Goal: Information Seeking & Learning: Find specific fact

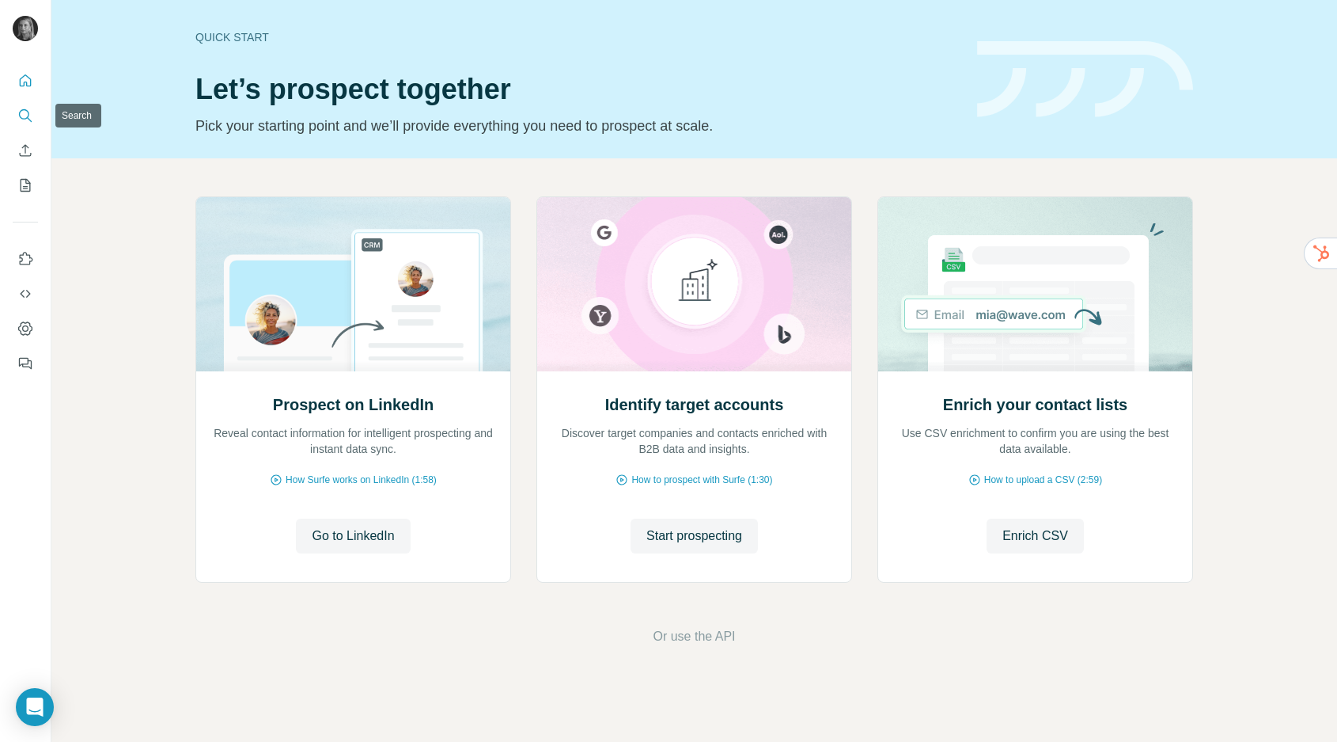
click at [25, 112] on icon "Search" at bounding box center [25, 116] width 16 height 16
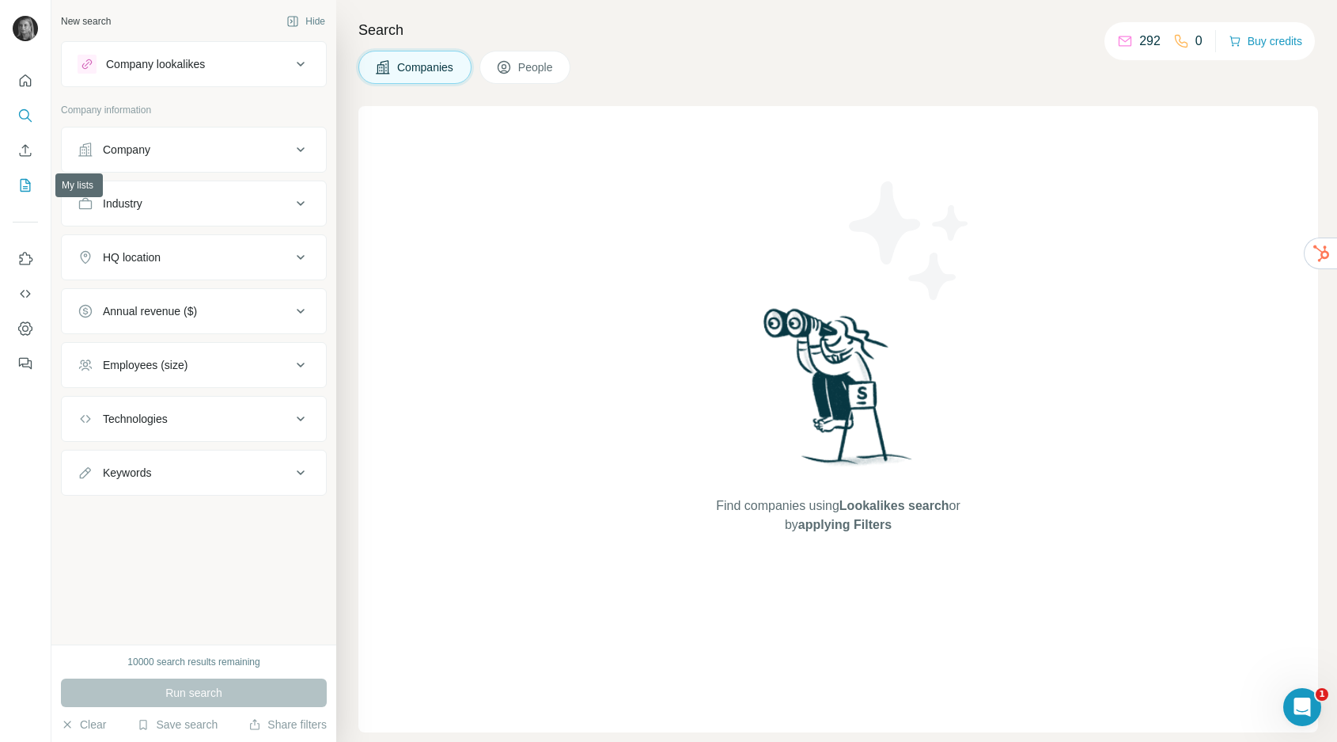
click at [28, 183] on icon "My lists" at bounding box center [27, 184] width 8 height 10
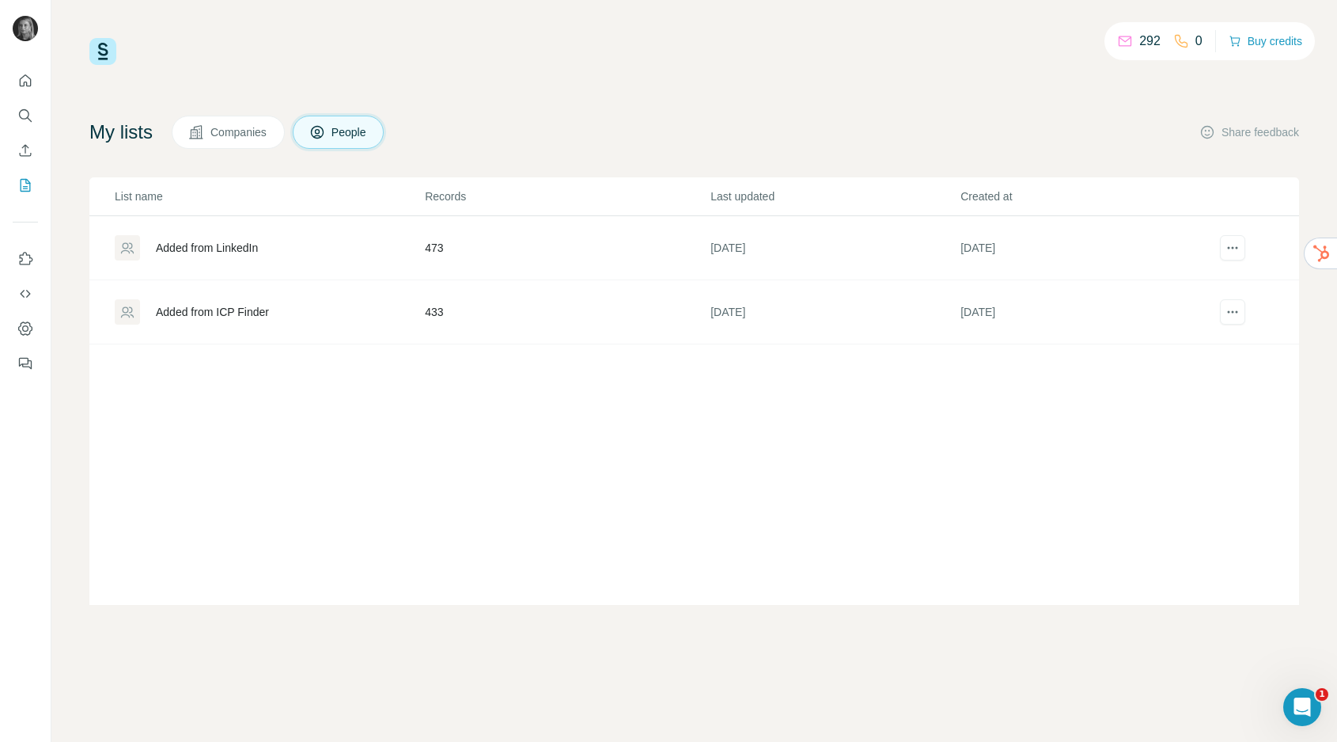
click at [449, 307] on td "433" at bounding box center [567, 312] width 286 height 64
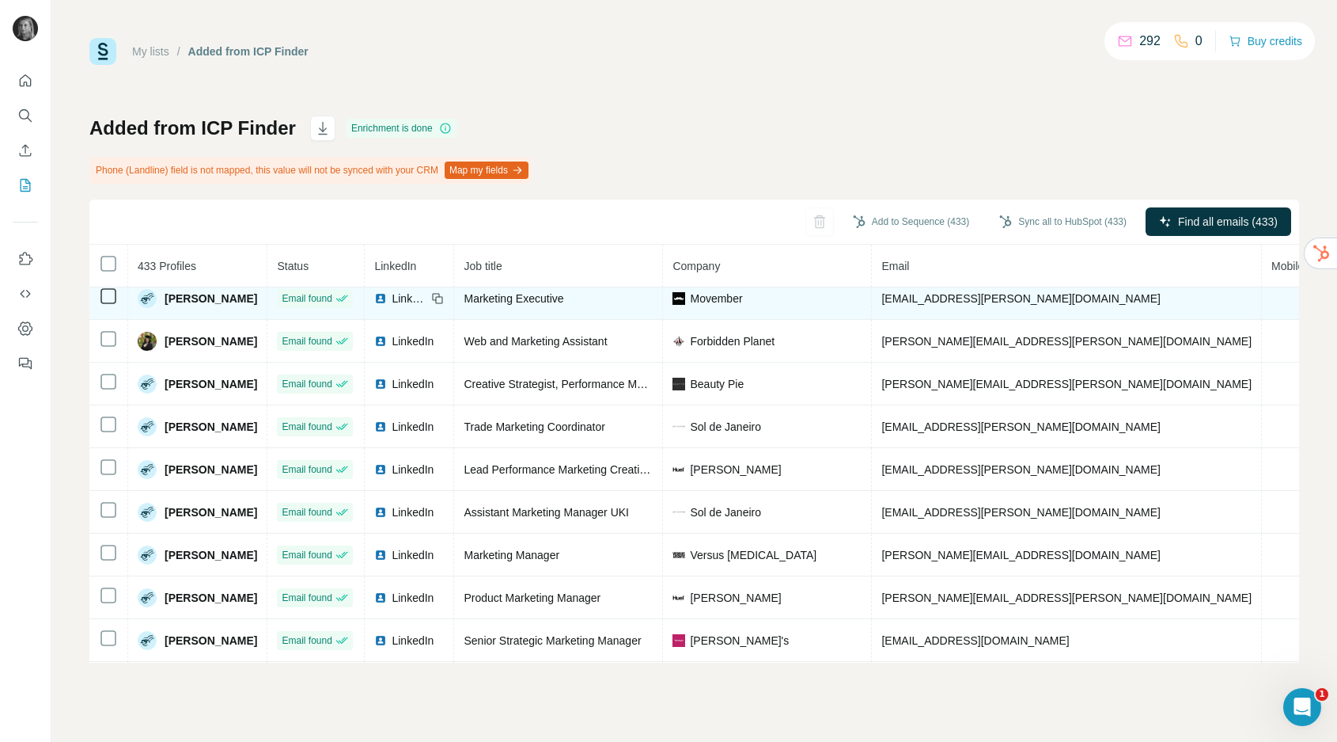
scroll to position [13, 0]
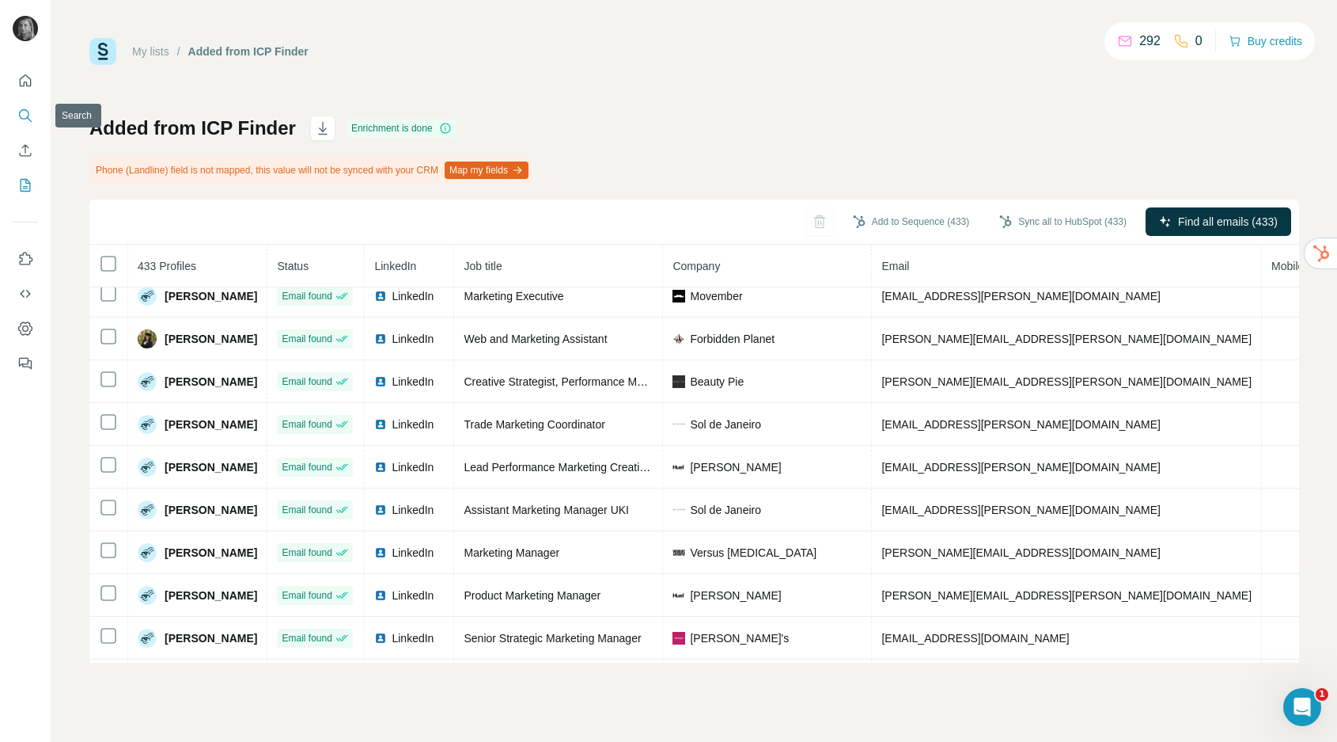
click at [25, 115] on icon "Search" at bounding box center [25, 116] width 16 height 16
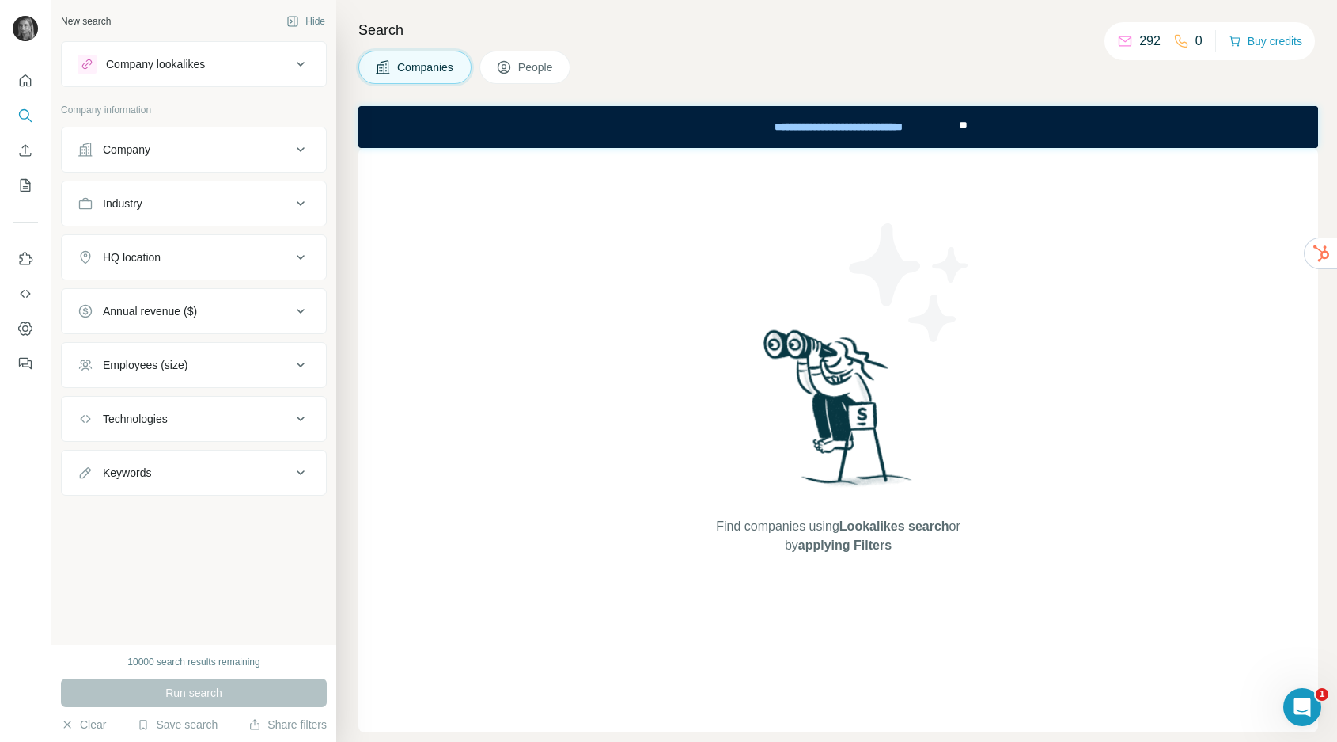
click at [173, 169] on div "Company" at bounding box center [194, 150] width 266 height 46
click at [173, 148] on div "Company" at bounding box center [185, 150] width 214 height 16
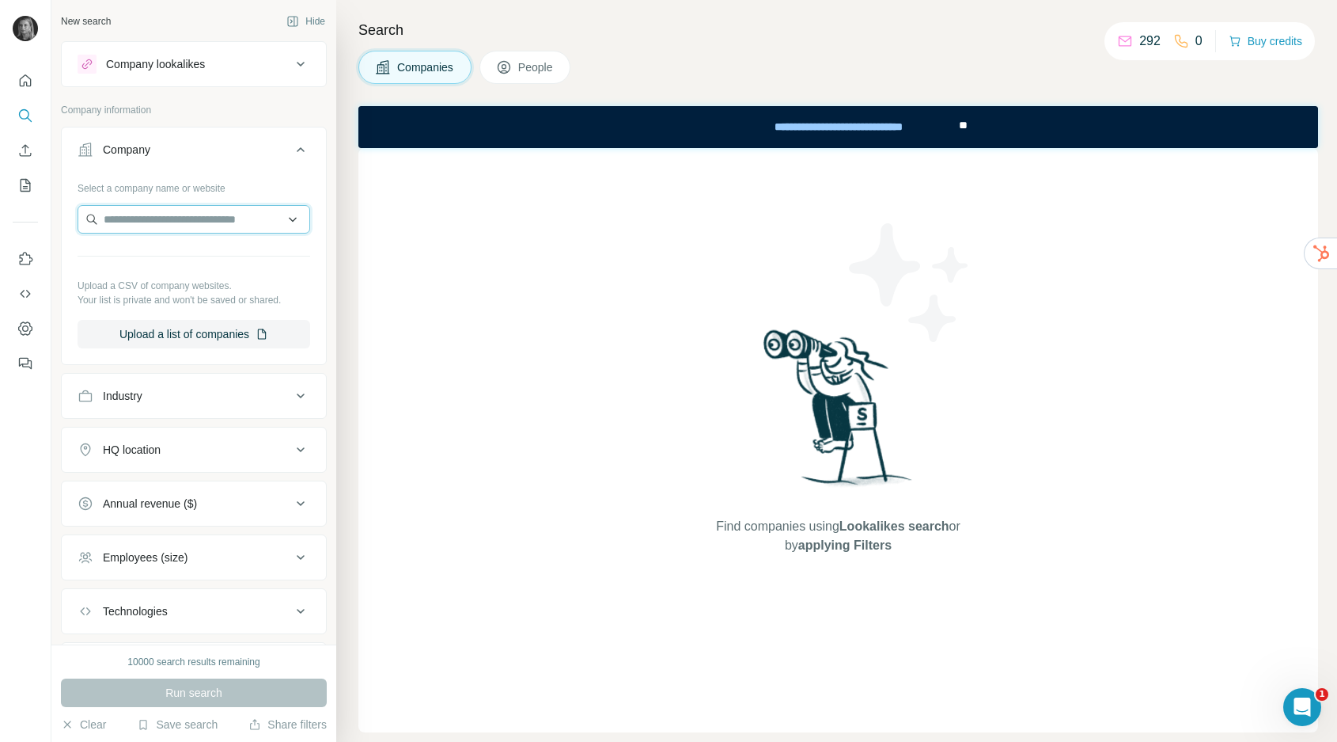
click at [164, 219] on input "text" at bounding box center [194, 219] width 233 height 28
click at [202, 214] on input "**********" at bounding box center [194, 219] width 233 height 28
paste input "**********"
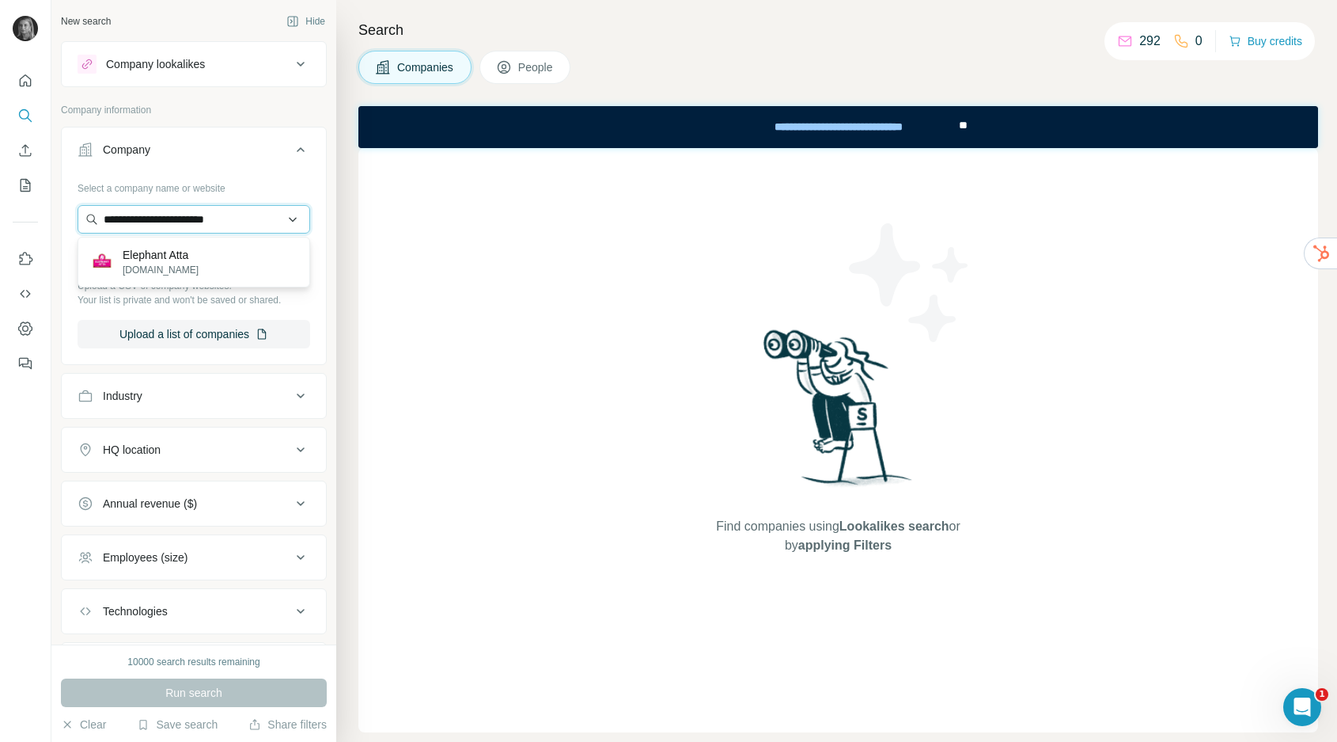
type input "**********"
click at [169, 275] on p "[DOMAIN_NAME]" at bounding box center [161, 270] width 76 height 14
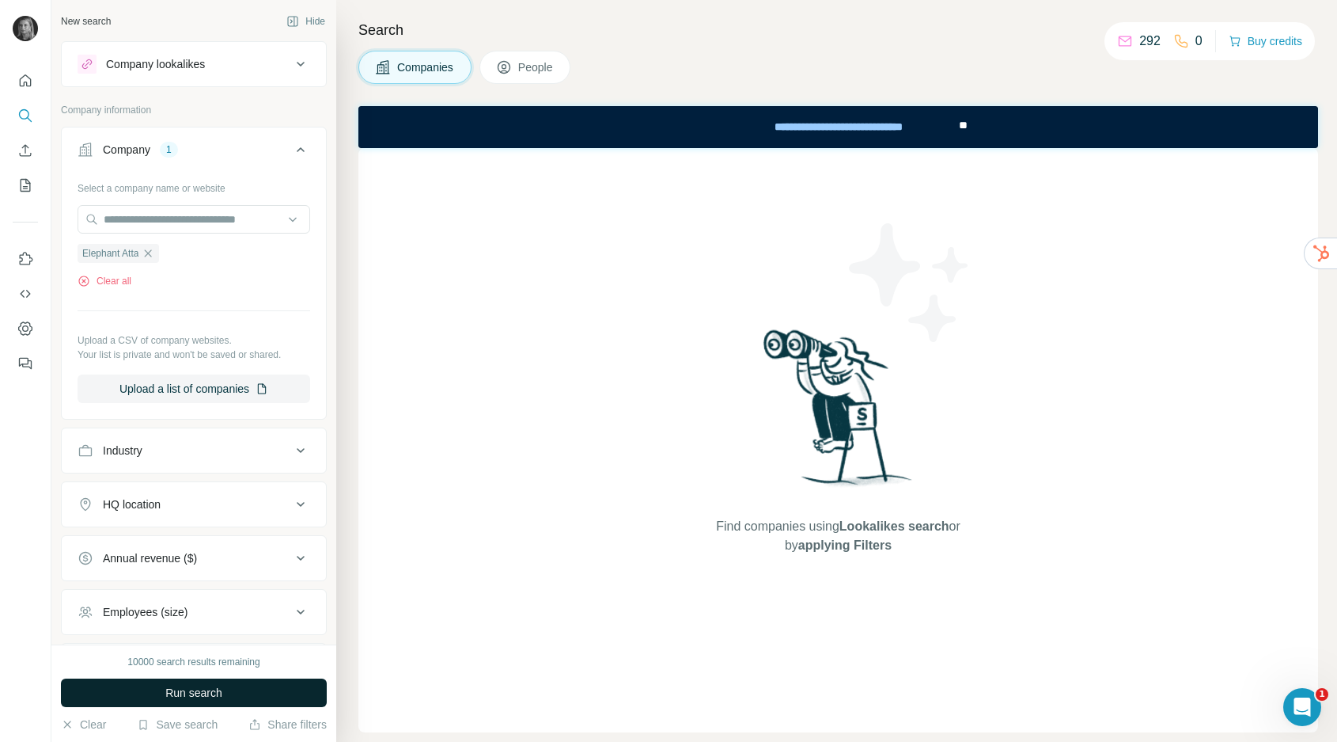
click at [175, 681] on button "Run search" at bounding box center [194, 692] width 266 height 28
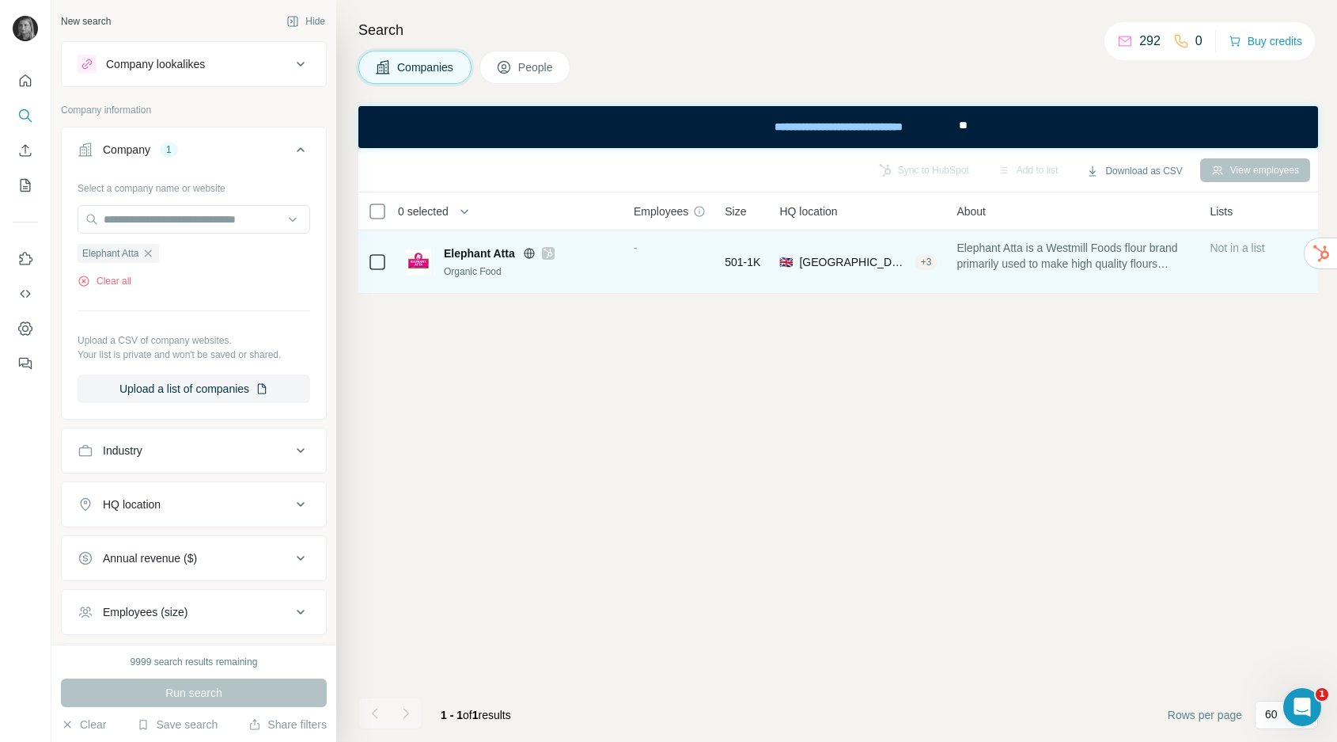
click at [551, 251] on icon at bounding box center [548, 252] width 9 height 9
click at [414, 260] on img at bounding box center [418, 261] width 25 height 25
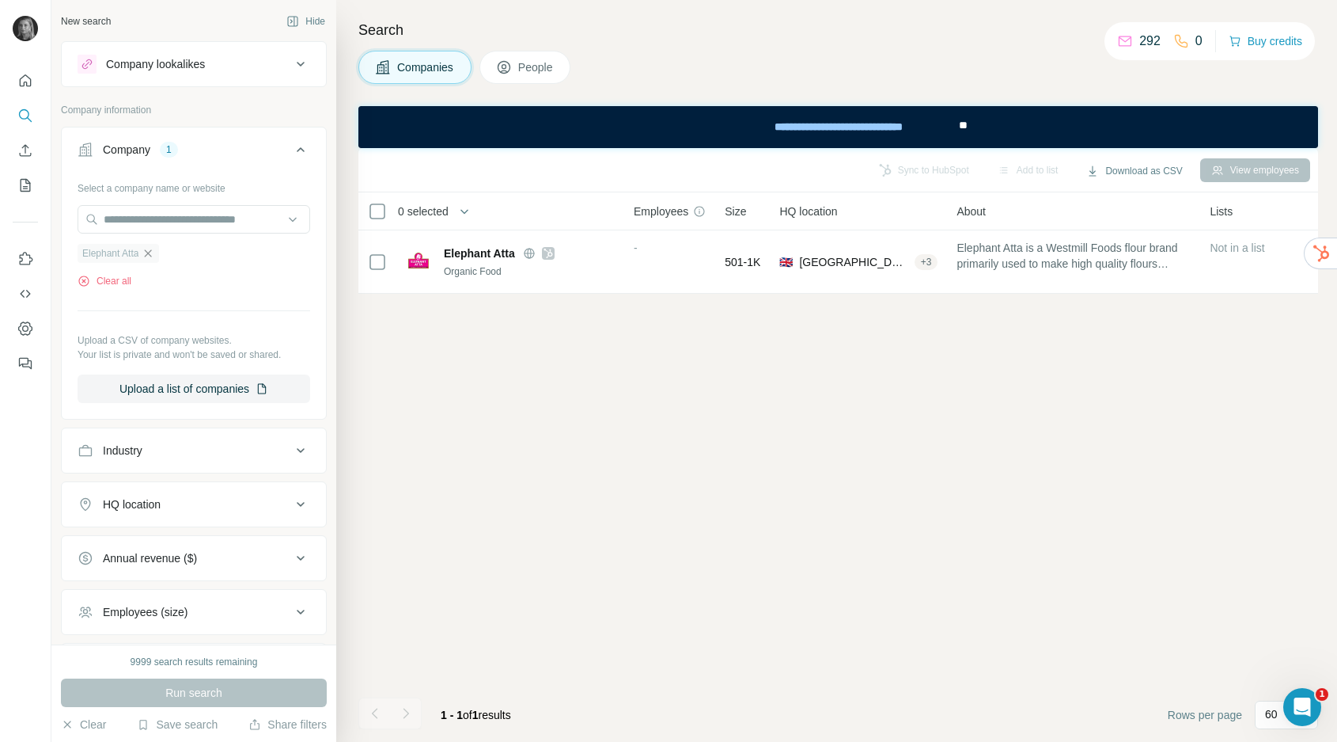
click at [150, 250] on icon "button" at bounding box center [148, 253] width 13 height 13
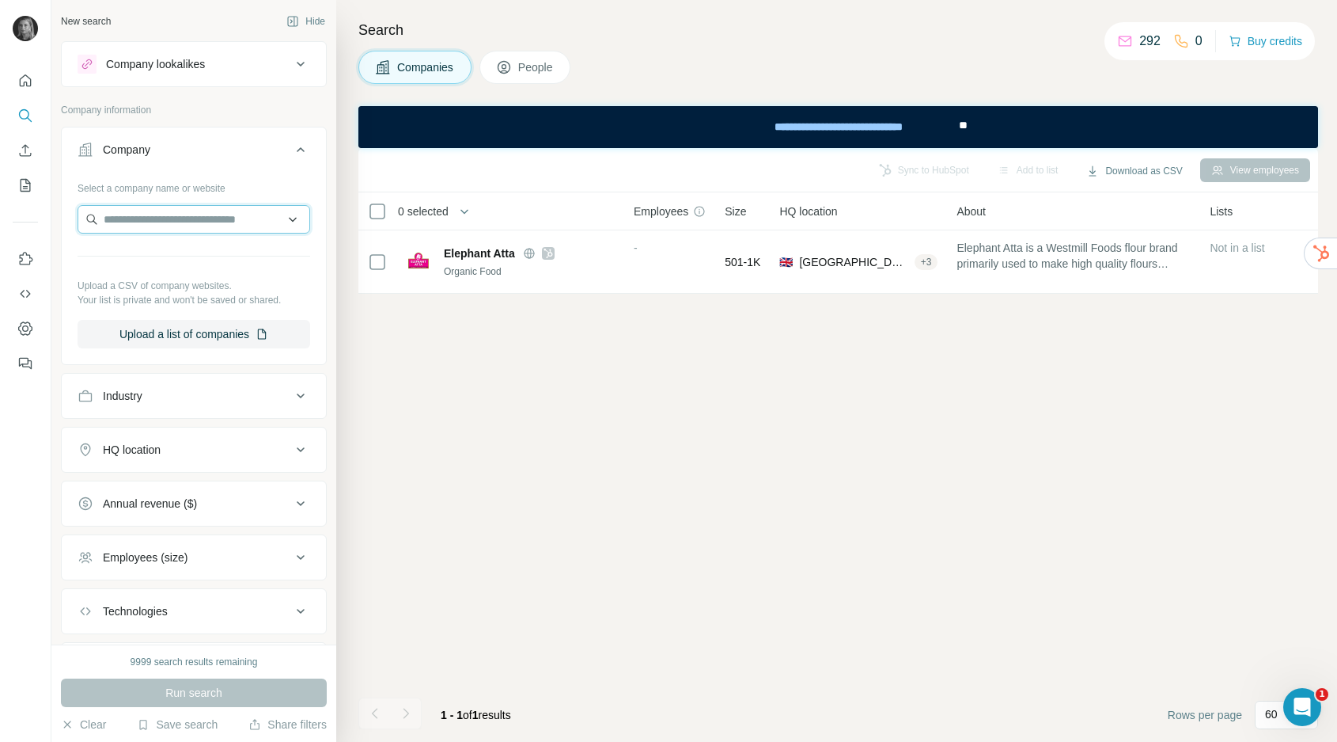
click at [175, 229] on input "text" at bounding box center [194, 219] width 233 height 28
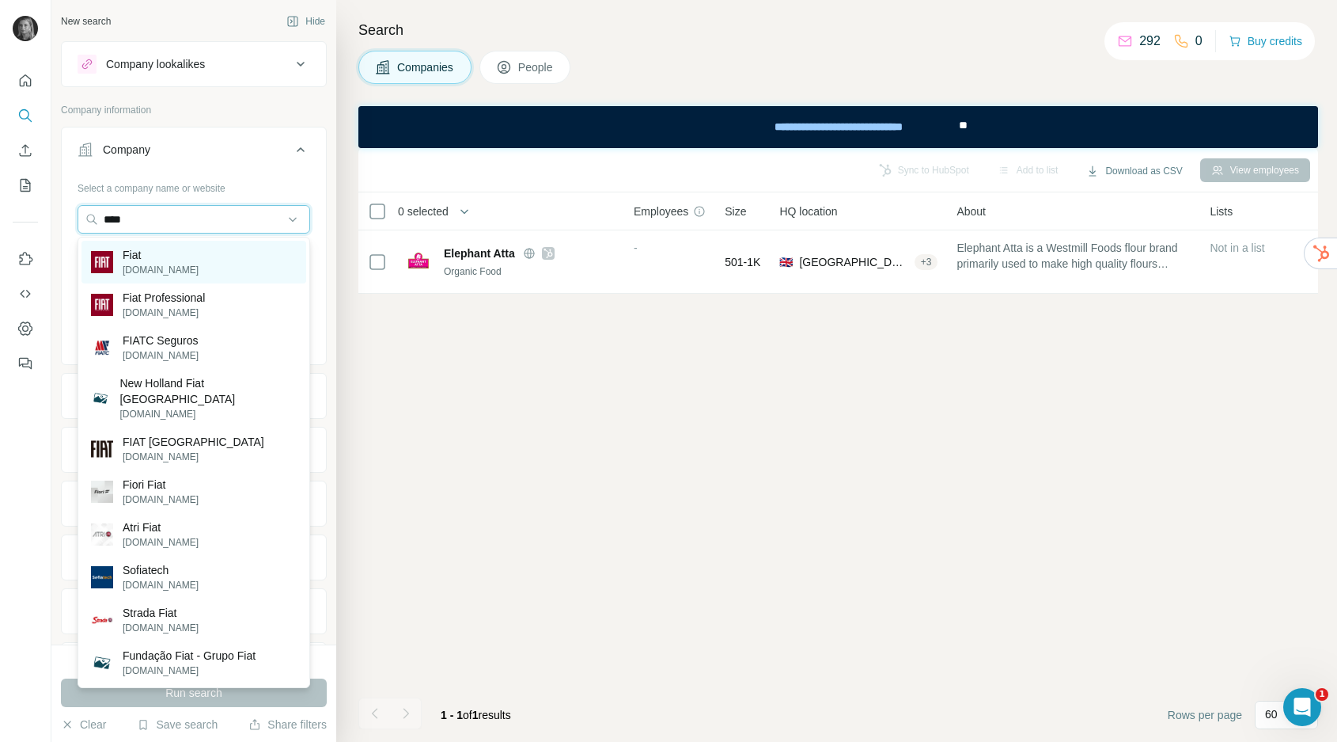
type input "****"
click at [203, 269] on div "Fiat [DOMAIN_NAME]" at bounding box center [194, 262] width 225 height 43
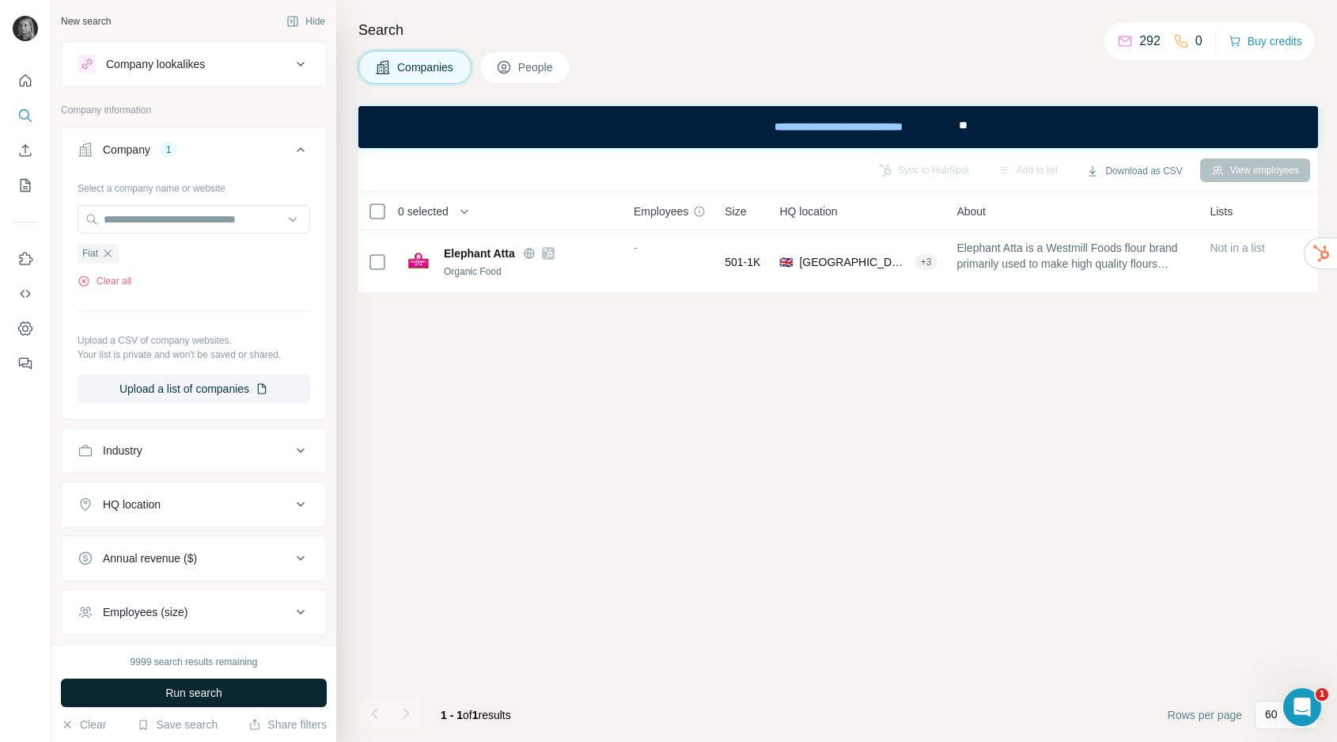
click at [210, 696] on span "Run search" at bounding box center [193, 693] width 57 height 16
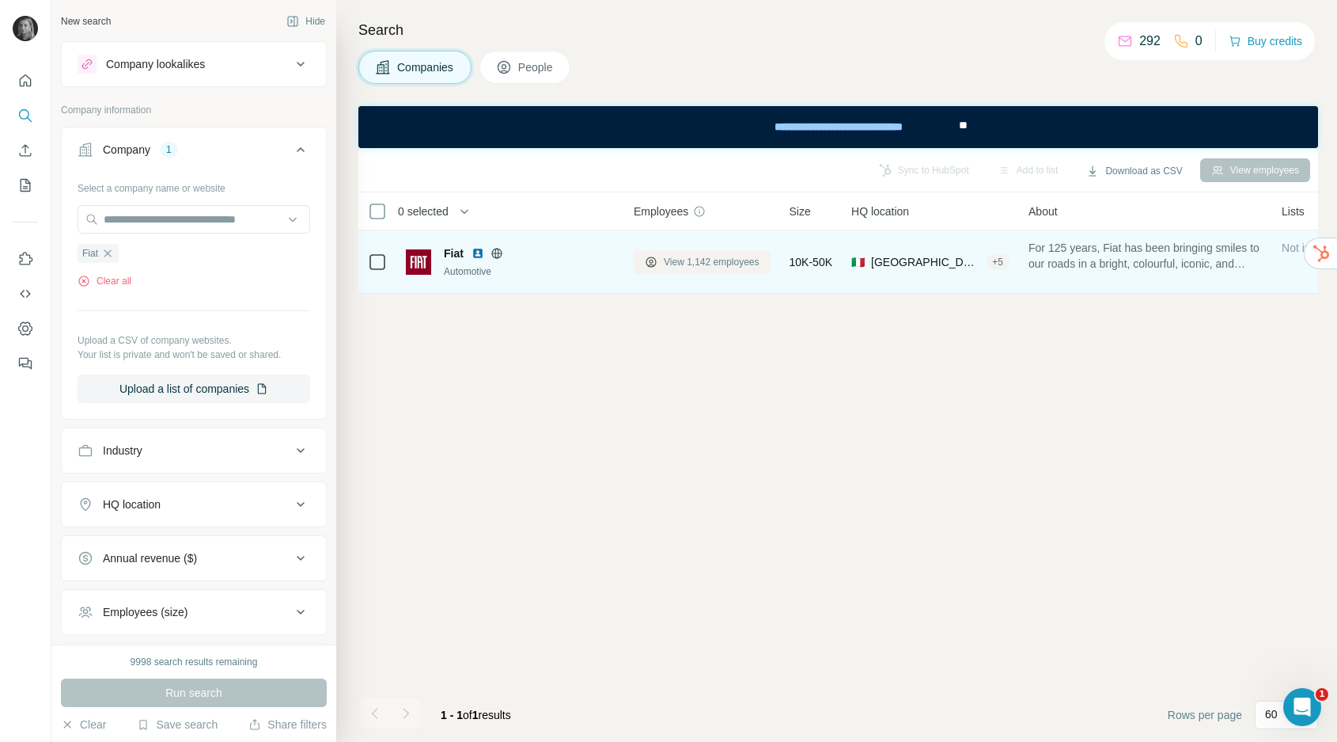
click at [685, 265] on span "View 1,142 employees" at bounding box center [712, 262] width 96 height 14
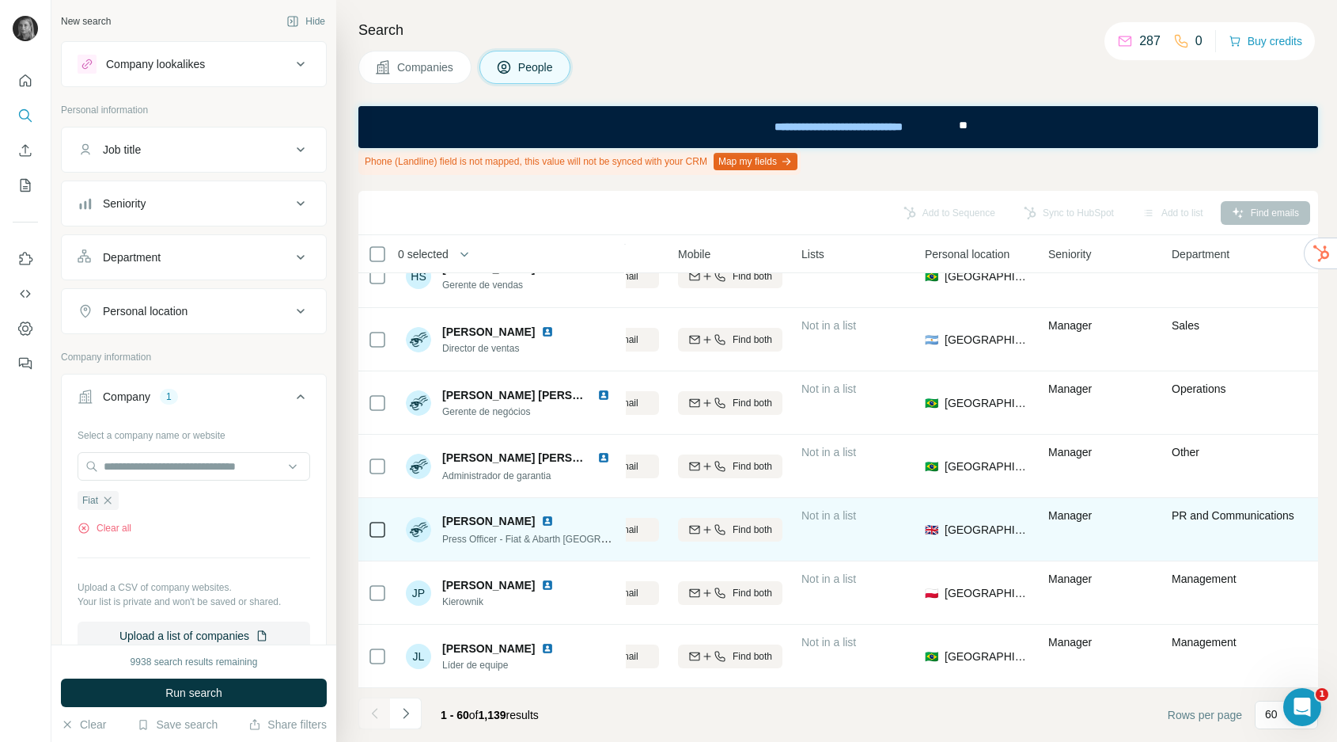
scroll to position [3384, 177]
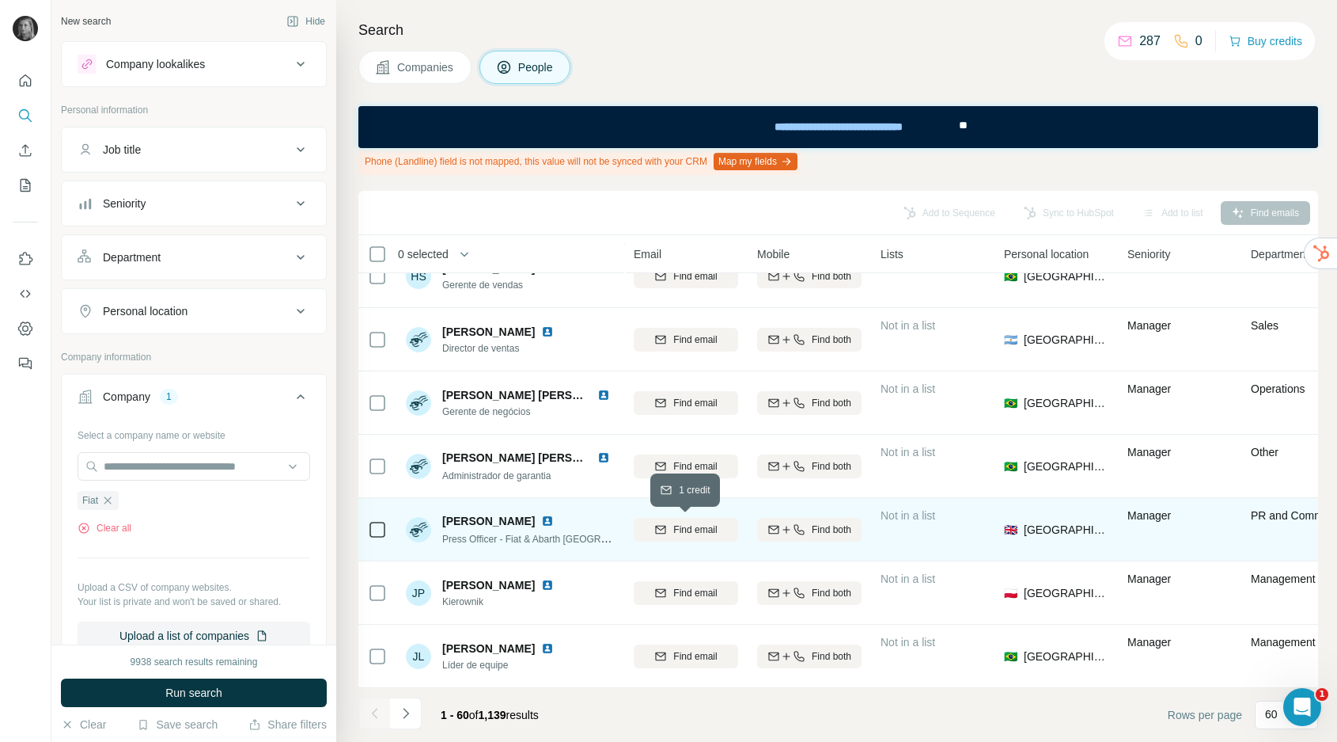
click at [679, 525] on span "Find email" at bounding box center [695, 529] width 44 height 14
click at [405, 715] on icon "Navigate to next page" at bounding box center [406, 712] width 6 height 10
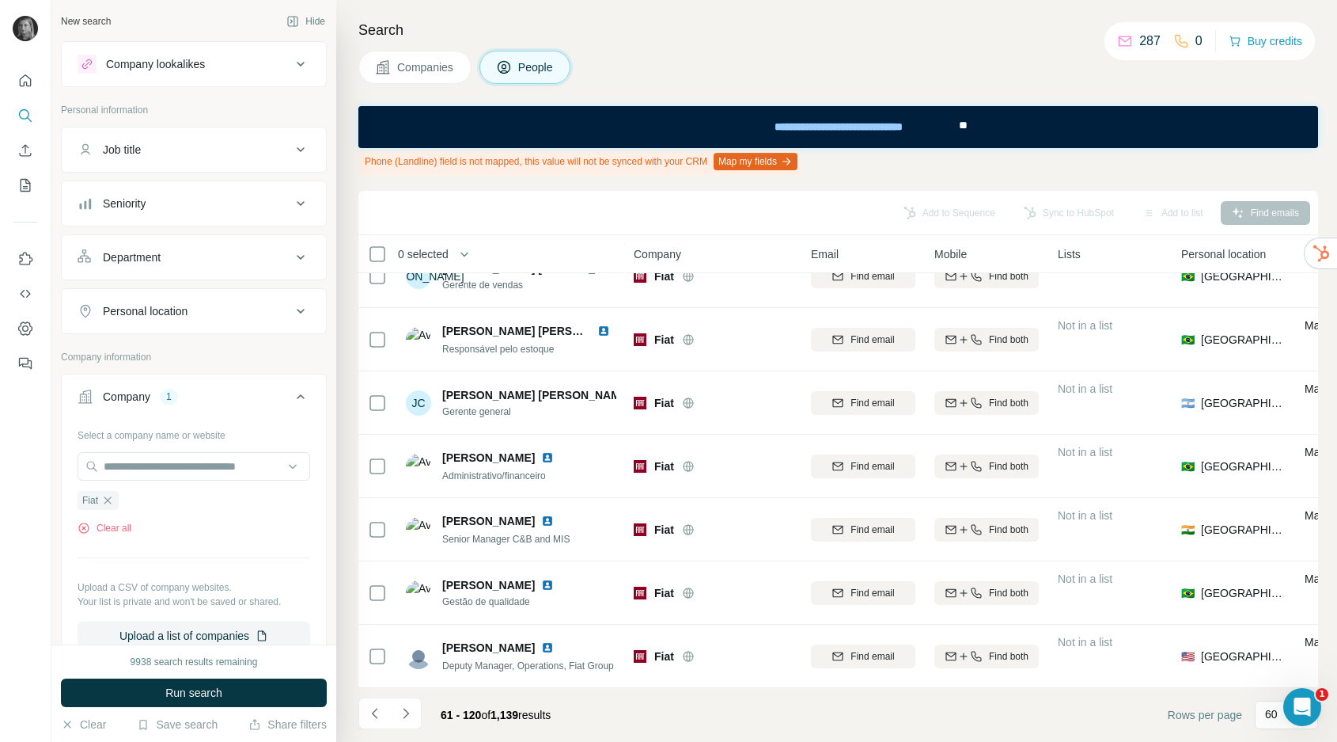
scroll to position [3384, 0]
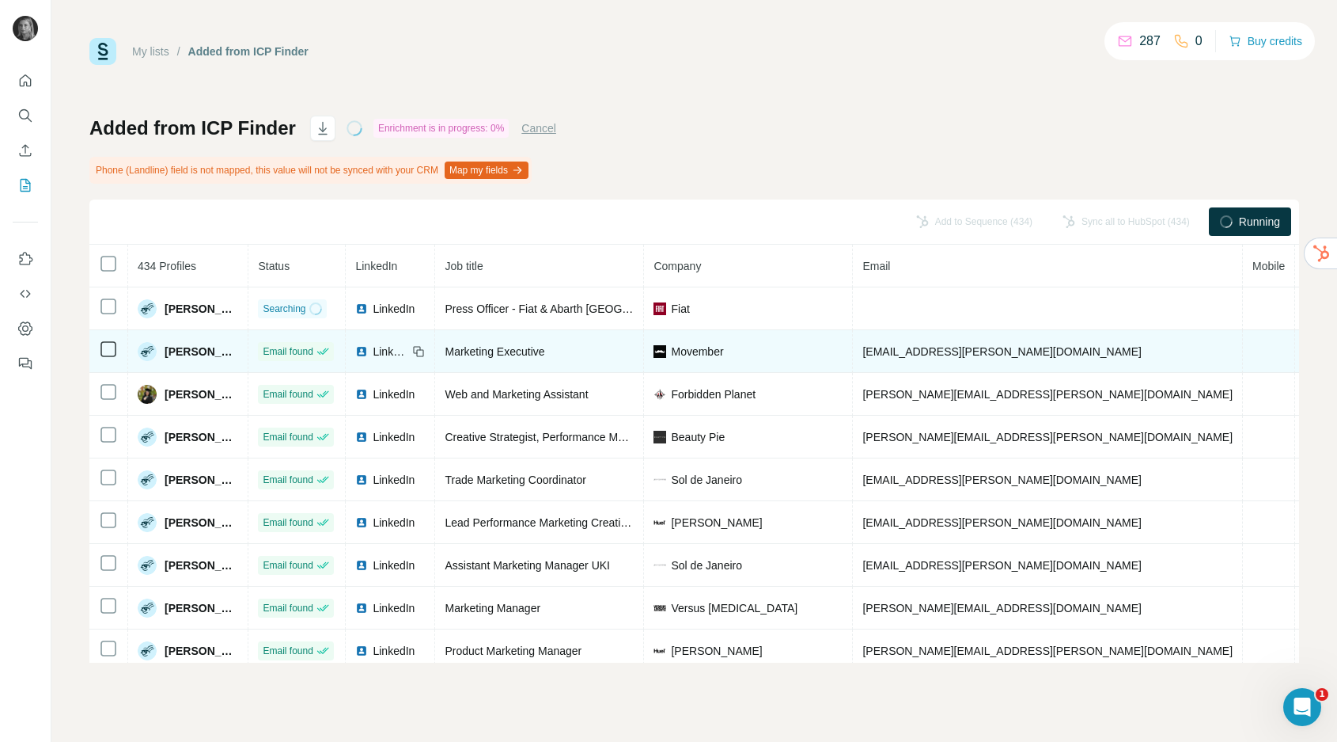
click at [983, 355] on span "[EMAIL_ADDRESS][PERSON_NAME][DOMAIN_NAME]" at bounding box center [1002, 351] width 279 height 13
copy span "[EMAIL_ADDRESS][PERSON_NAME][DOMAIN_NAME]"
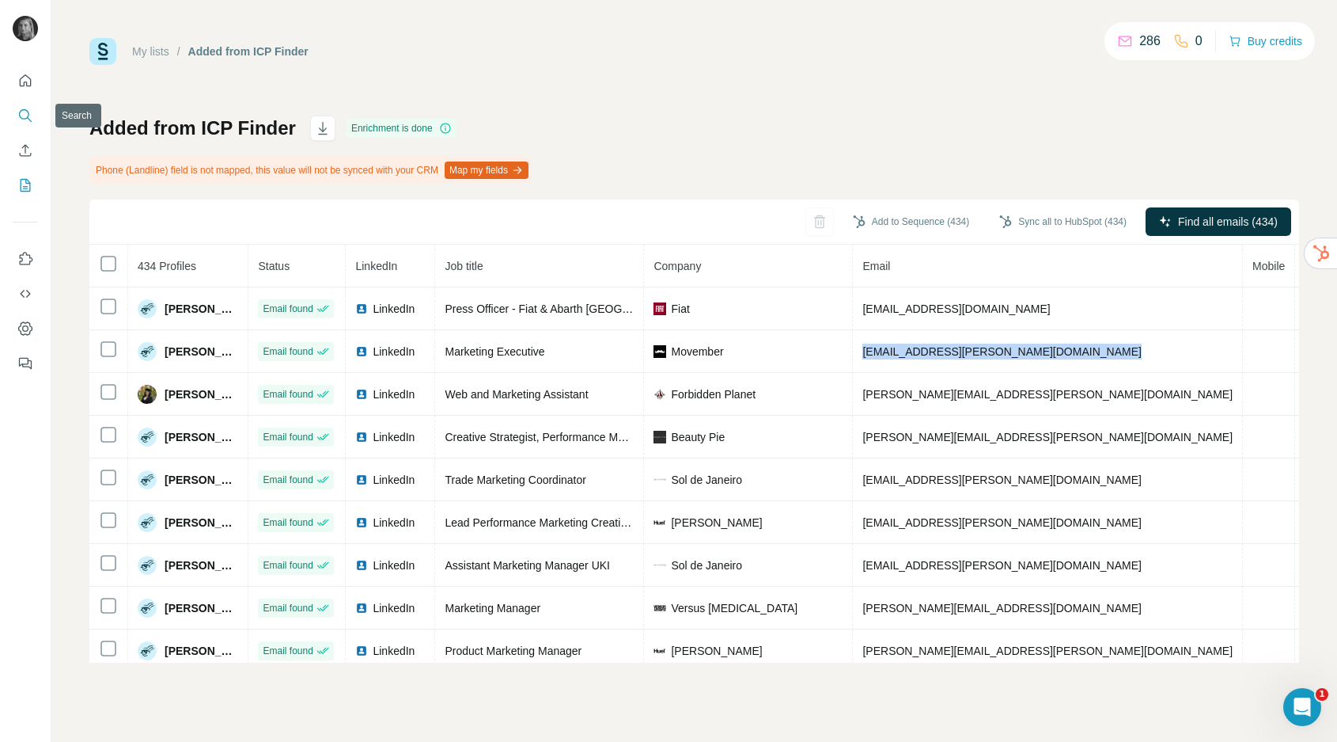
click at [27, 103] on button "Search" at bounding box center [25, 115] width 25 height 28
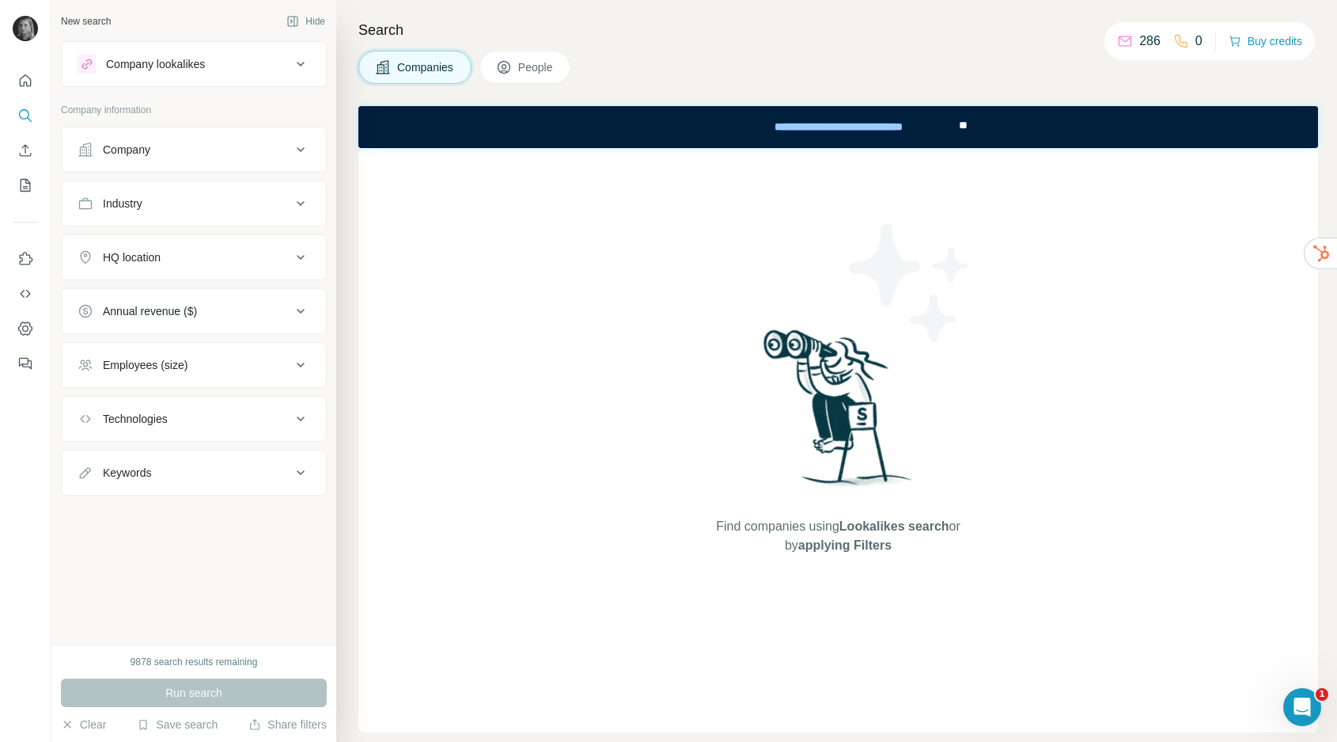
click at [163, 146] on div "Company" at bounding box center [185, 150] width 214 height 16
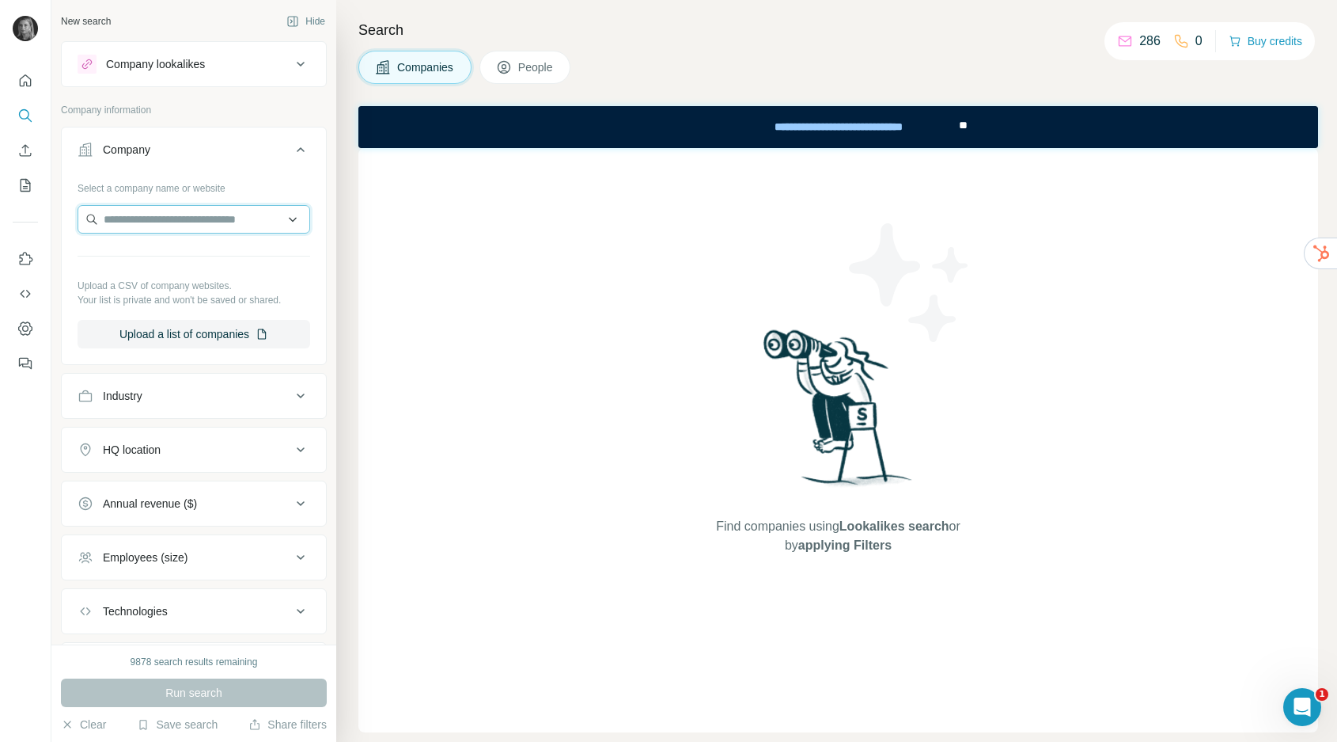
click at [160, 226] on input "text" at bounding box center [194, 219] width 233 height 28
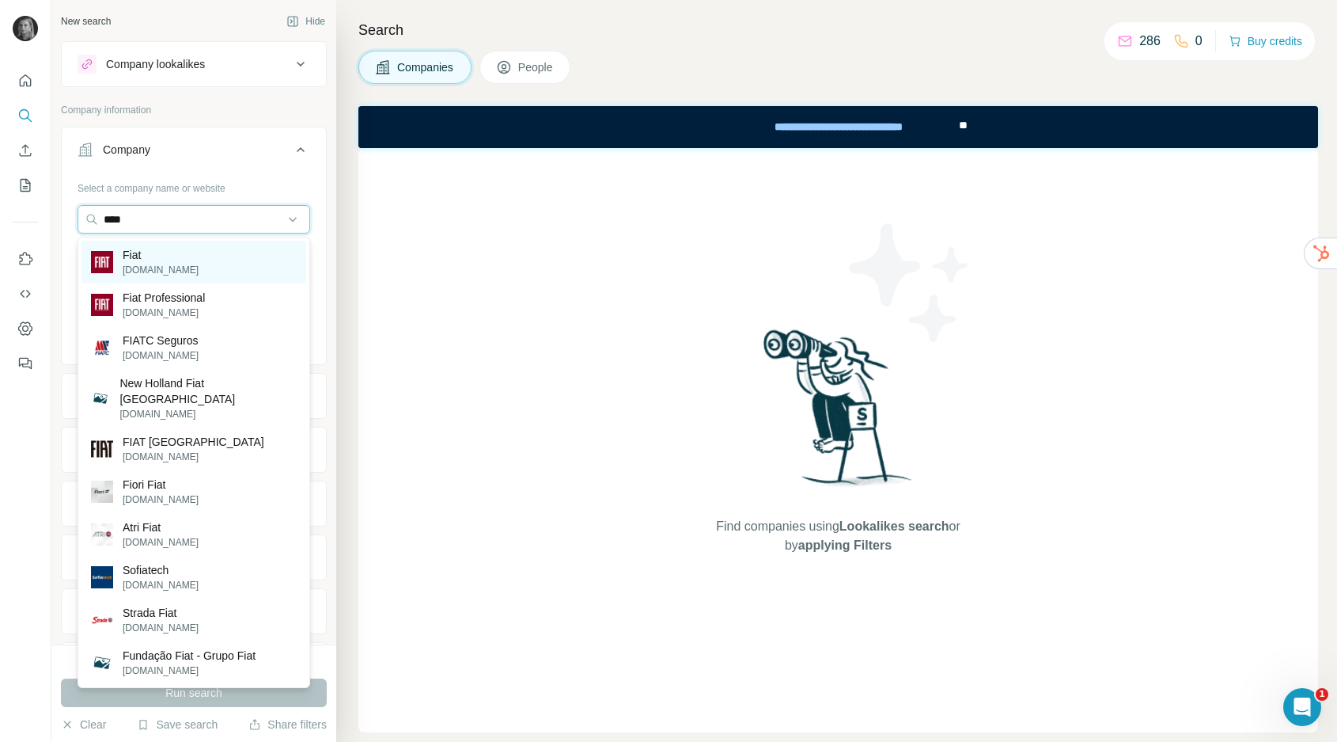
type input "****"
click at [133, 271] on p "[DOMAIN_NAME]" at bounding box center [161, 270] width 76 height 14
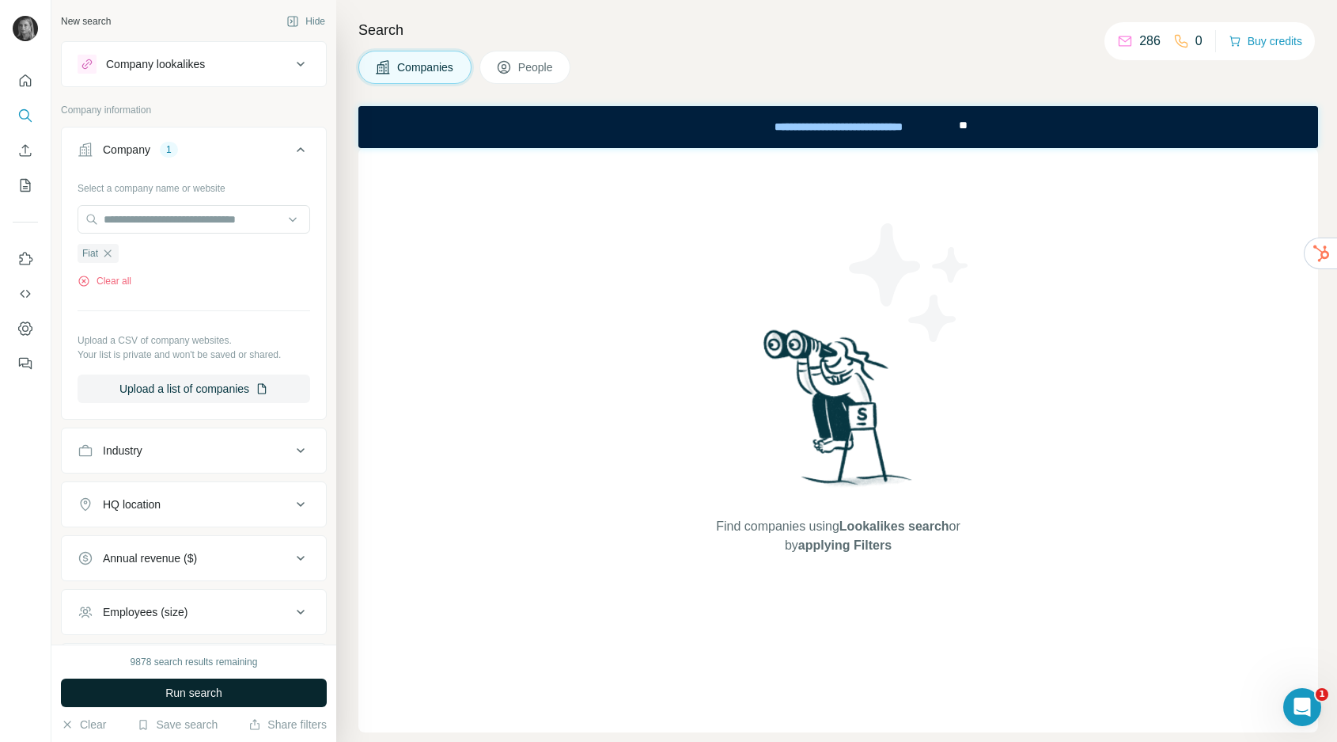
click at [186, 700] on span "Run search" at bounding box center [193, 693] width 57 height 16
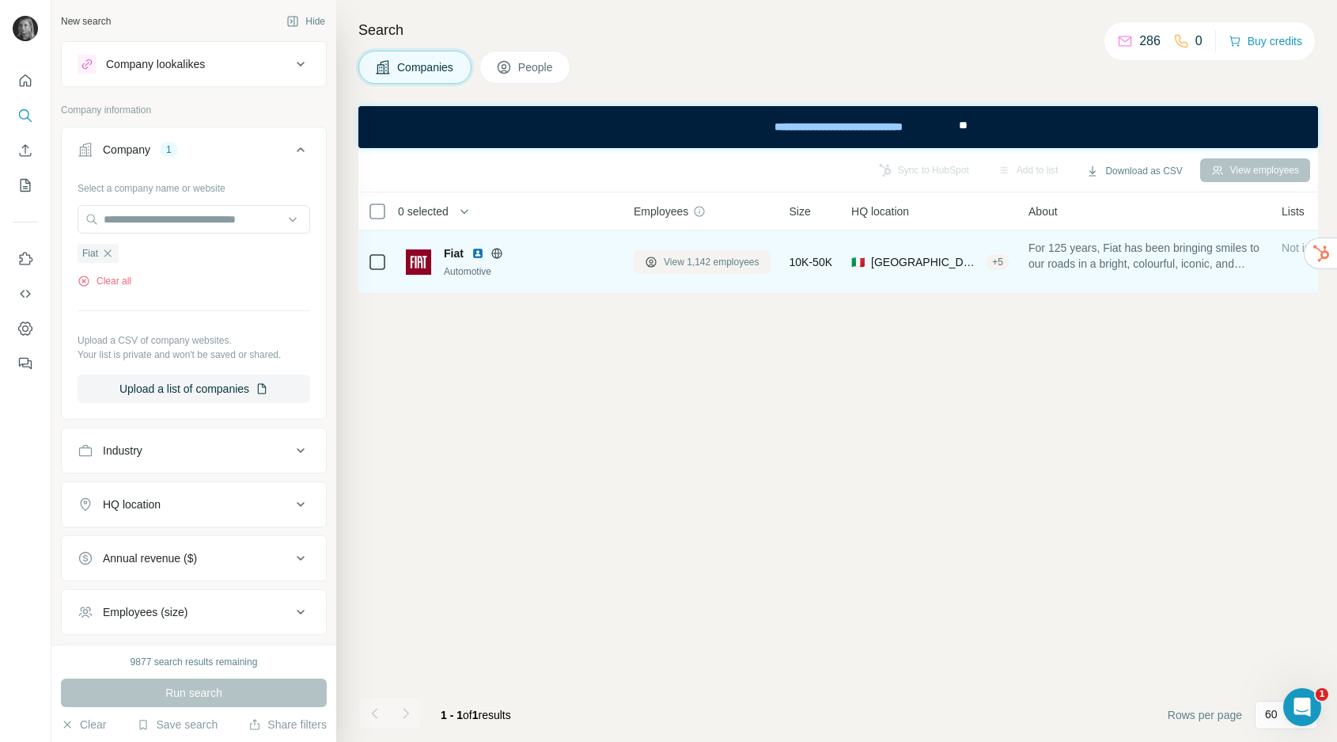
click at [687, 263] on span "View 1,142 employees" at bounding box center [712, 262] width 96 height 14
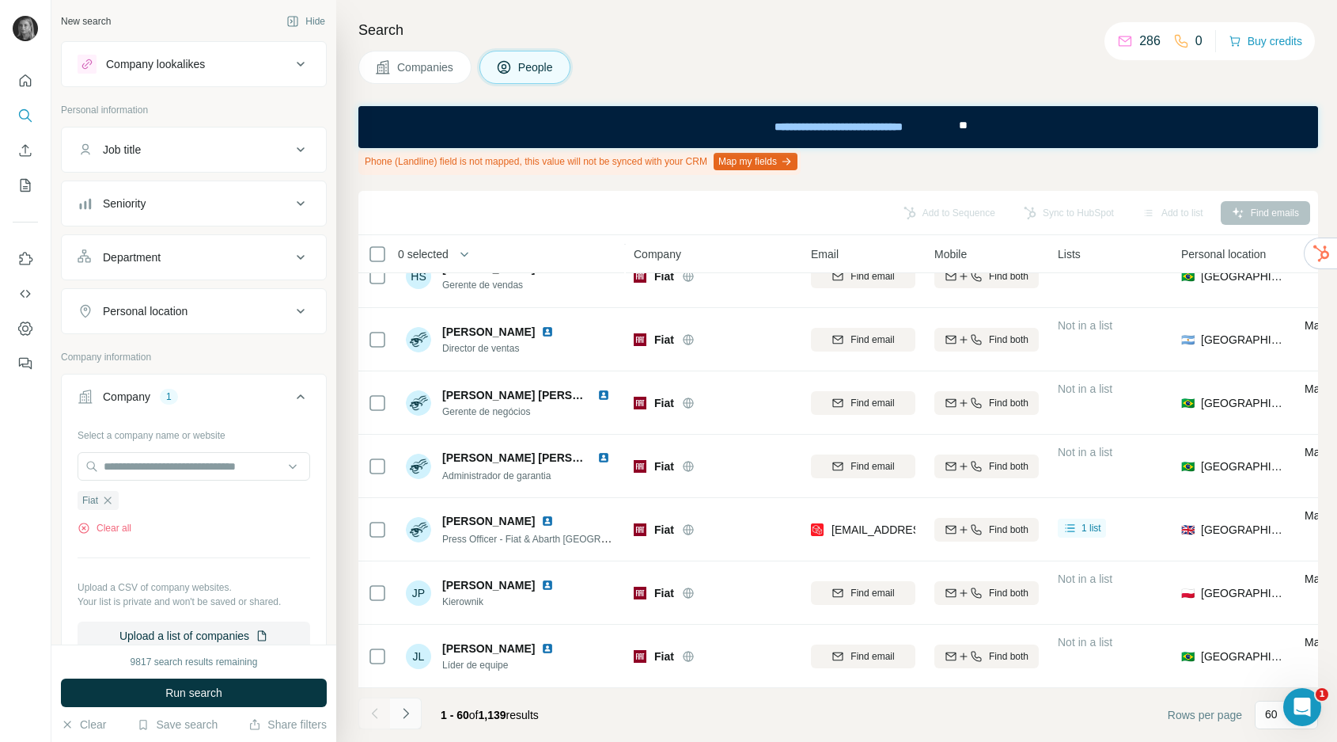
click at [401, 716] on icon "Navigate to next page" at bounding box center [406, 713] width 16 height 16
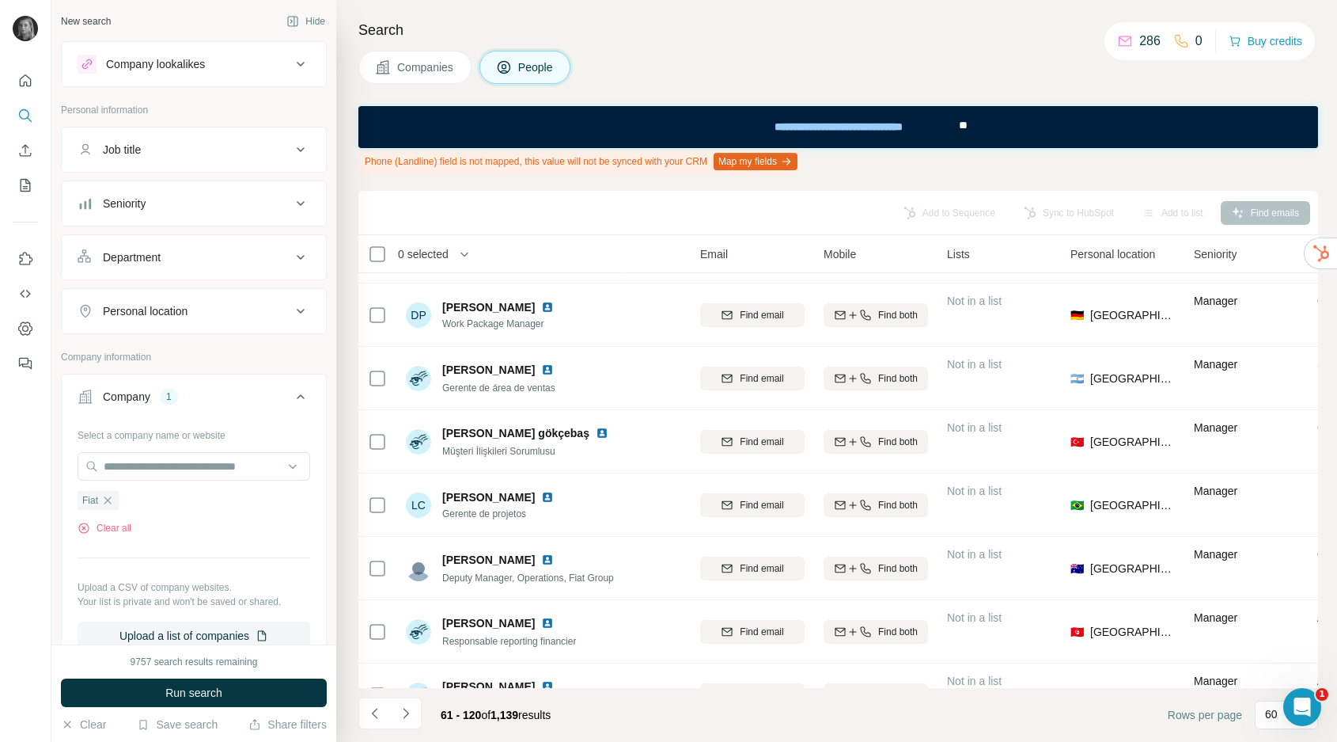
scroll to position [3384, 111]
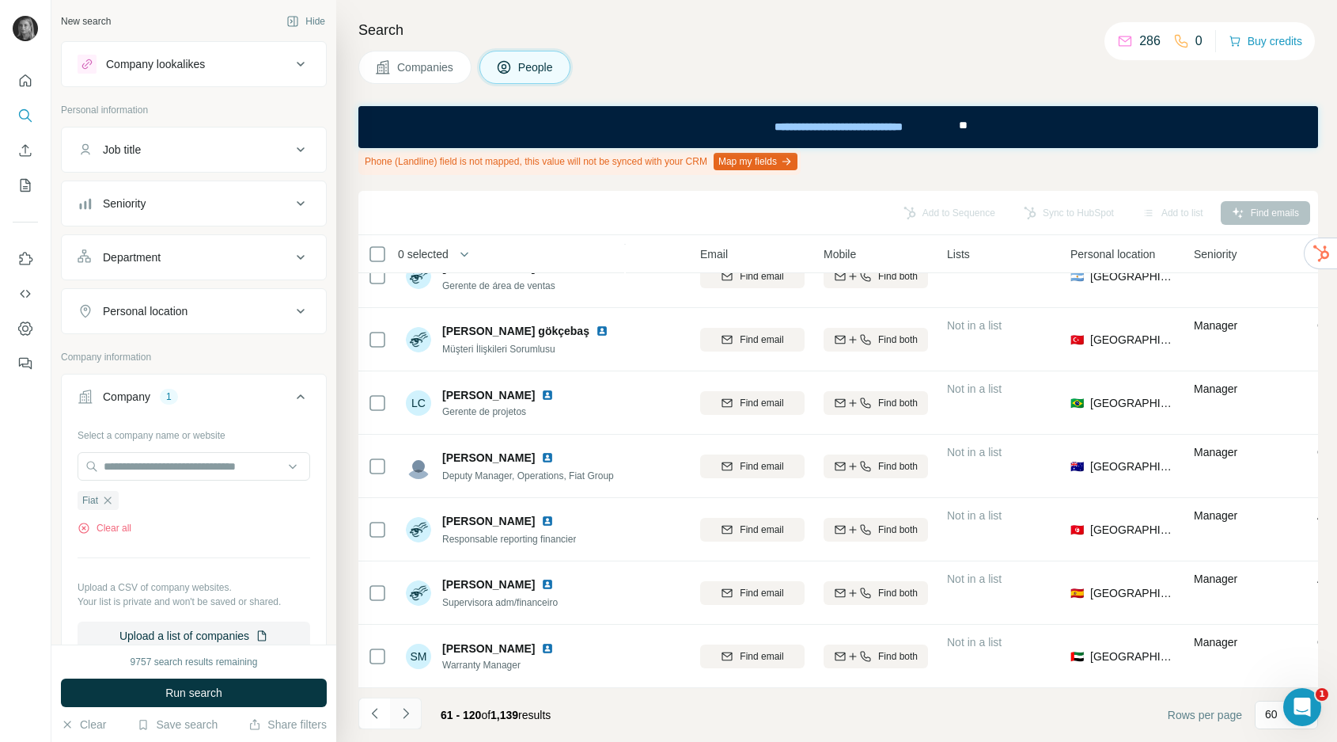
click at [417, 713] on button "Navigate to next page" at bounding box center [406, 713] width 32 height 32
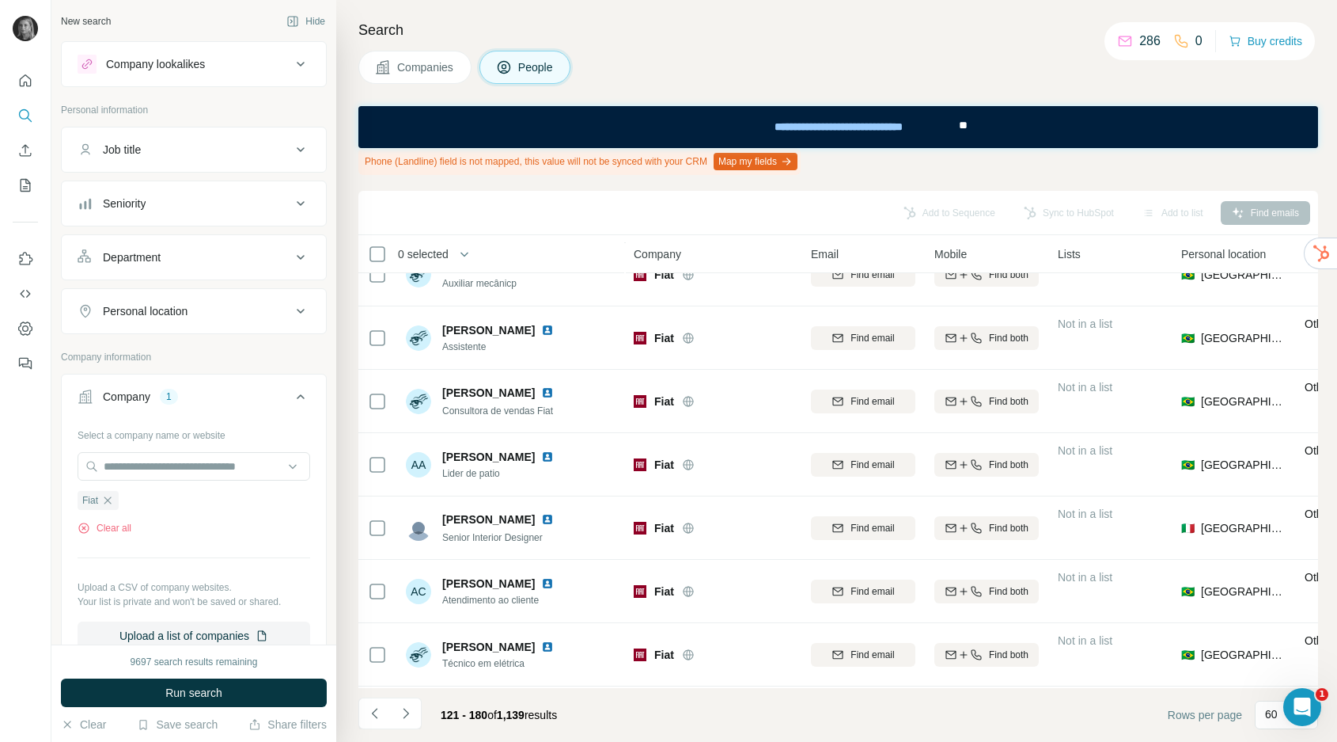
scroll to position [3384, 0]
click at [415, 711] on button "Navigate to next page" at bounding box center [406, 713] width 32 height 32
click at [25, 78] on icon "Quick start" at bounding box center [25, 81] width 16 height 16
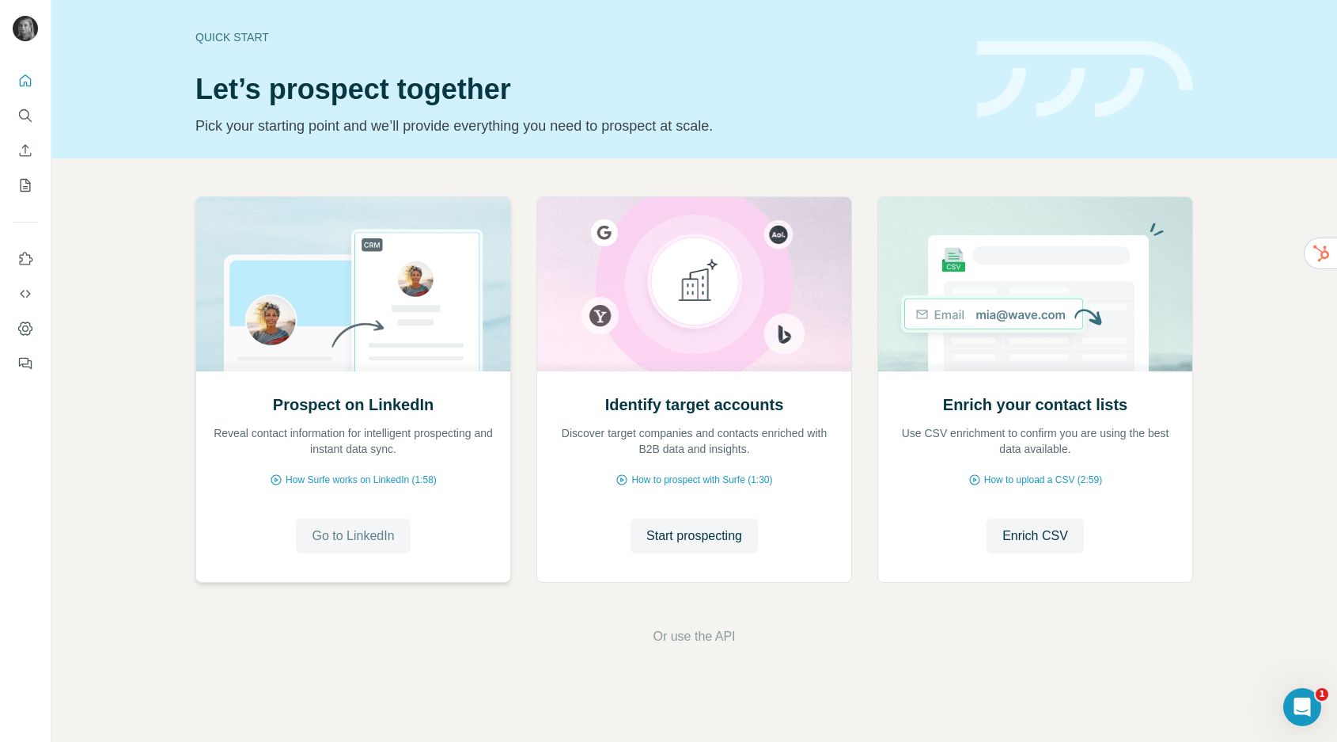
click at [345, 532] on span "Go to LinkedIn" at bounding box center [353, 535] width 82 height 19
click at [26, 112] on icon "Search" at bounding box center [25, 116] width 16 height 16
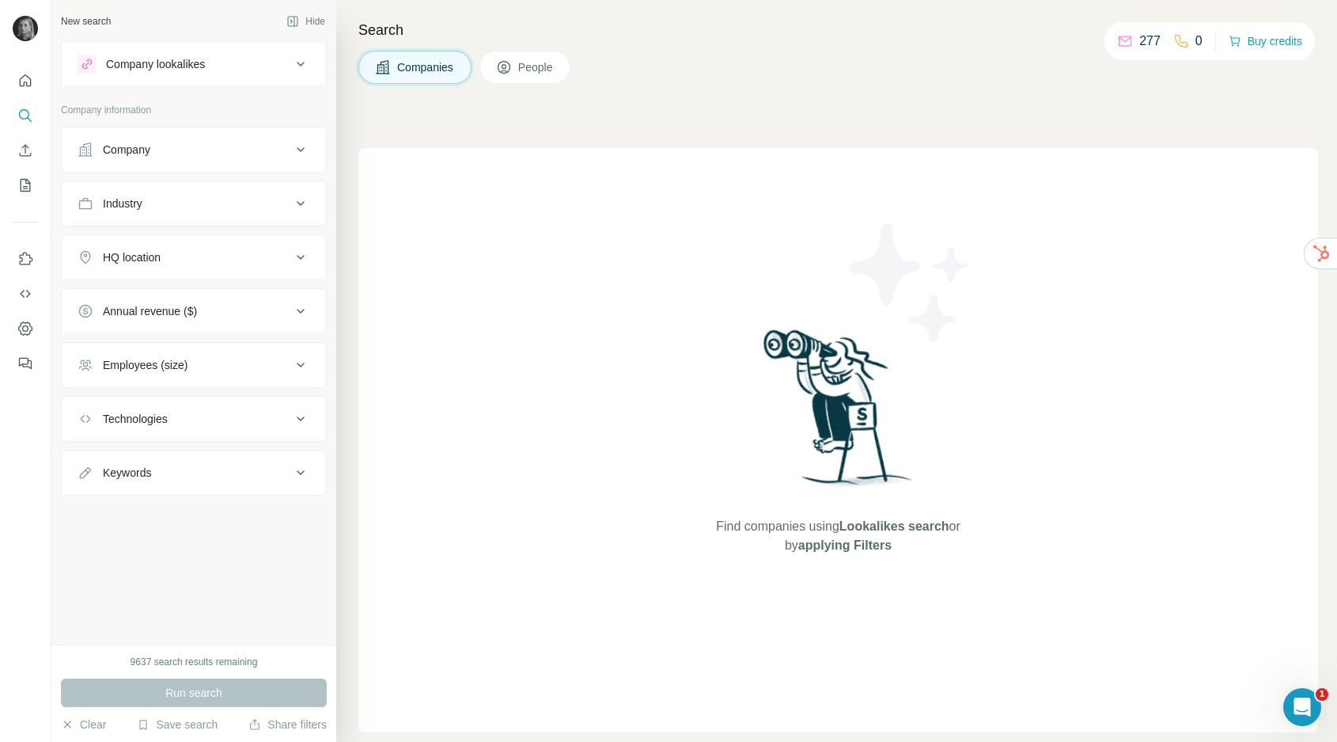
click at [216, 150] on div "Company" at bounding box center [185, 150] width 214 height 16
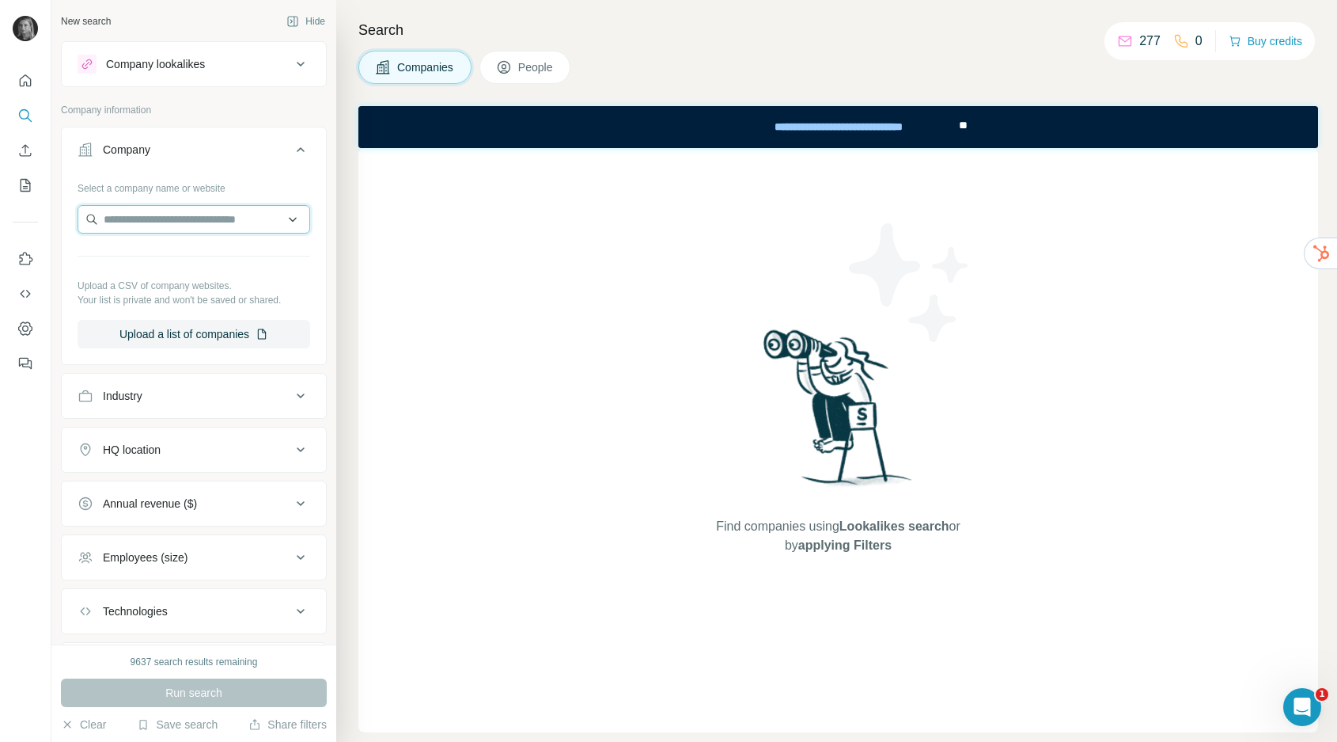
click at [165, 218] on input "text" at bounding box center [194, 219] width 233 height 28
paste input "**********"
type input "**********"
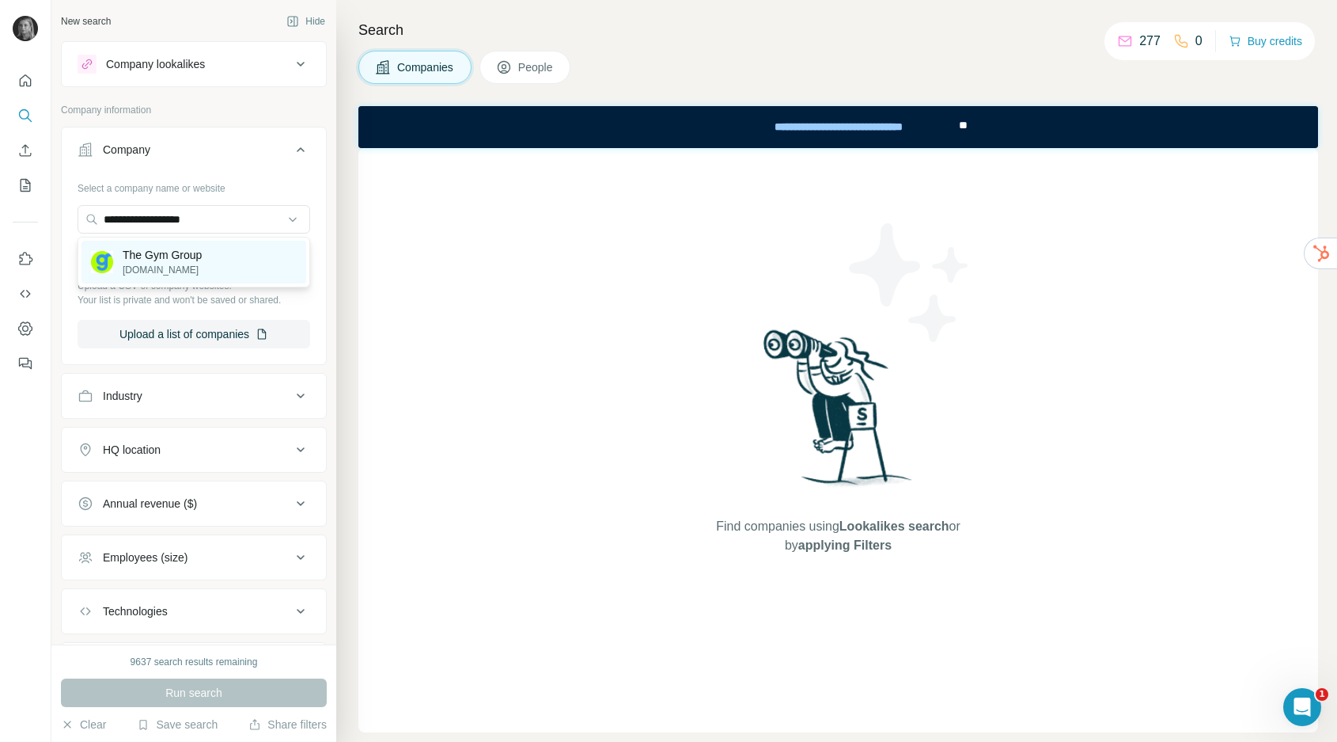
click at [167, 269] on p "[DOMAIN_NAME]" at bounding box center [162, 270] width 79 height 14
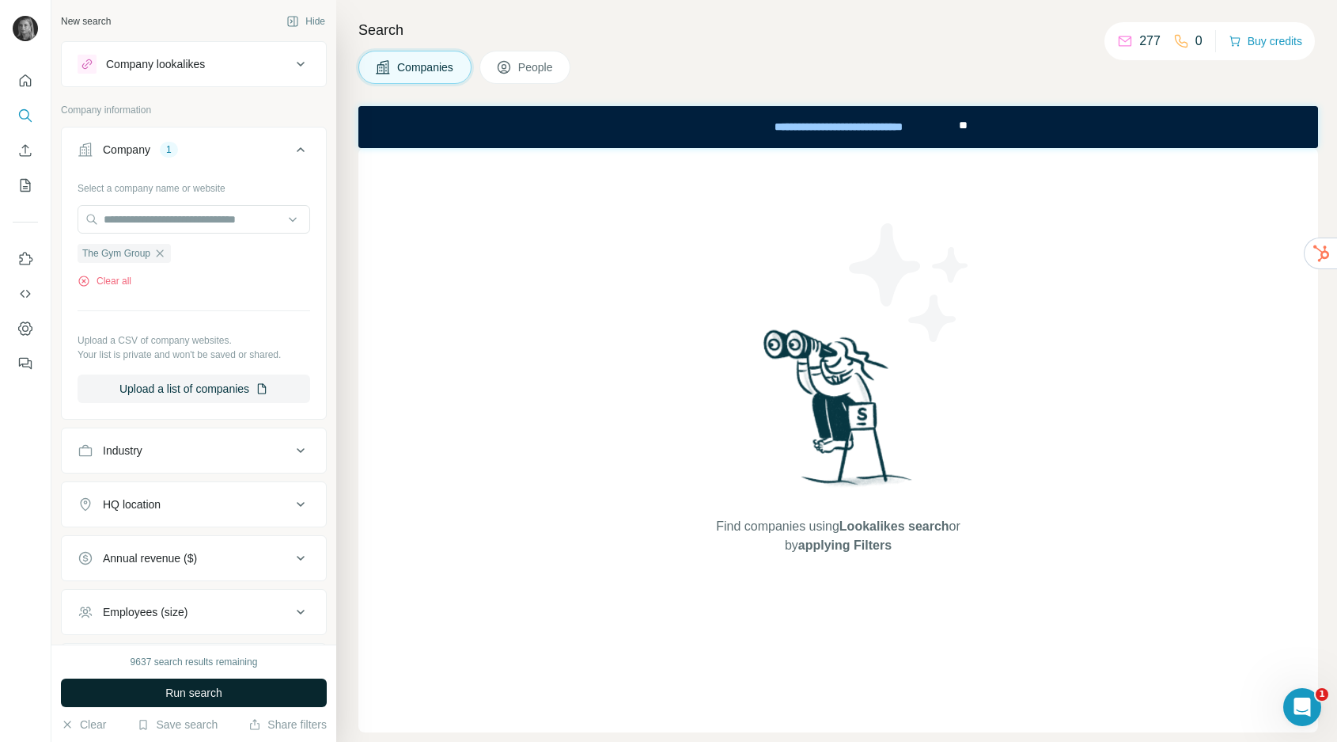
click at [237, 700] on button "Run search" at bounding box center [194, 692] width 266 height 28
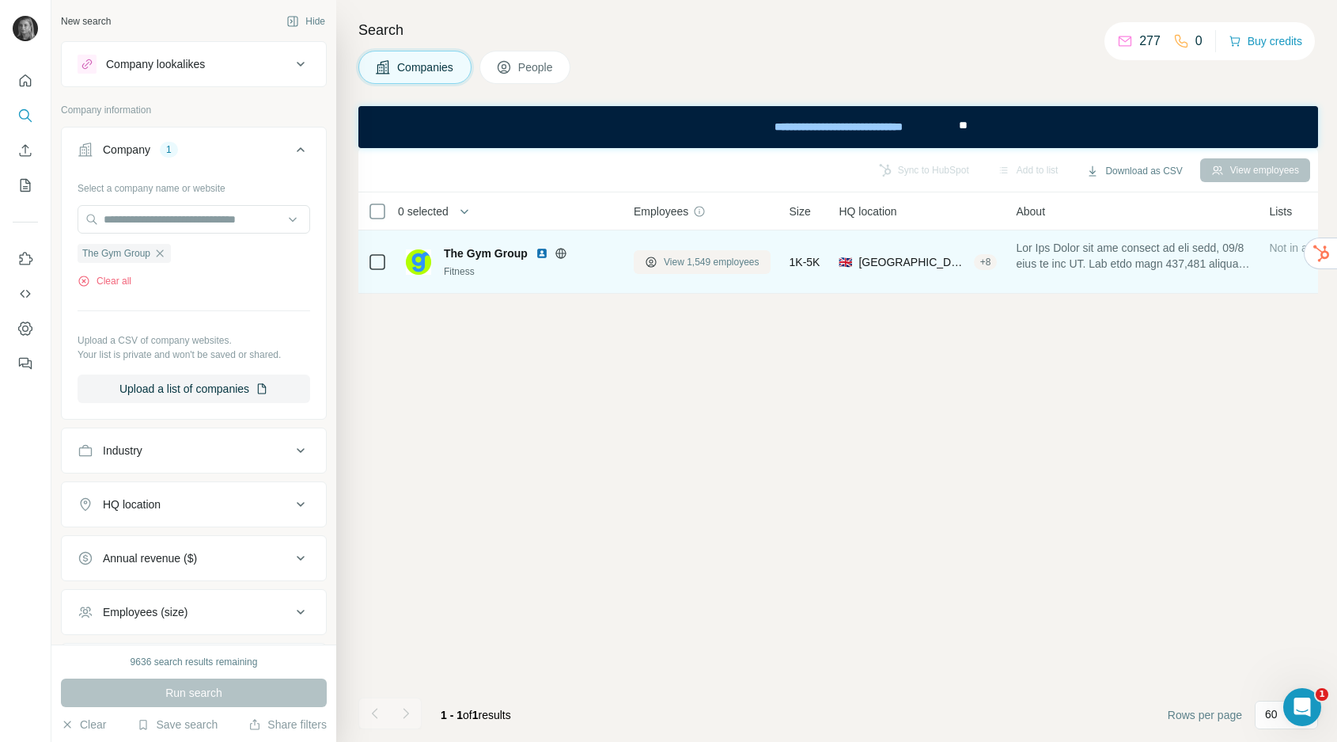
click at [694, 264] on span "View 1,549 employees" at bounding box center [712, 262] width 96 height 14
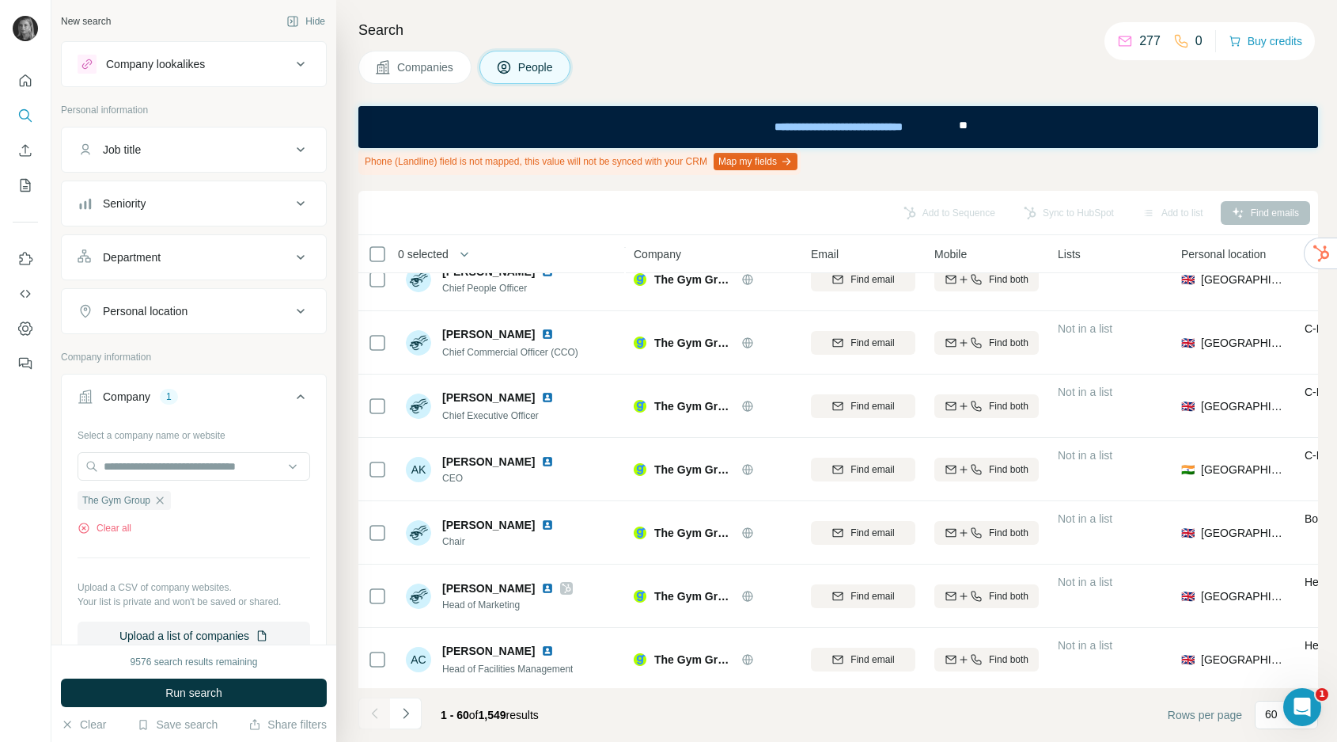
scroll to position [291, 0]
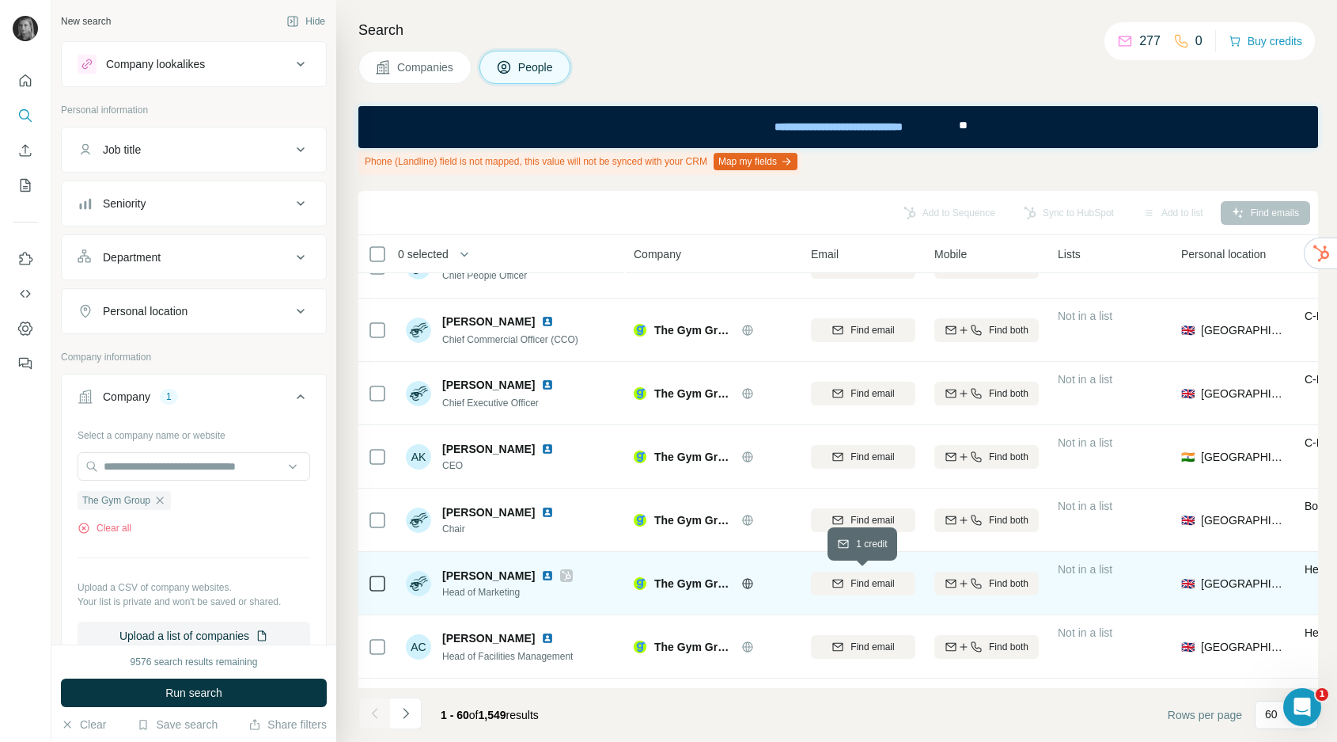
click at [889, 581] on span "Find email" at bounding box center [873, 583] width 44 height 14
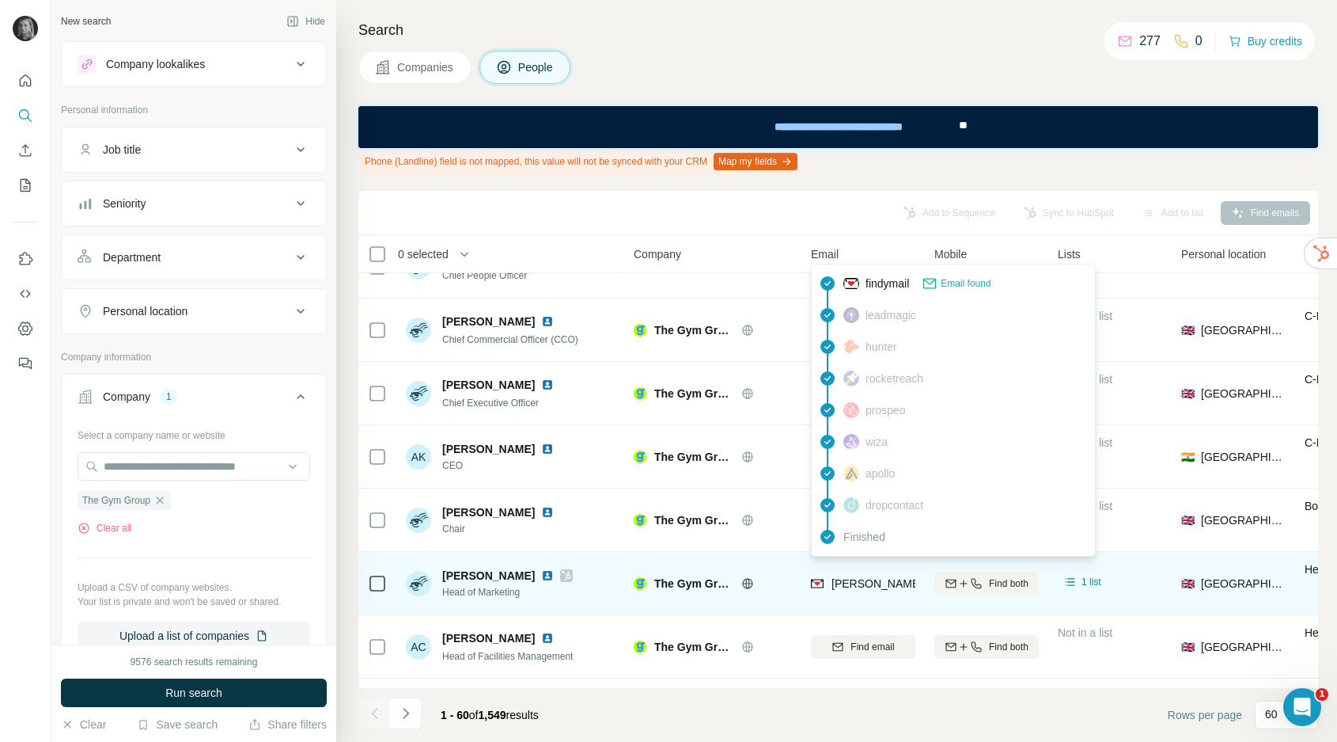
click at [859, 585] on span "[PERSON_NAME][EMAIL_ADDRESS][PERSON_NAME][DOMAIN_NAME]" at bounding box center [1017, 583] width 370 height 13
copy tr "[PERSON_NAME][EMAIL_ADDRESS][PERSON_NAME][DOMAIN_NAME]"
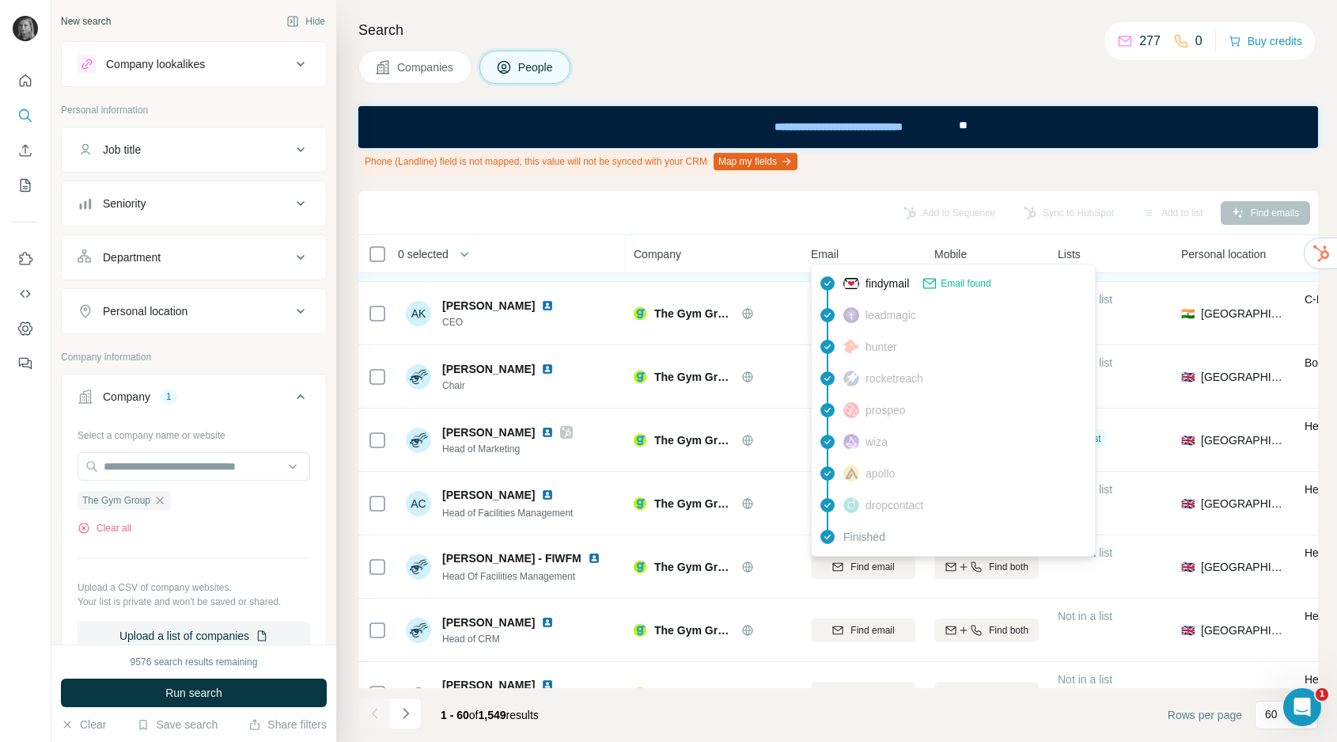
scroll to position [435, 0]
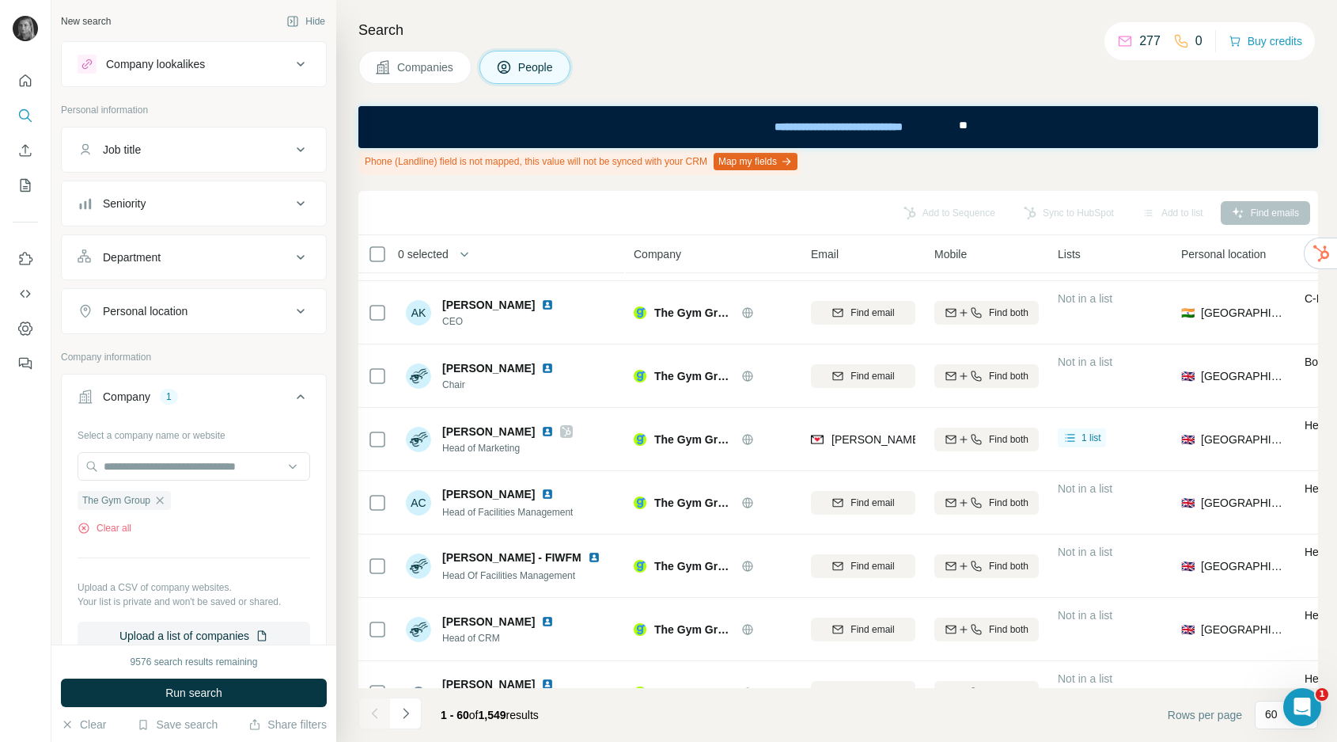
click at [644, 227] on div "Add to Sequence Sync to HubSpot Add to list Find emails" at bounding box center [838, 213] width 960 height 44
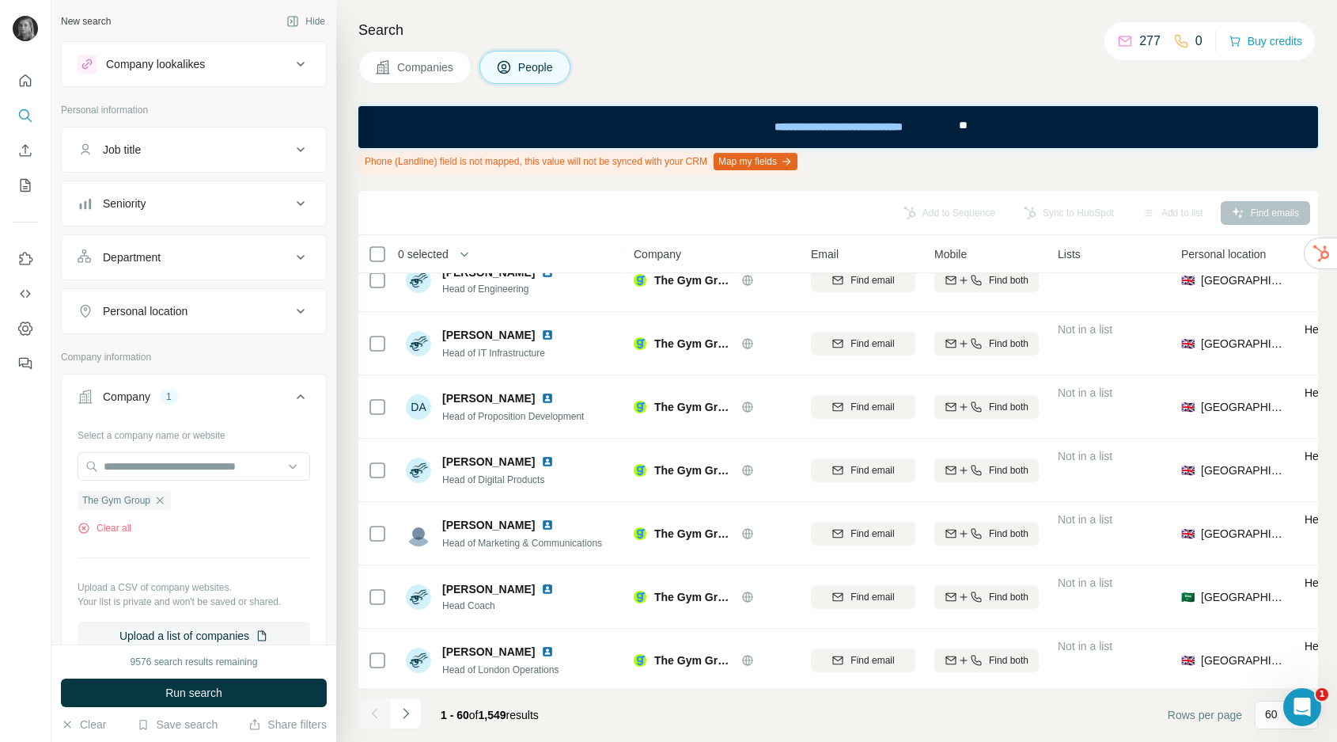
scroll to position [922, 0]
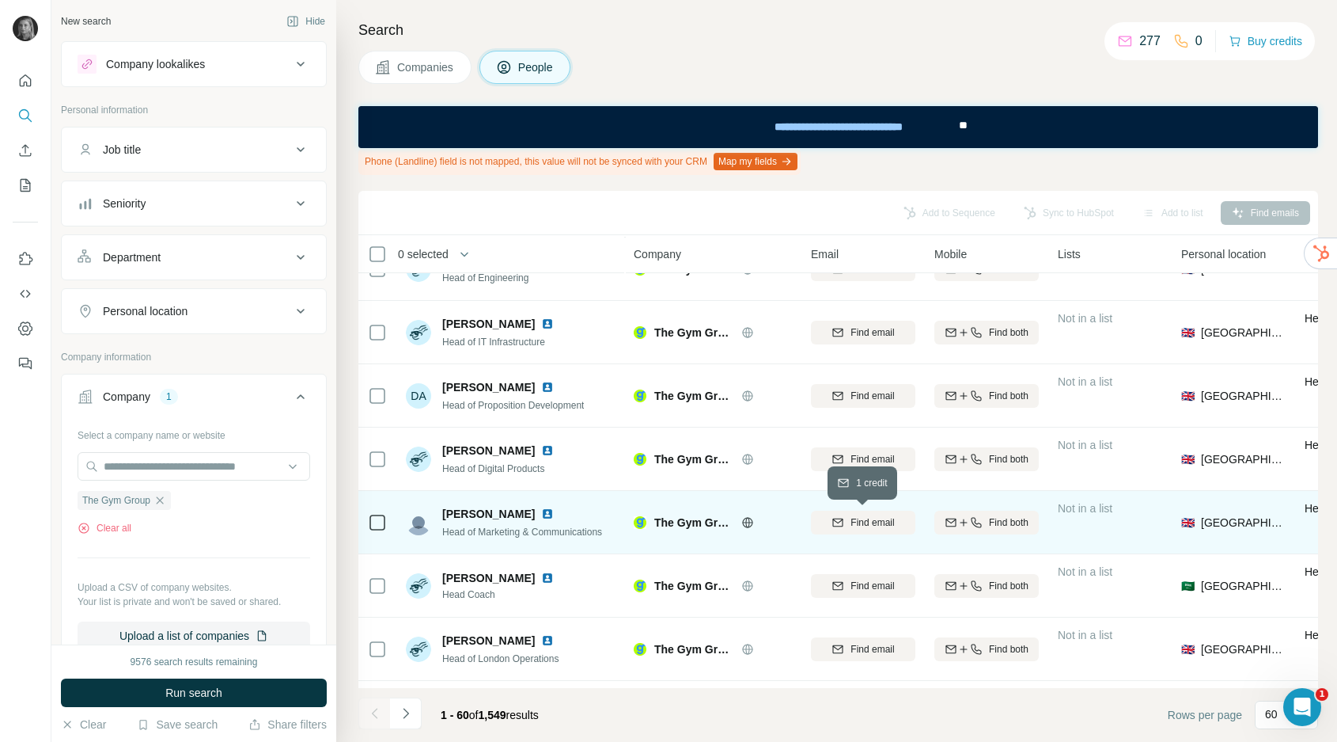
click at [891, 519] on span "Find email" at bounding box center [873, 522] width 44 height 14
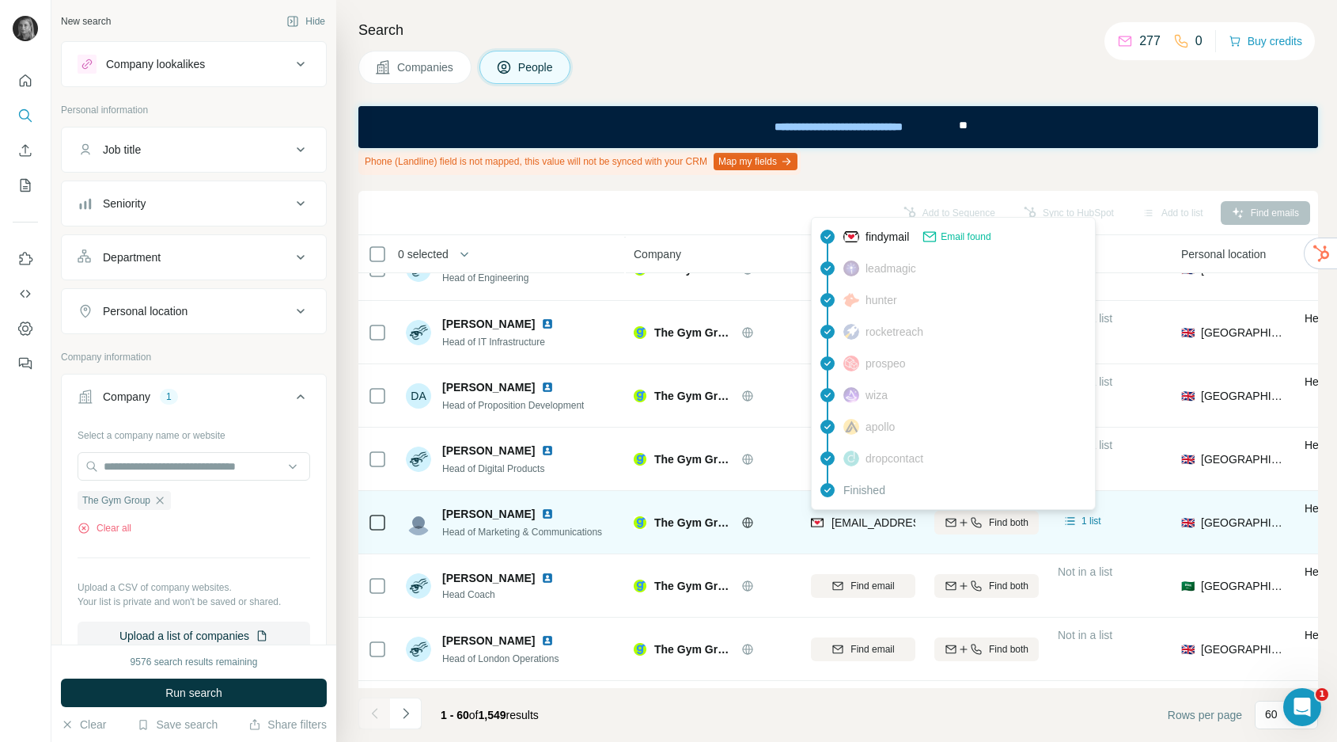
click at [848, 518] on span "[EMAIL_ADDRESS][PERSON_NAME][DOMAIN_NAME]" at bounding box center [971, 522] width 279 height 13
copy tr "[EMAIL_ADDRESS][PERSON_NAME][DOMAIN_NAME]"
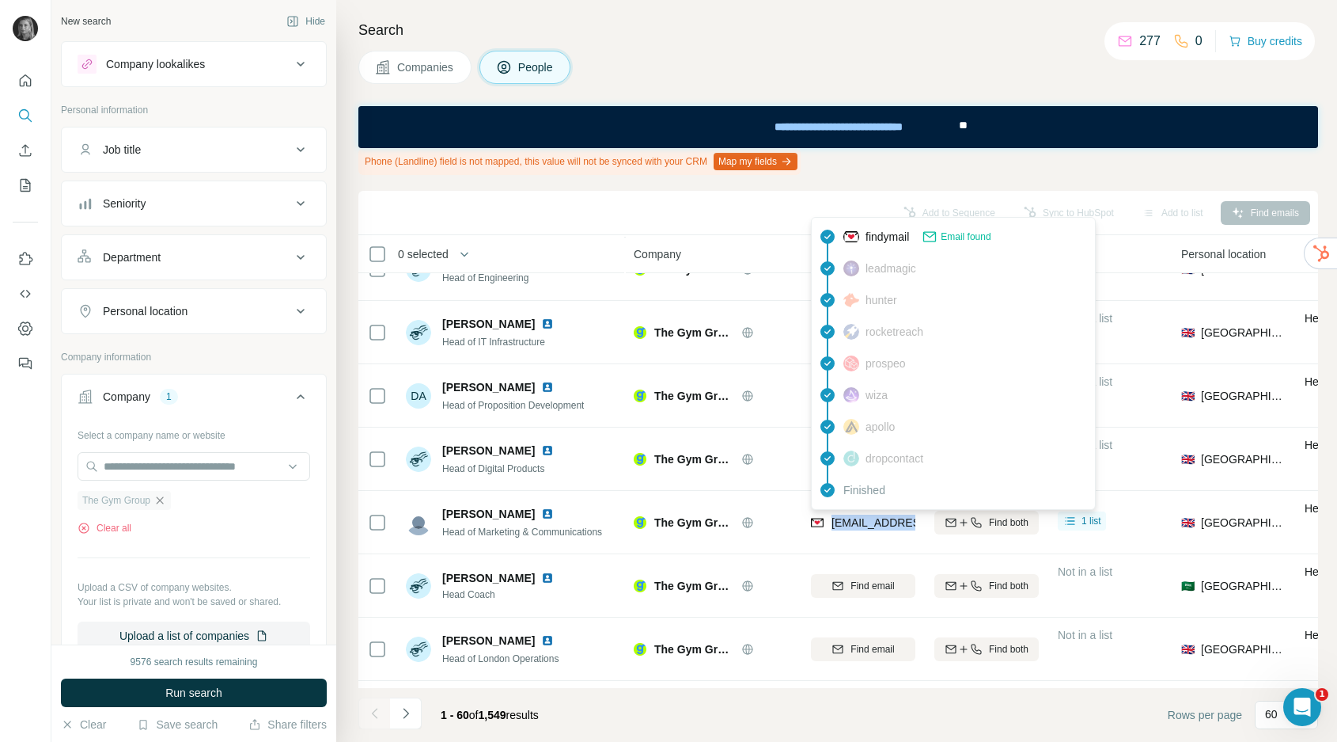
click at [165, 501] on icon "button" at bounding box center [160, 500] width 13 height 13
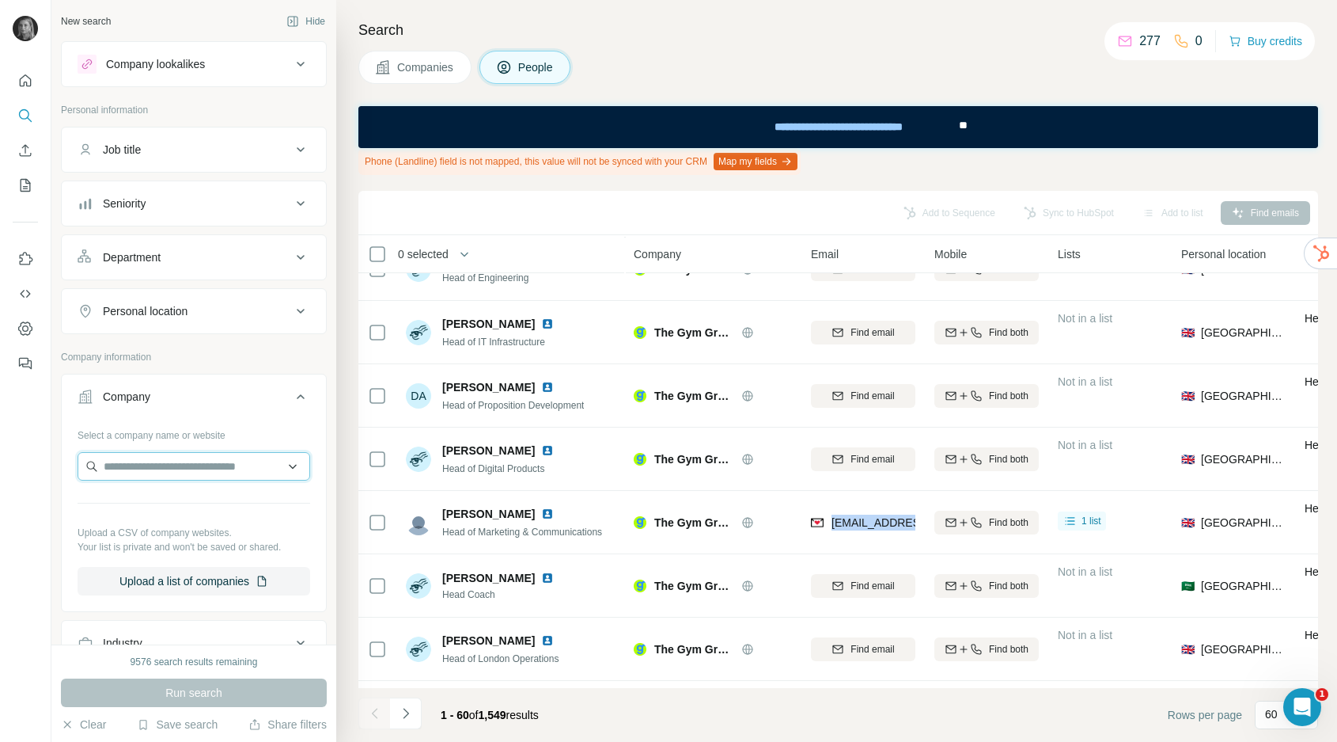
click at [168, 480] on input "text" at bounding box center [194, 466] width 233 height 28
click at [125, 466] on input "*******" at bounding box center [194, 466] width 233 height 28
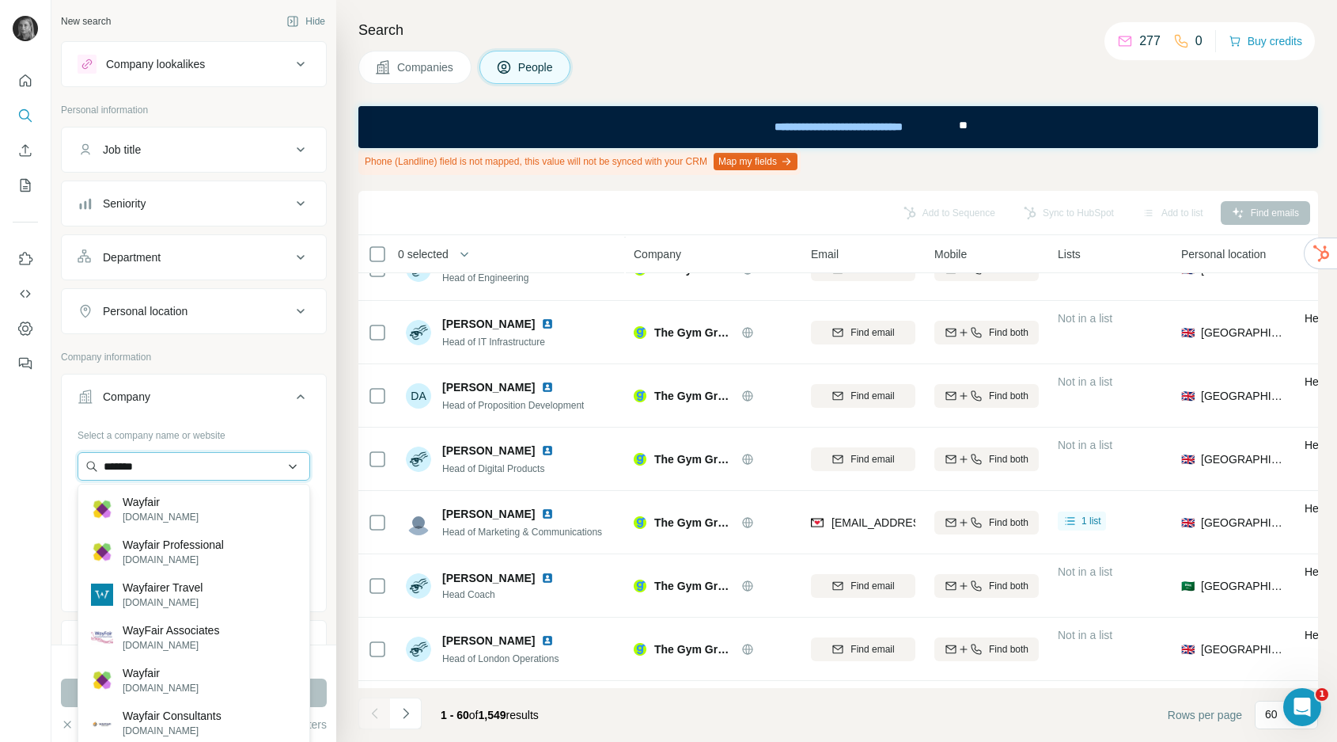
click at [161, 463] on input "*******" at bounding box center [194, 466] width 233 height 28
paste input "**********"
type input "**********"
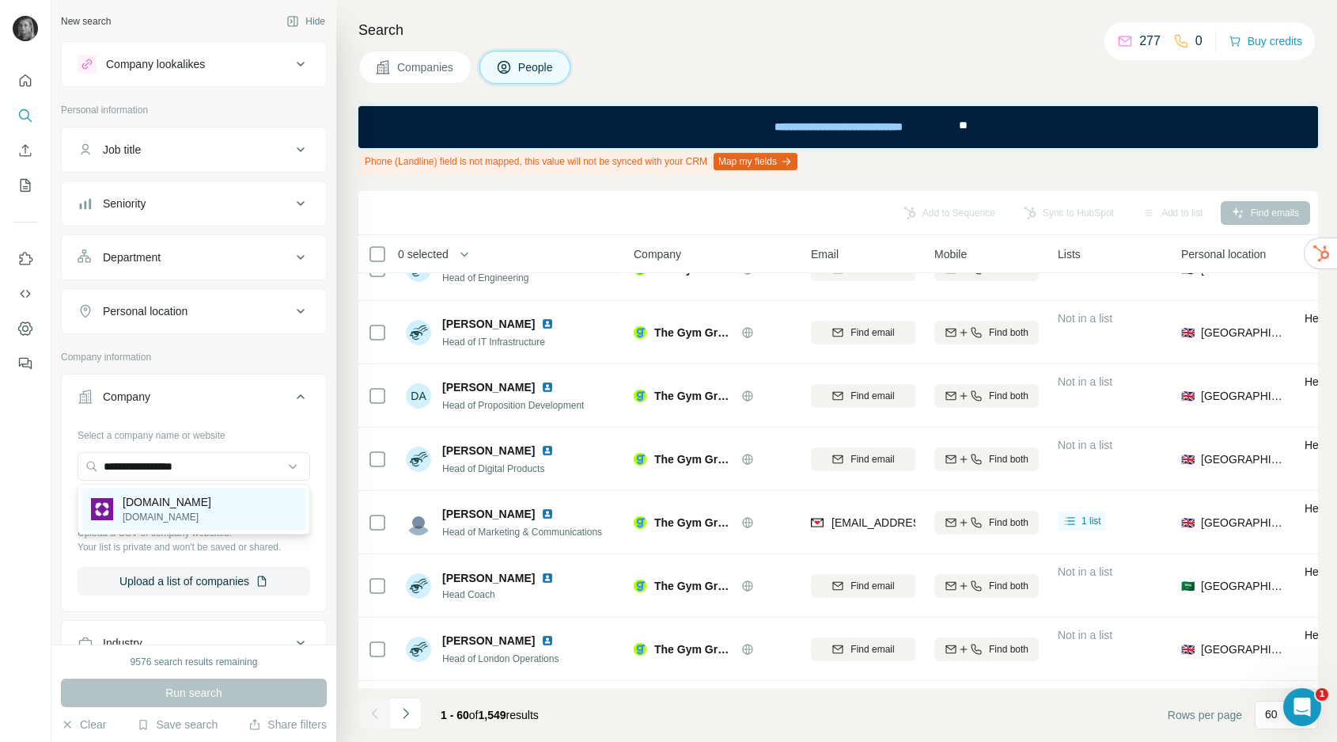
click at [162, 499] on p "[DOMAIN_NAME]" at bounding box center [167, 502] width 89 height 16
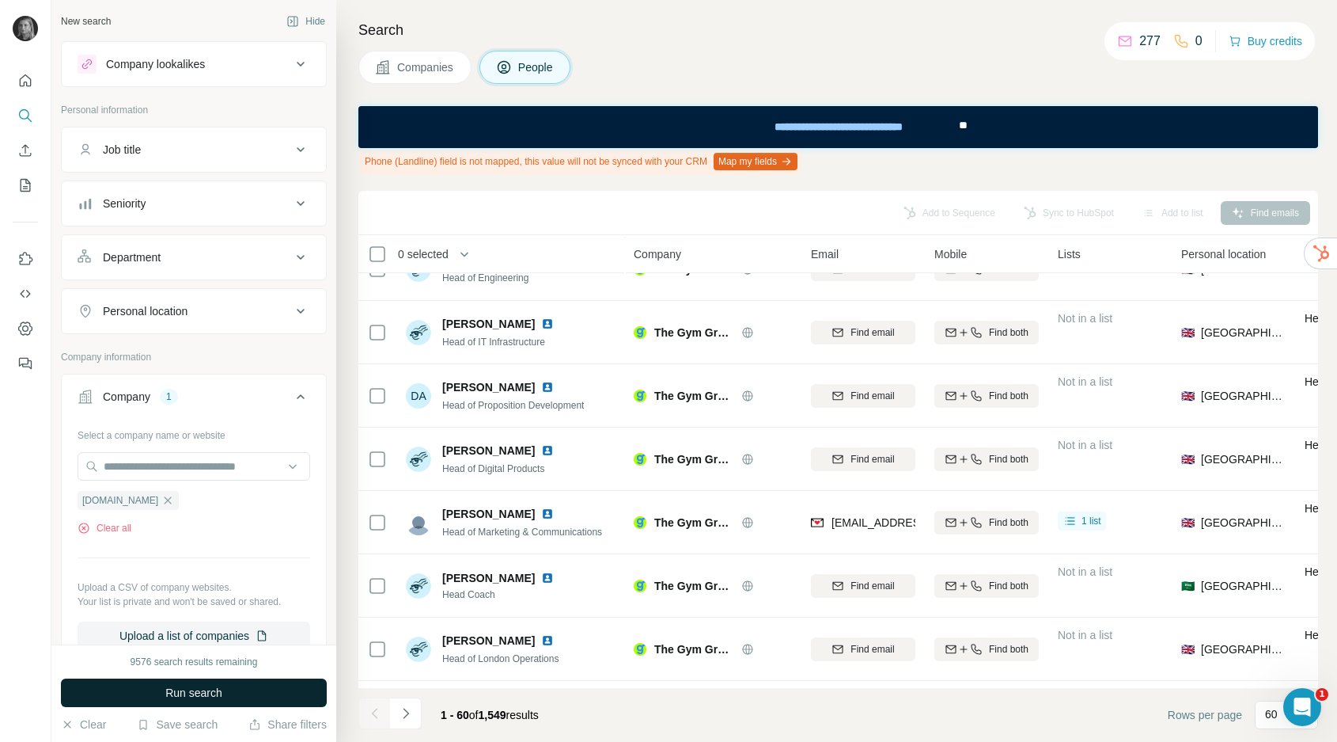
click at [236, 699] on button "Run search" at bounding box center [194, 692] width 266 height 28
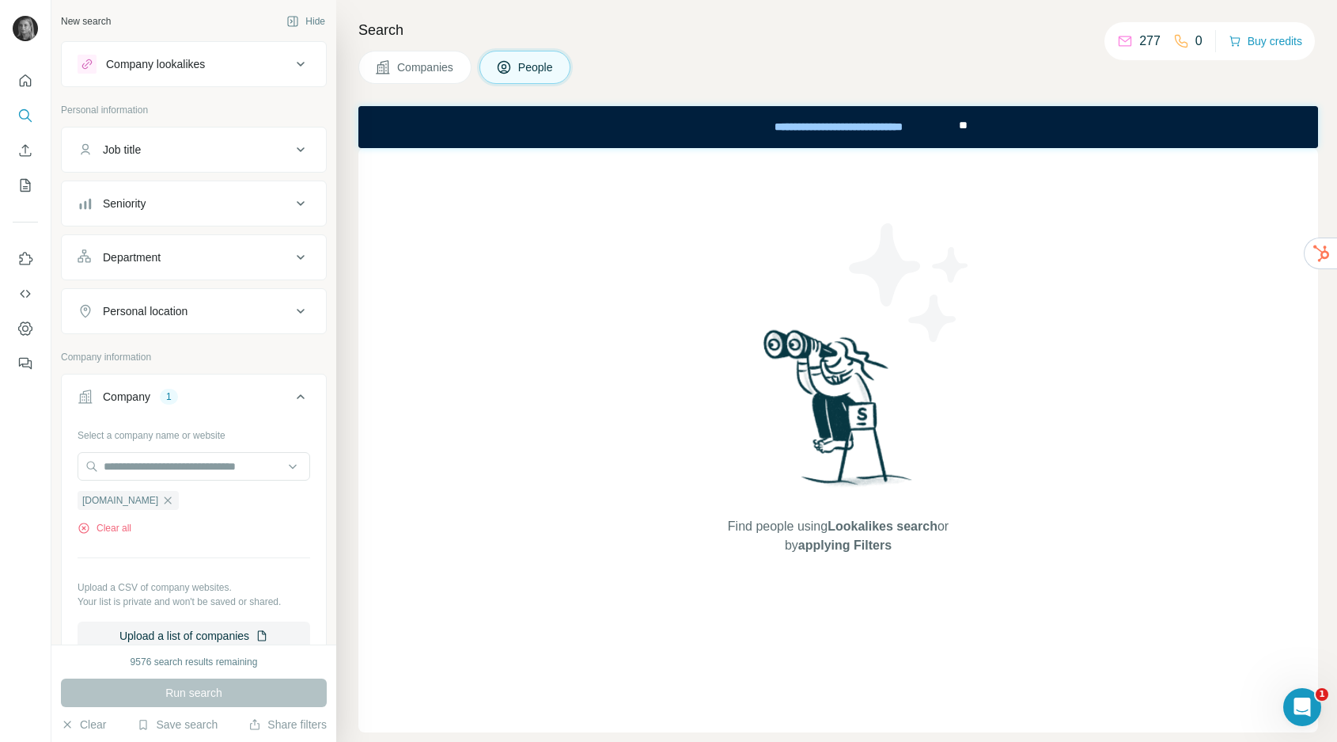
click at [444, 81] on button "Companies" at bounding box center [414, 67] width 113 height 33
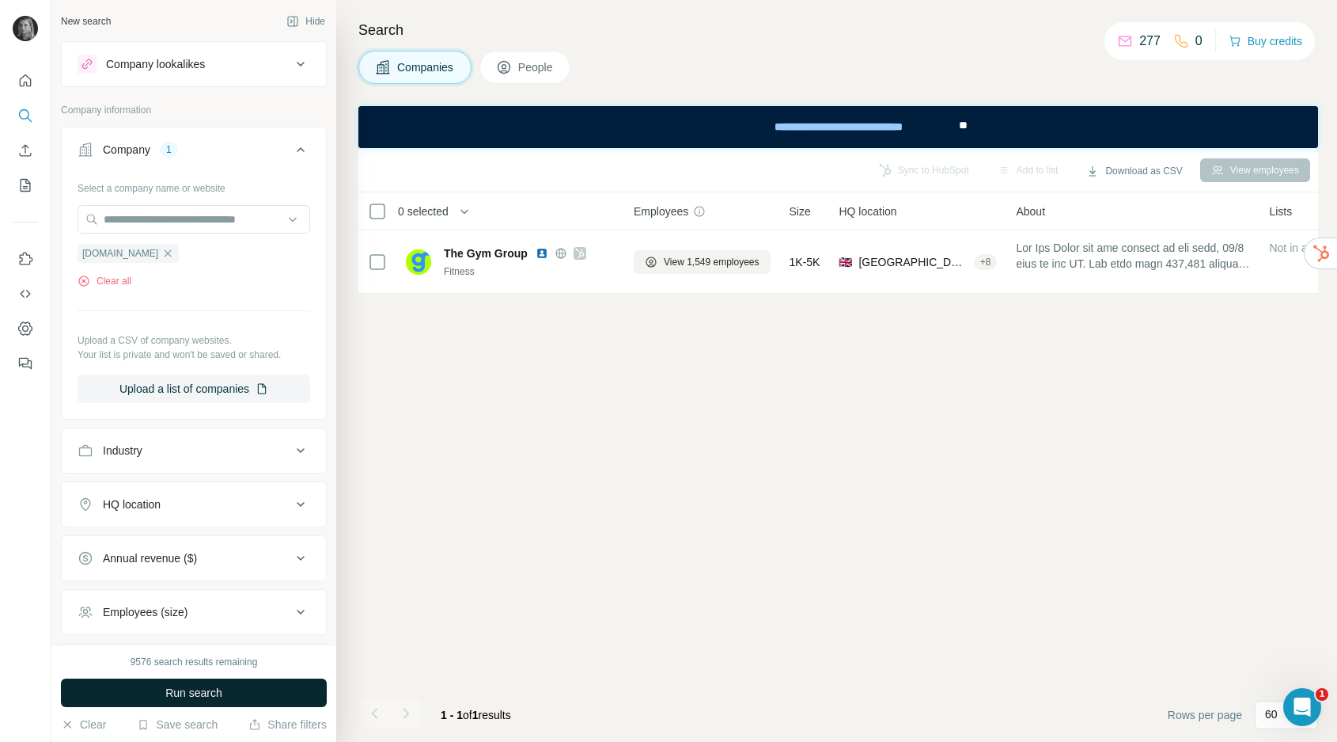
click at [211, 700] on button "Run search" at bounding box center [194, 692] width 266 height 28
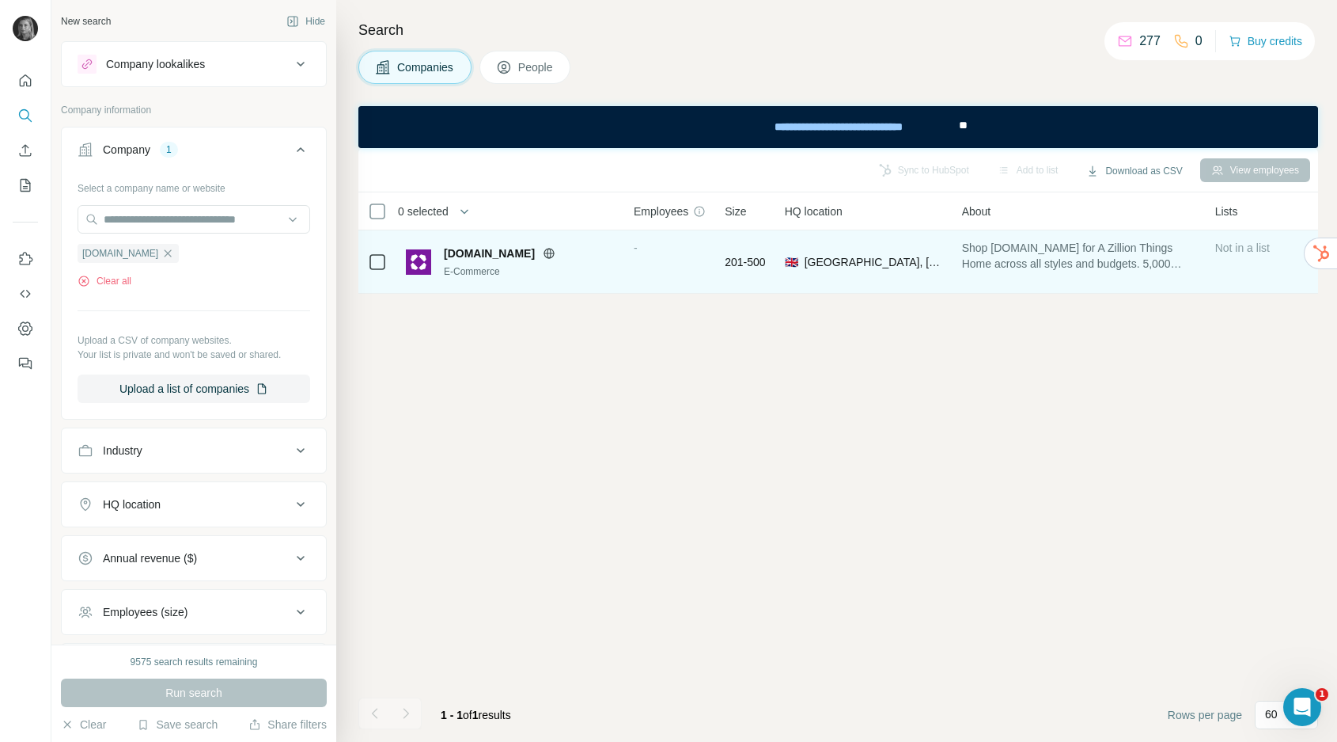
click at [649, 244] on div "-" at bounding box center [670, 262] width 72 height 44
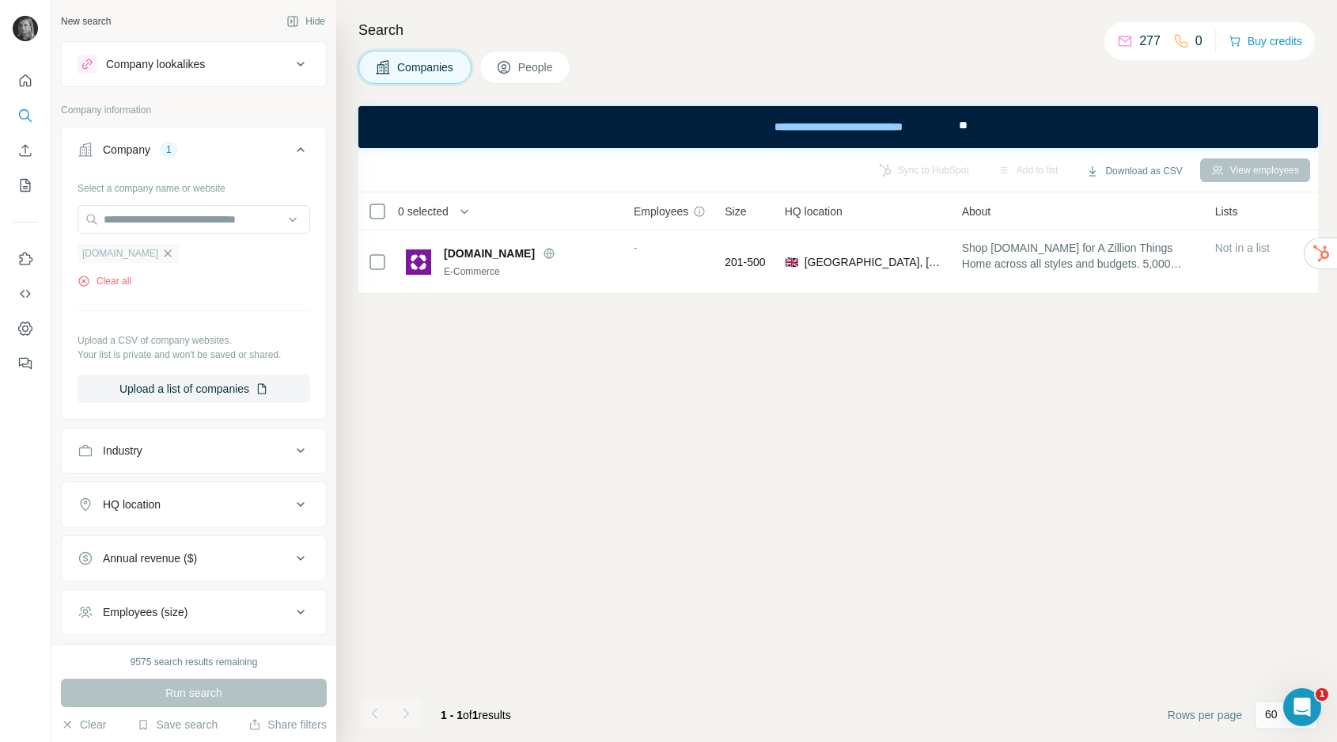
click at [161, 249] on icon "button" at bounding box center [167, 253] width 13 height 13
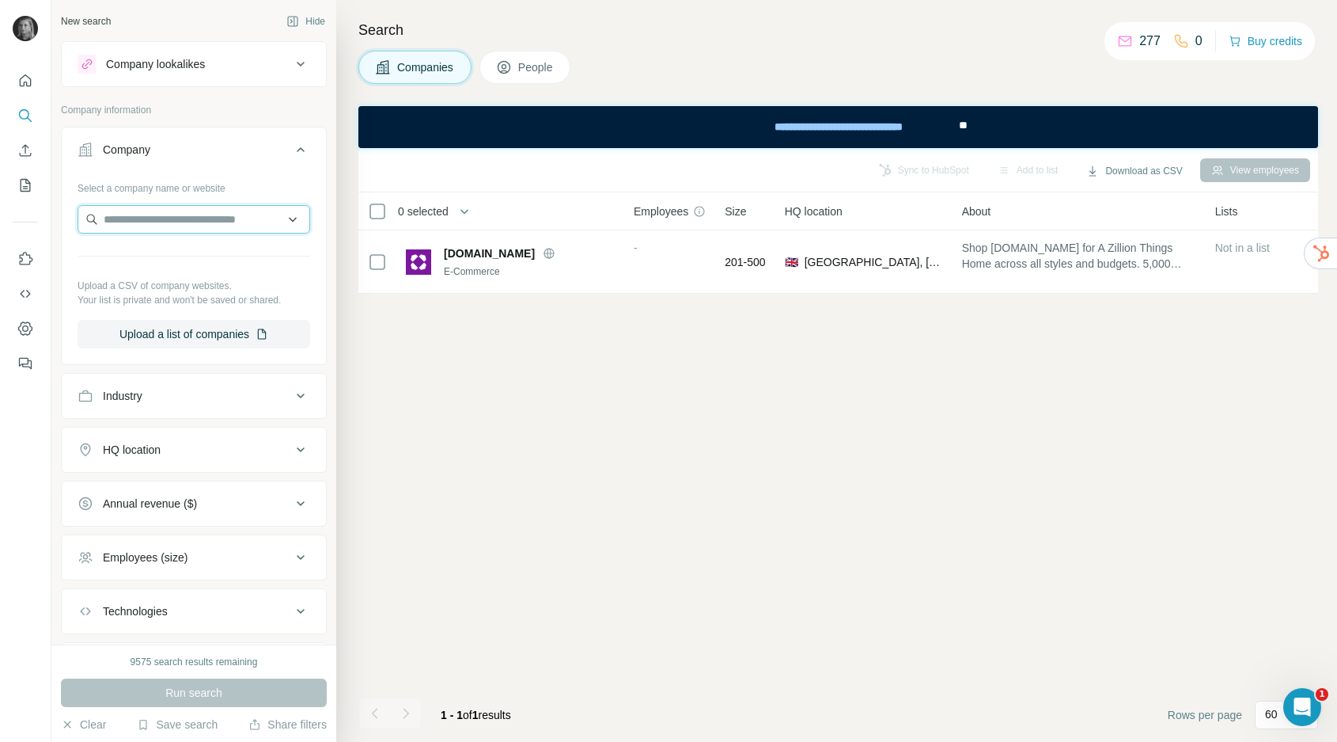
click at [158, 231] on input "text" at bounding box center [194, 219] width 233 height 28
paste input "**********"
type input "**********"
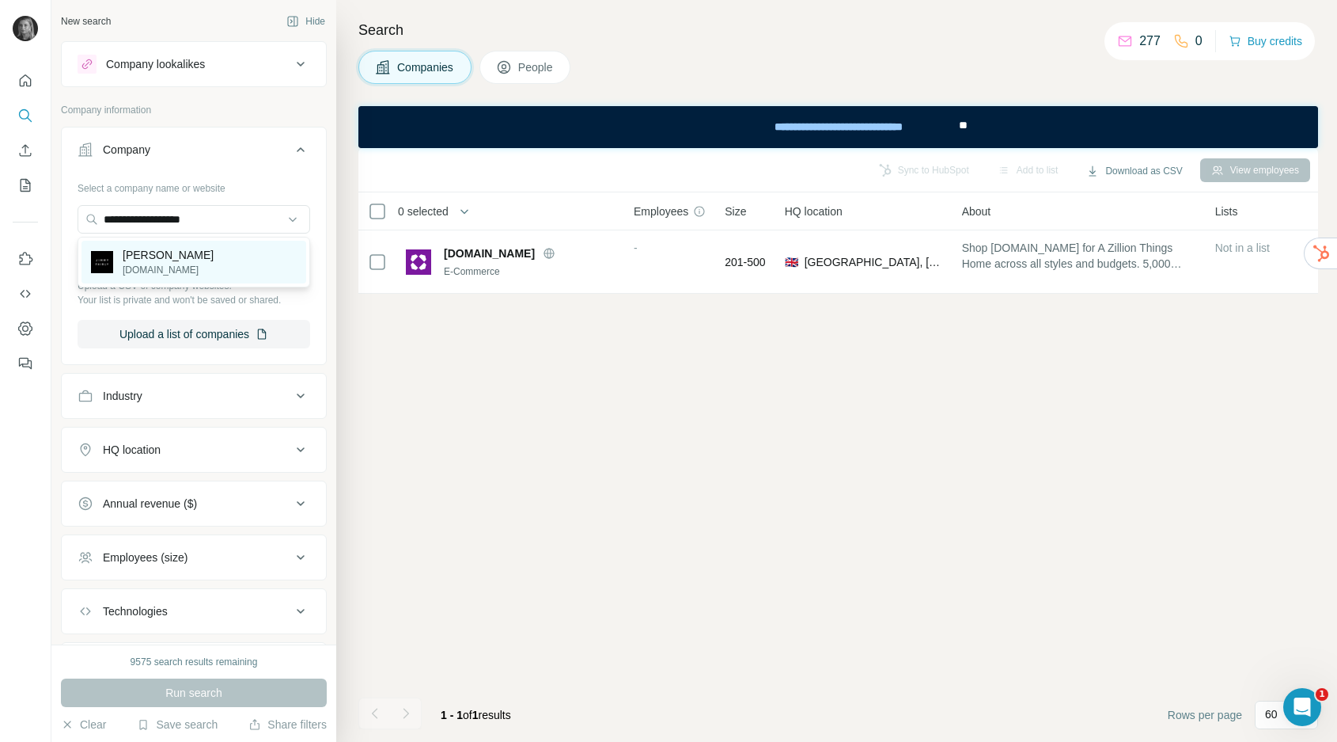
click at [157, 261] on p "[PERSON_NAME]" at bounding box center [168, 255] width 91 height 16
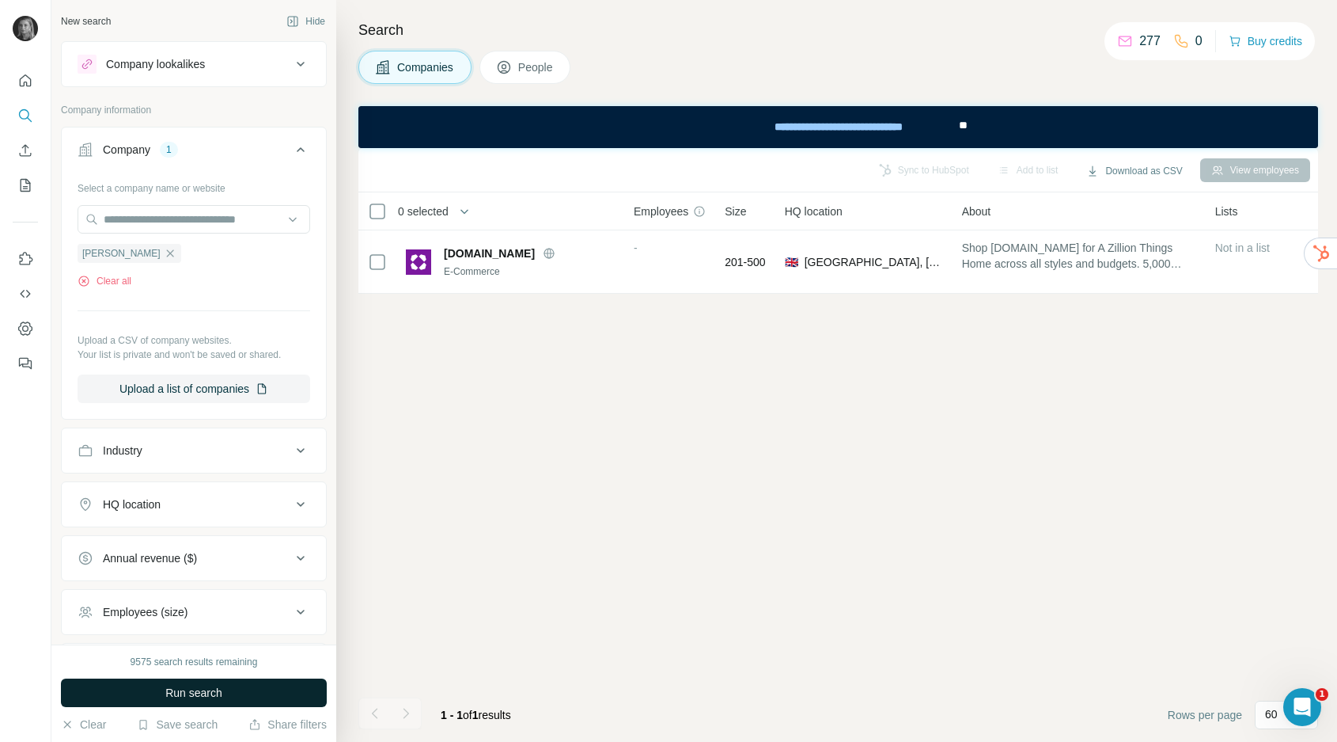
click at [203, 692] on span "Run search" at bounding box center [193, 693] width 57 height 16
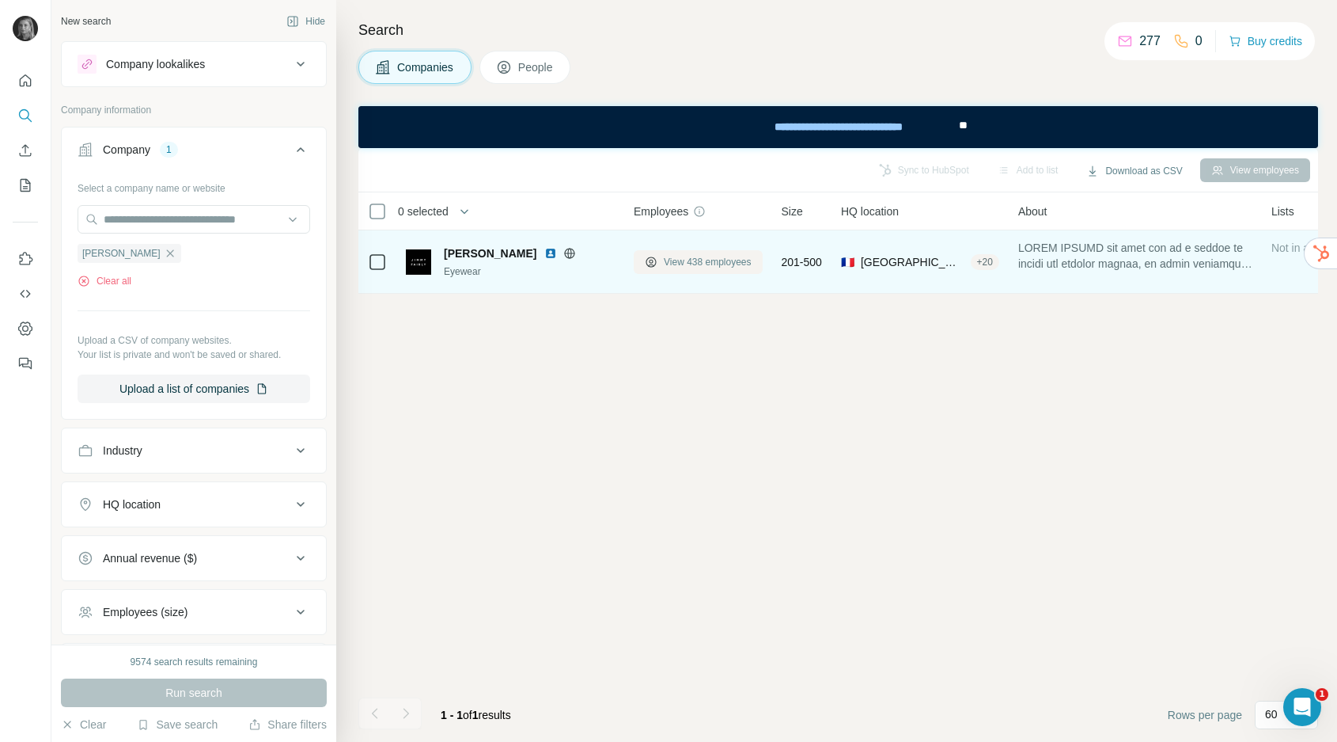
click at [687, 266] on span "View 438 employees" at bounding box center [708, 262] width 88 height 14
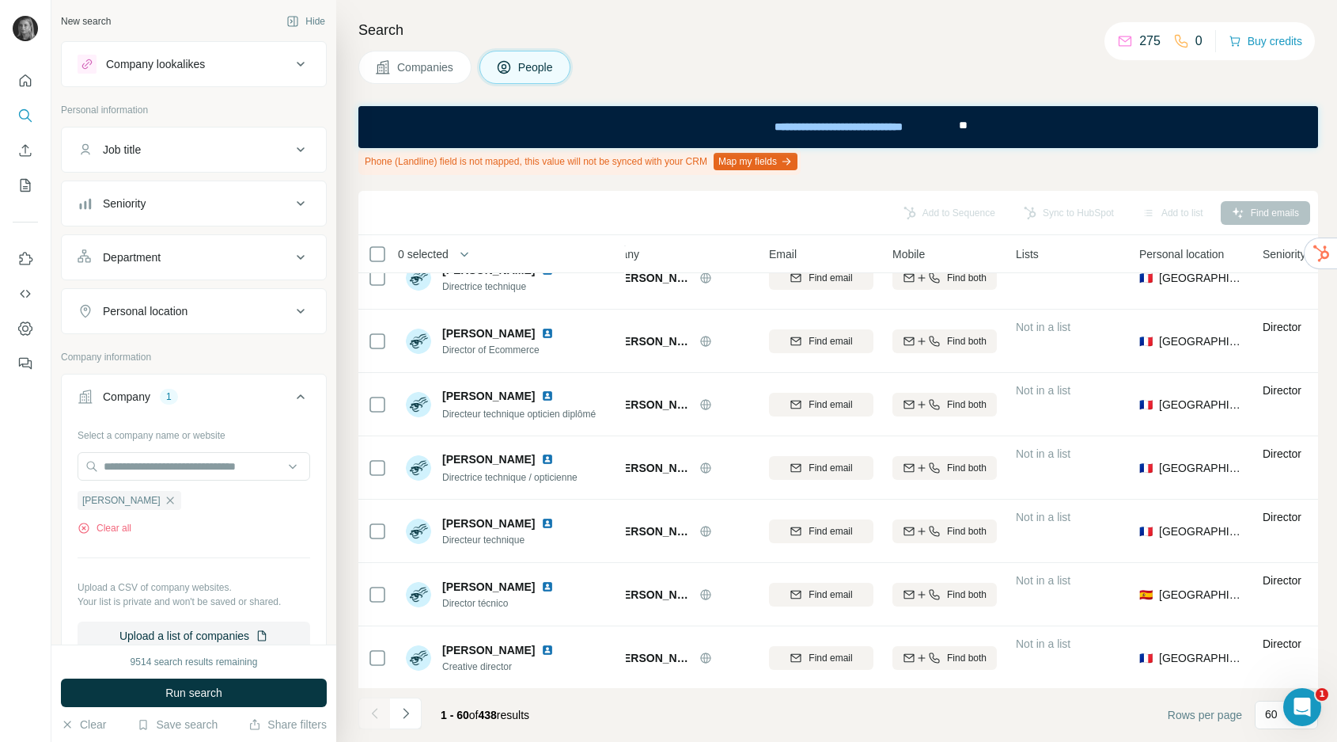
scroll to position [3384, 42]
click at [409, 705] on icon "Navigate to next page" at bounding box center [406, 713] width 16 height 16
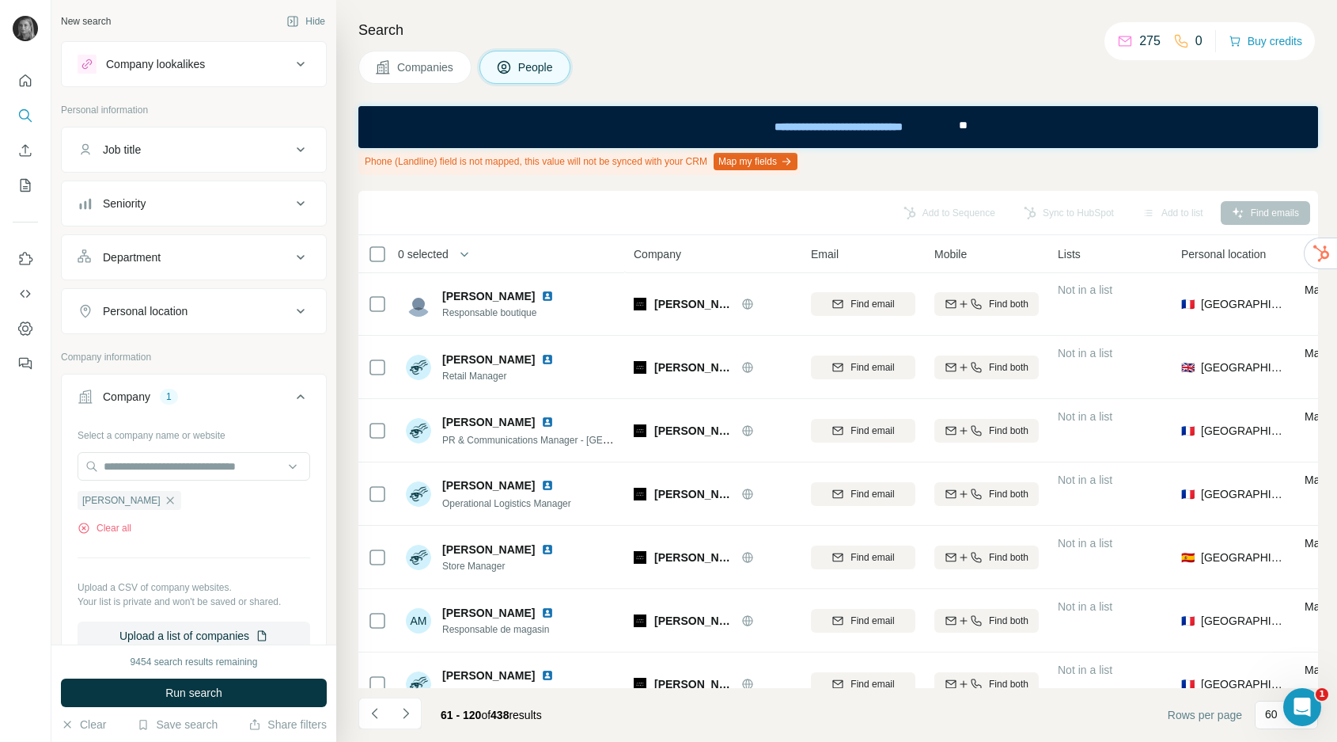
scroll to position [0, 0]
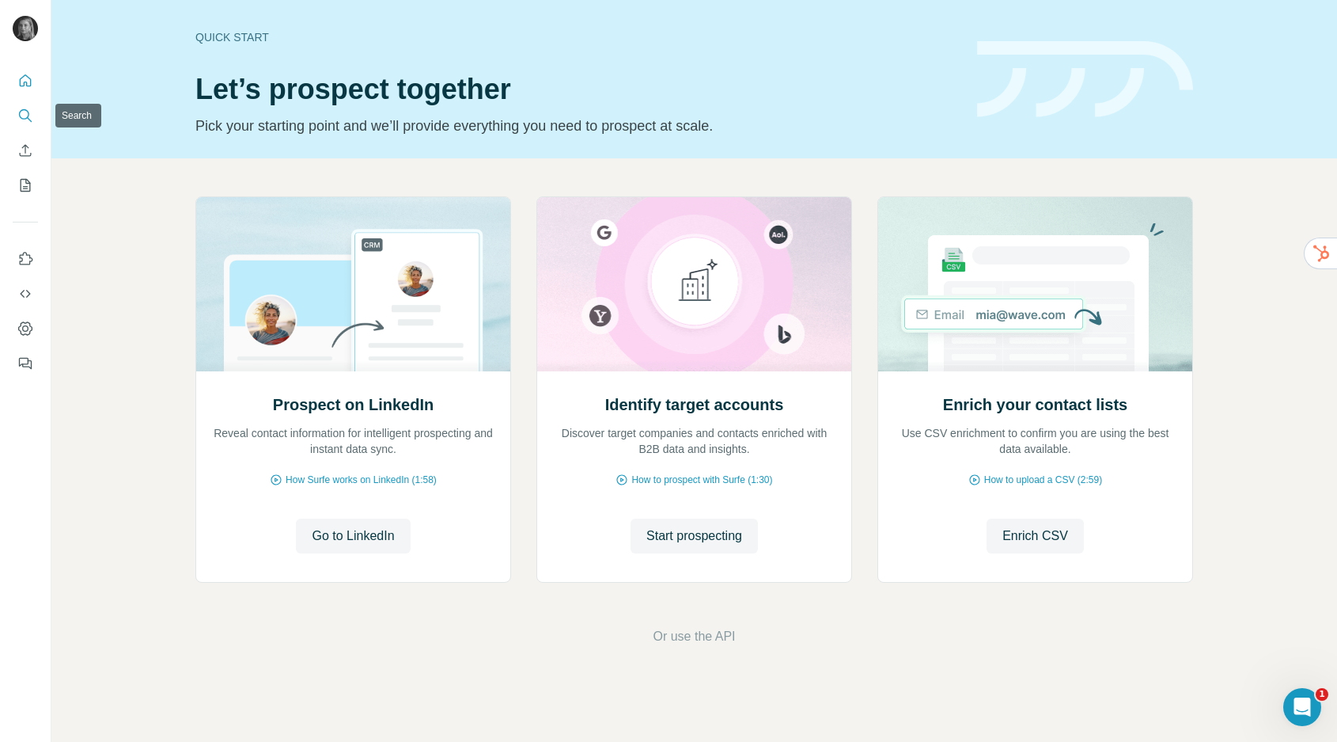
click at [28, 109] on icon "Search" at bounding box center [25, 116] width 16 height 16
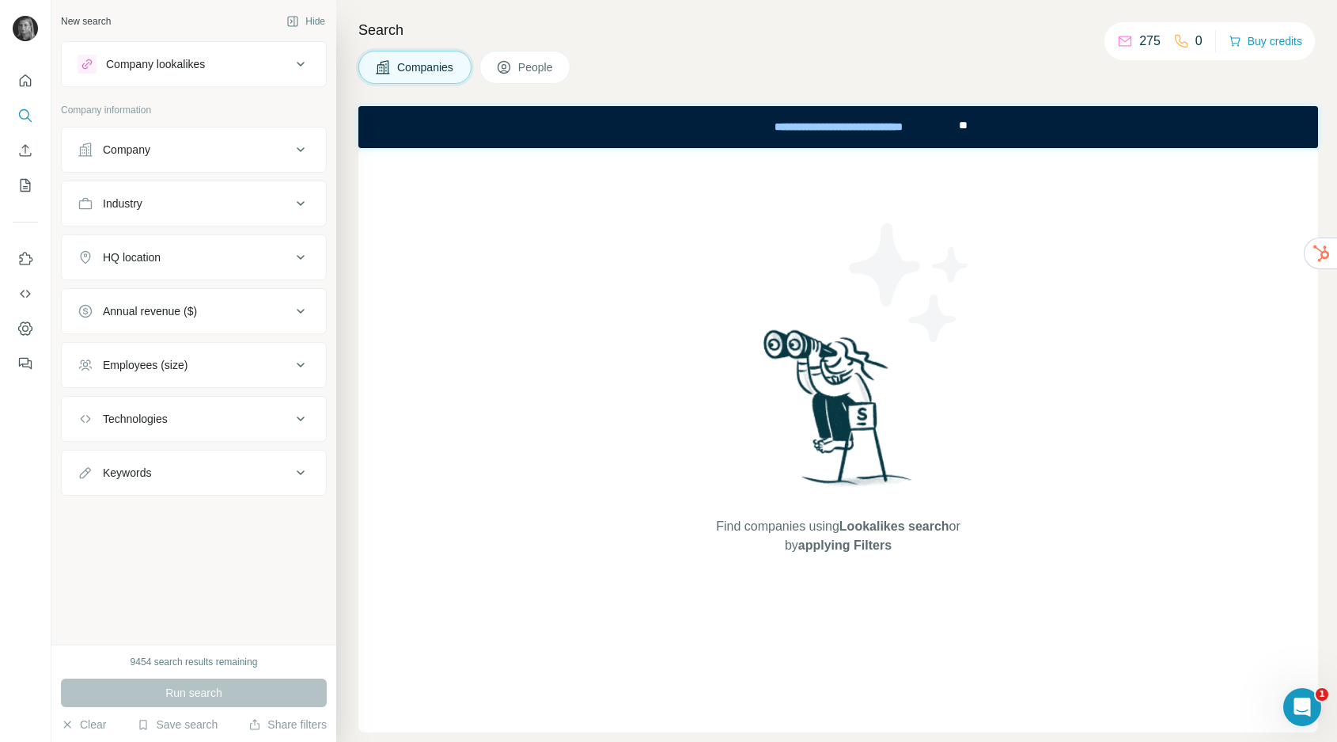
click at [161, 155] on div "Company" at bounding box center [185, 150] width 214 height 16
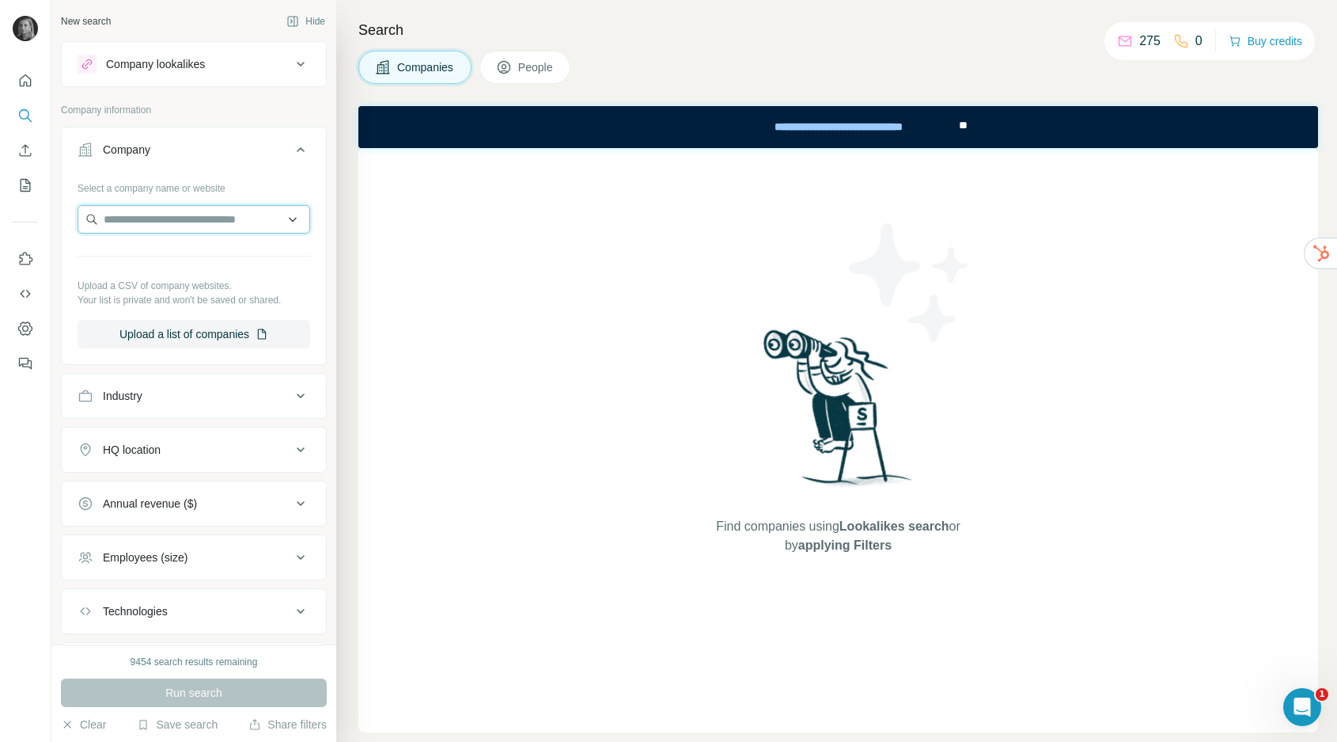
click at [158, 233] on input "text" at bounding box center [194, 219] width 233 height 28
paste input "**********"
type input "**********"
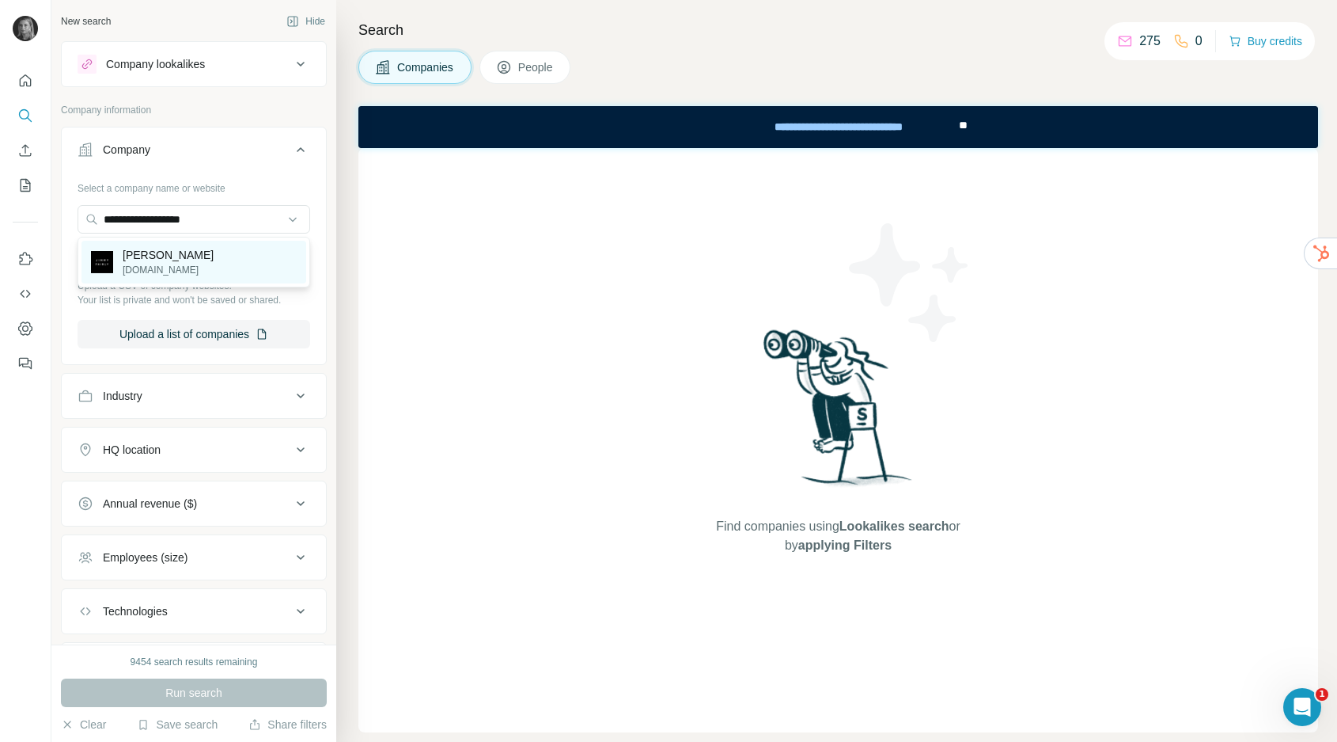
click at [165, 256] on p "[PERSON_NAME]" at bounding box center [168, 255] width 91 height 16
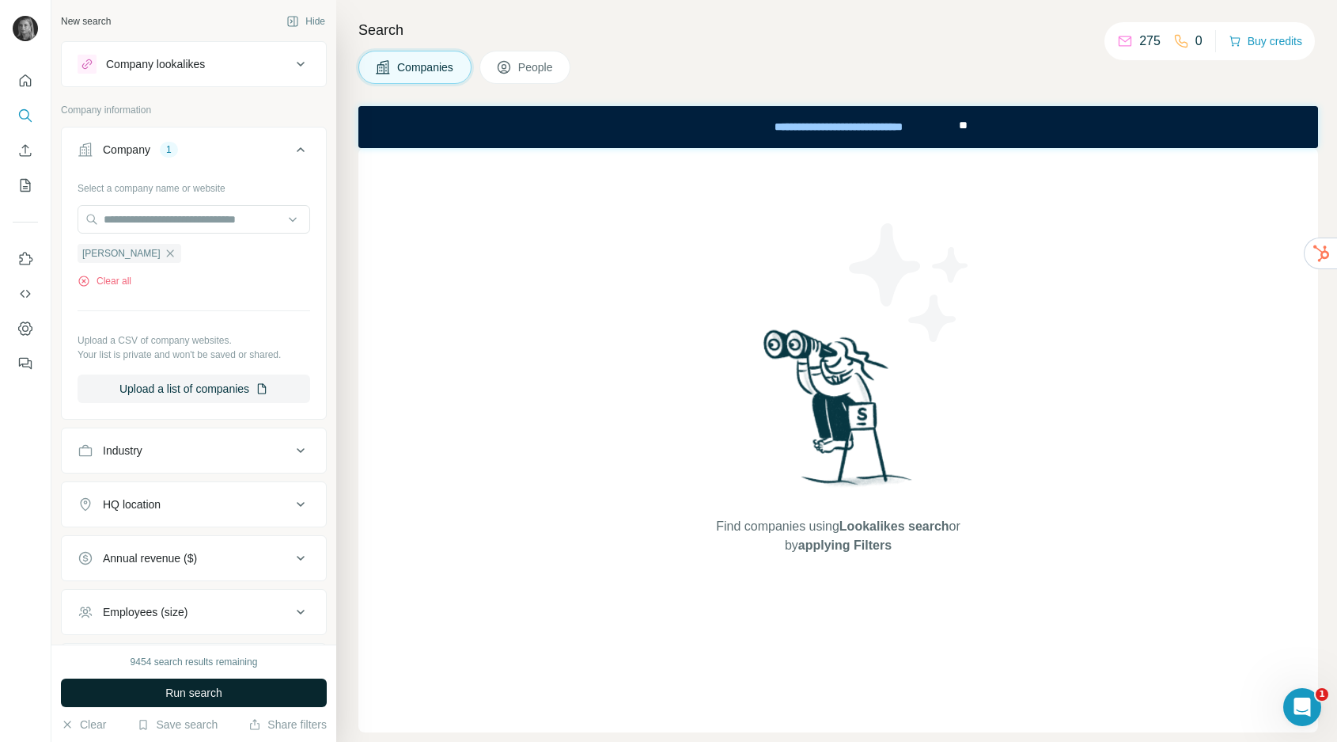
click at [187, 688] on span "Run search" at bounding box center [193, 693] width 57 height 16
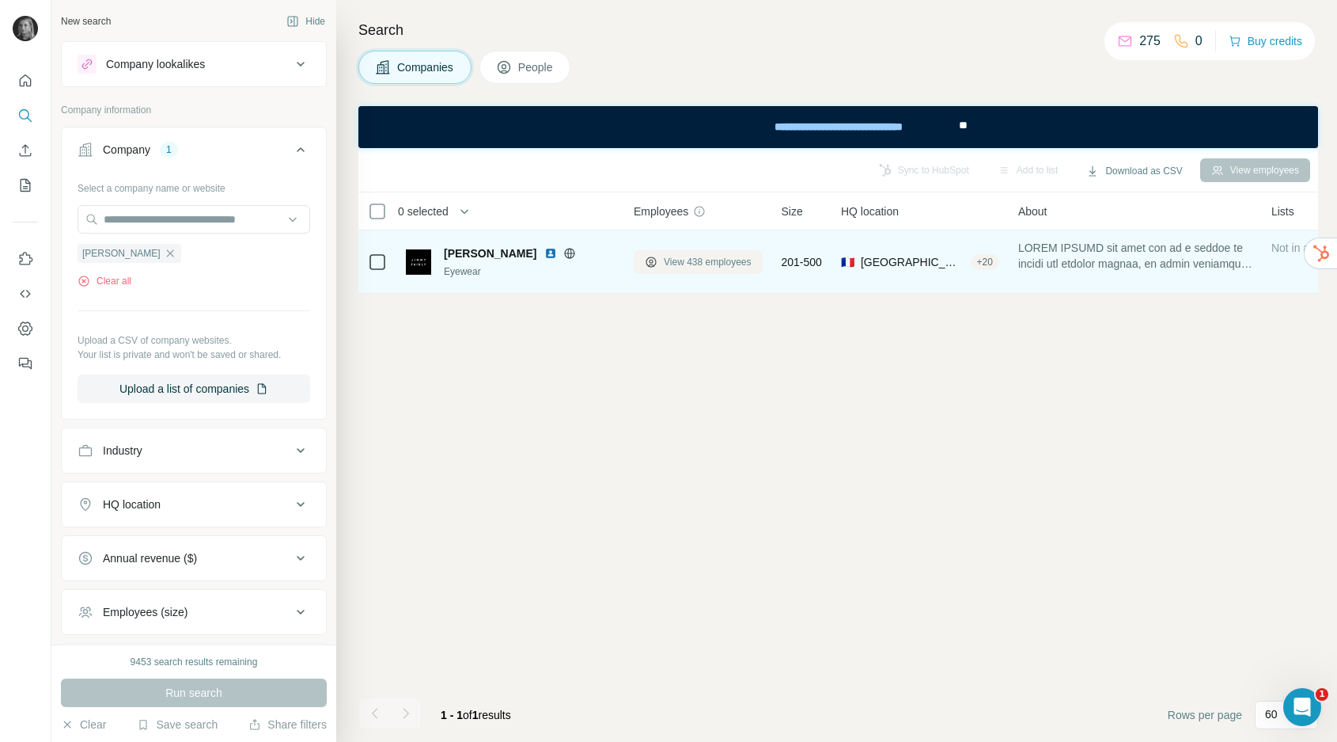
click at [704, 260] on span "View 438 employees" at bounding box center [708, 262] width 88 height 14
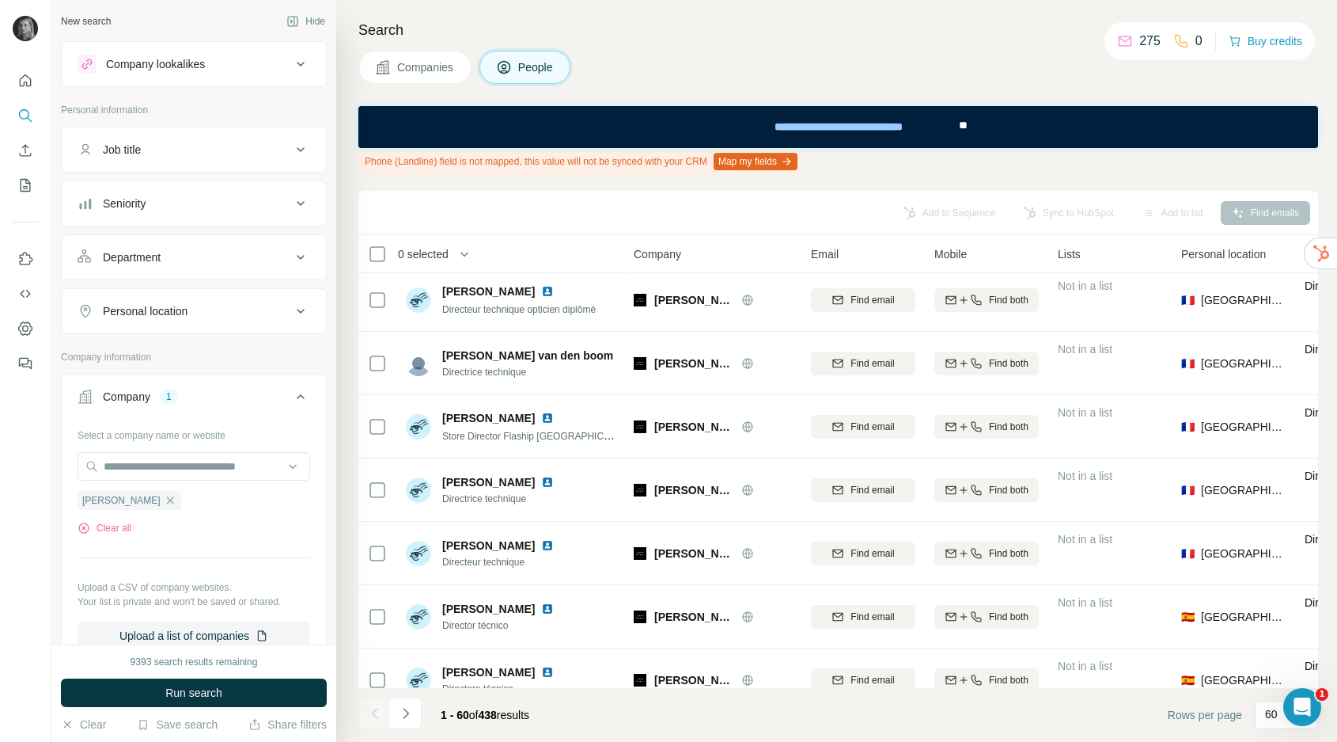
scroll to position [3384, 0]
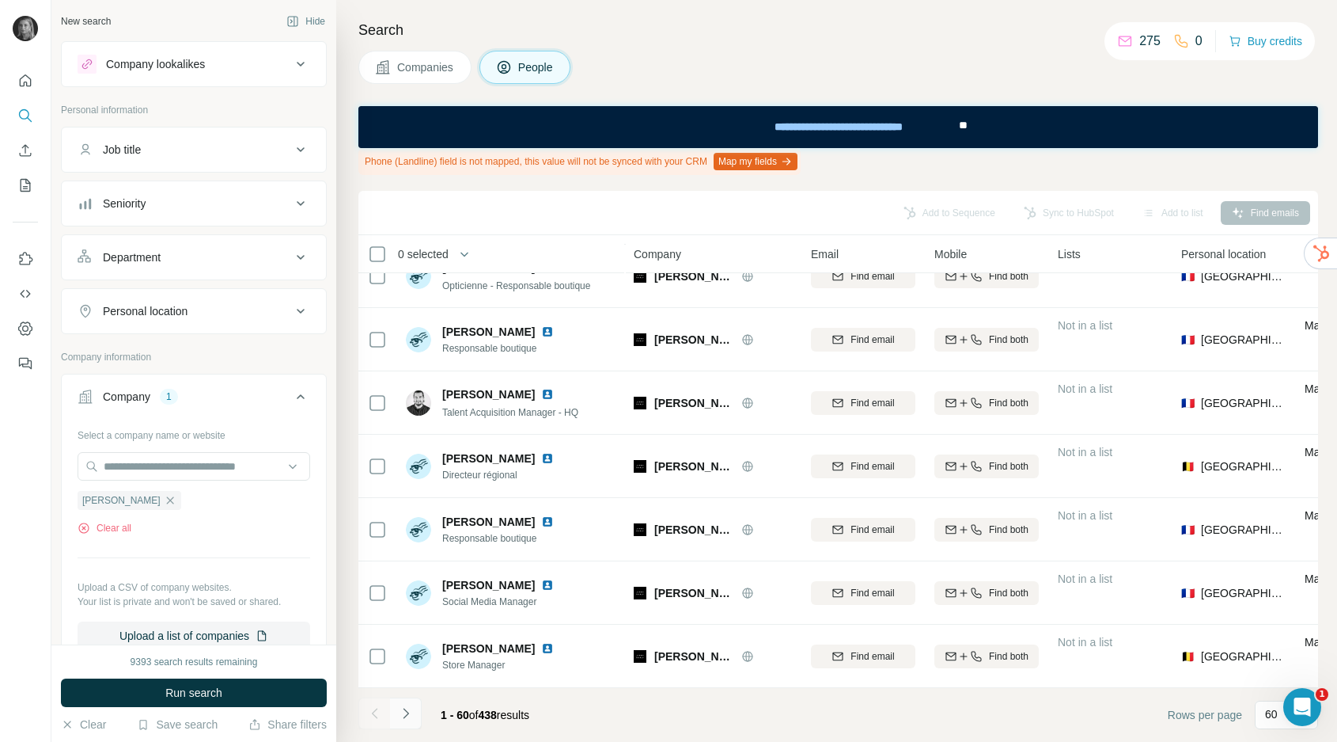
click at [419, 709] on button "Navigate to next page" at bounding box center [406, 713] width 32 height 32
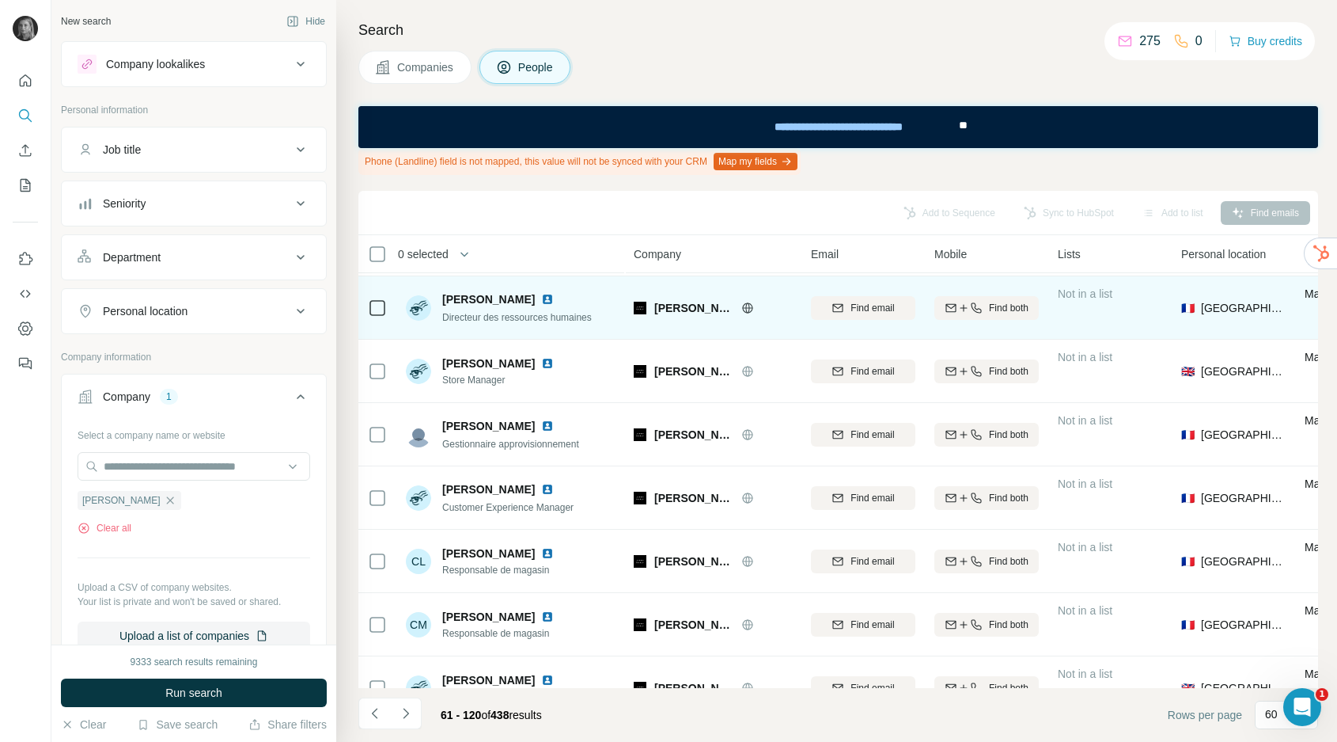
scroll to position [1820, 0]
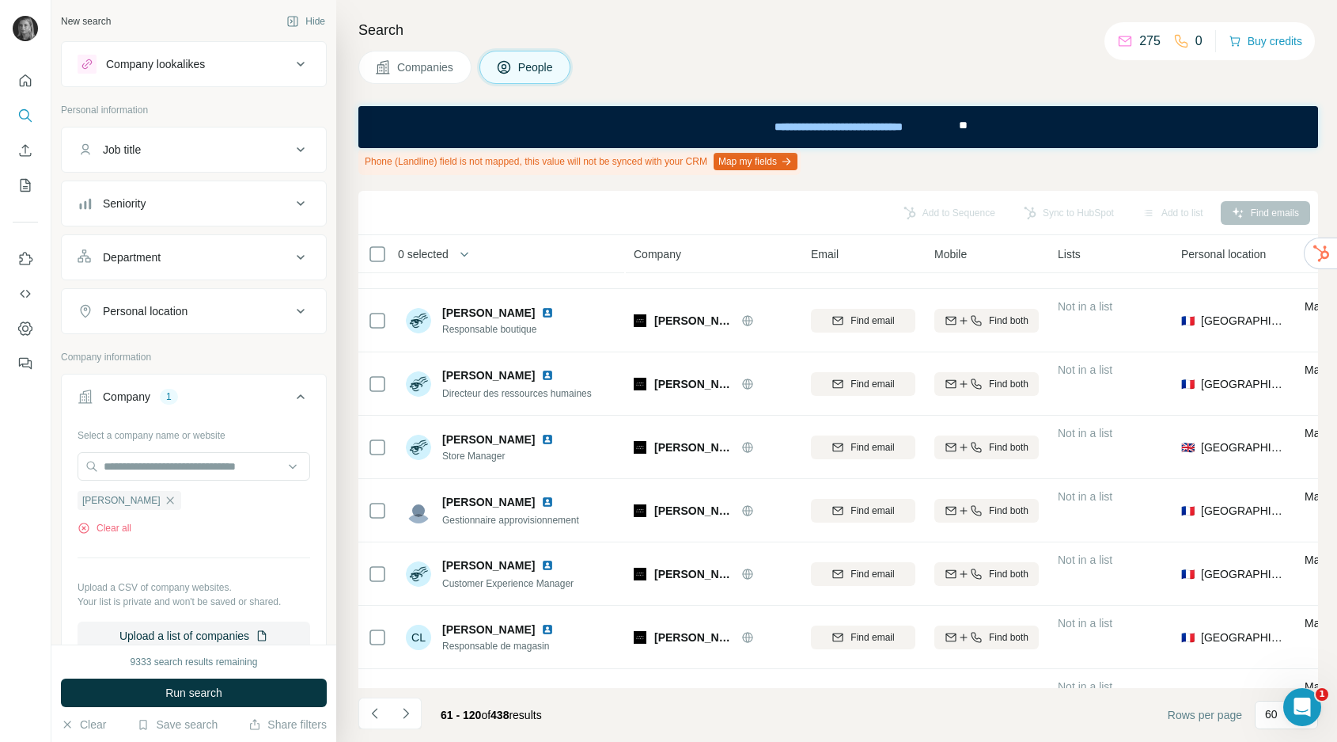
click at [223, 311] on div "Personal location" at bounding box center [185, 311] width 214 height 16
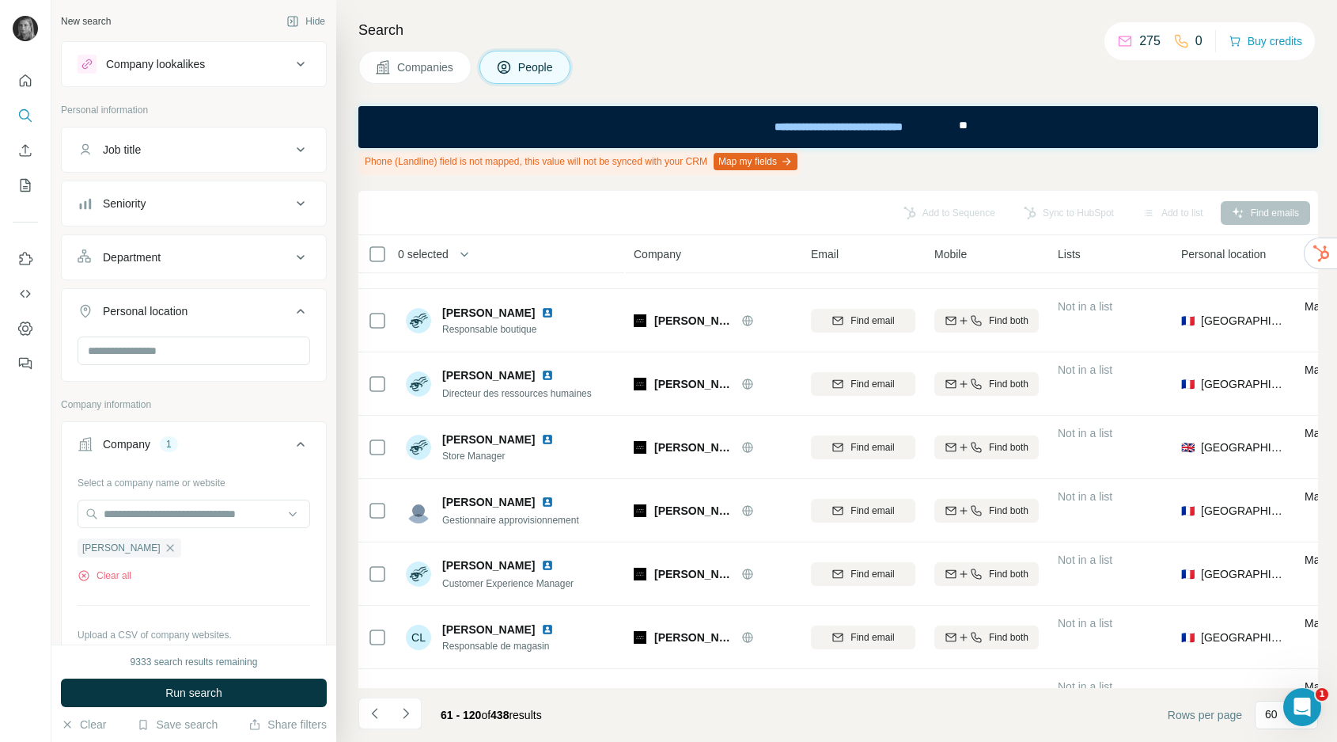
click at [213, 256] on div "Department" at bounding box center [185, 257] width 214 height 16
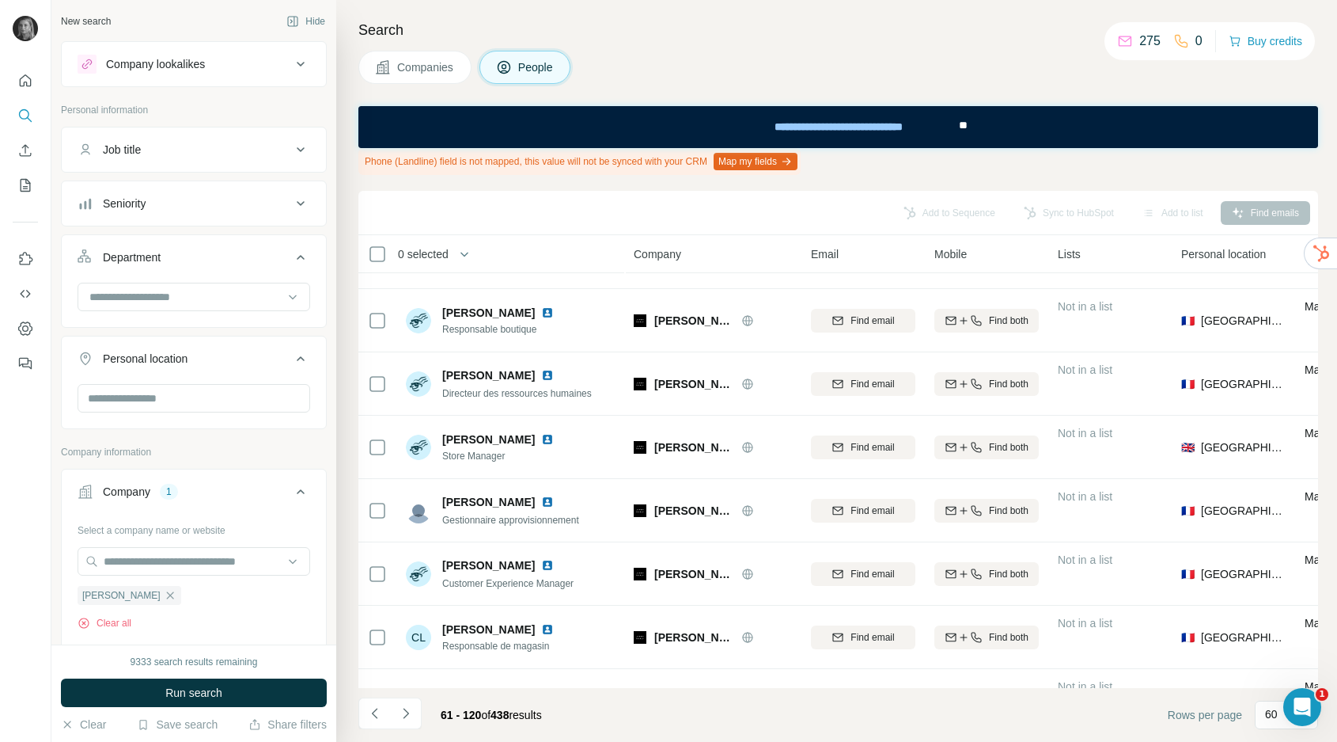
click at [238, 147] on div "Job title" at bounding box center [185, 150] width 214 height 16
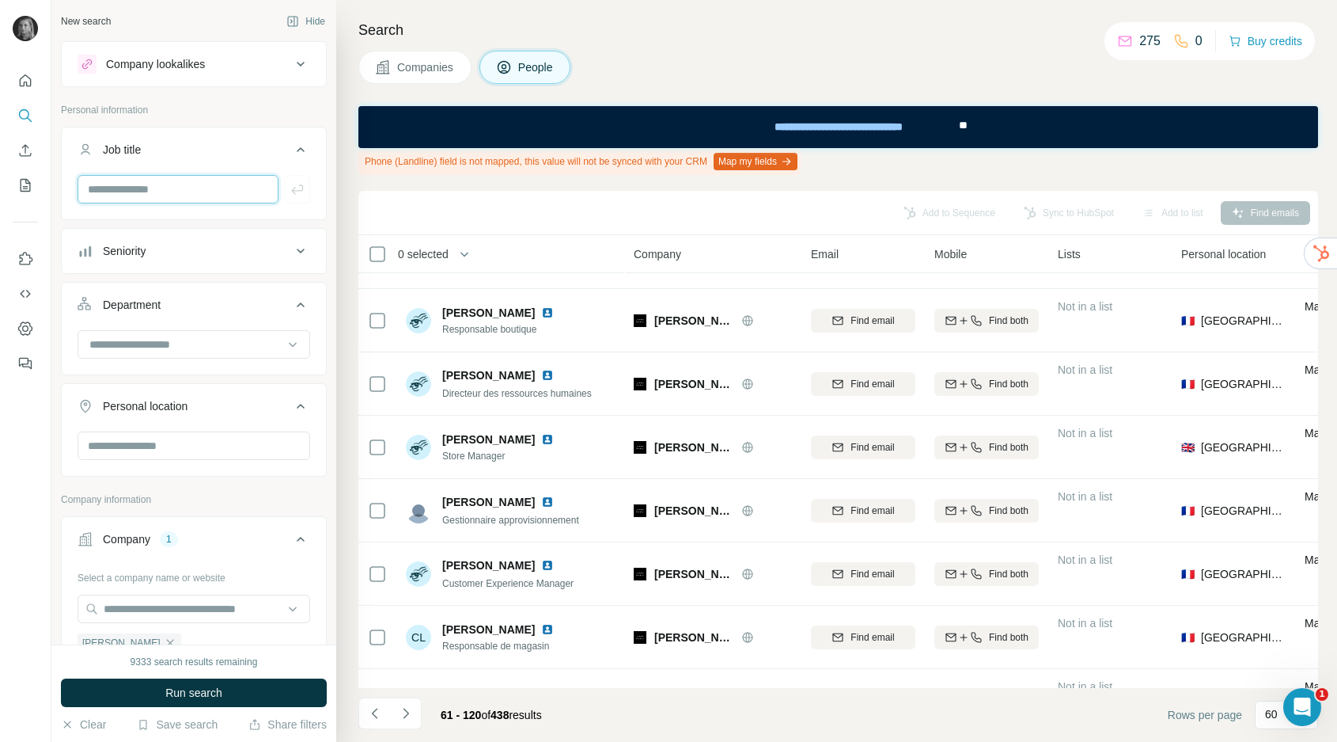
click at [225, 199] on input "text" at bounding box center [178, 189] width 201 height 28
type input "*********"
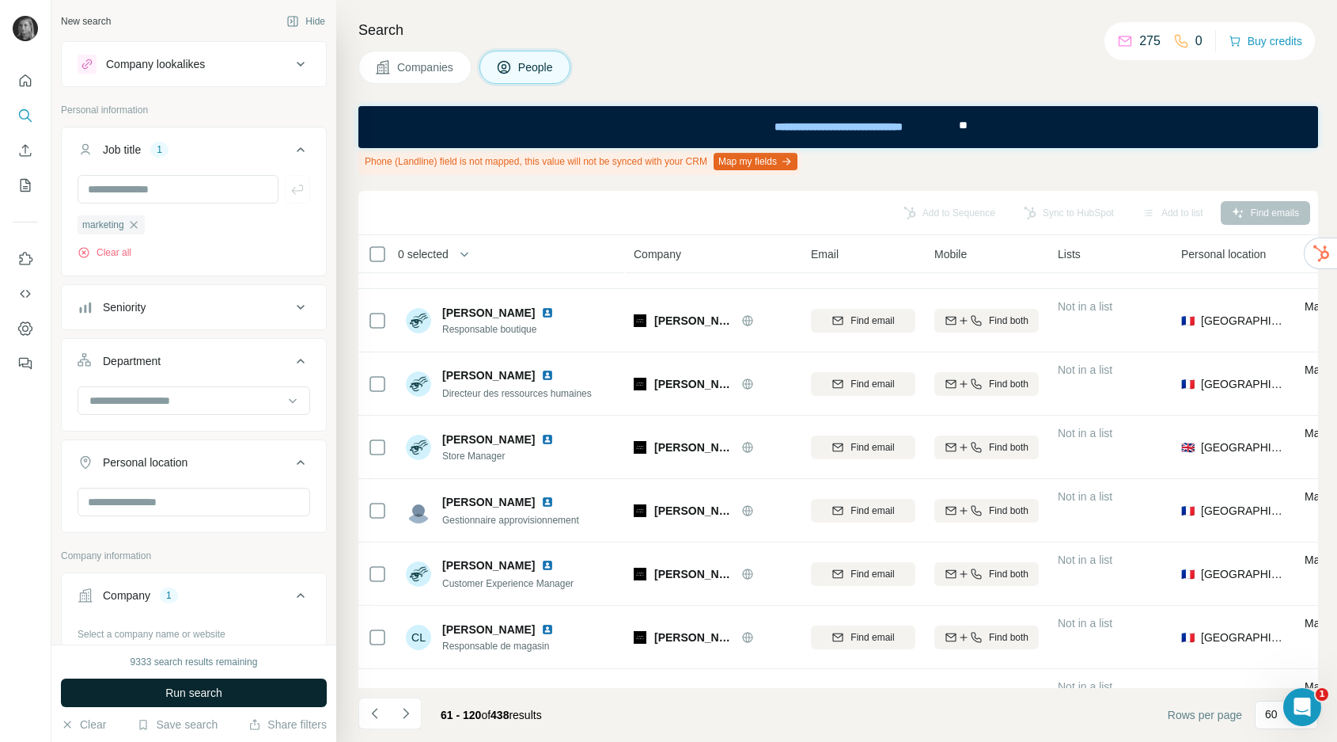
click at [277, 690] on button "Run search" at bounding box center [194, 692] width 266 height 28
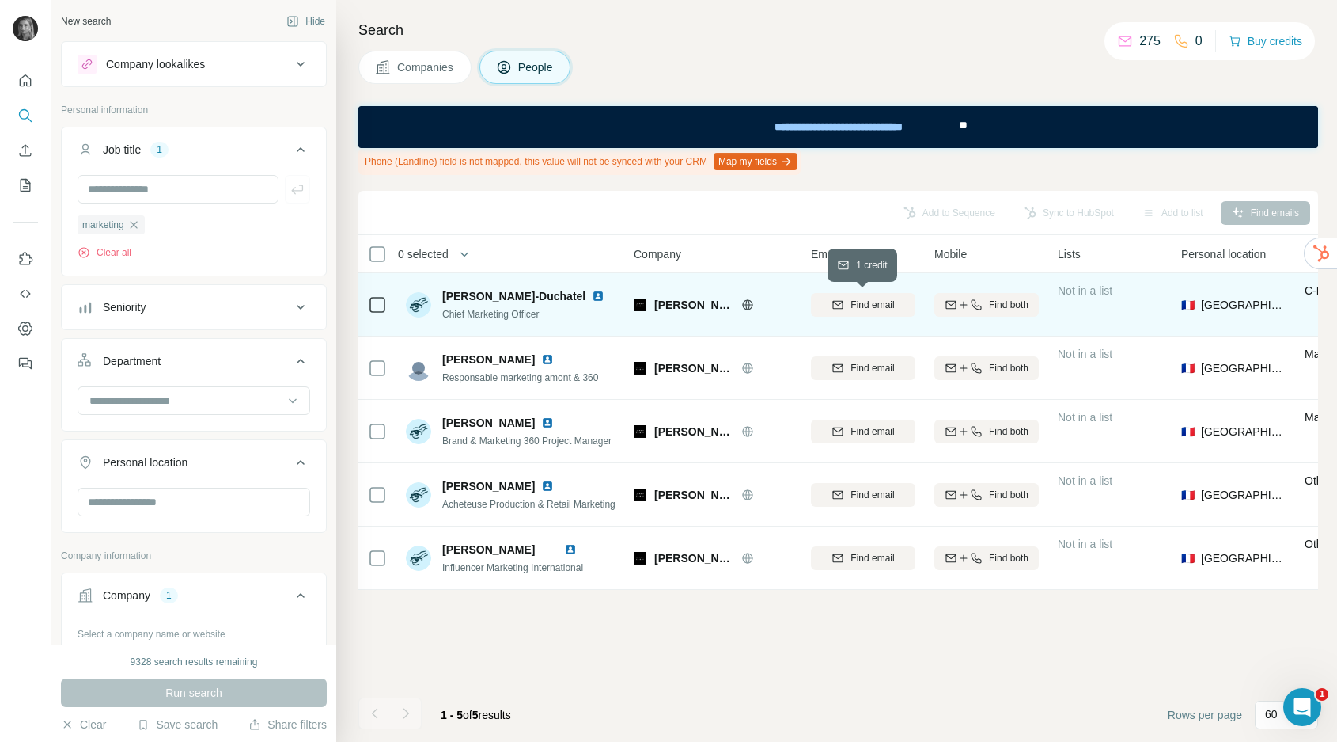
click at [848, 307] on div "Find email" at bounding box center [863, 305] width 104 height 14
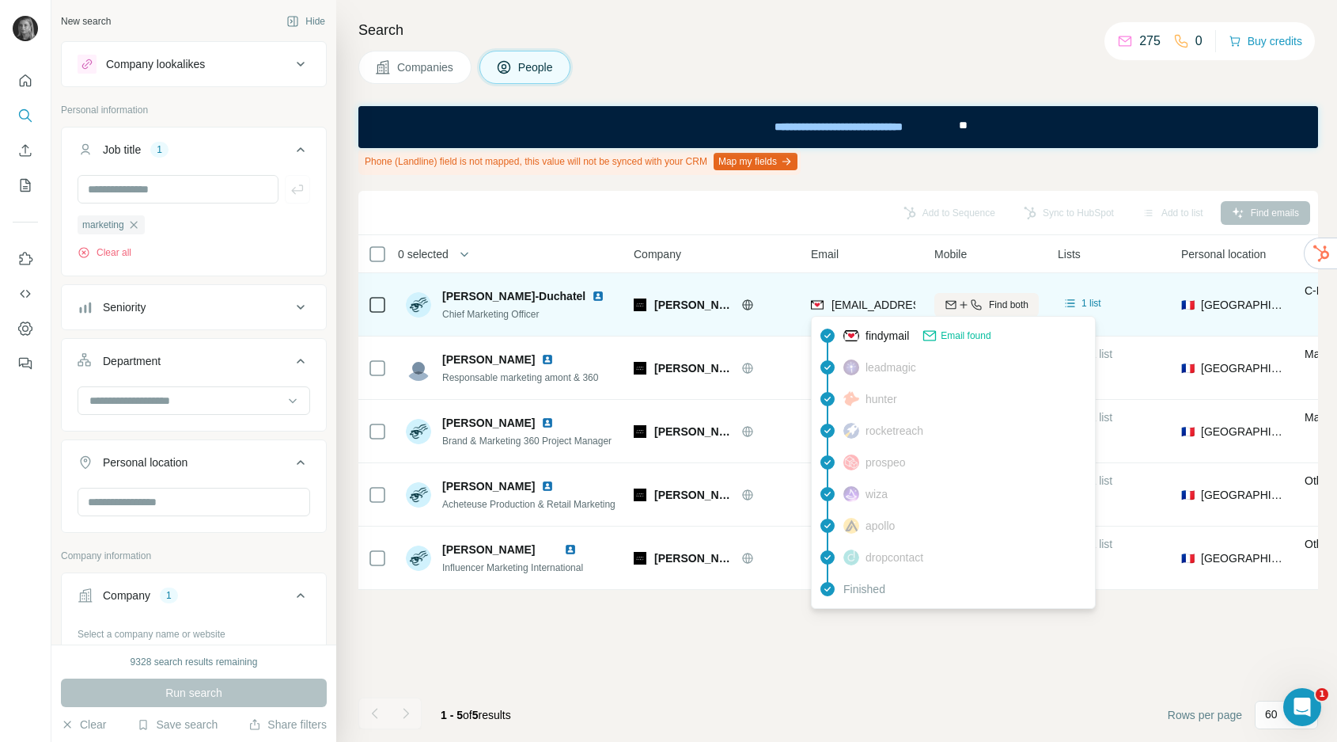
click at [859, 300] on span "[EMAIL_ADDRESS][DOMAIN_NAME]" at bounding box center [926, 304] width 188 height 13
copy tr "[EMAIL_ADDRESS][DOMAIN_NAME]"
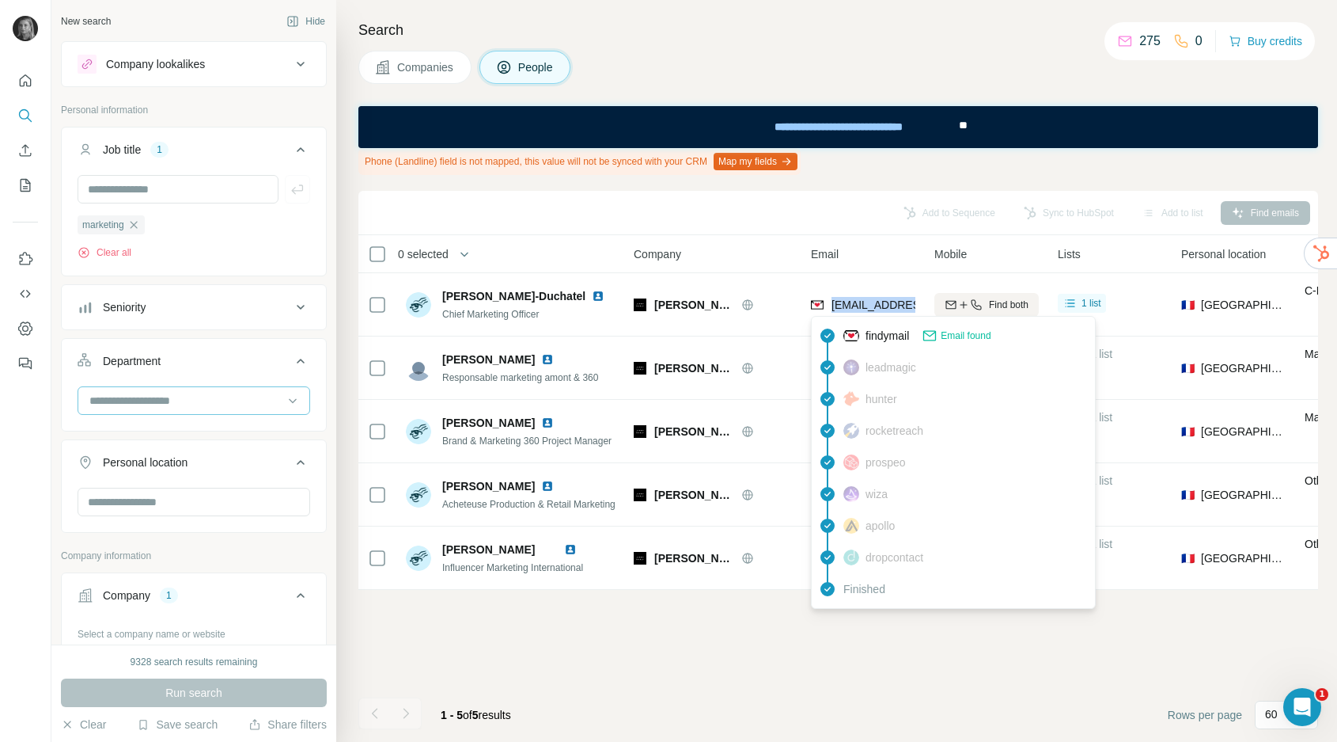
click at [121, 401] on input at bounding box center [185, 400] width 195 height 17
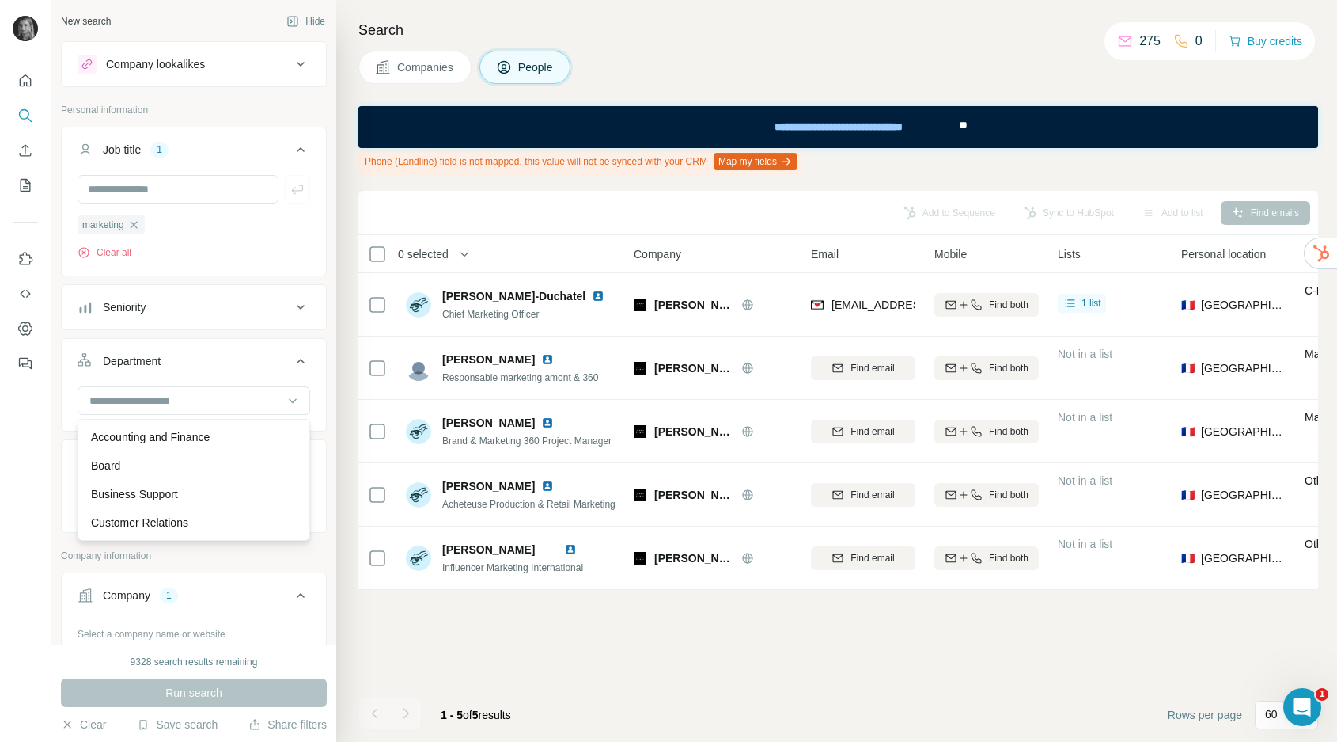
click at [148, 624] on div "Select a company name or website" at bounding box center [194, 630] width 233 height 21
click at [149, 632] on div "Select a company name or website" at bounding box center [194, 630] width 233 height 21
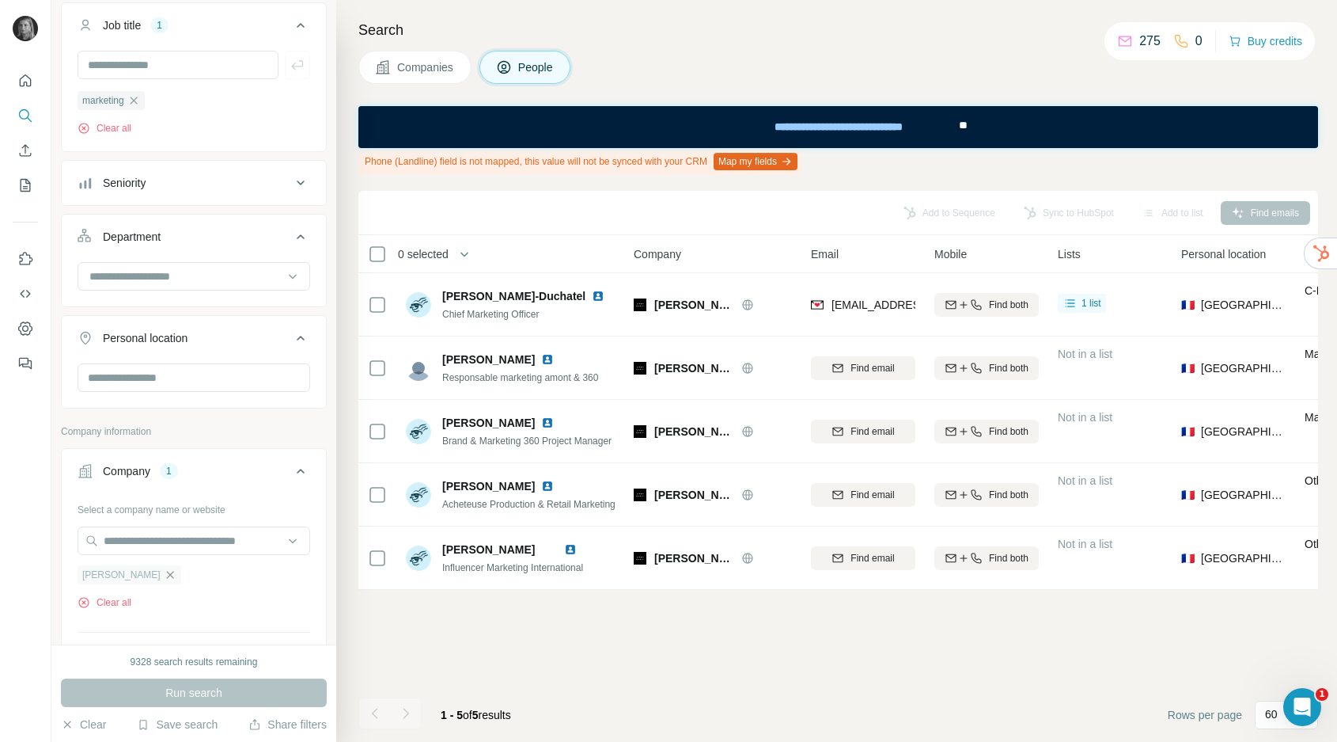
click at [164, 575] on icon "button" at bounding box center [170, 574] width 13 height 13
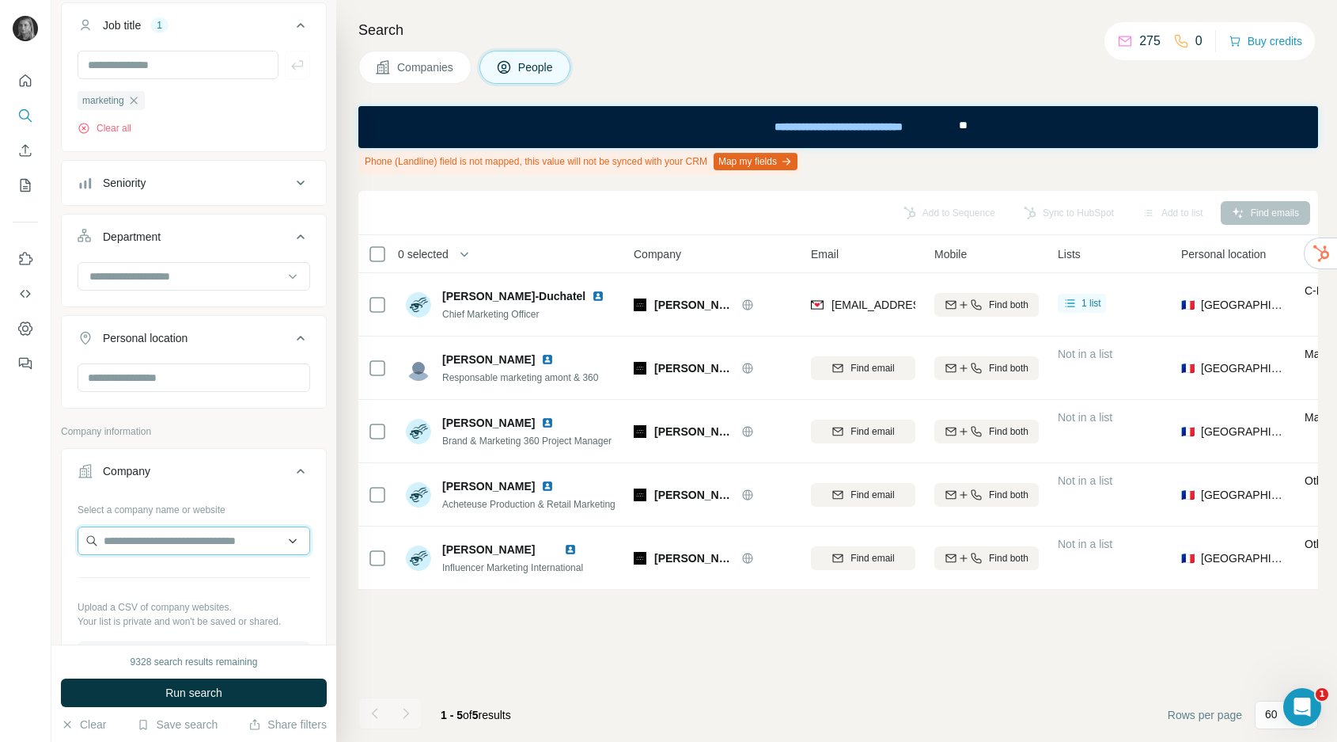
click at [149, 543] on input "text" at bounding box center [194, 540] width 233 height 28
type input "*"
click at [105, 544] on input "**********" at bounding box center [194, 540] width 233 height 28
drag, startPoint x: 233, startPoint y: 545, endPoint x: 23, endPoint y: 537, distance: 210.6
click at [23, 538] on div "**********" at bounding box center [668, 371] width 1337 height 742
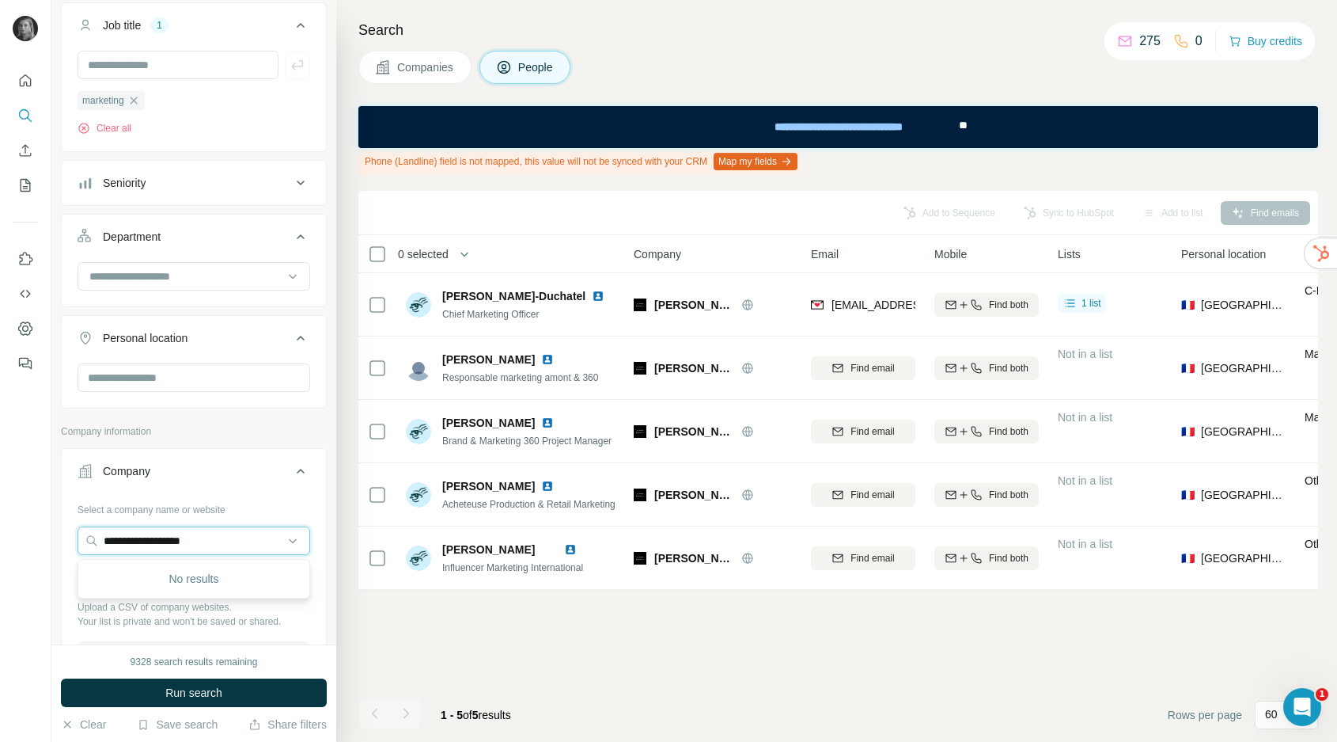
paste input "***"
type input "**********"
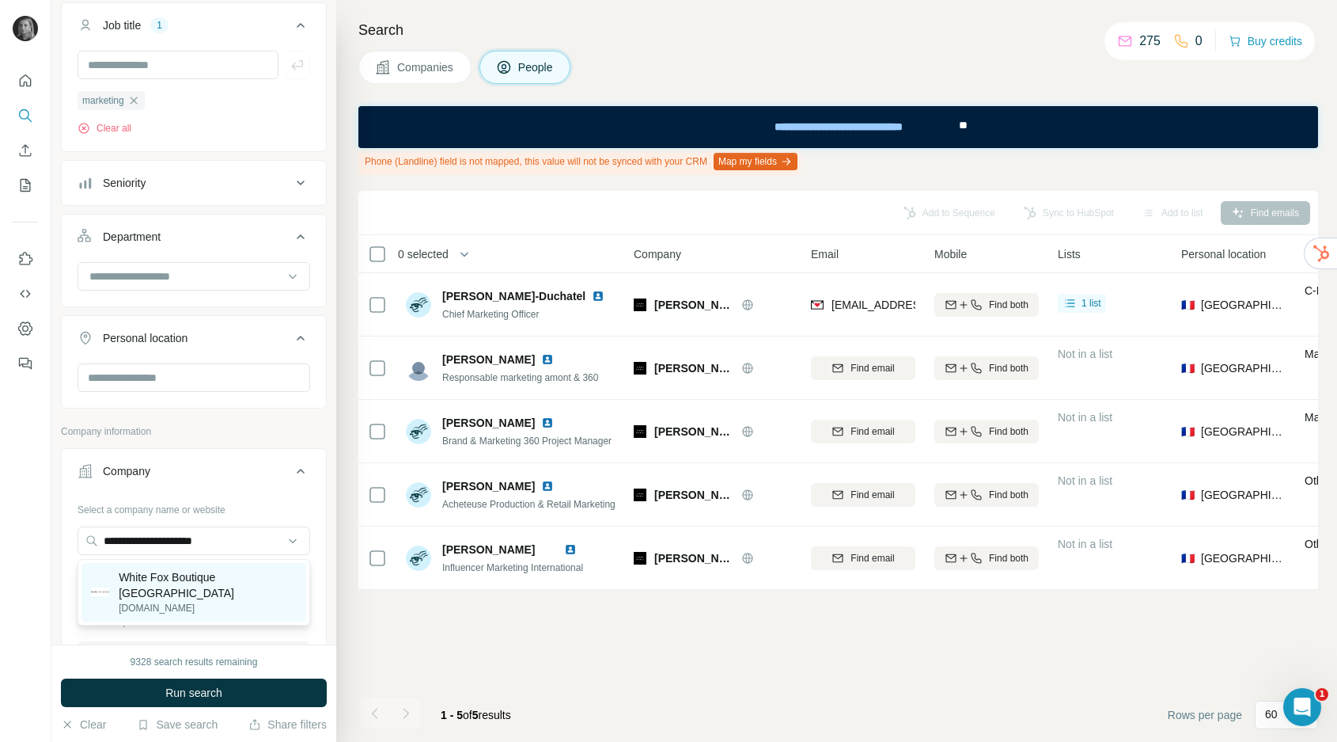
click at [176, 583] on p "White Fox Boutique [GEOGRAPHIC_DATA]" at bounding box center [208, 585] width 178 height 32
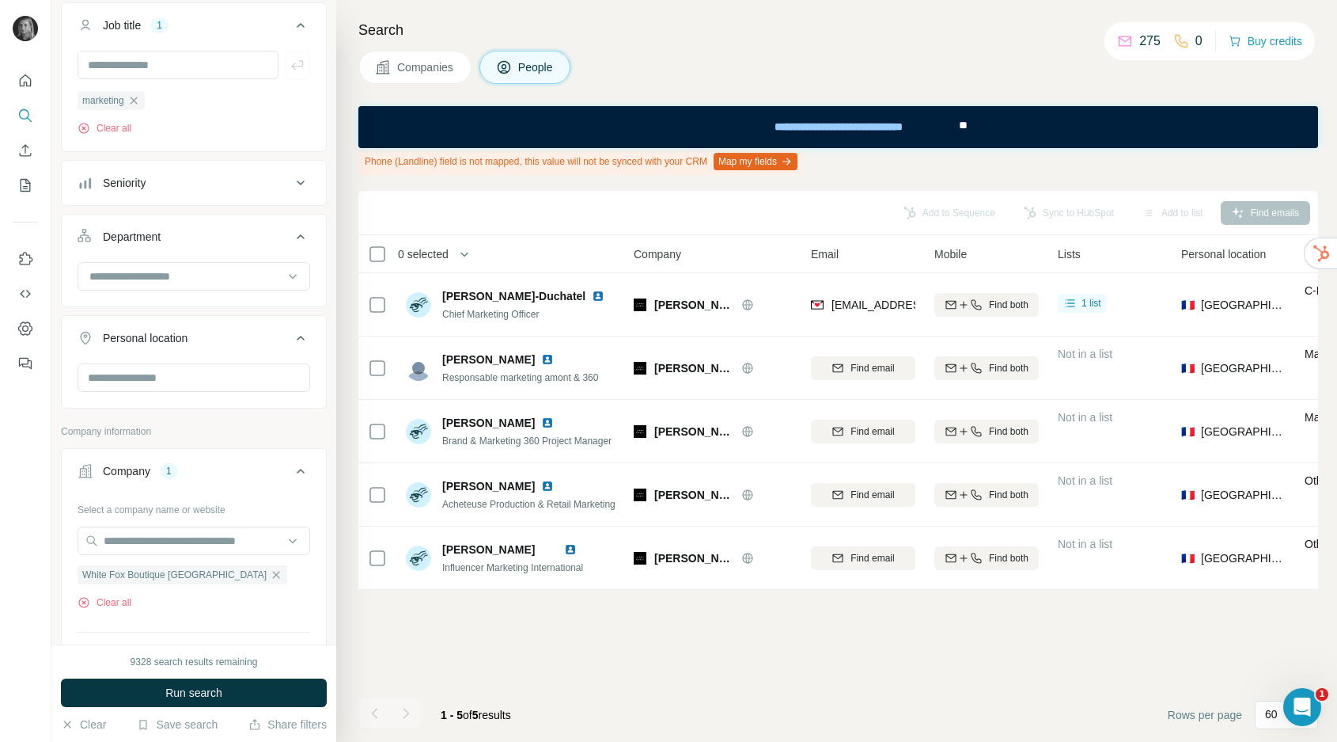
click at [171, 677] on div "9328 search results remaining Run search Clear Save search Share filters" at bounding box center [193, 692] width 285 height 97
click at [173, 694] on span "Run search" at bounding box center [193, 693] width 57 height 16
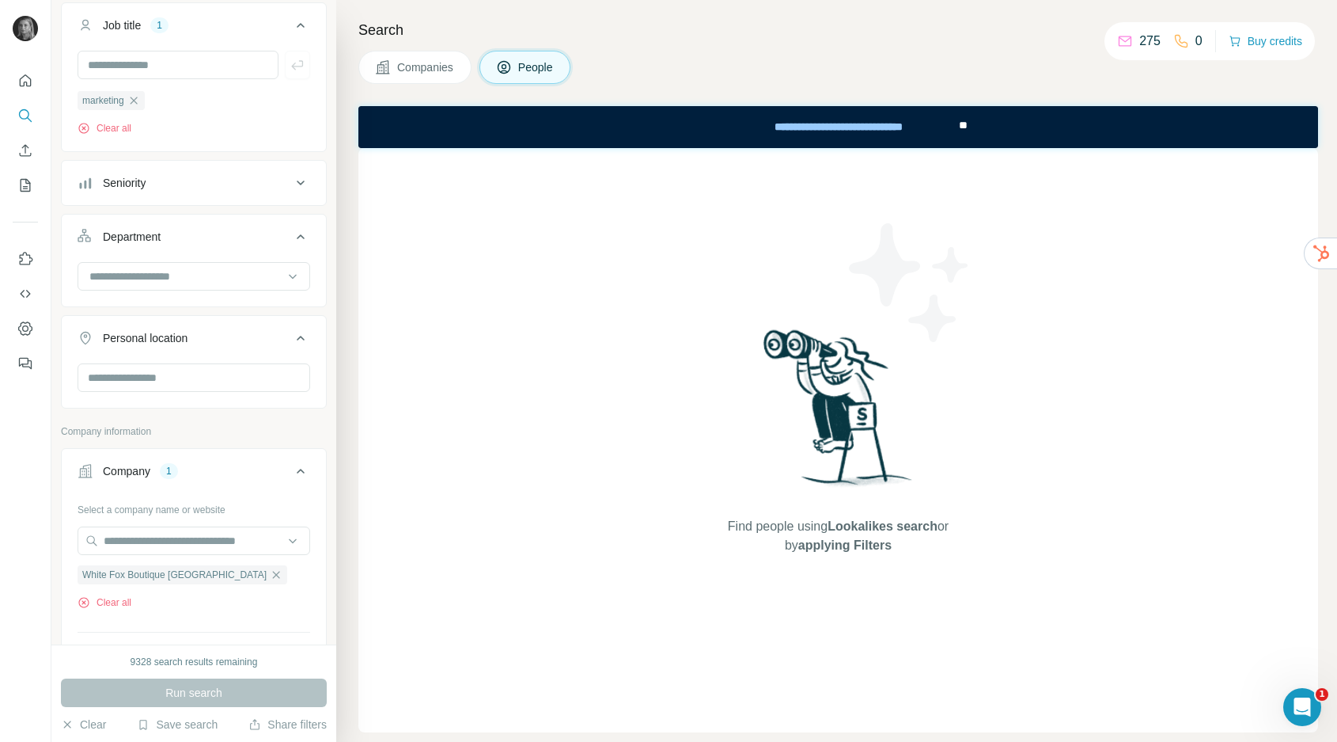
click at [421, 67] on span "Companies" at bounding box center [426, 67] width 58 height 16
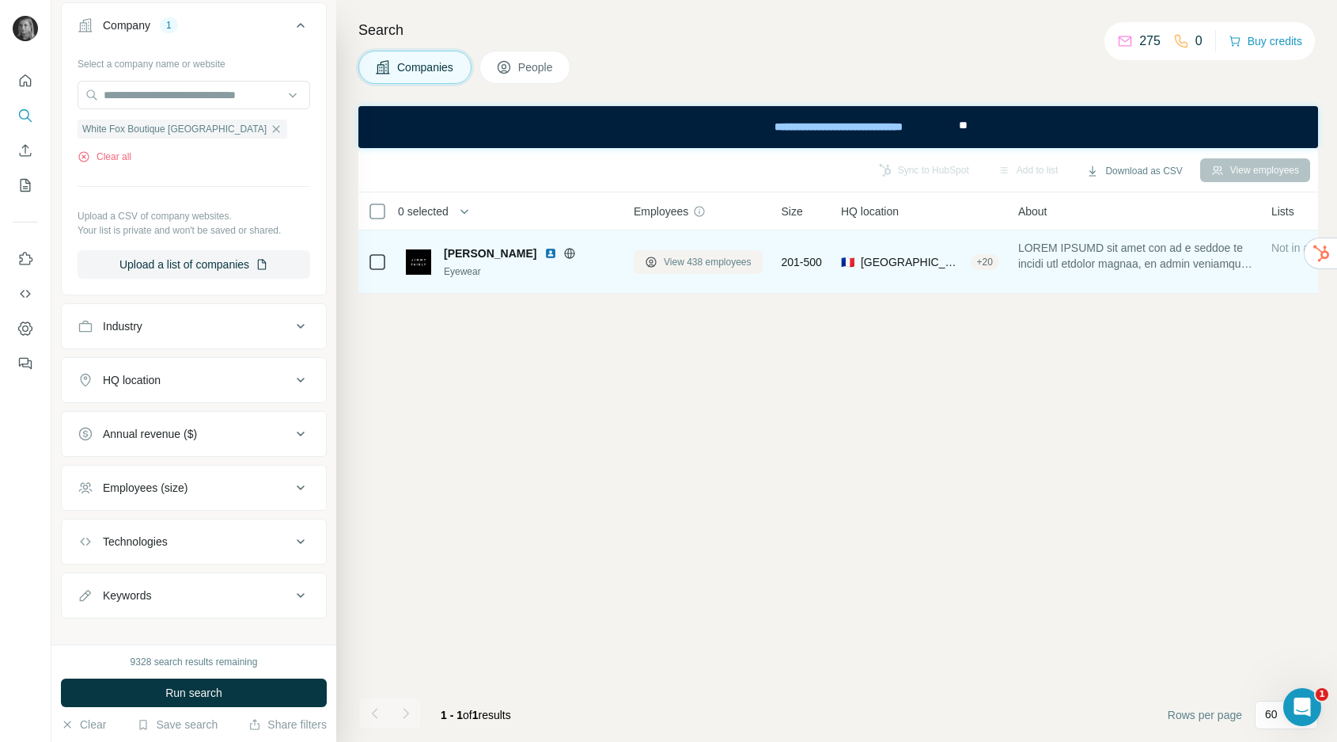
click at [731, 258] on span "View 438 employees" at bounding box center [708, 262] width 88 height 14
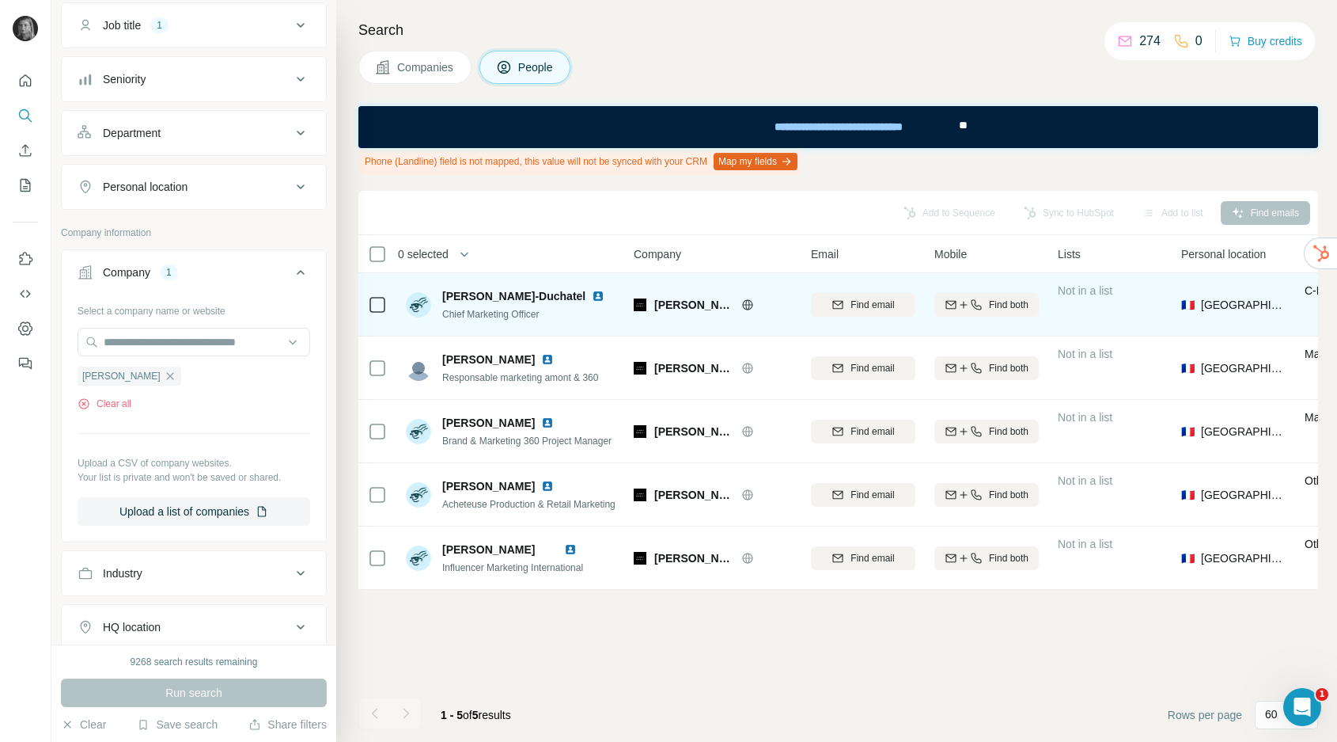
click at [189, 687] on div "Run search" at bounding box center [194, 692] width 266 height 28
click at [402, 73] on span "Companies" at bounding box center [426, 67] width 58 height 16
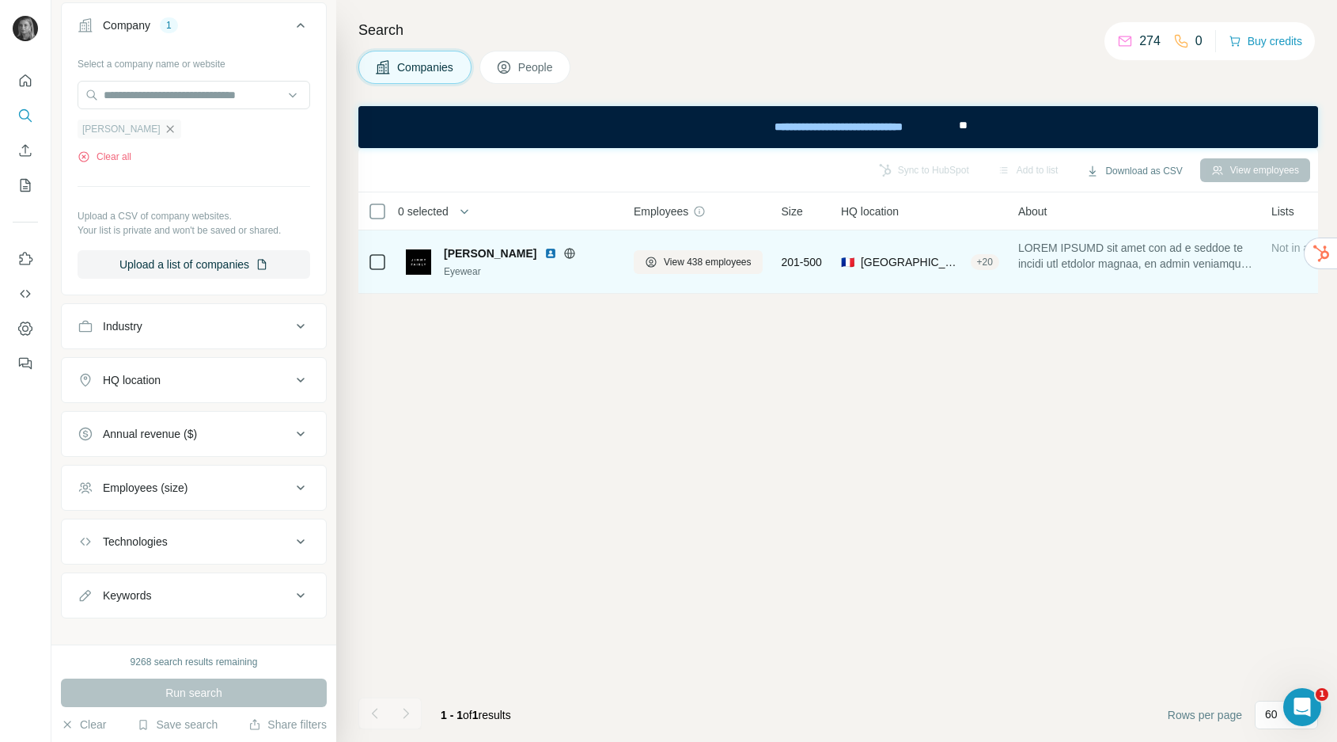
click at [164, 130] on icon "button" at bounding box center [170, 129] width 13 height 13
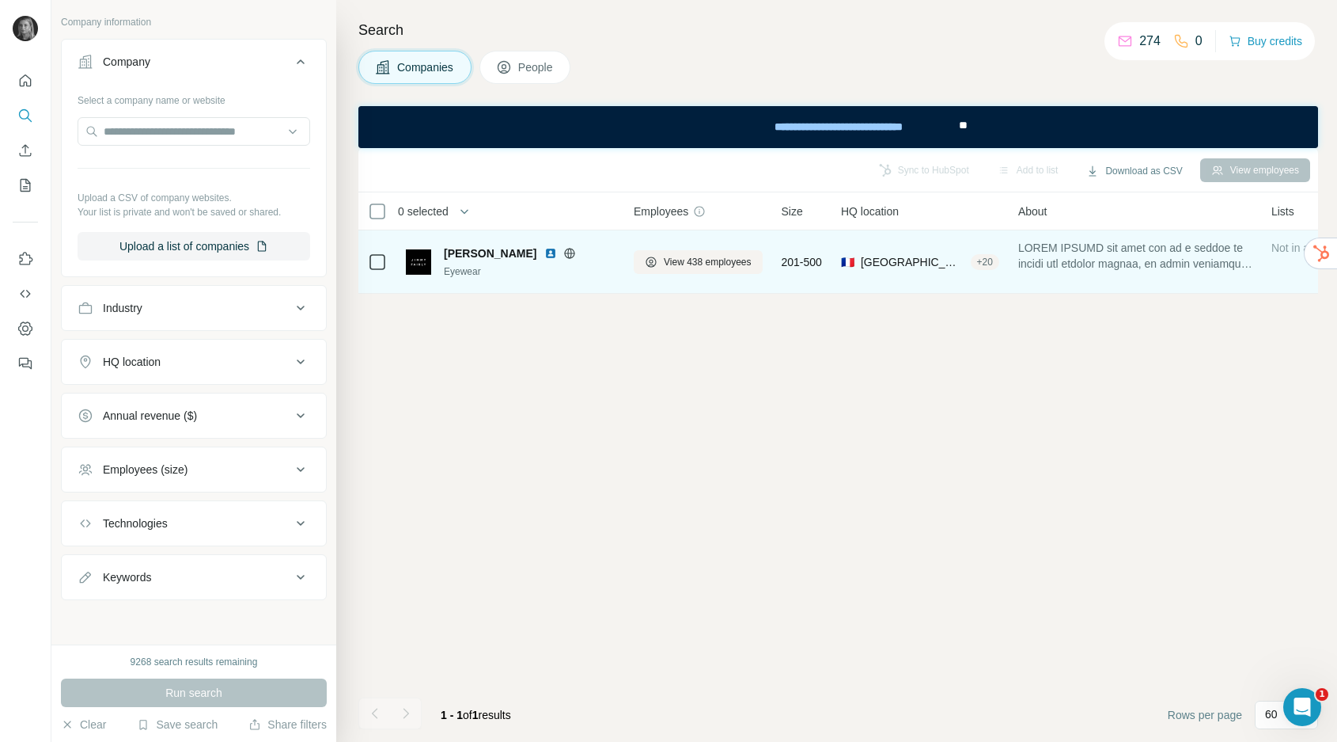
scroll to position [88, 0]
click at [146, 132] on input "text" at bounding box center [194, 131] width 233 height 28
paste input "**********"
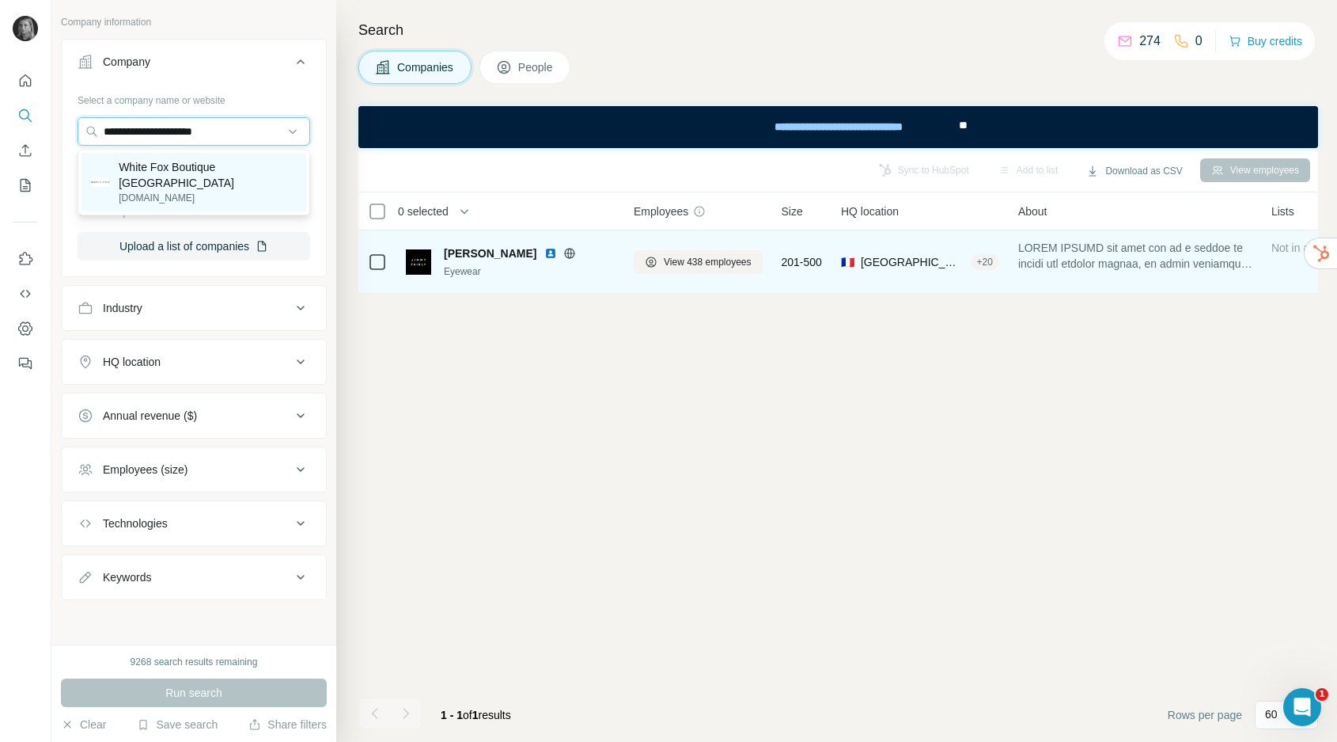
type input "**********"
click at [163, 167] on p "White Fox Boutique [GEOGRAPHIC_DATA]" at bounding box center [208, 175] width 178 height 32
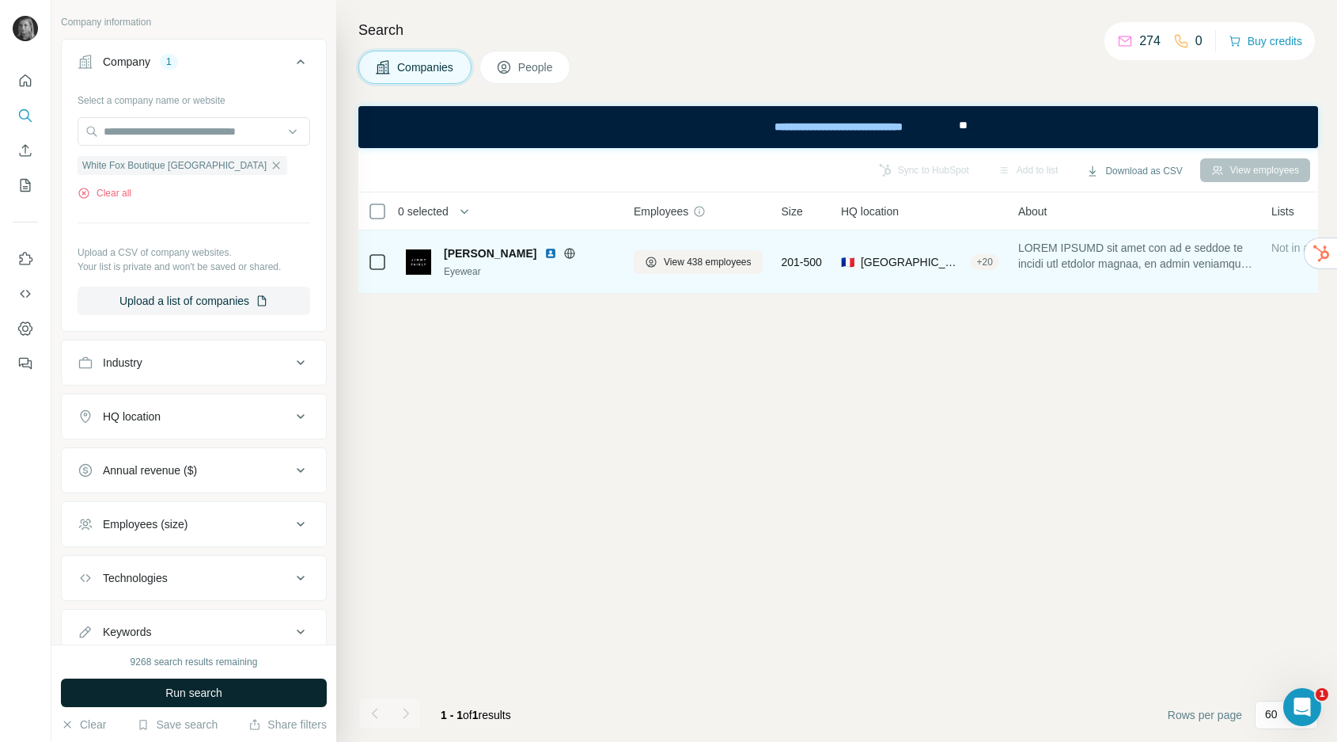
click at [254, 686] on button "Run search" at bounding box center [194, 692] width 266 height 28
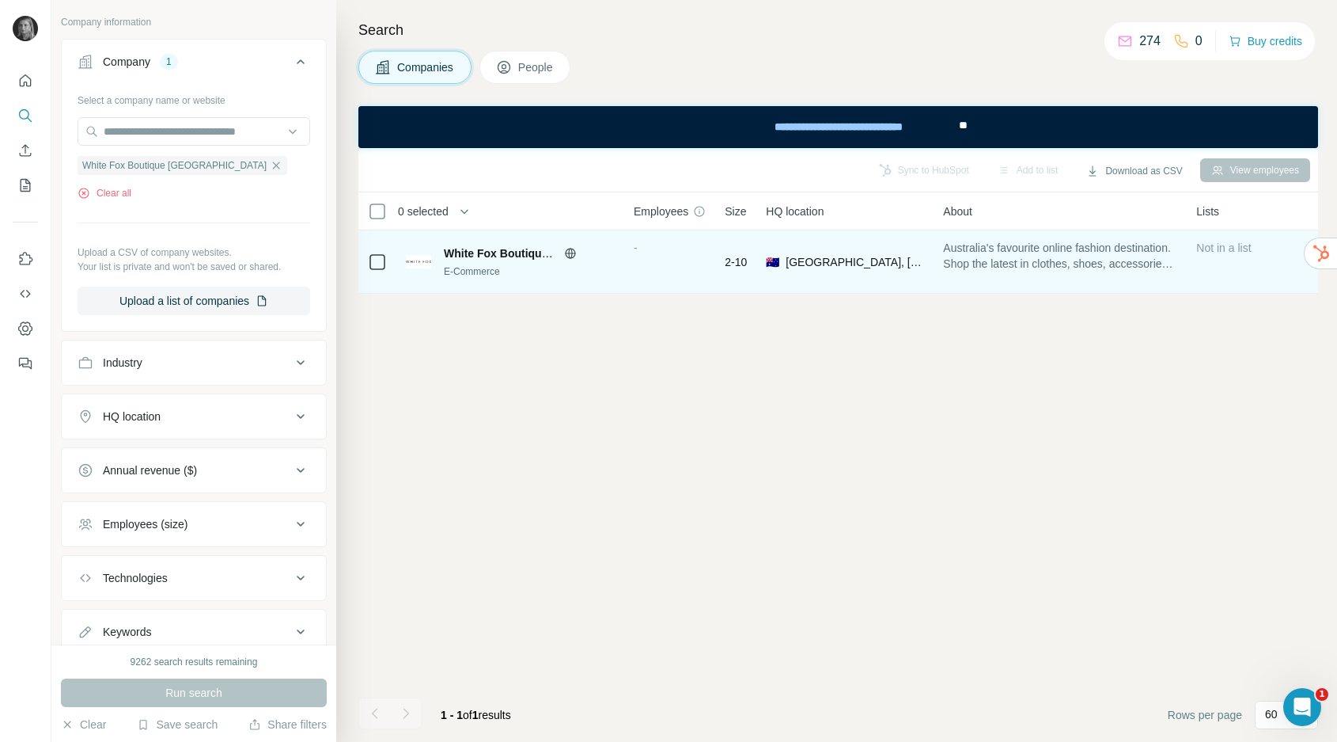
click at [660, 274] on div "-" at bounding box center [670, 262] width 72 height 44
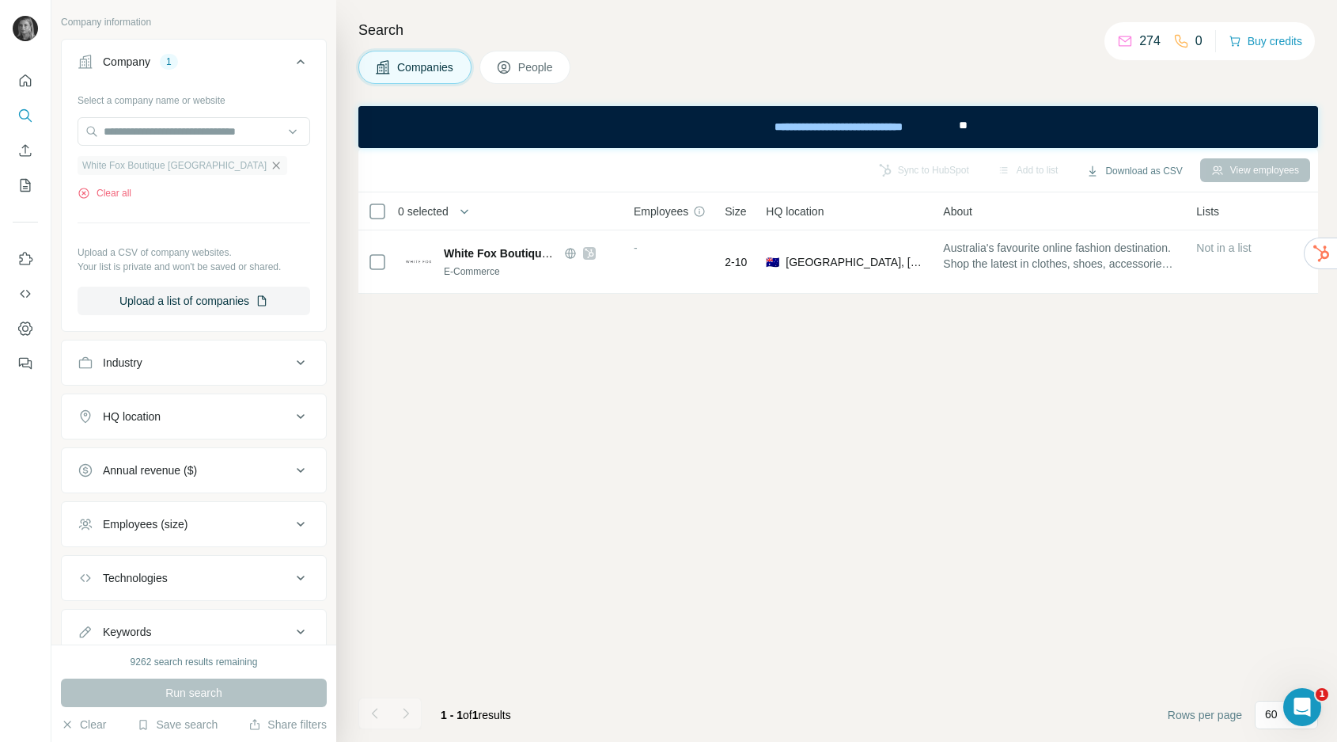
click at [270, 165] on icon "button" at bounding box center [276, 165] width 13 height 13
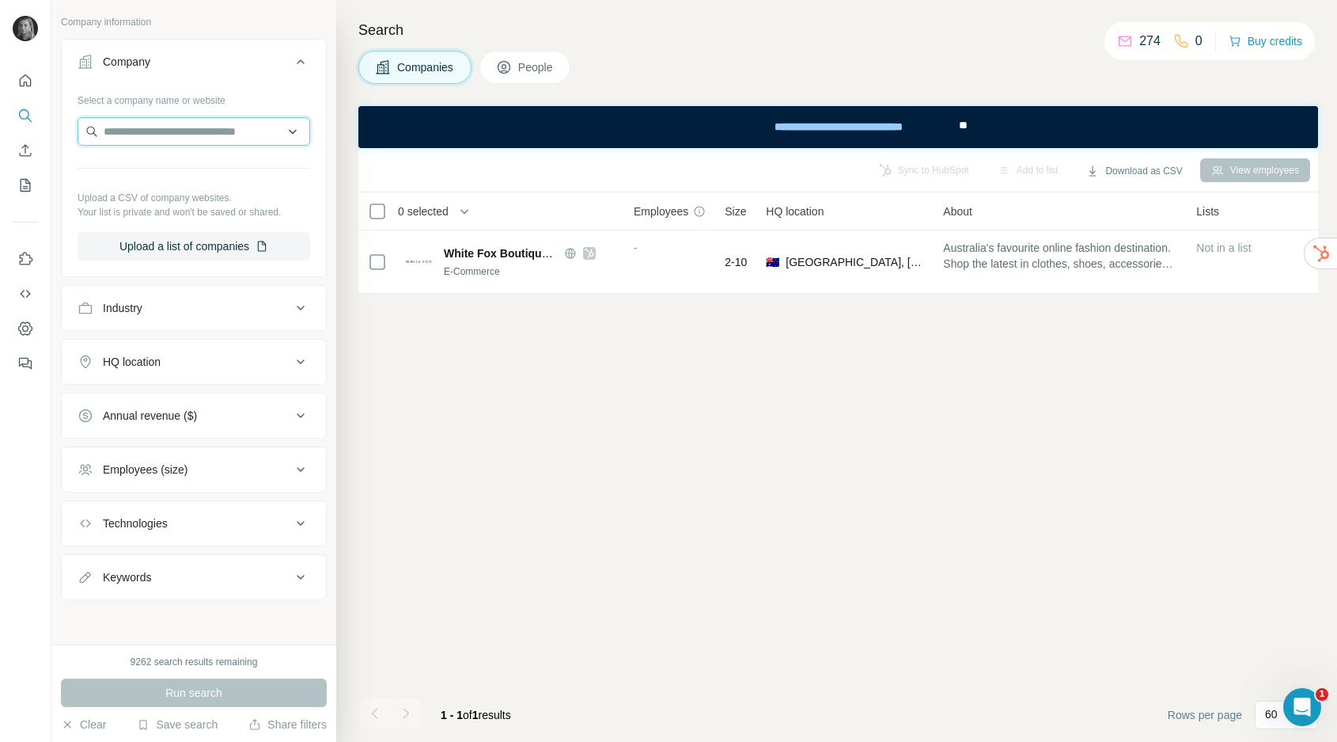
click at [189, 129] on input "text" at bounding box center [194, 131] width 233 height 28
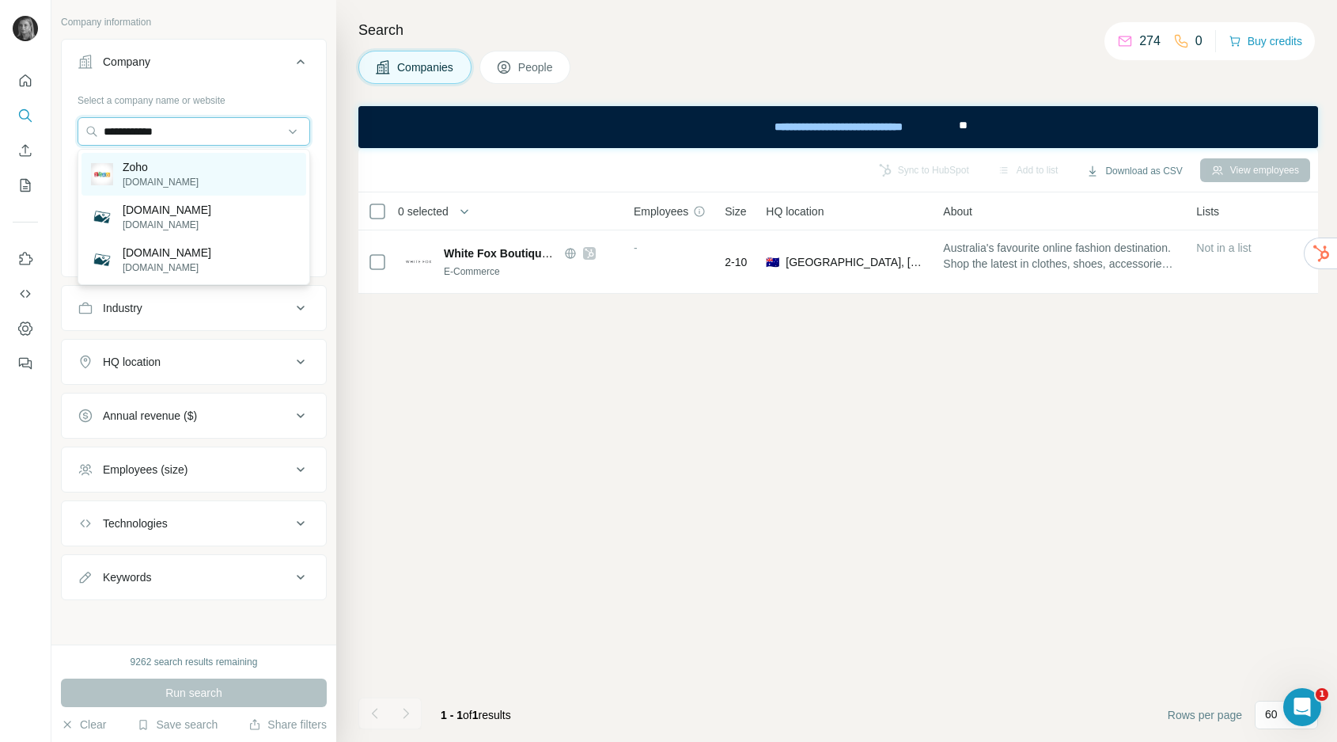
type input "**********"
click at [178, 175] on div "Zoho [DOMAIN_NAME]" at bounding box center [194, 174] width 225 height 43
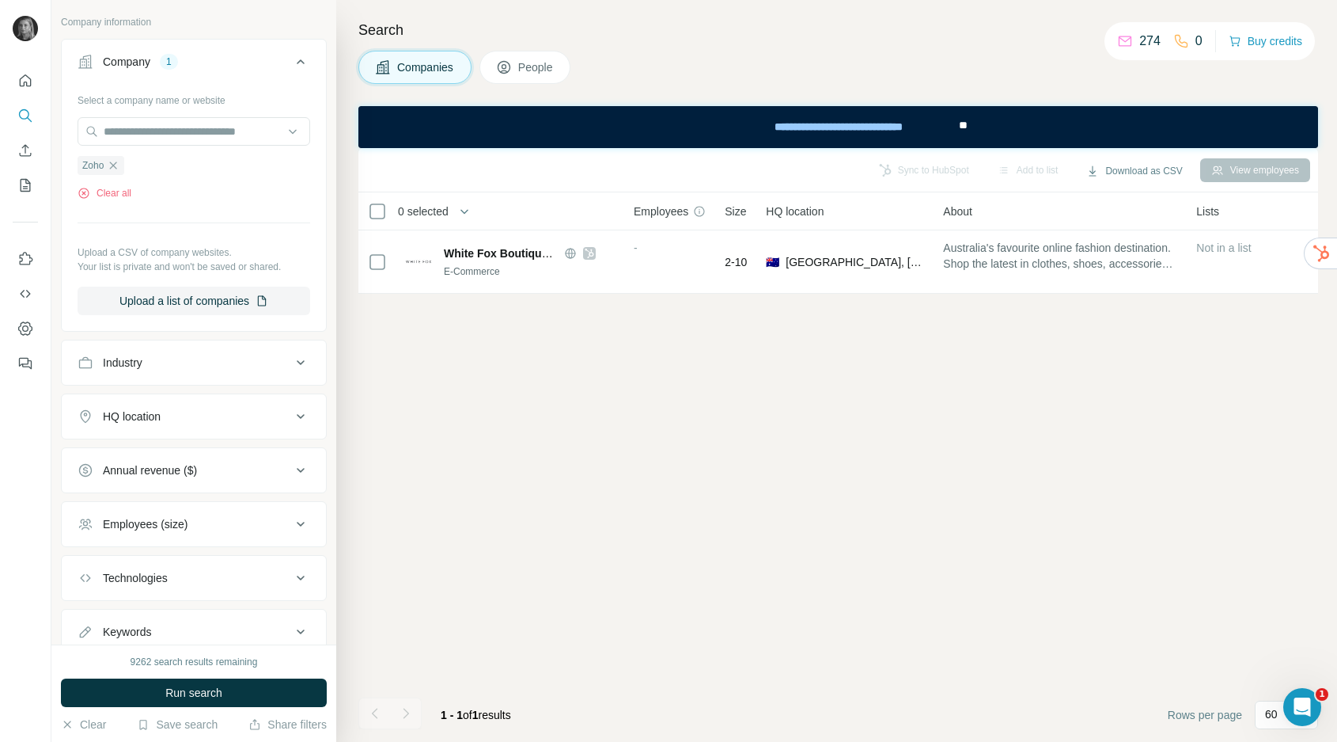
click at [208, 690] on span "Run search" at bounding box center [193, 693] width 57 height 16
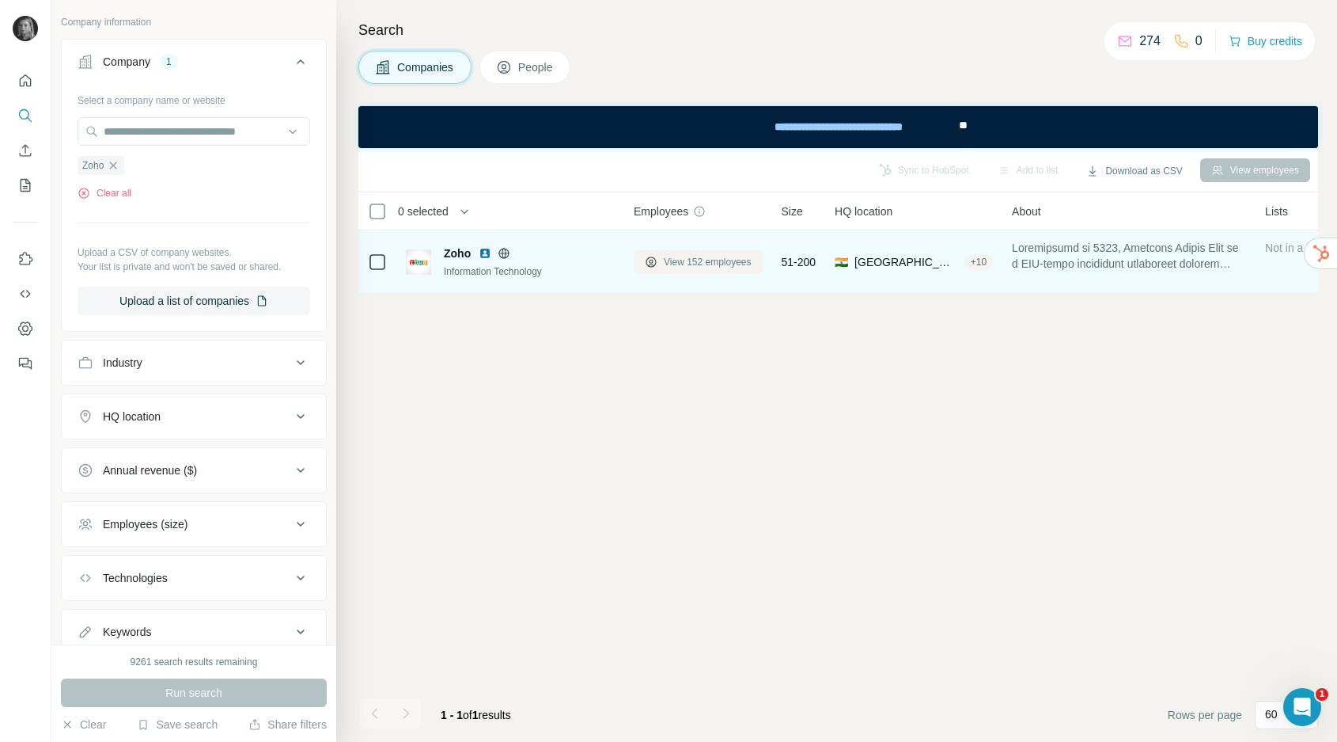
click at [700, 261] on span "View 152 employees" at bounding box center [708, 262] width 88 height 14
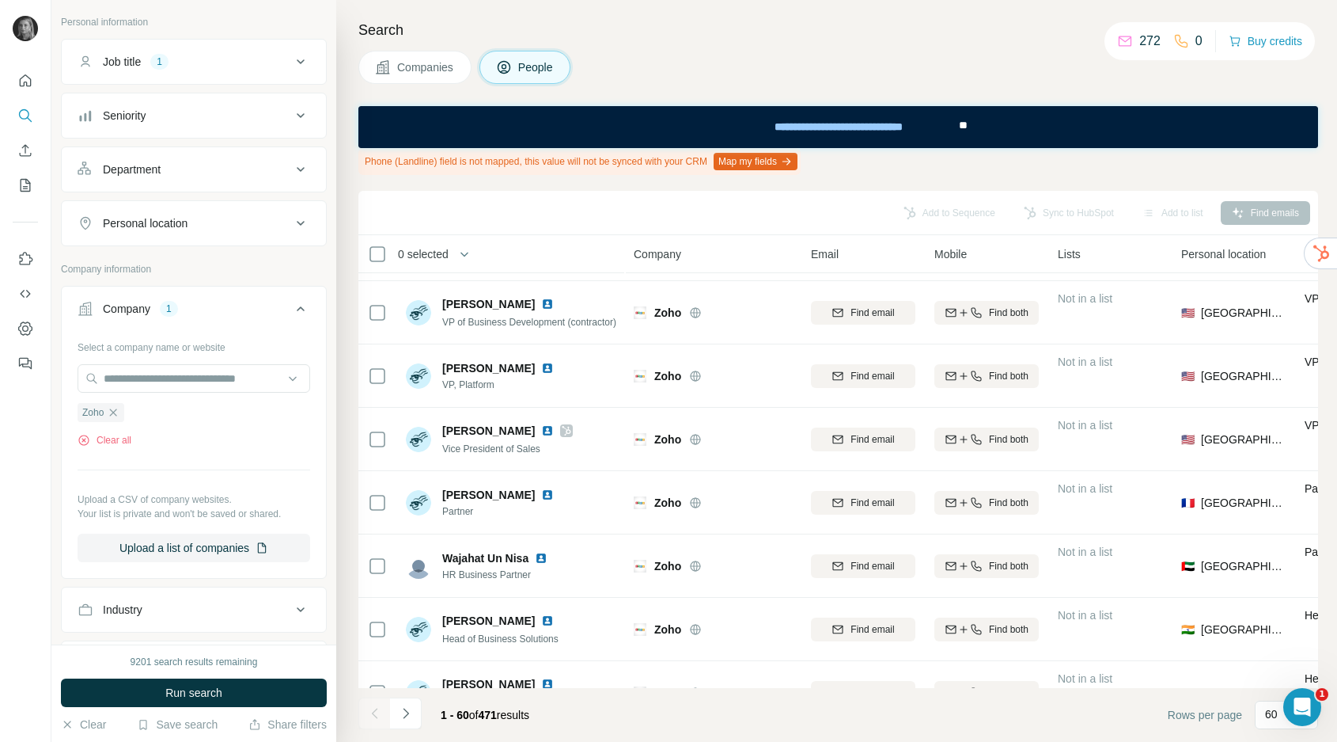
scroll to position [697, 0]
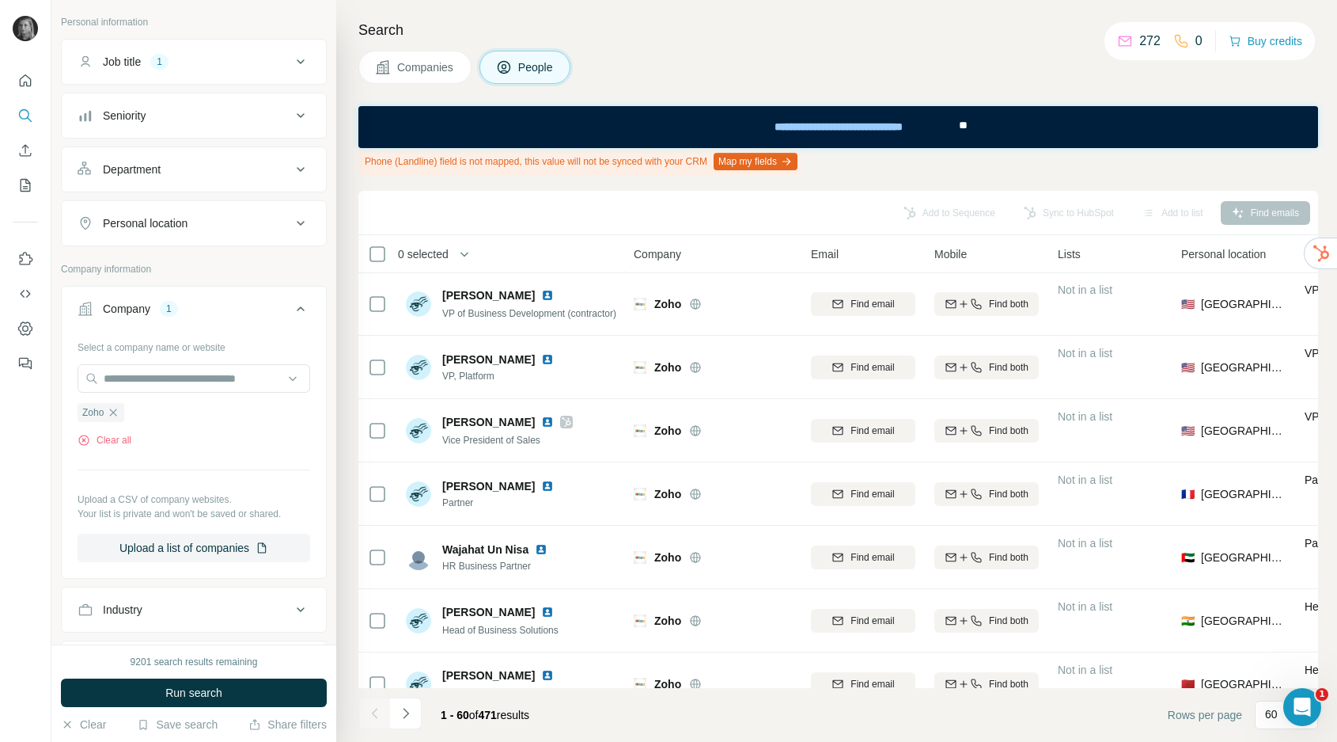
click at [202, 59] on div "Job title 1" at bounding box center [185, 62] width 214 height 16
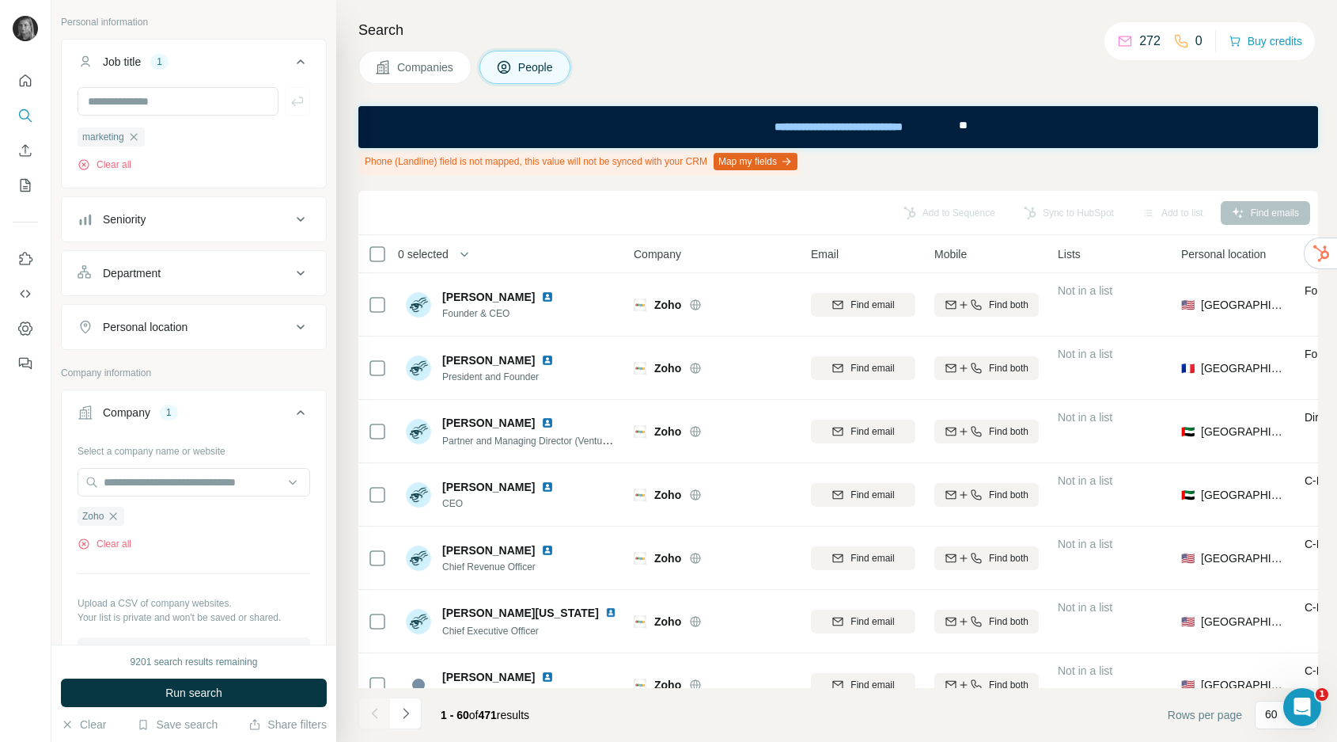
scroll to position [1, 0]
click at [256, 679] on button "Run search" at bounding box center [194, 692] width 266 height 28
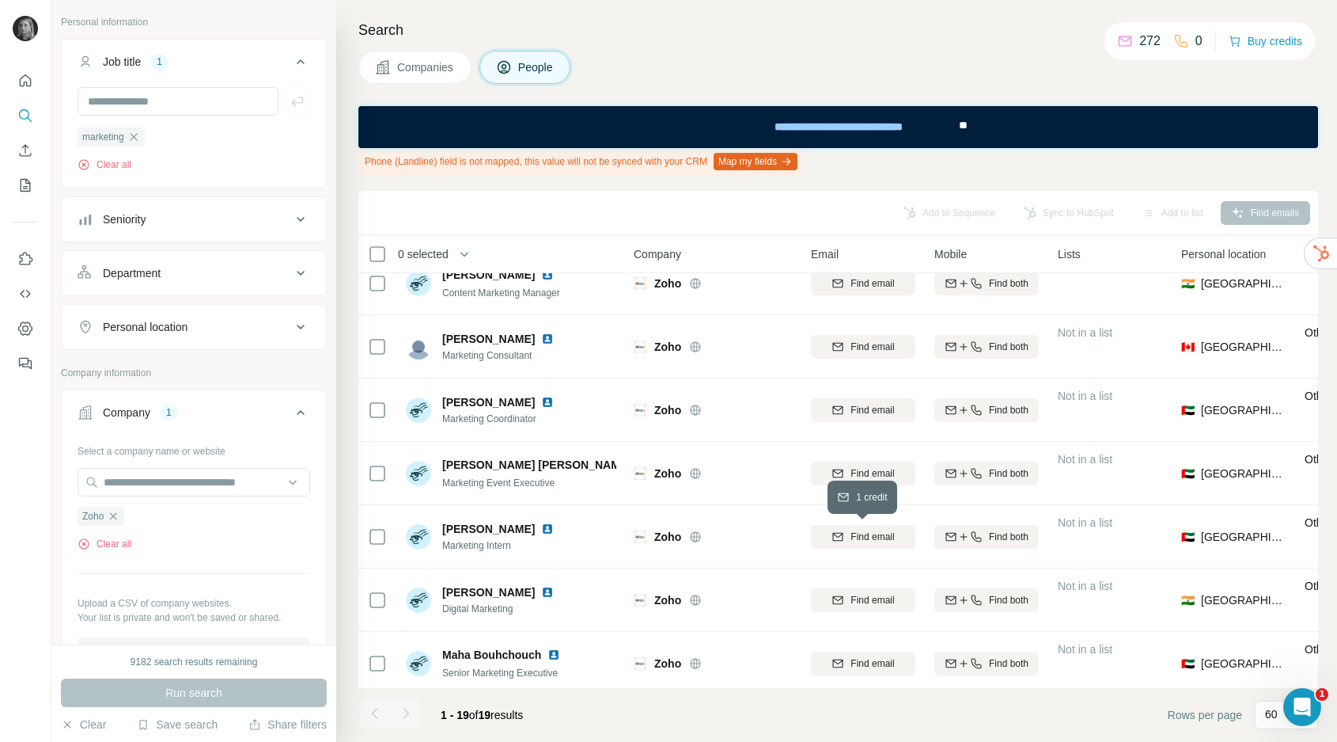
scroll to position [0, 0]
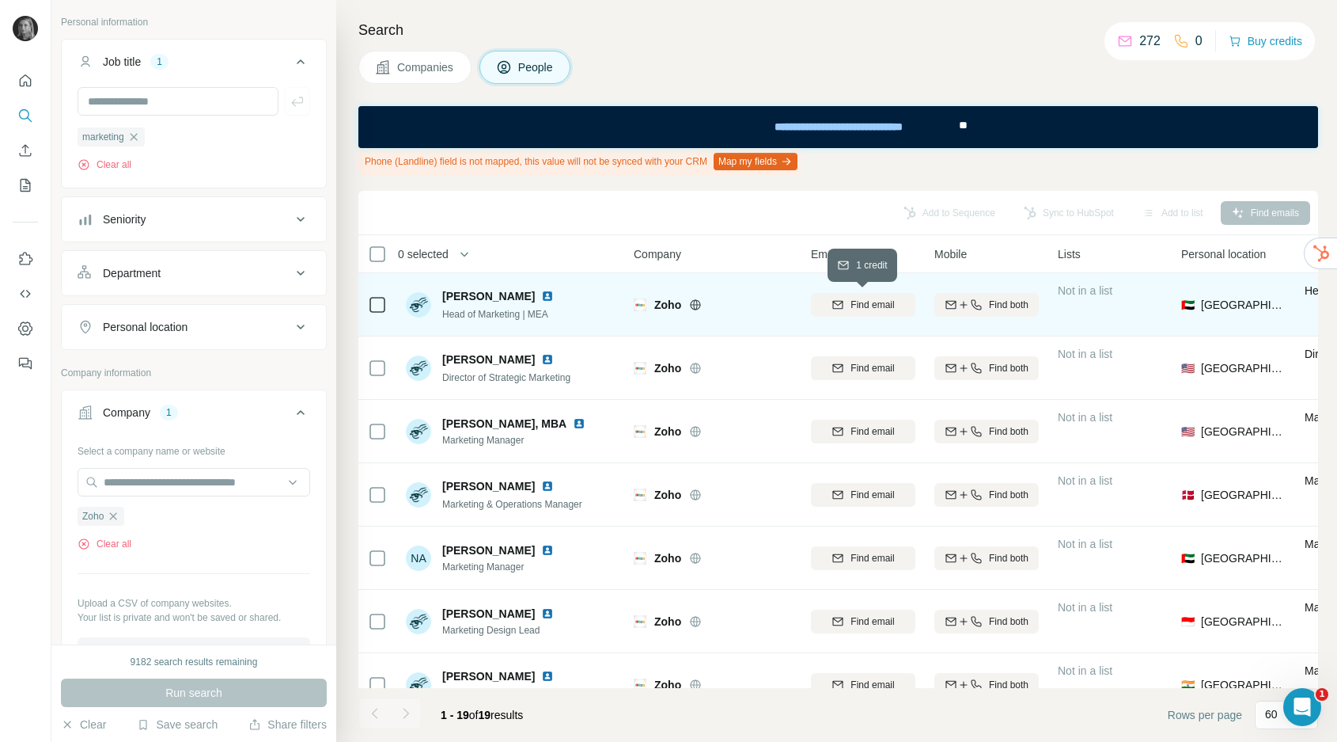
click at [848, 302] on div "Find email" at bounding box center [863, 305] width 104 height 14
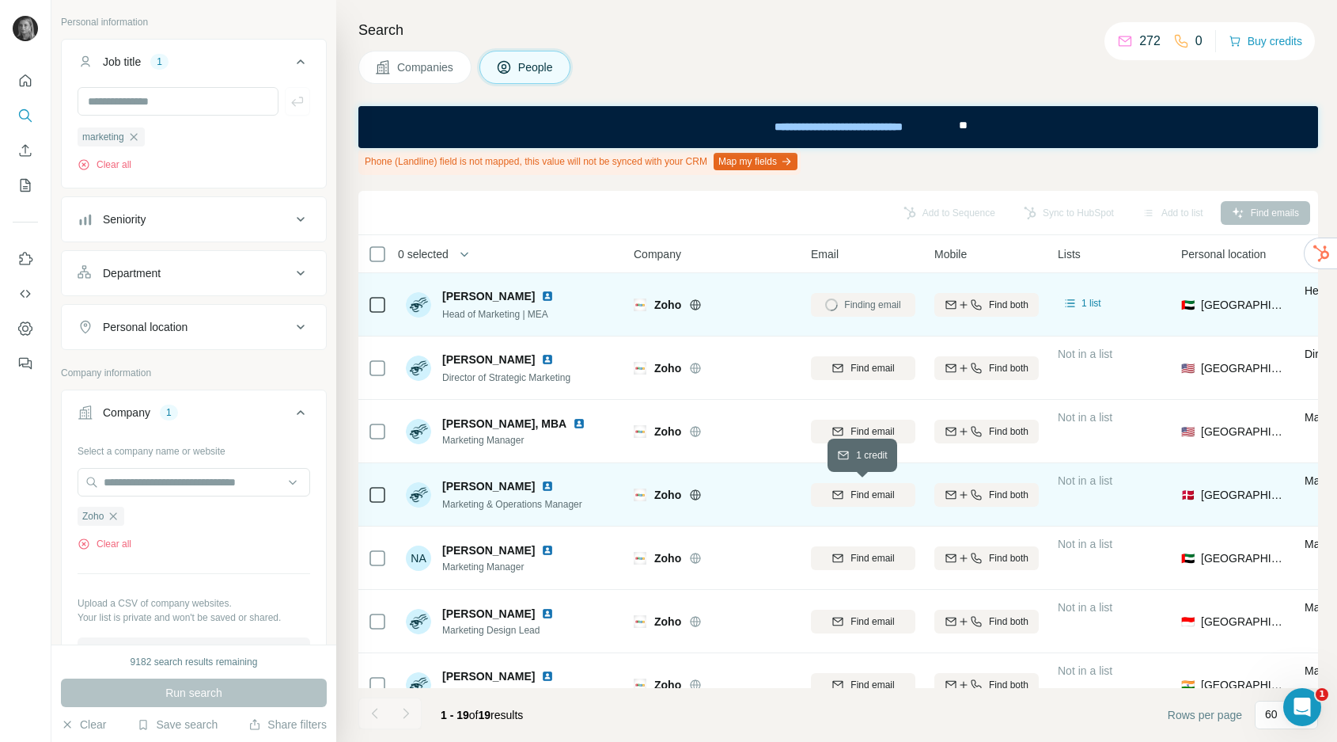
click at [842, 489] on icon "button" at bounding box center [838, 494] width 13 height 13
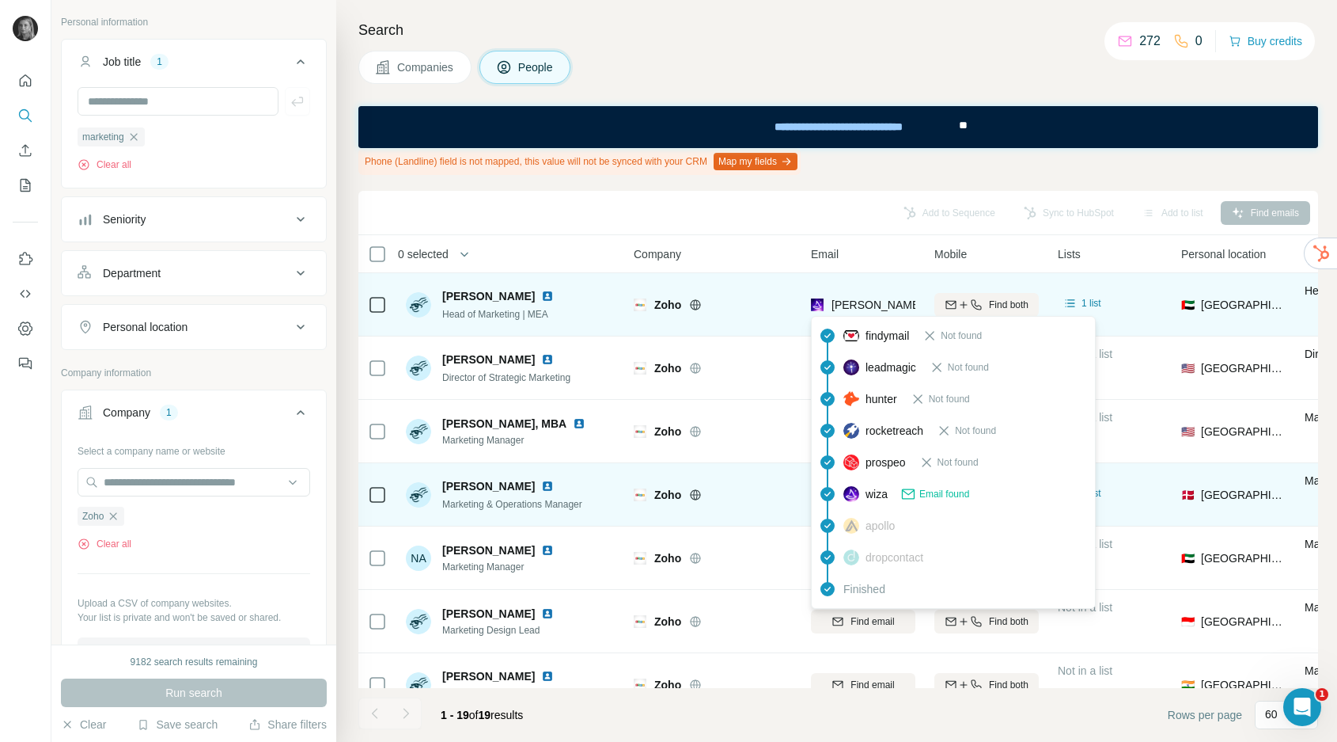
click at [879, 304] on span "[PERSON_NAME][EMAIL_ADDRESS][DOMAIN_NAME]" at bounding box center [971, 304] width 279 height 13
copy tr "[PERSON_NAME][EMAIL_ADDRESS][DOMAIN_NAME]"
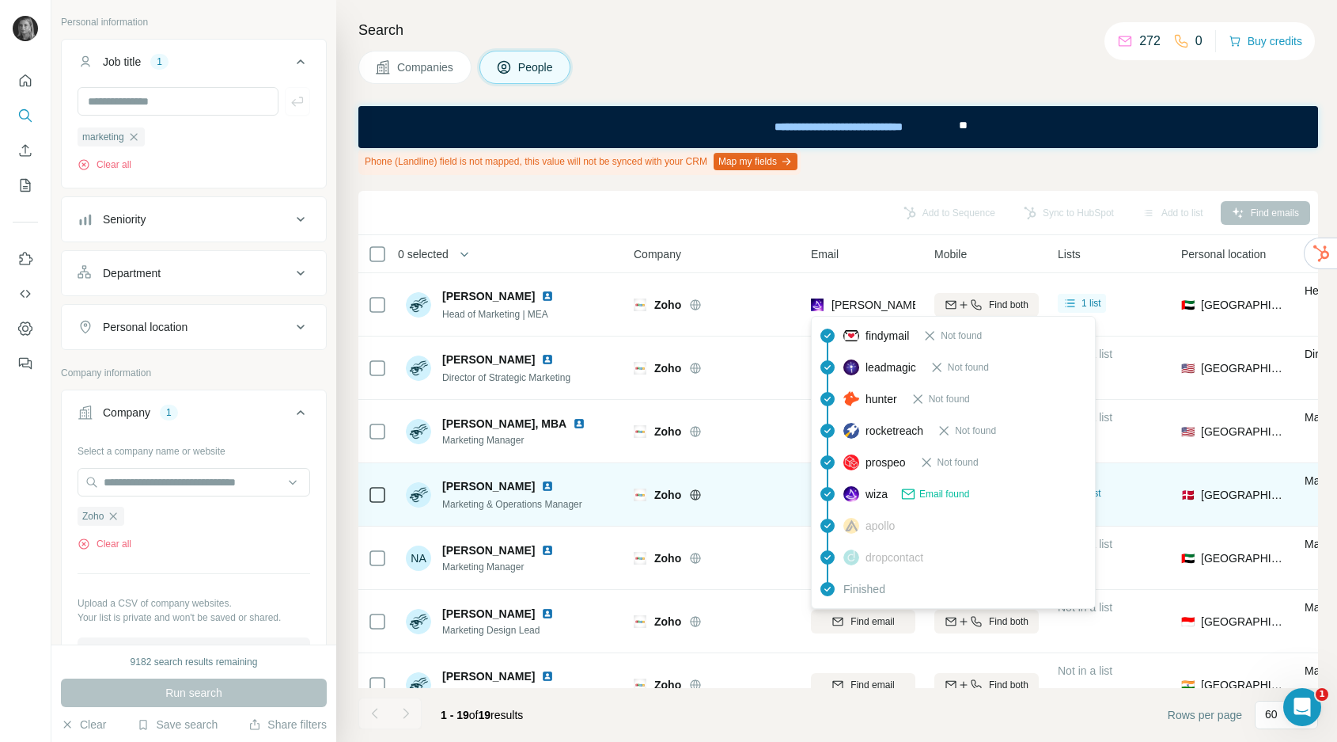
click at [719, 517] on td "Zoho" at bounding box center [712, 494] width 177 height 63
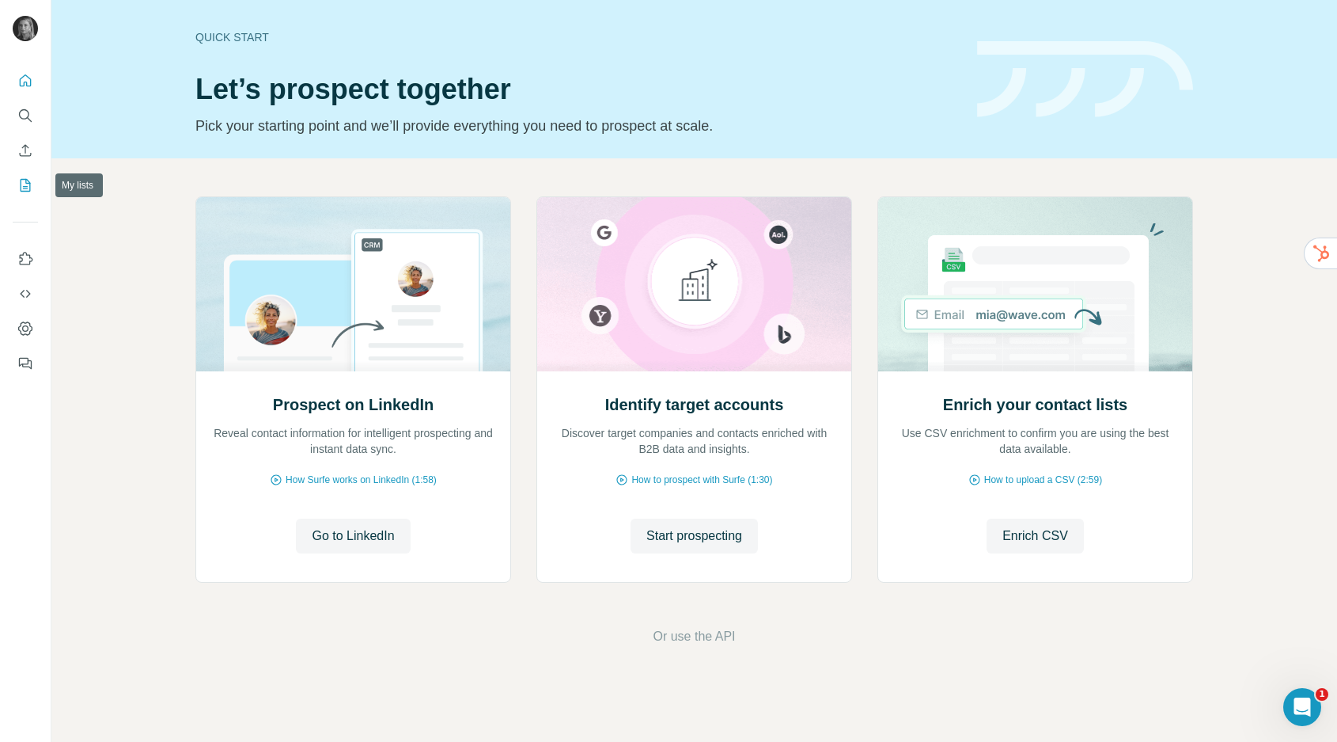
click at [32, 184] on icon "My lists" at bounding box center [25, 185] width 16 height 16
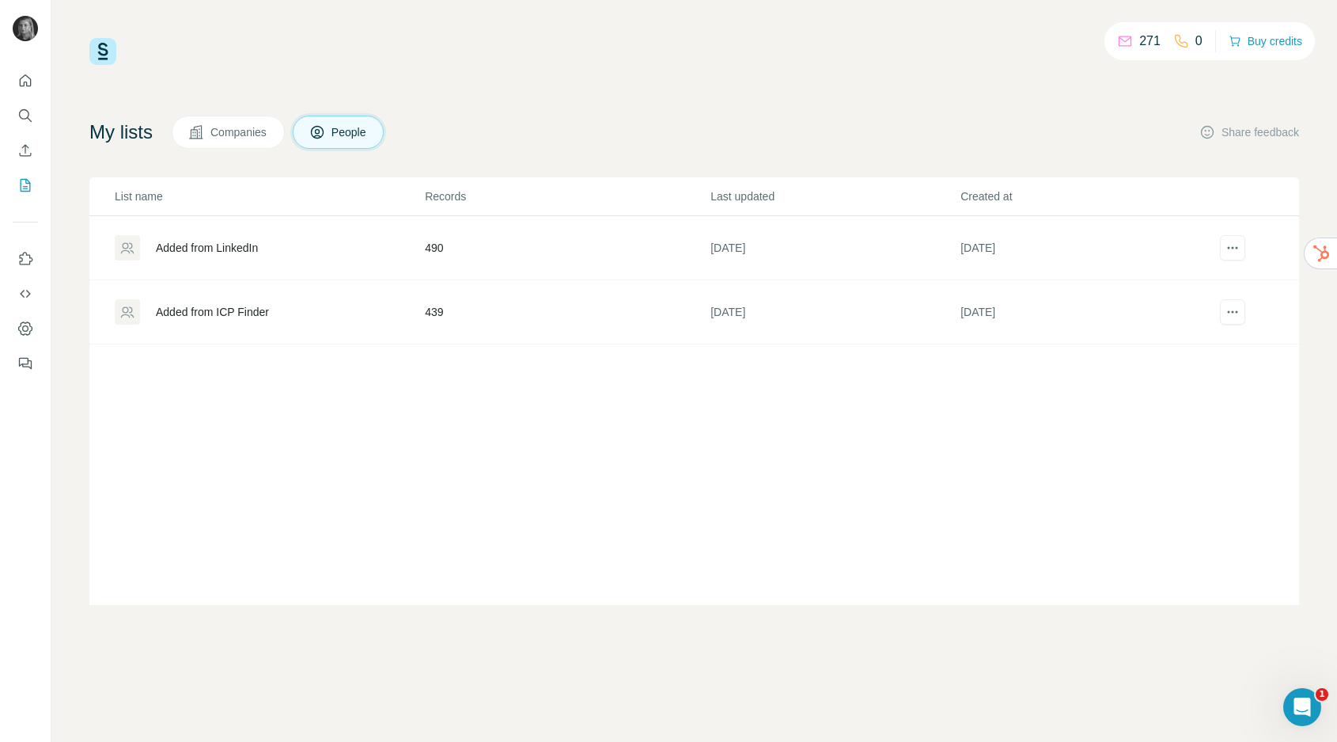
click at [439, 317] on td "439" at bounding box center [567, 312] width 286 height 64
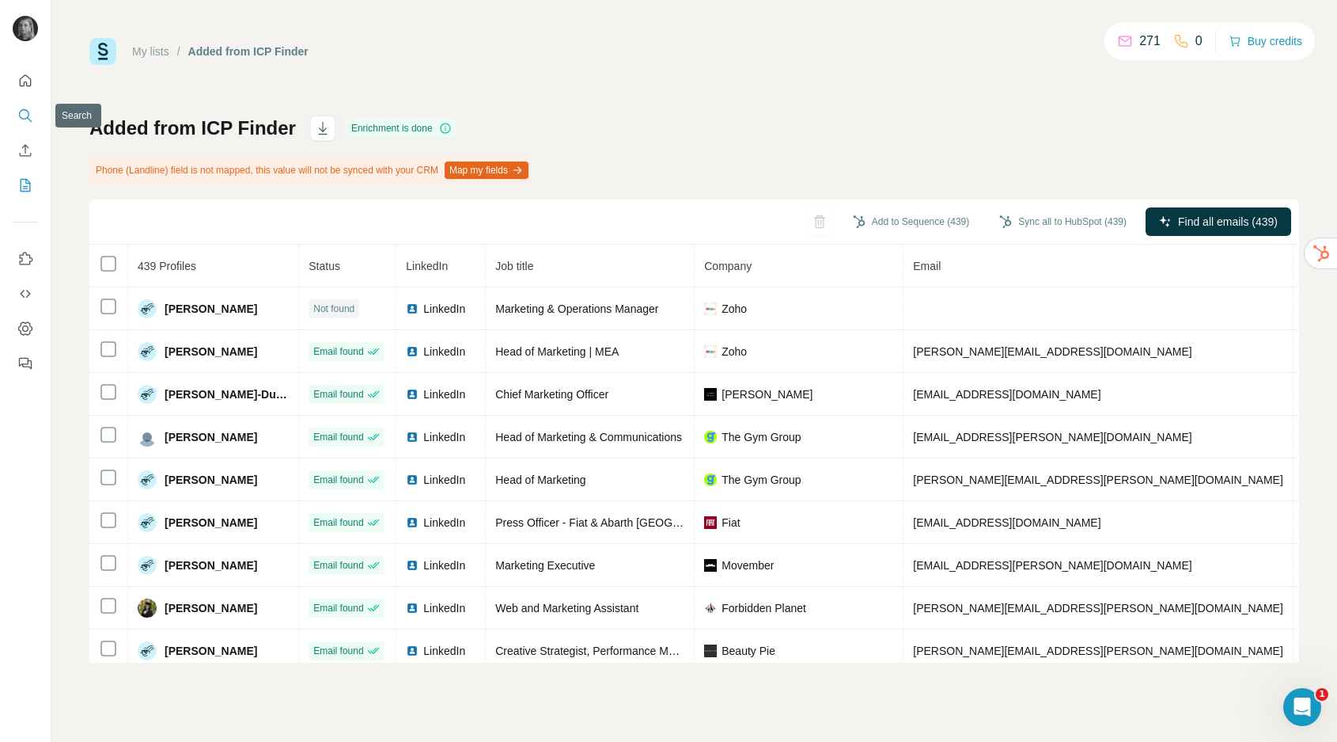
click at [30, 117] on icon "Search" at bounding box center [25, 116] width 16 height 16
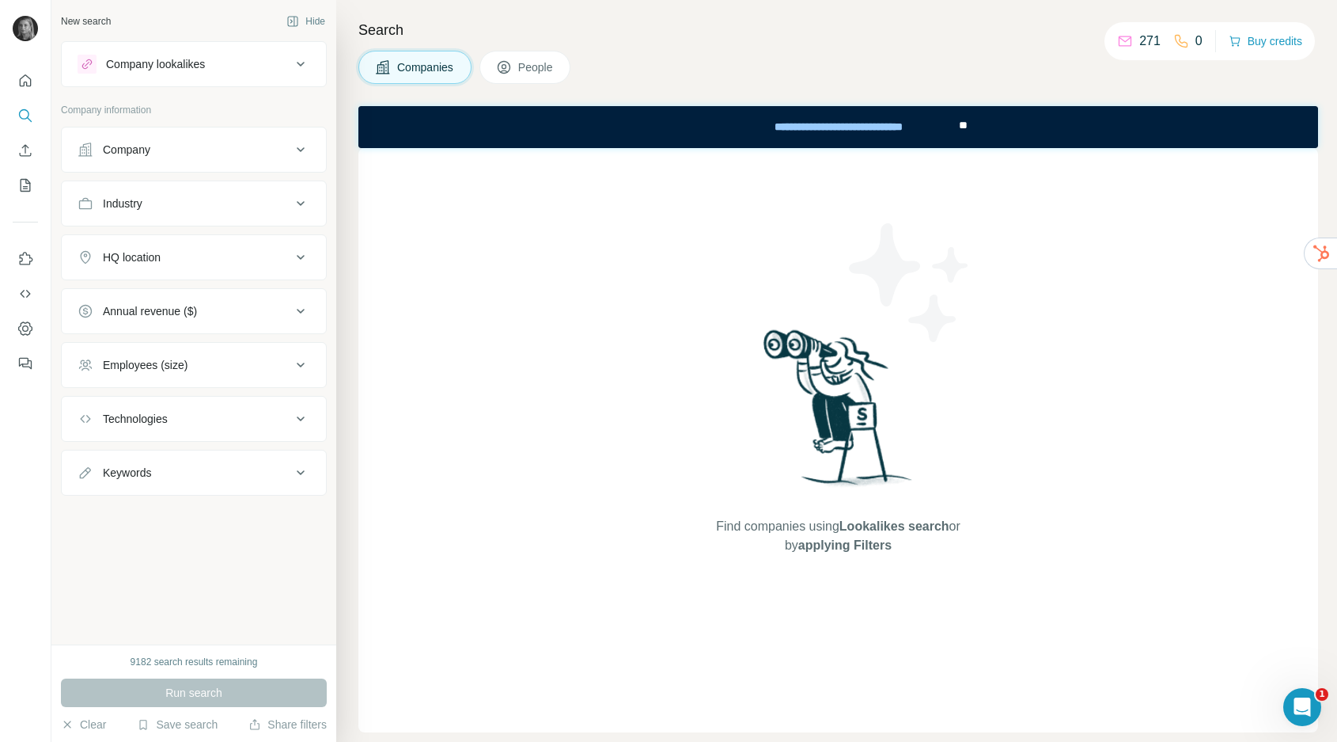
click at [180, 163] on button "Company" at bounding box center [194, 150] width 264 height 38
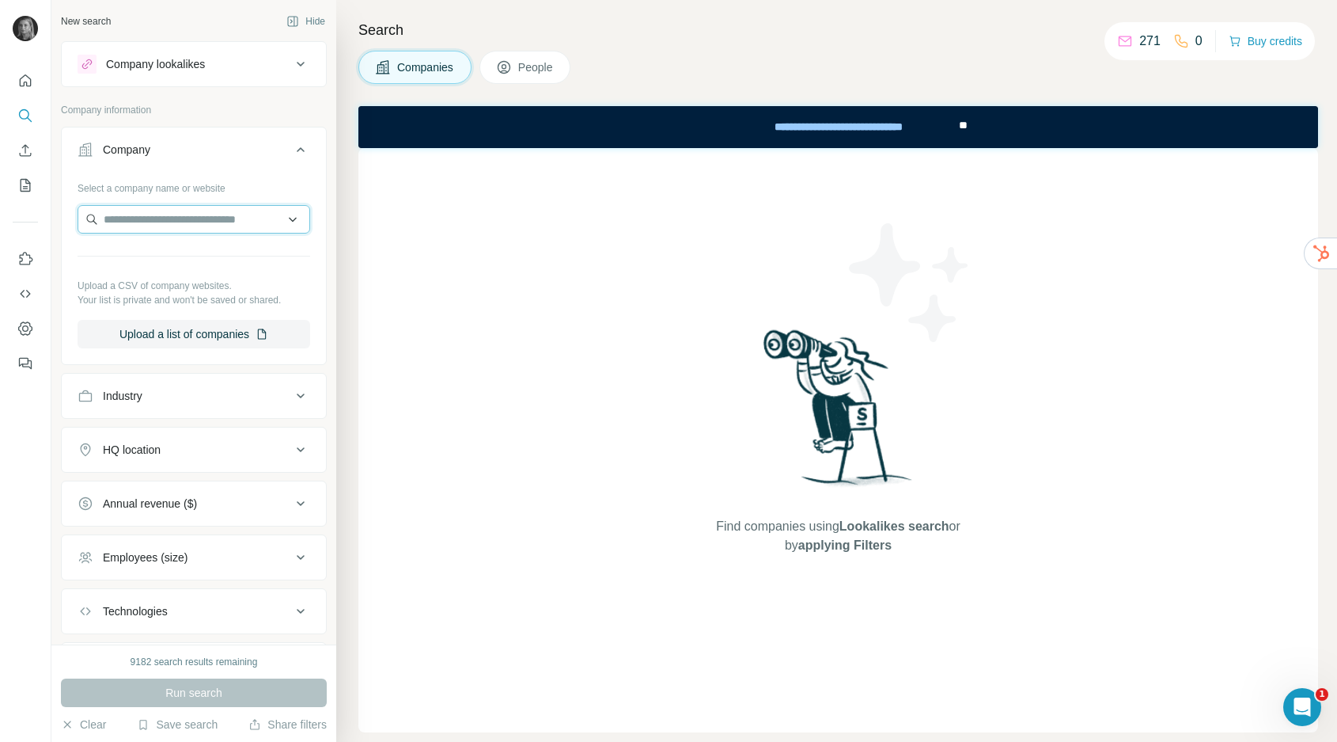
click at [177, 222] on input "text" at bounding box center [194, 219] width 233 height 28
paste input "**********"
drag, startPoint x: 122, startPoint y: 219, endPoint x: 66, endPoint y: 212, distance: 56.6
click at [66, 212] on div "**********" at bounding box center [194, 268] width 264 height 186
drag, startPoint x: 273, startPoint y: 220, endPoint x: 256, endPoint y: 218, distance: 17.5
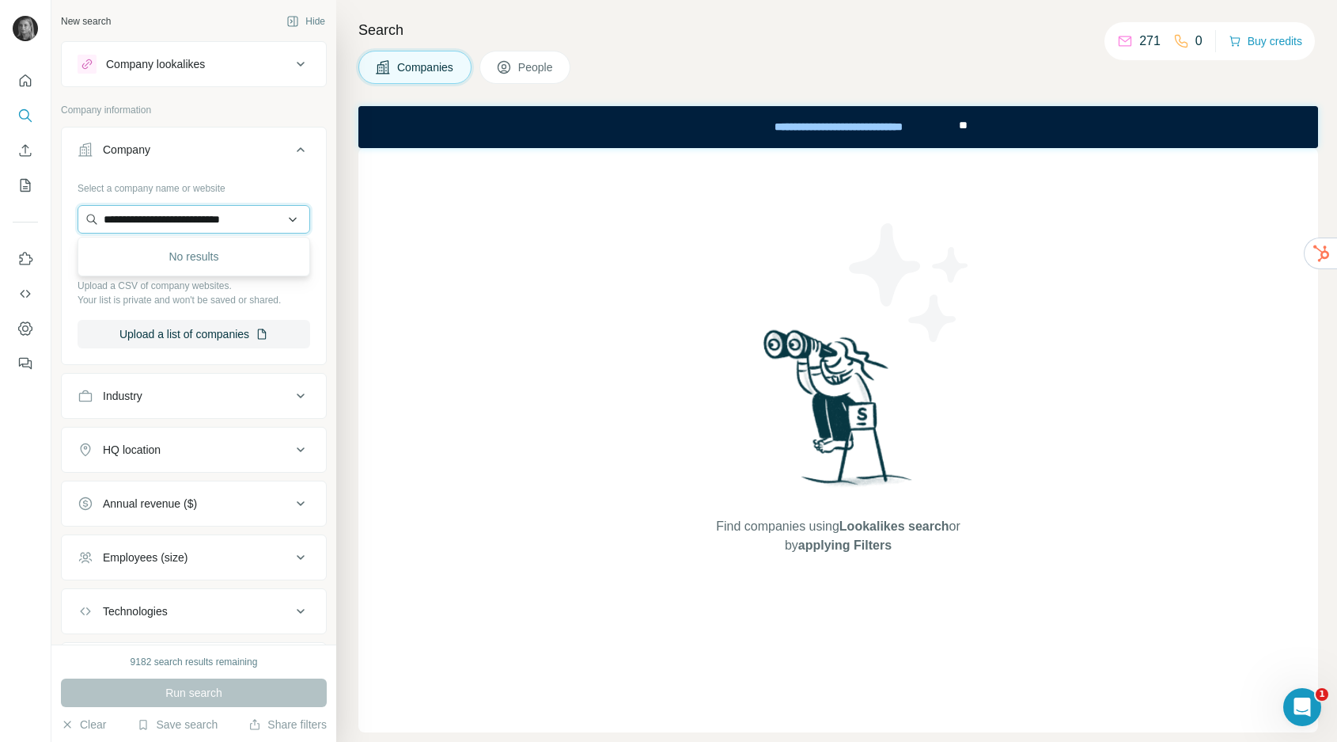
click at [256, 218] on input "**********" at bounding box center [194, 219] width 233 height 28
drag, startPoint x: 262, startPoint y: 225, endPoint x: 10, endPoint y: 215, distance: 251.8
click at [10, 217] on div "**********" at bounding box center [668, 371] width 1337 height 742
paste input "text"
type input "**********"
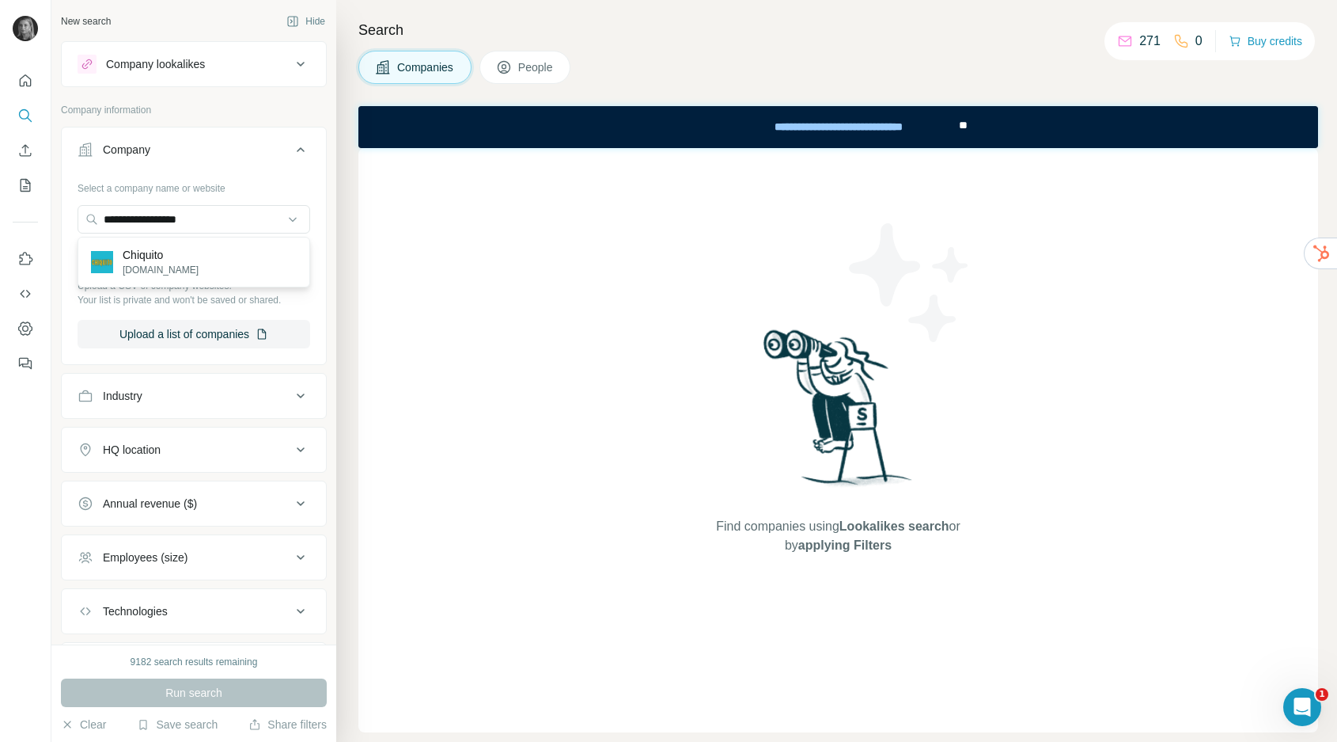
click at [160, 259] on p "Chiquito" at bounding box center [161, 255] width 76 height 16
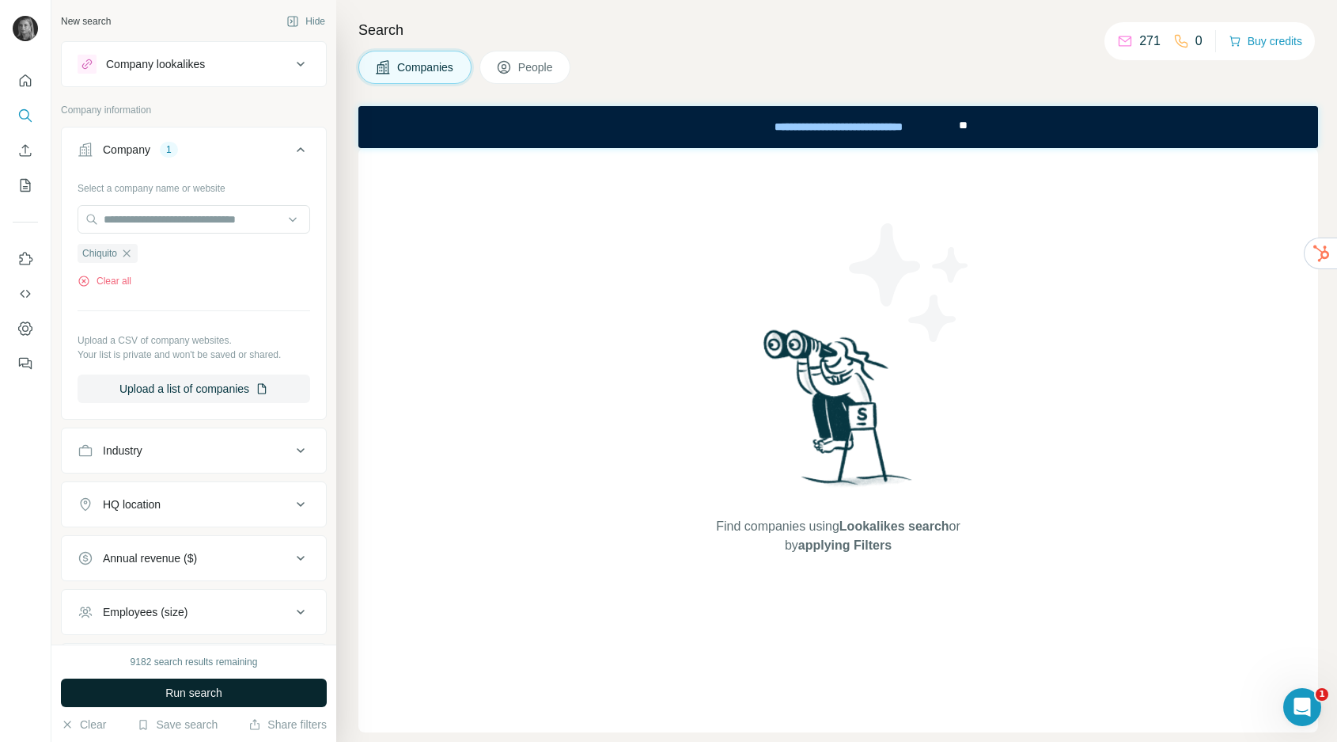
click at [161, 695] on button "Run search" at bounding box center [194, 692] width 266 height 28
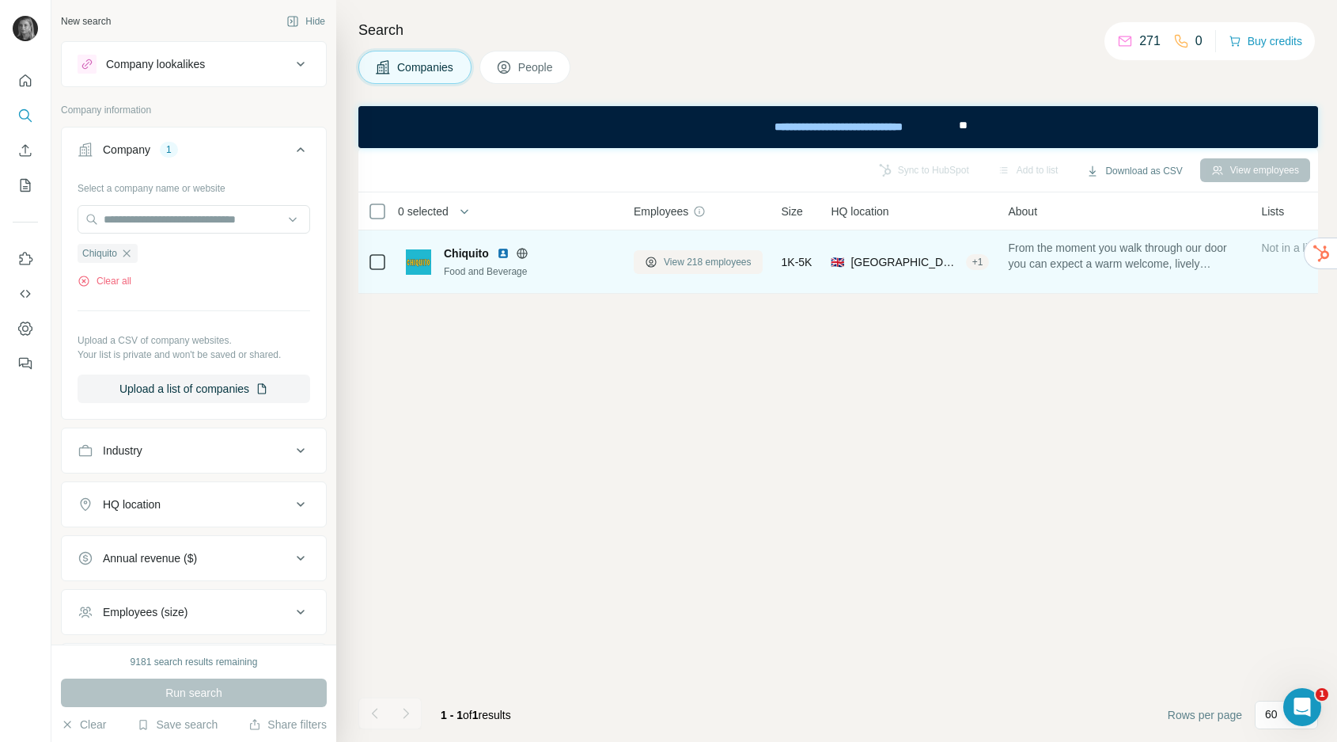
click at [719, 261] on span "View 218 employees" at bounding box center [708, 262] width 88 height 14
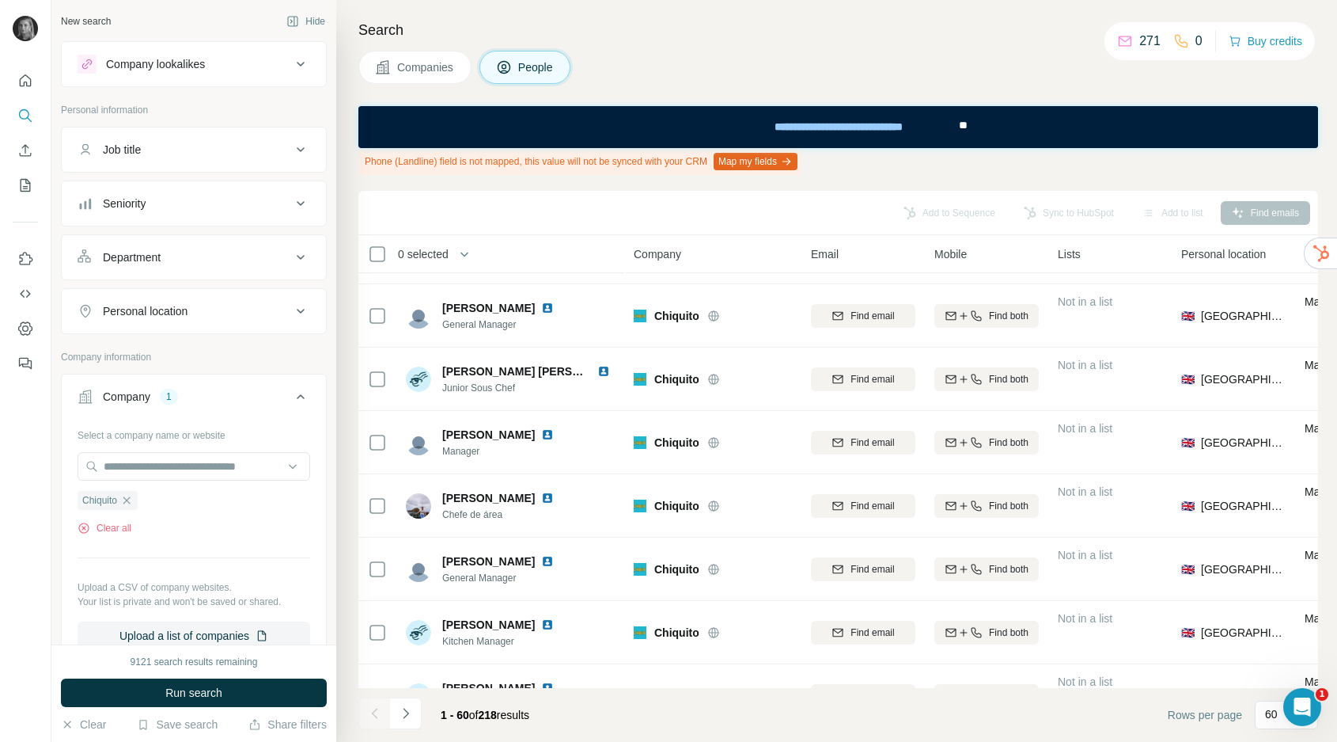
scroll to position [2781, 0]
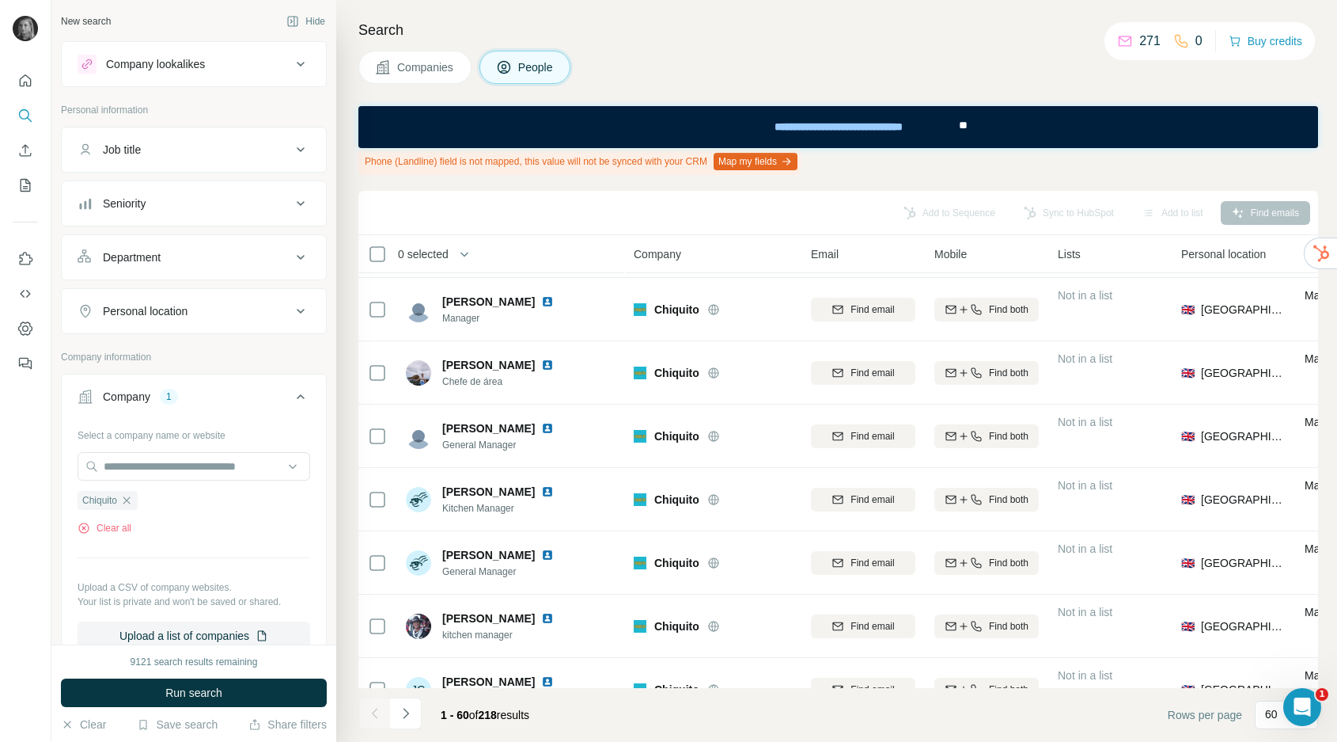
click at [161, 155] on div "Job title" at bounding box center [185, 150] width 214 height 16
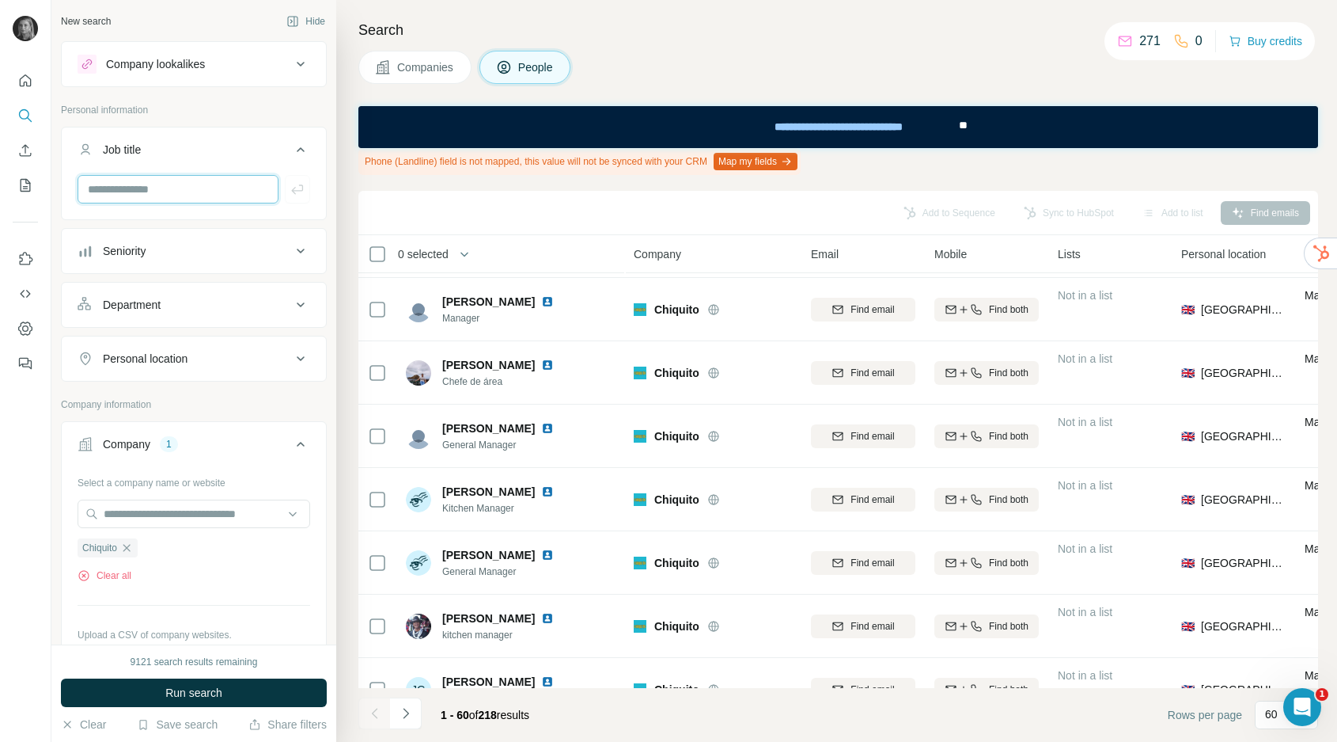
click at [161, 192] on input "text" at bounding box center [178, 189] width 201 height 28
type input "*********"
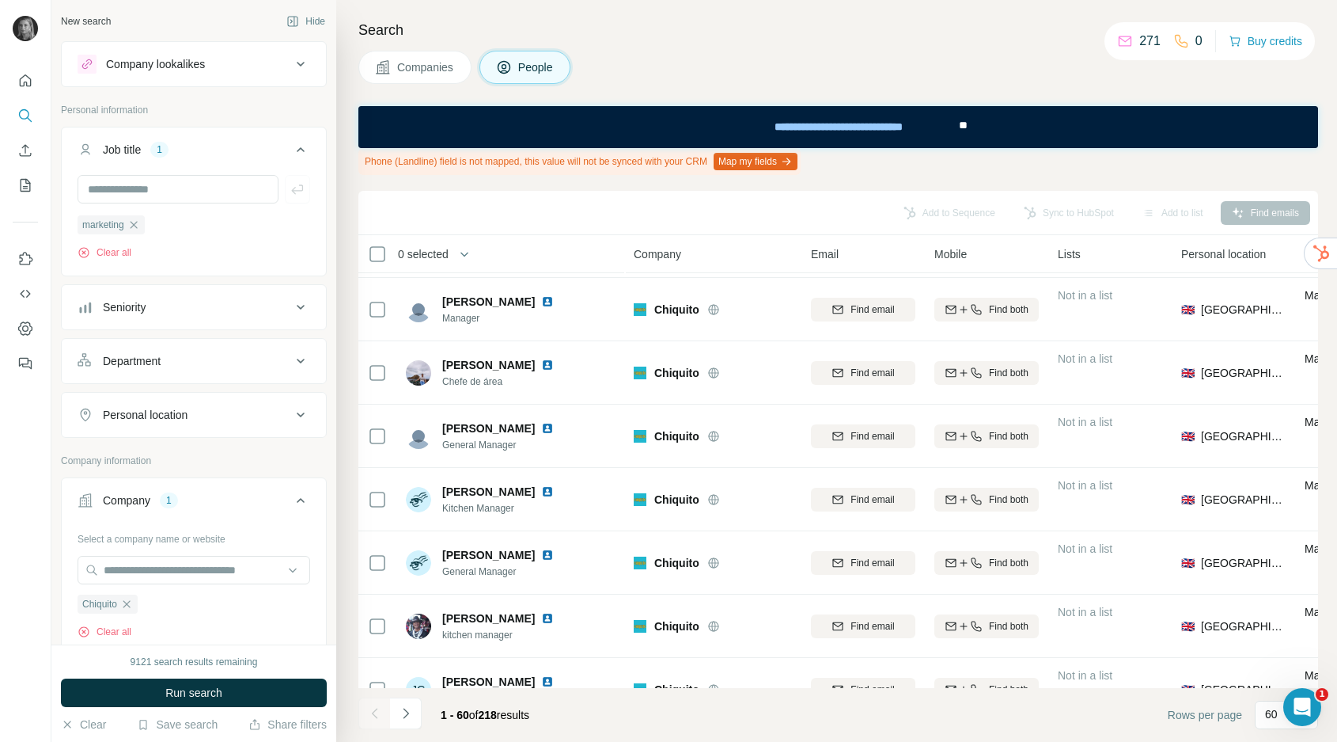
click at [211, 686] on span "Run search" at bounding box center [193, 693] width 57 height 16
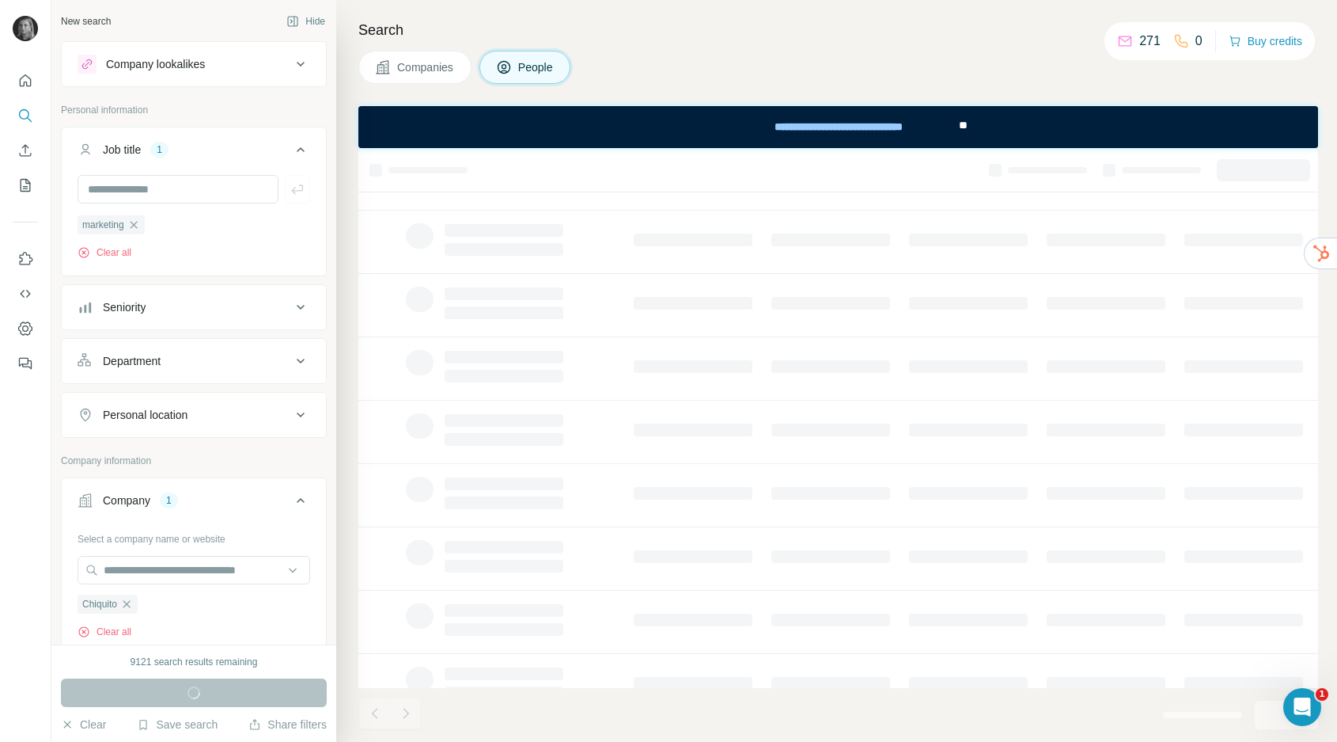
scroll to position [148, 0]
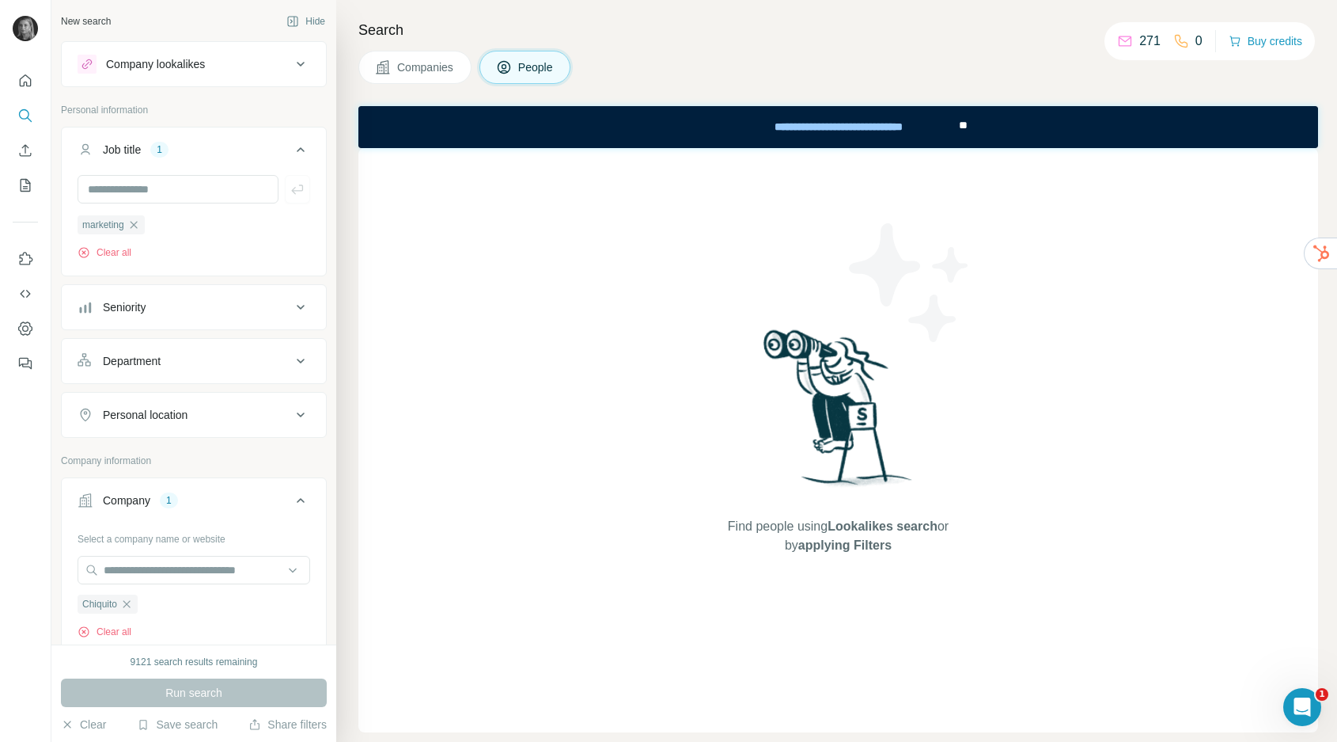
click at [434, 62] on span "Companies" at bounding box center [426, 67] width 58 height 16
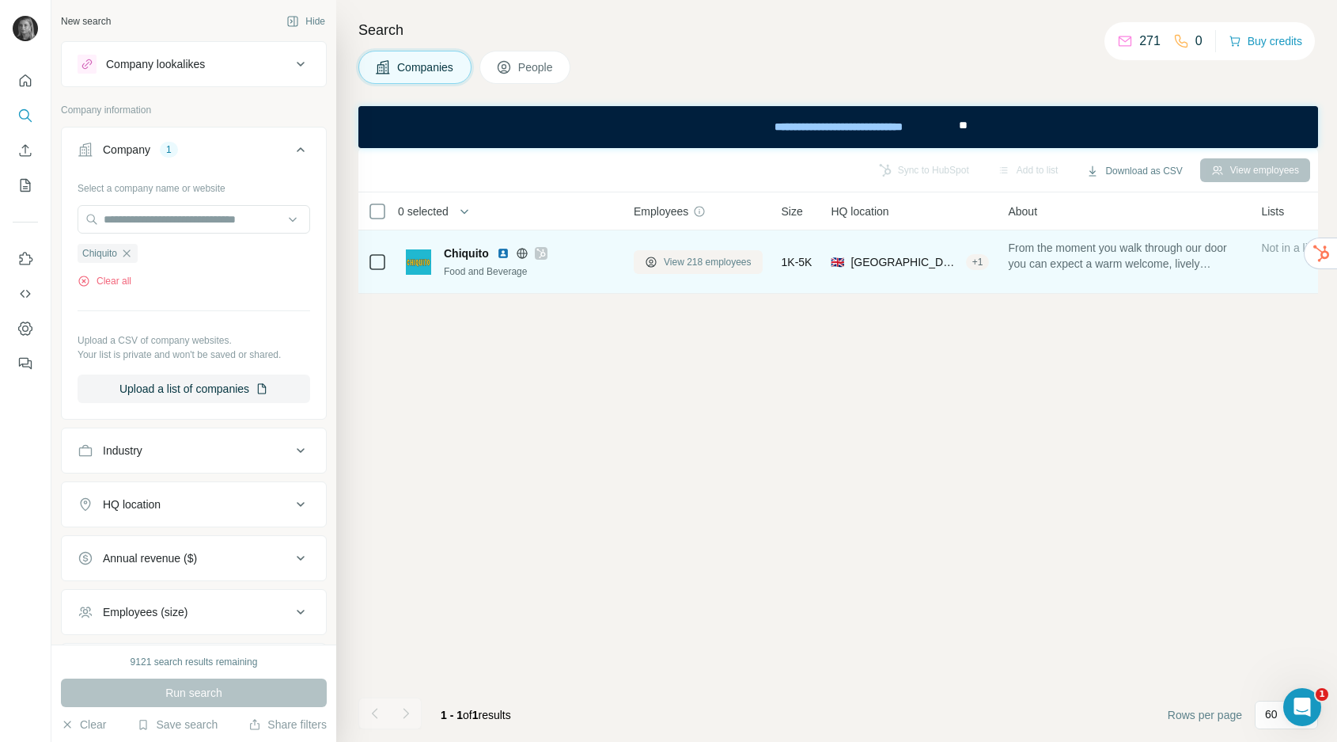
click at [732, 262] on span "View 218 employees" at bounding box center [708, 262] width 88 height 14
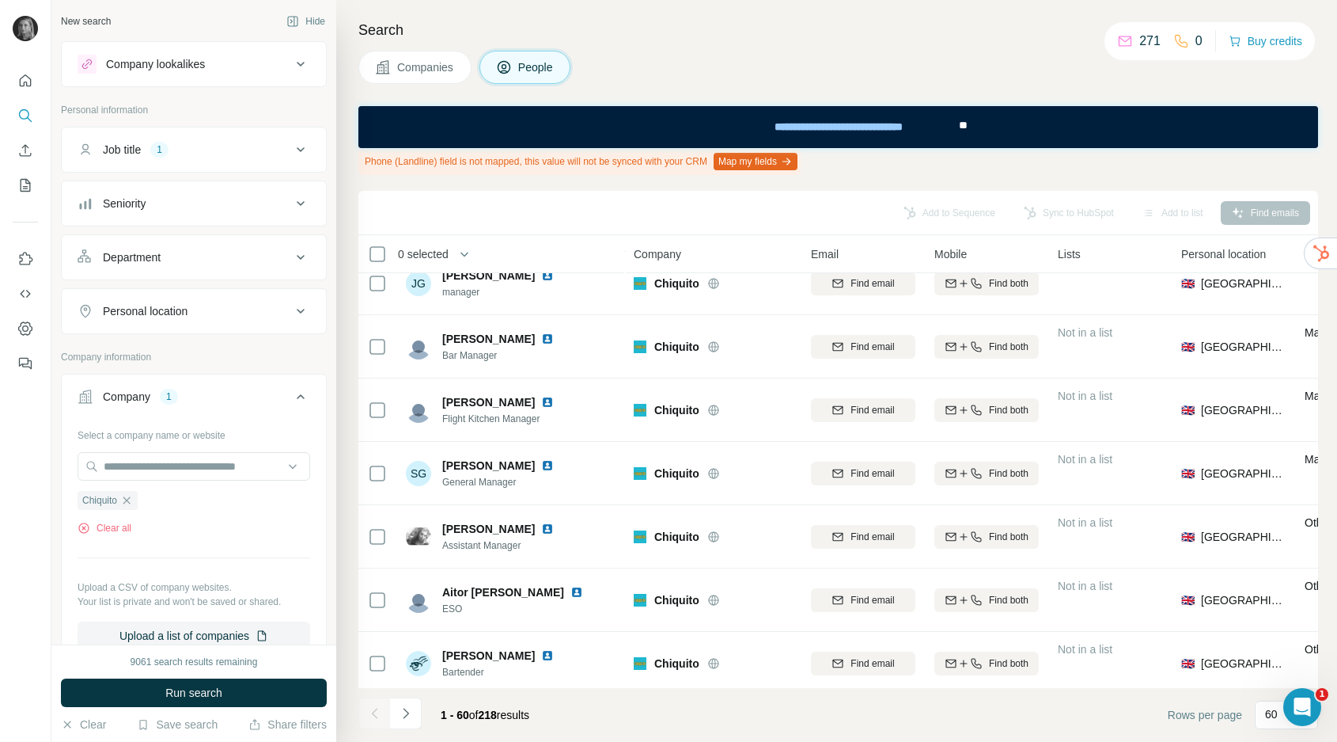
scroll to position [3048, 0]
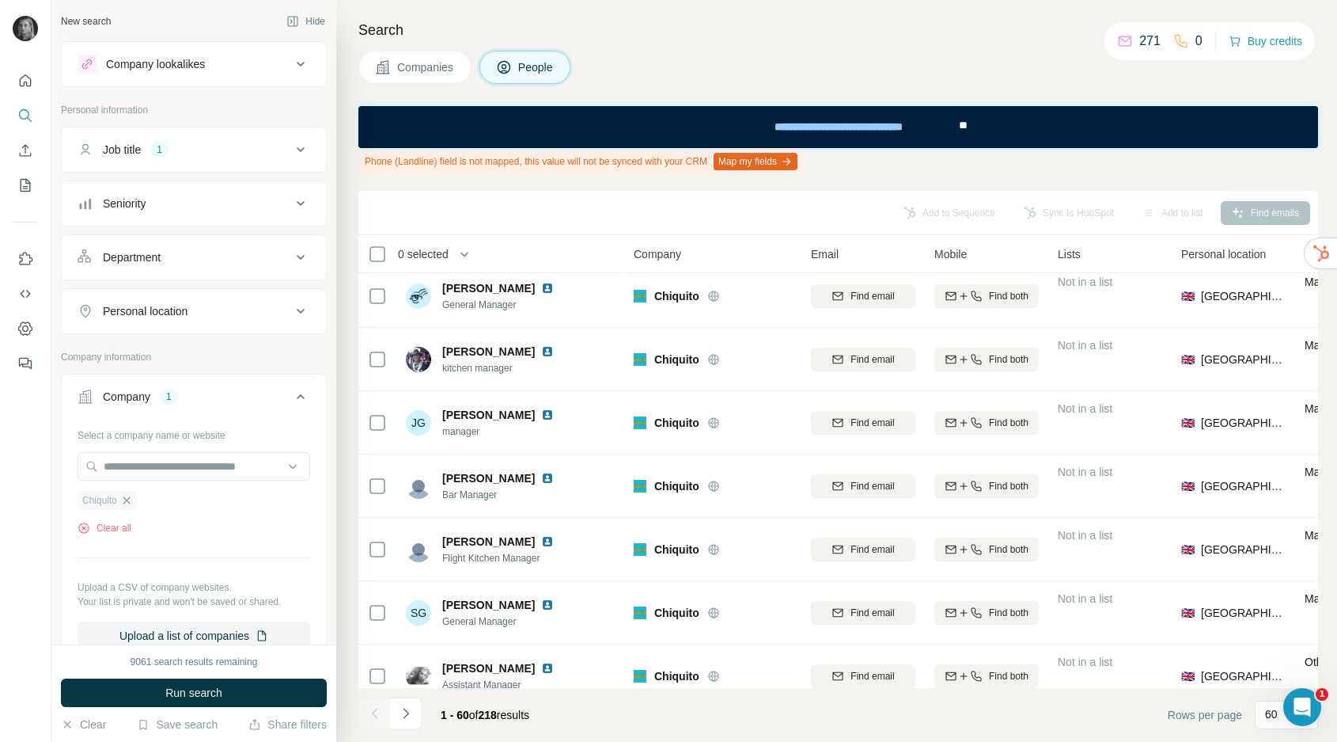
click at [131, 496] on icon "button" at bounding box center [126, 500] width 13 height 13
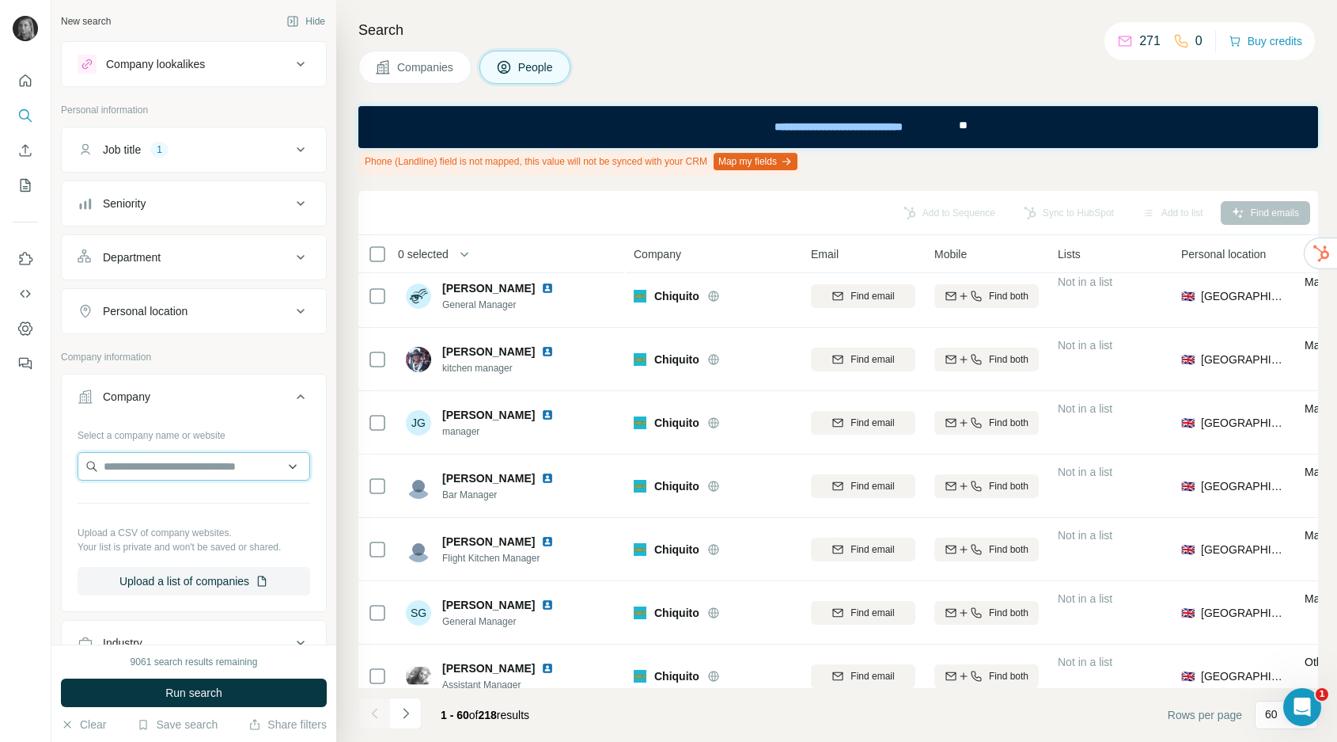
click at [150, 465] on input "text" at bounding box center [194, 466] width 233 height 28
type input "**********"
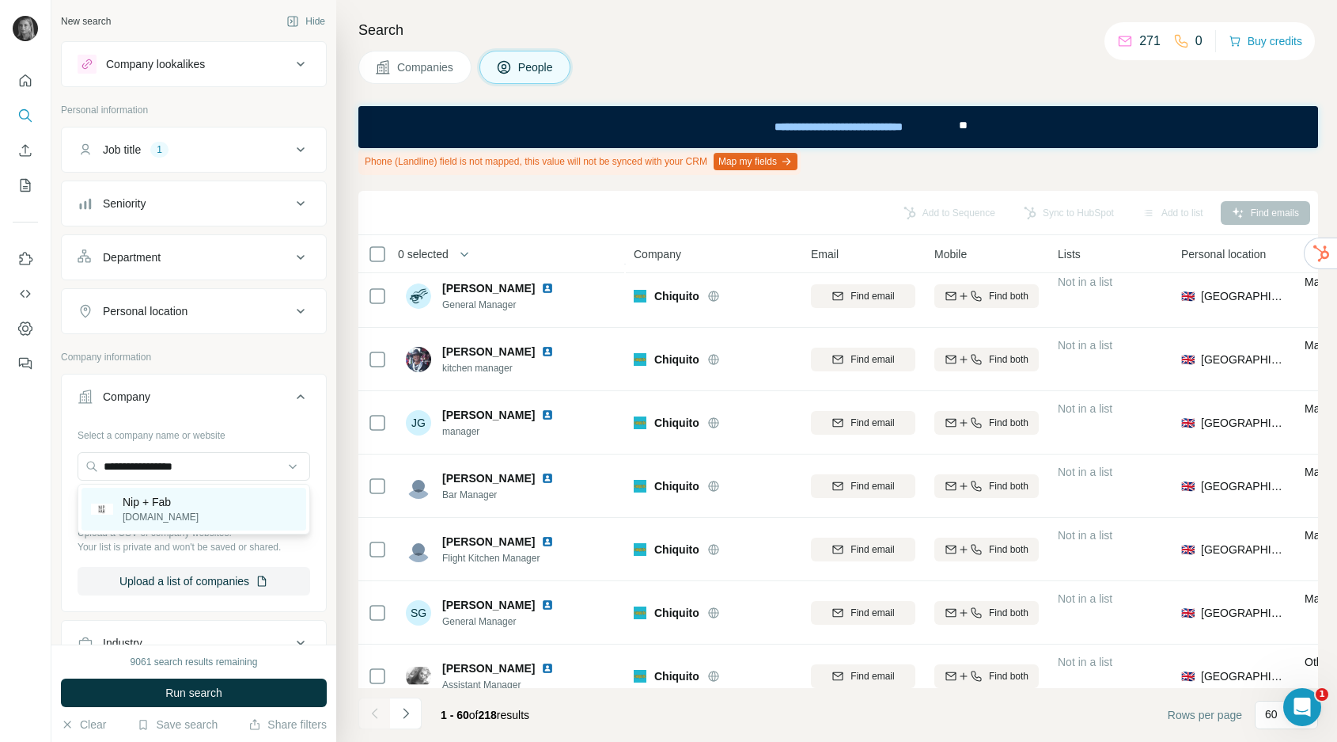
click at [194, 526] on div "Nip + Fab [DOMAIN_NAME]" at bounding box center [194, 508] width 225 height 43
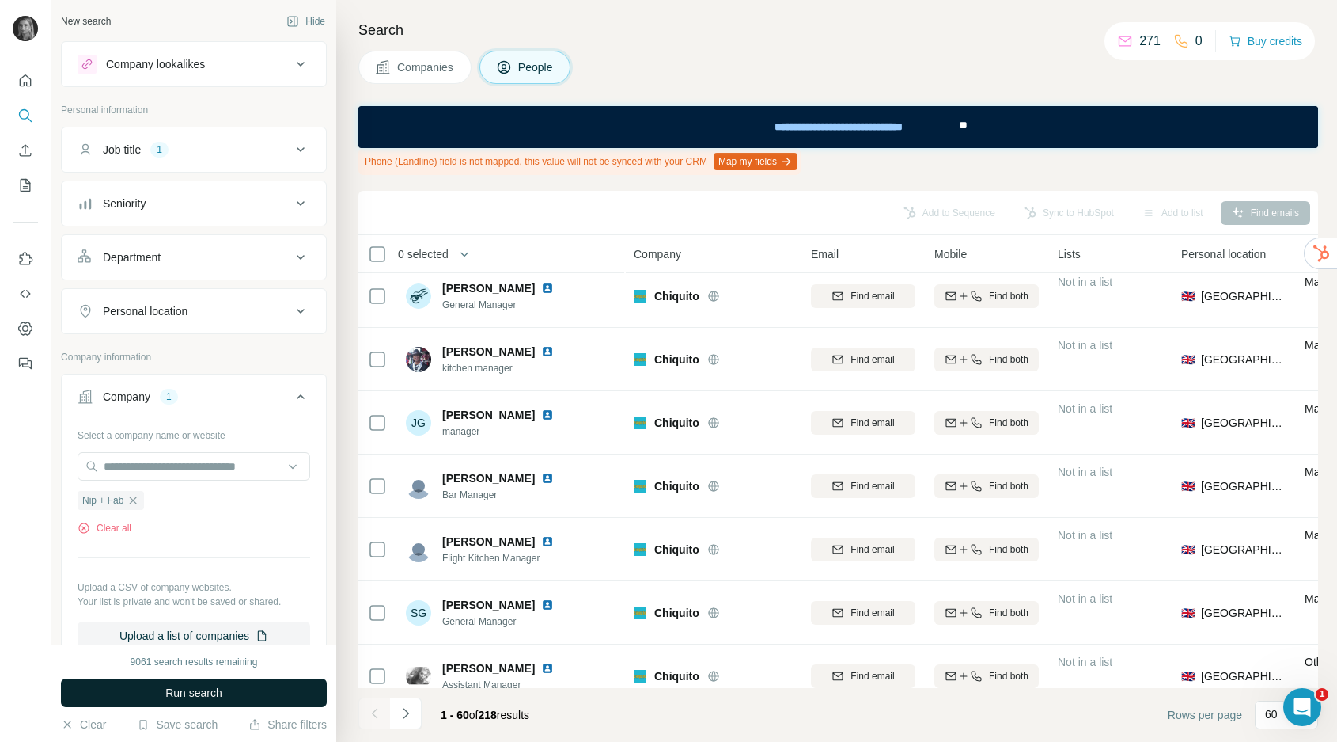
click at [154, 697] on button "Run search" at bounding box center [194, 692] width 266 height 28
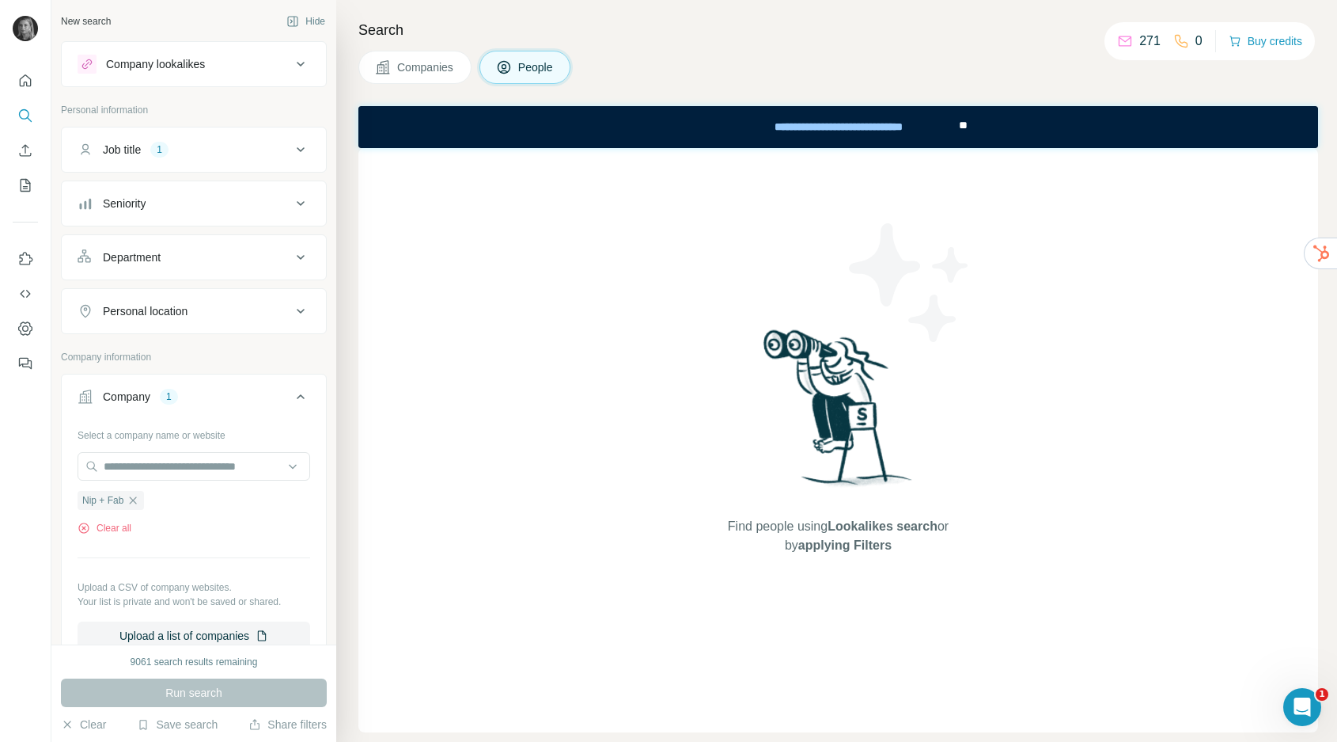
click at [402, 72] on span "Companies" at bounding box center [426, 67] width 58 height 16
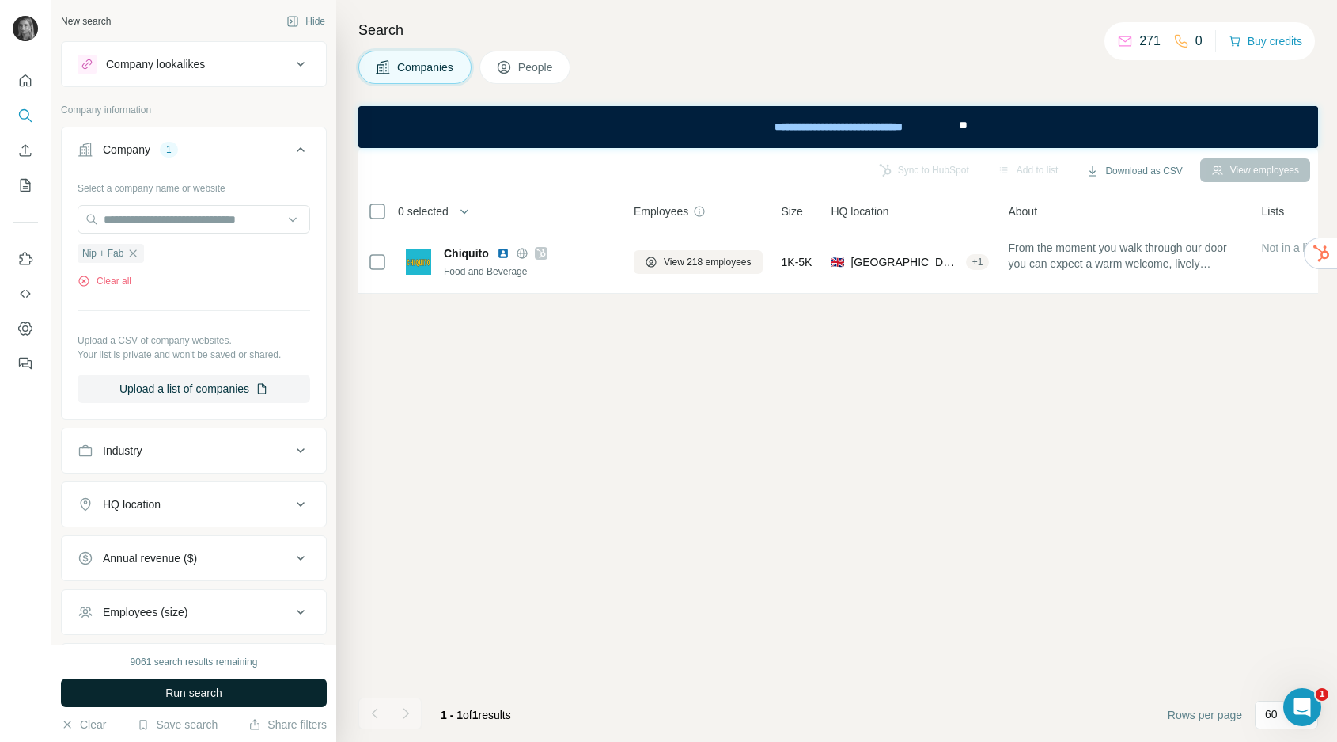
click at [217, 692] on span "Run search" at bounding box center [193, 693] width 57 height 16
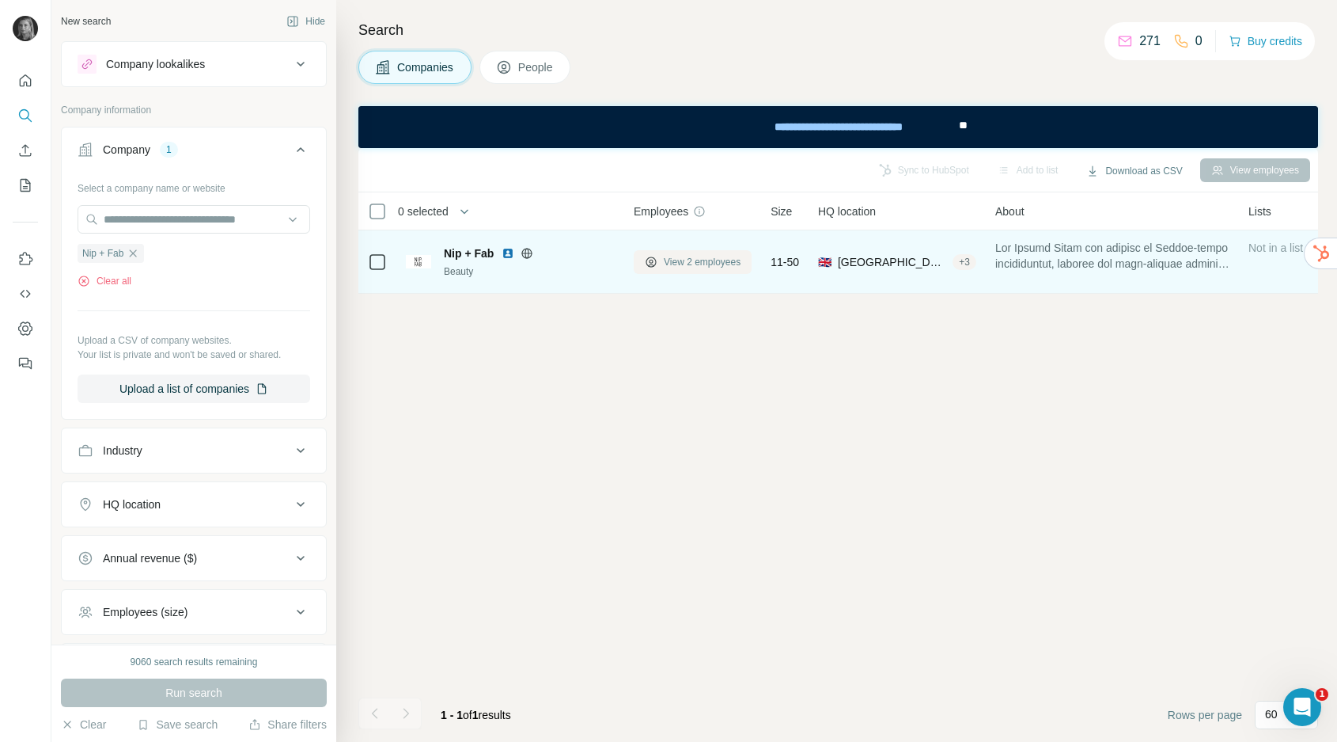
click at [700, 267] on span "View 2 employees" at bounding box center [702, 262] width 77 height 14
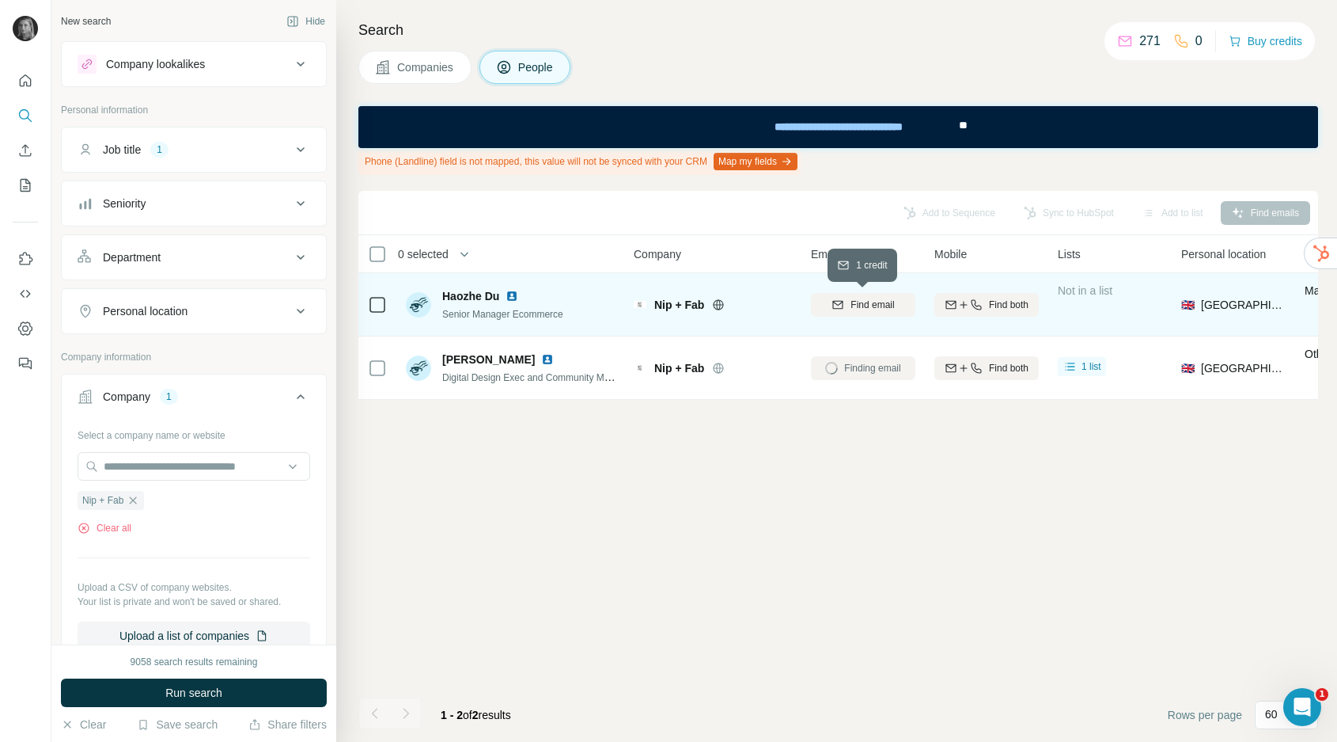
click at [872, 315] on button "Find email" at bounding box center [863, 305] width 104 height 24
click at [137, 499] on icon "button" at bounding box center [133, 500] width 13 height 13
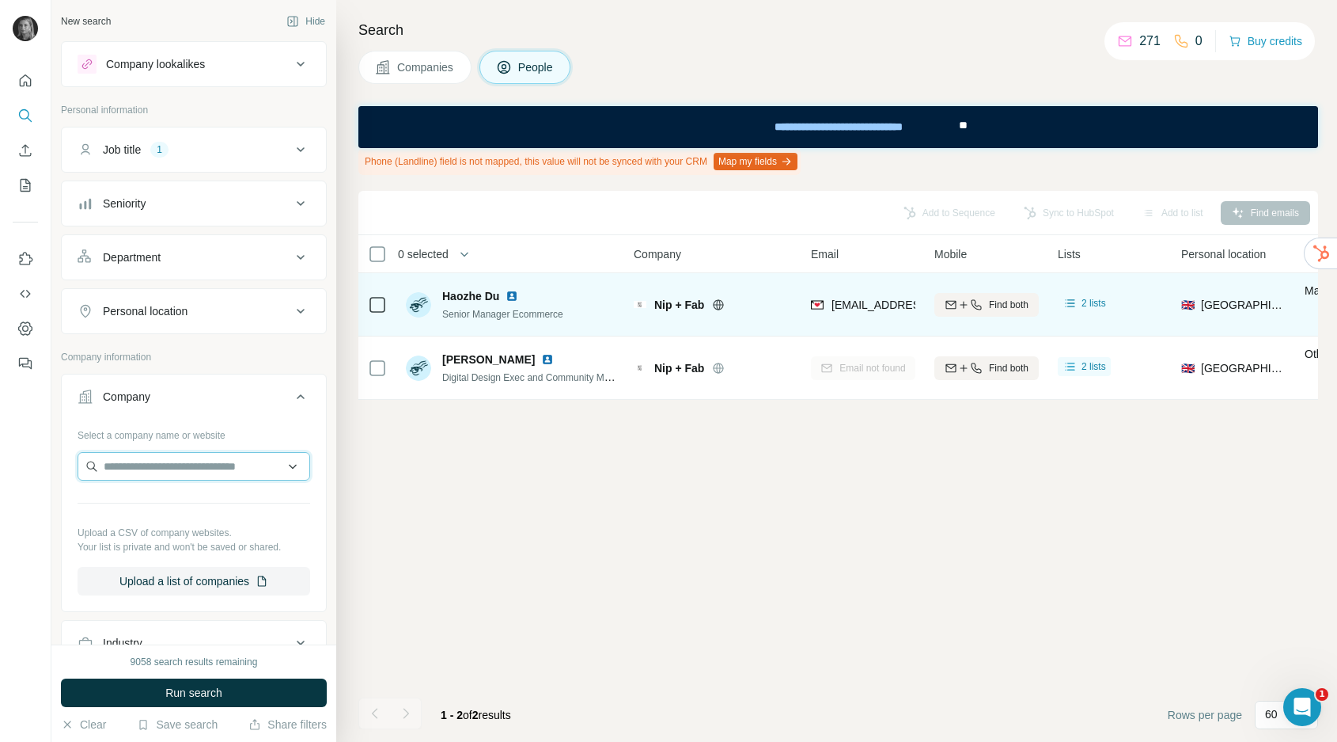
click at [143, 459] on input "text" at bounding box center [194, 466] width 233 height 28
type input "**********"
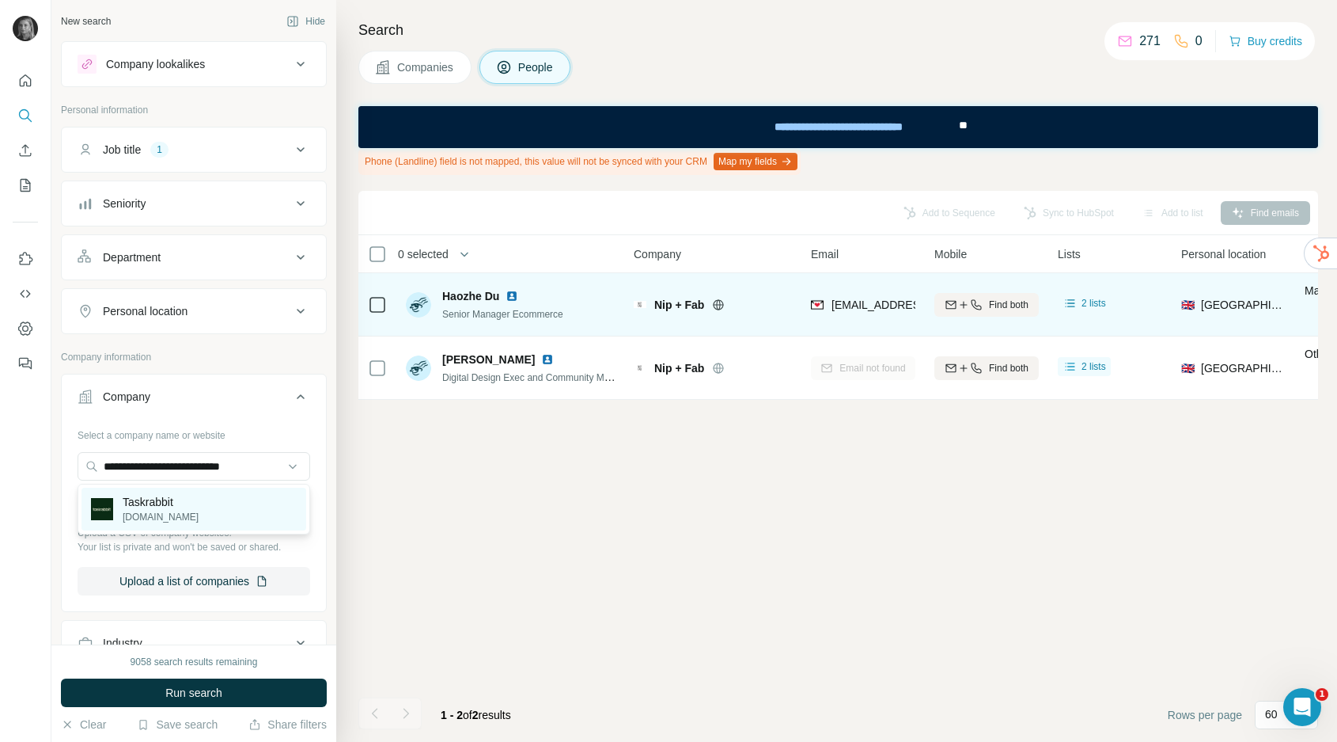
click at [157, 529] on div "Taskrabbit taskrabbit.co.uk" at bounding box center [194, 508] width 225 height 43
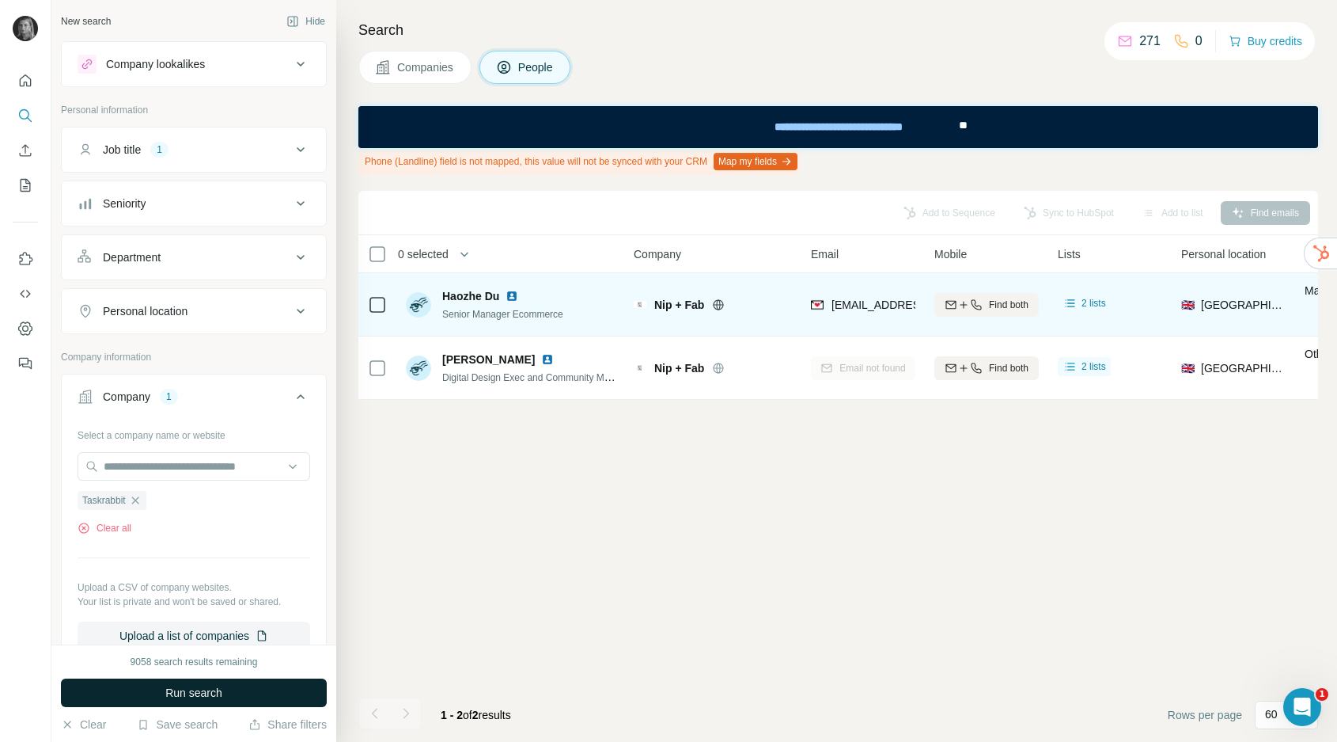
click at [194, 696] on span "Run search" at bounding box center [193, 693] width 57 height 16
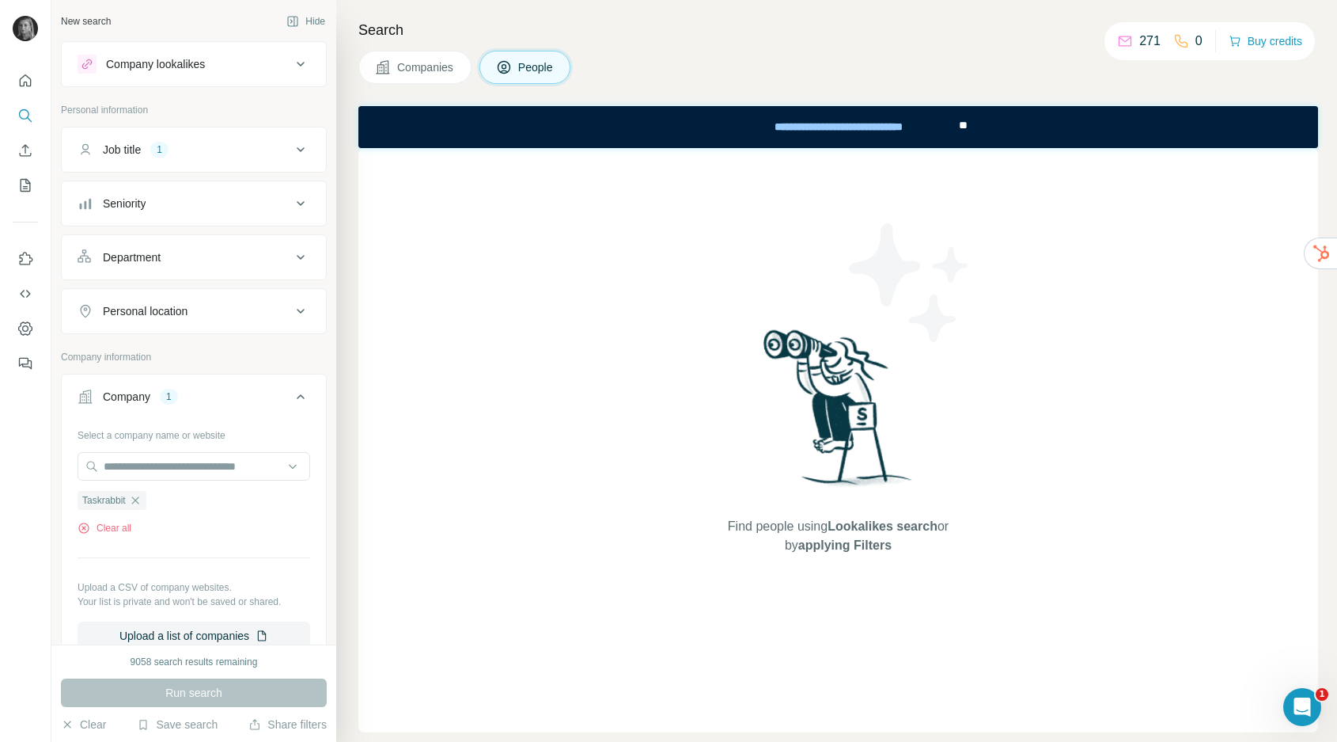
click at [423, 59] on span "Companies" at bounding box center [426, 67] width 58 height 16
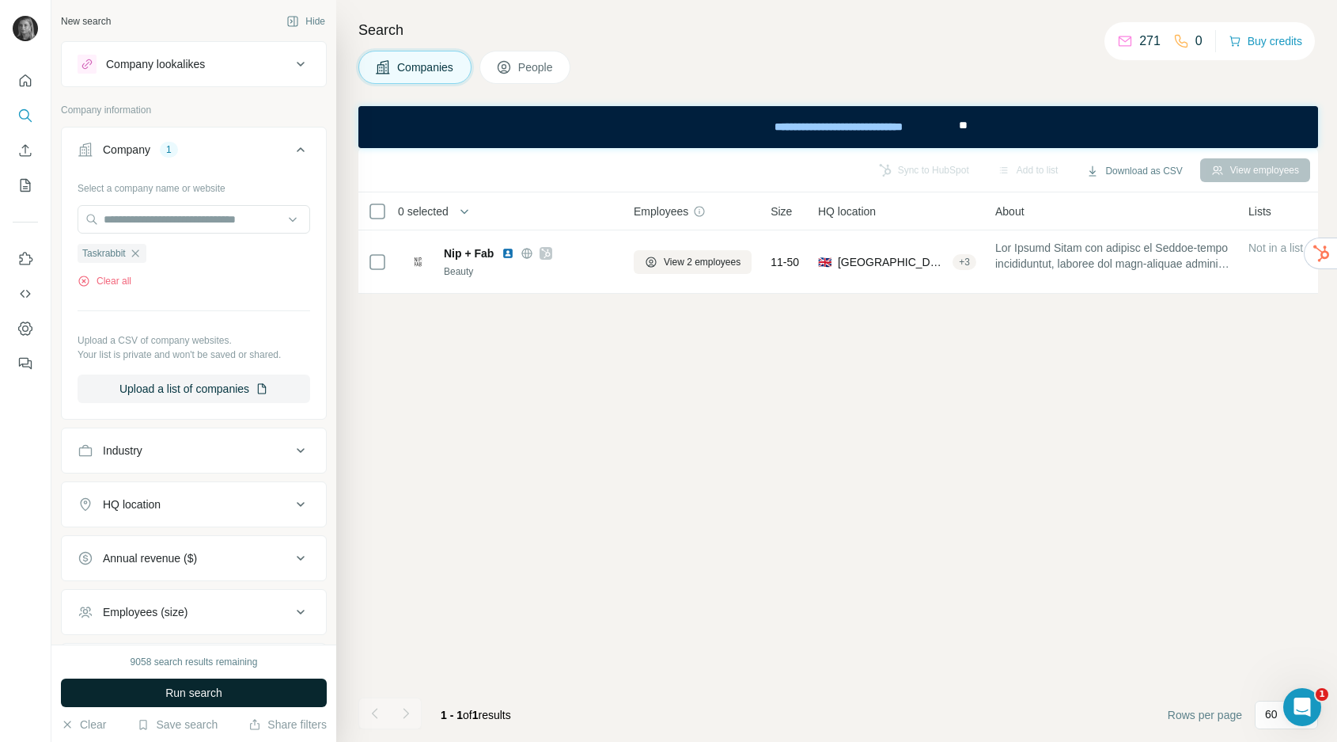
click at [263, 694] on button "Run search" at bounding box center [194, 692] width 266 height 28
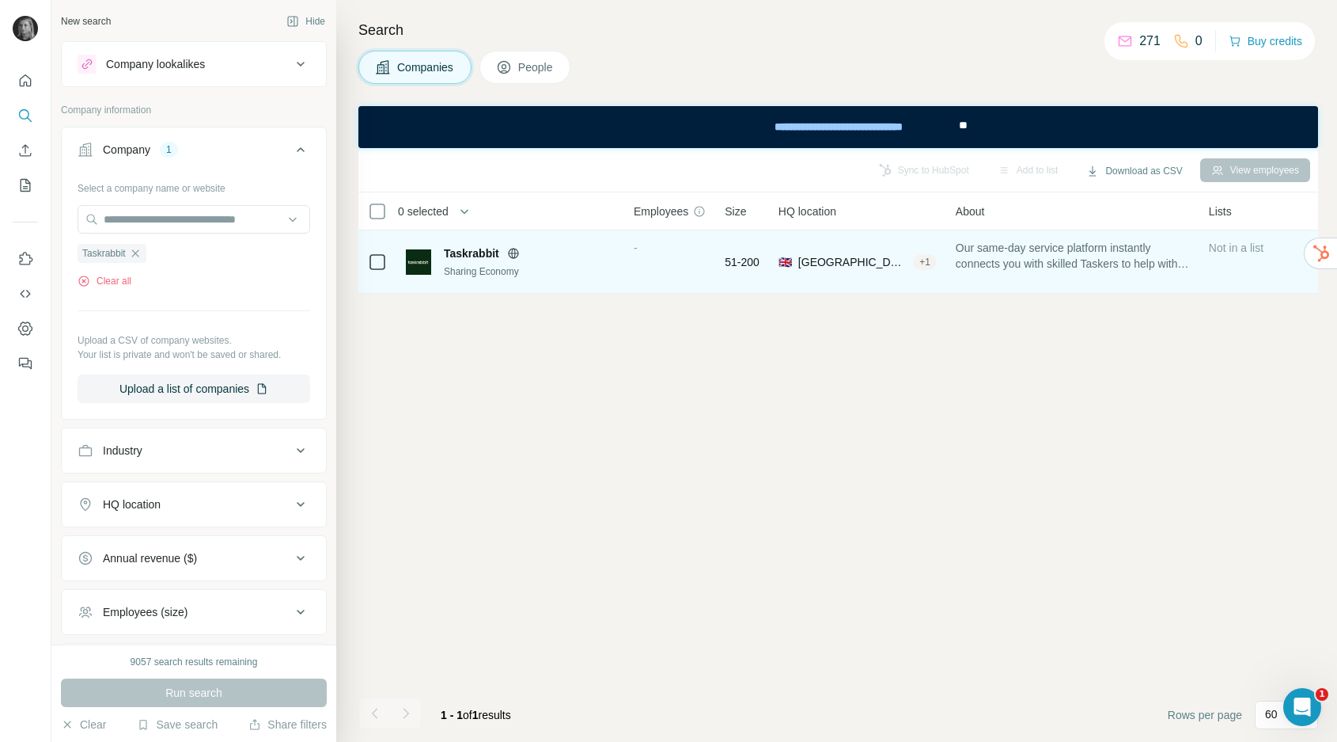
click at [622, 274] on td "Taskrabbit Sharing Economy" at bounding box center [510, 261] width 228 height 63
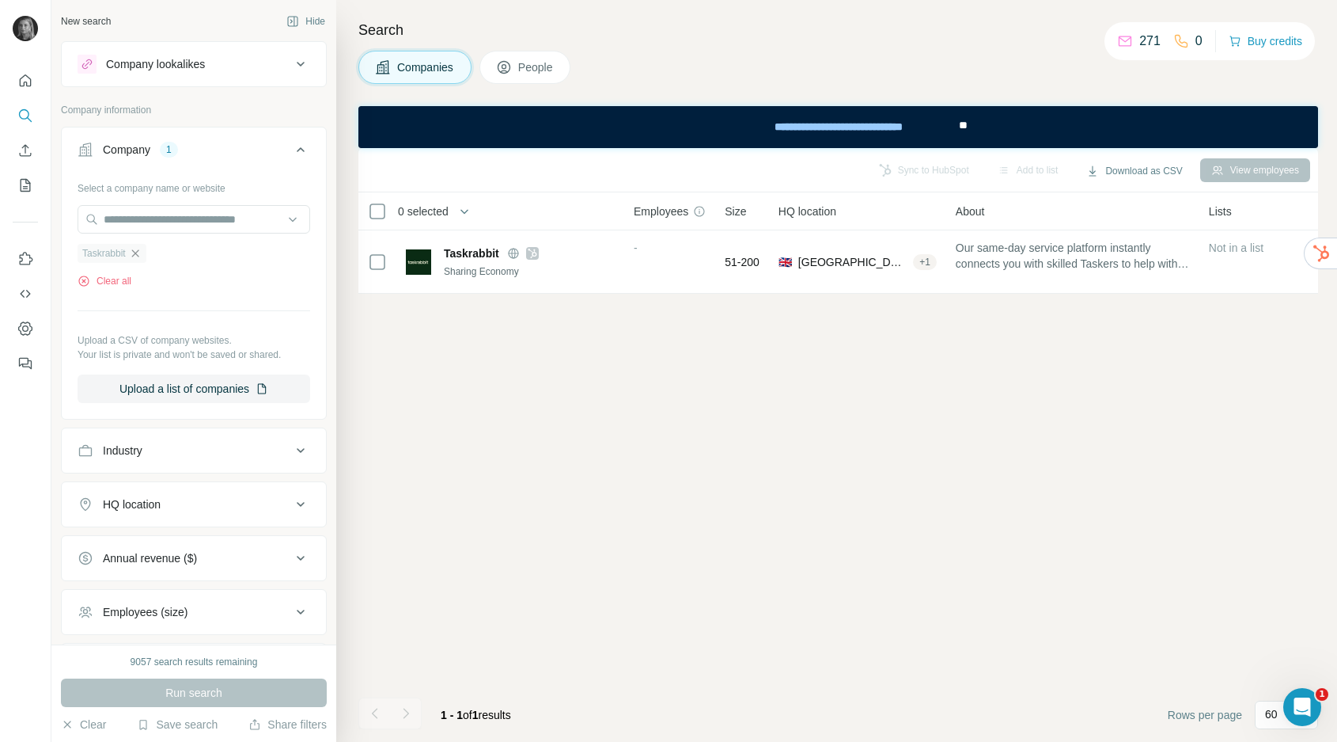
click at [138, 255] on icon "button" at bounding box center [135, 253] width 13 height 13
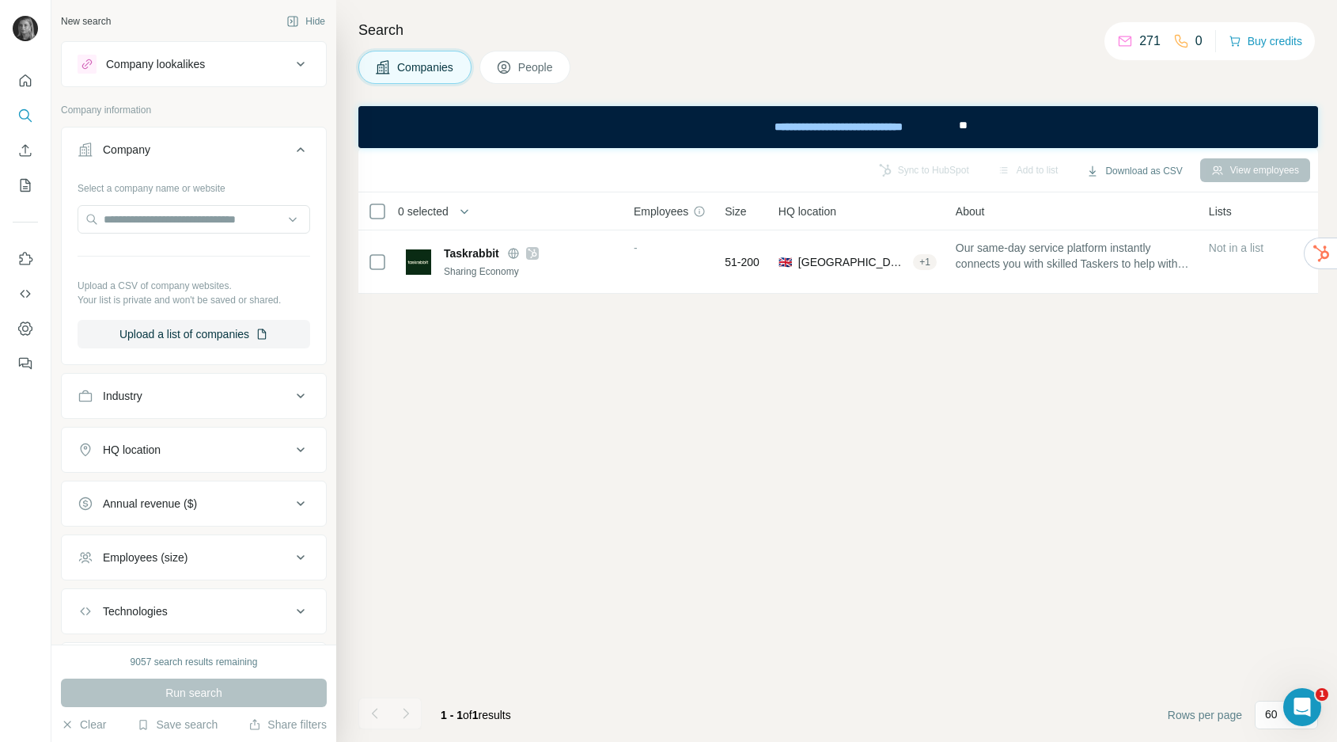
click at [149, 234] on div at bounding box center [194, 221] width 233 height 32
click at [149, 218] on input "text" at bounding box center [194, 219] width 233 height 28
click at [104, 219] on input "**********" at bounding box center [194, 219] width 233 height 28
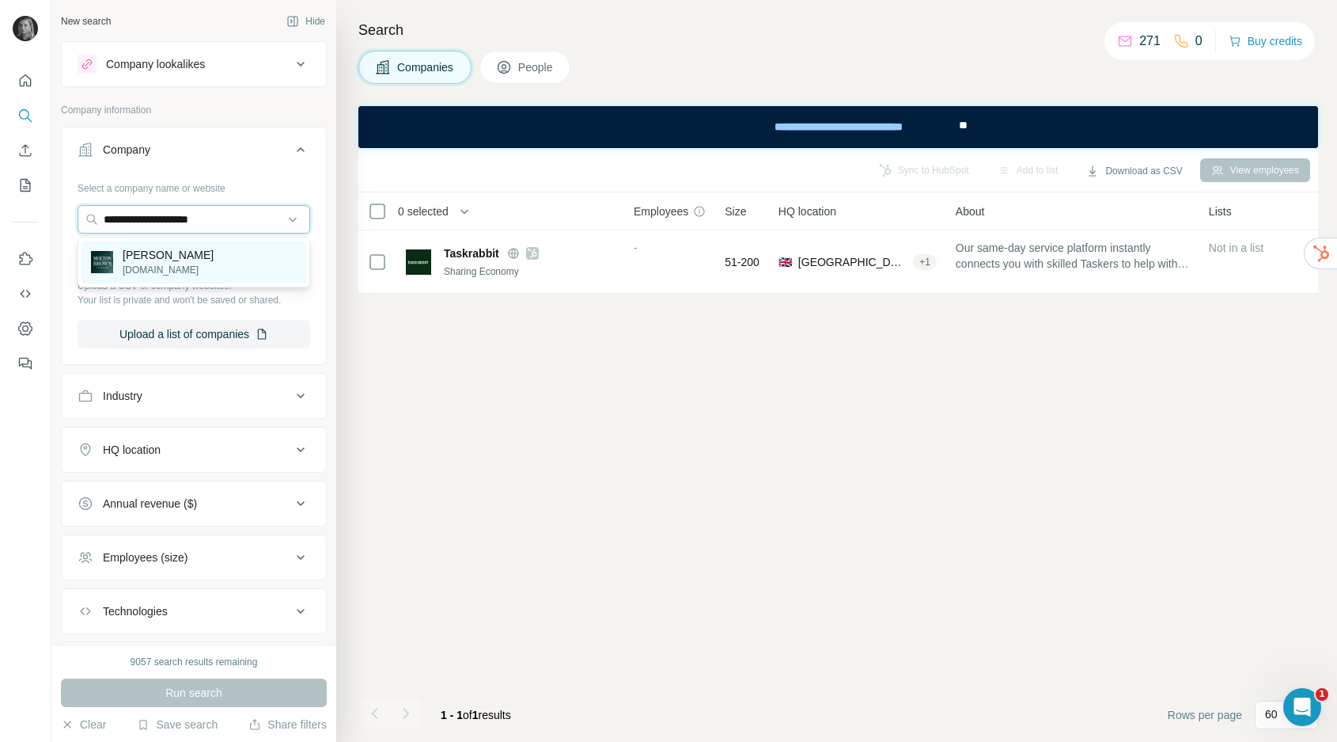
type input "**********"
click at [165, 271] on p "moltonbrown.co.uk" at bounding box center [168, 270] width 91 height 14
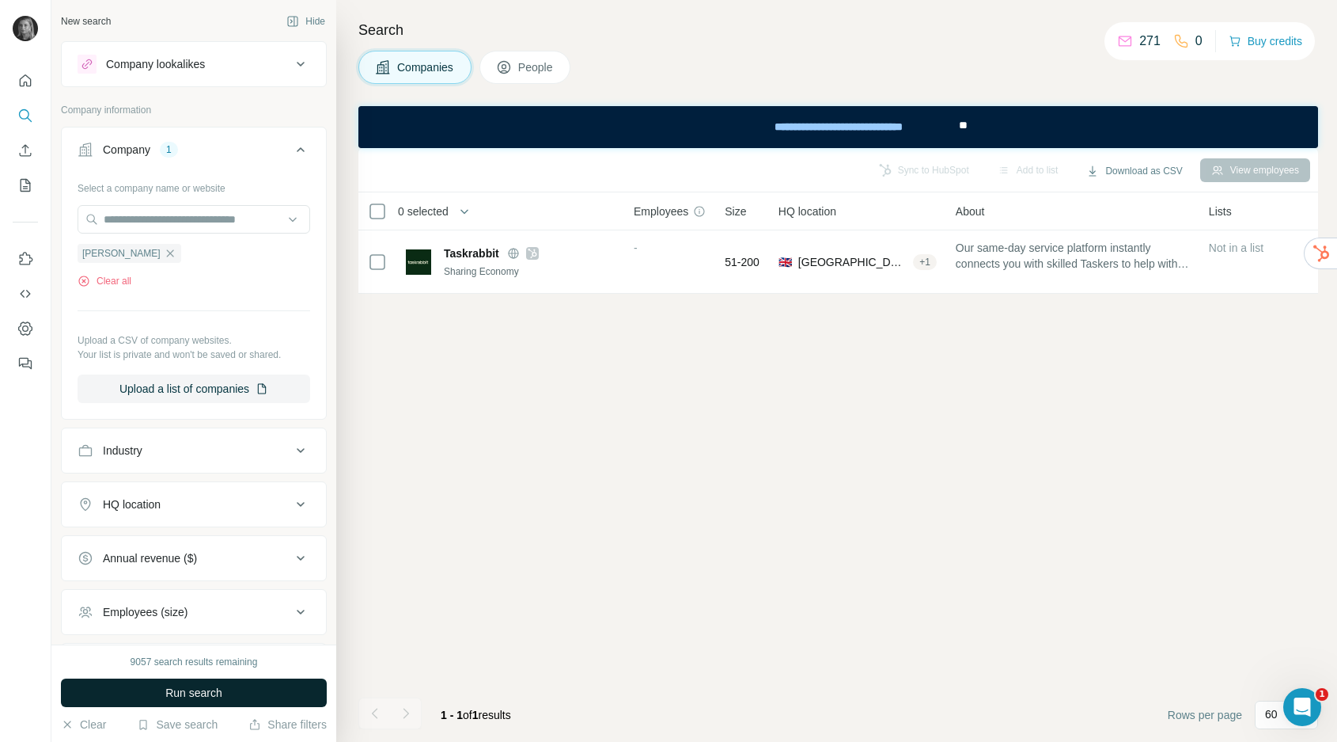
click at [172, 679] on button "Run search" at bounding box center [194, 692] width 266 height 28
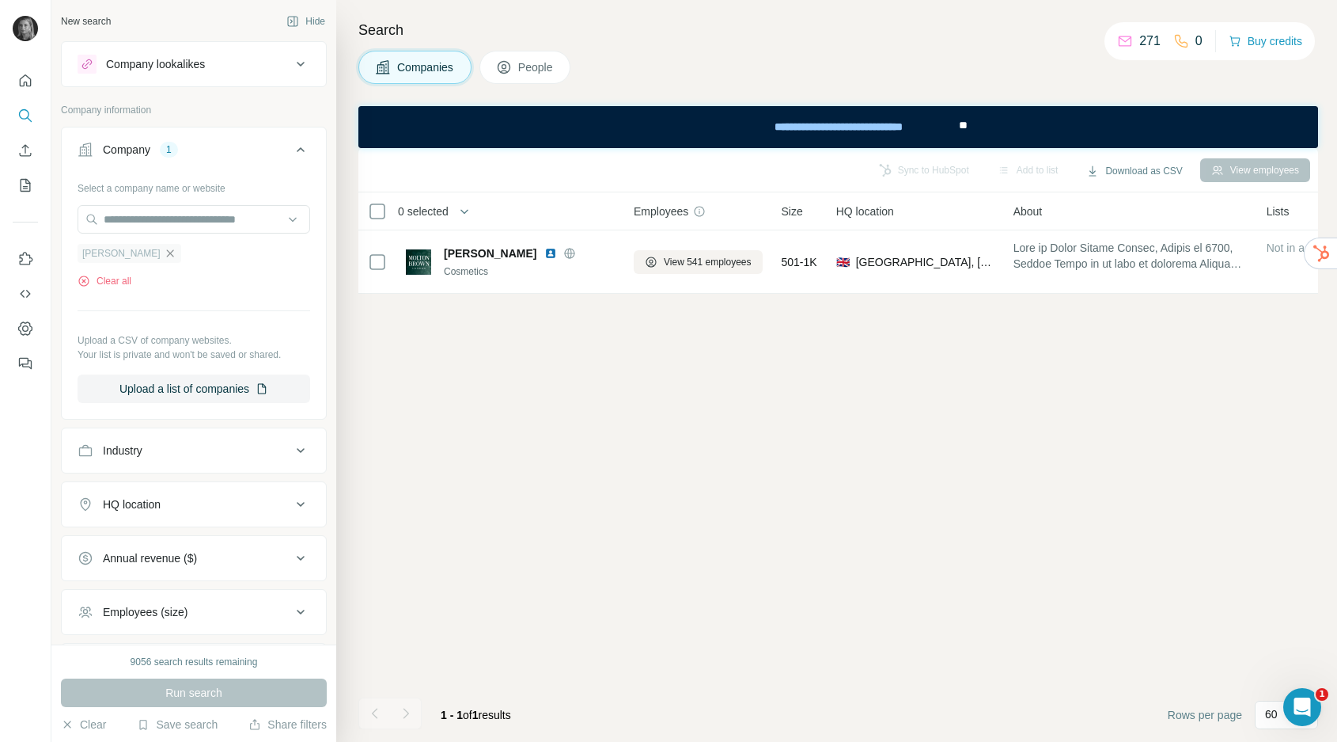
click at [164, 253] on icon "button" at bounding box center [170, 253] width 13 height 13
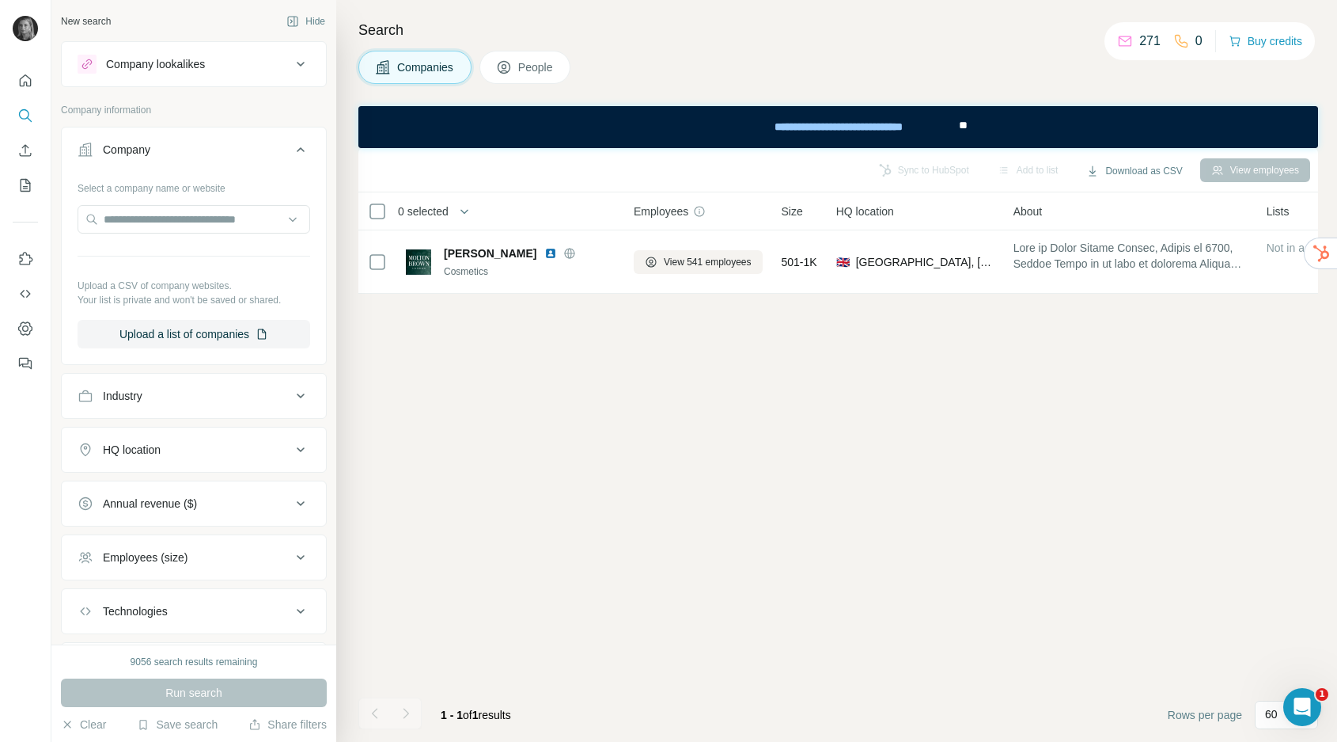
click at [156, 233] on div at bounding box center [194, 221] width 233 height 32
click at [146, 216] on input "text" at bounding box center [194, 219] width 233 height 28
paste input "**********"
drag, startPoint x: 142, startPoint y: 219, endPoint x: -3, endPoint y: 195, distance: 147.5
click at [0, 195] on html "**********" at bounding box center [668, 371] width 1337 height 742
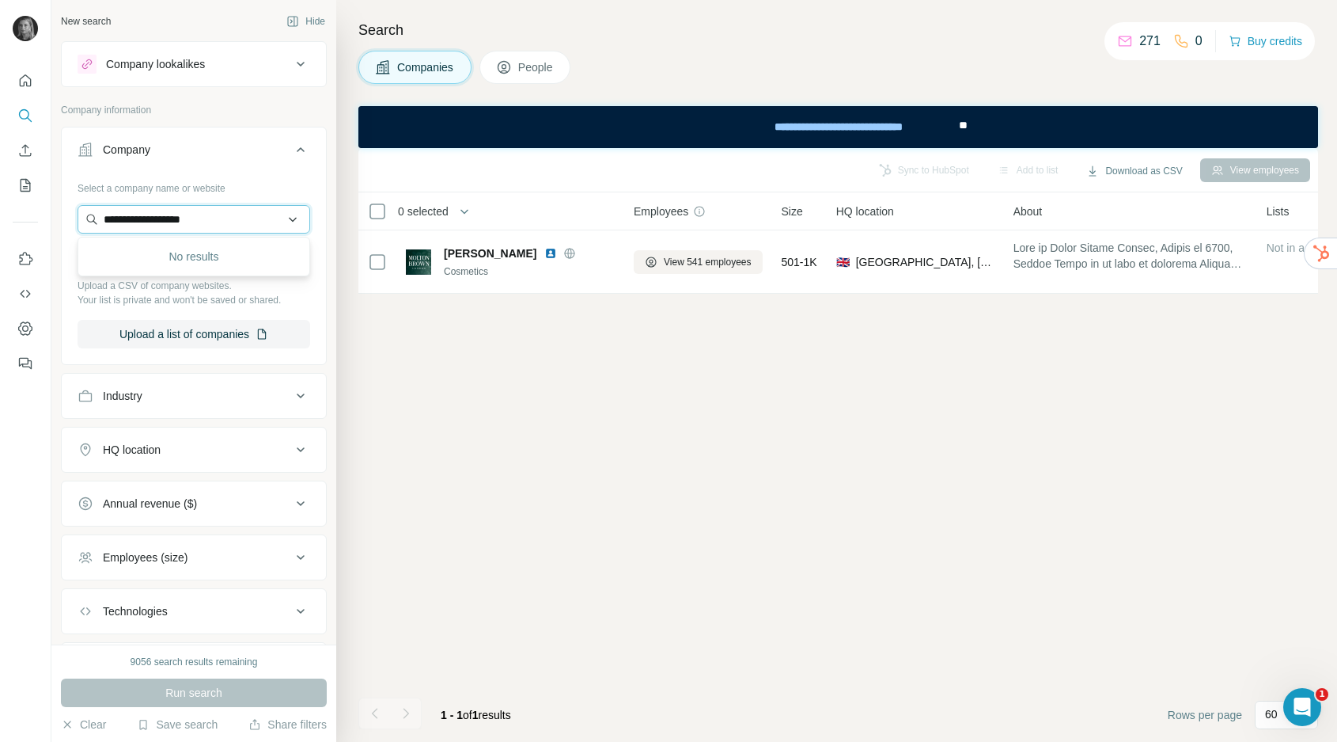
click at [229, 214] on input "**********" at bounding box center [194, 219] width 233 height 28
drag, startPoint x: 227, startPoint y: 218, endPoint x: 16, endPoint y: 211, distance: 211.4
click at [16, 212] on div "**********" at bounding box center [668, 371] width 1337 height 742
paste input "**********"
type input "**********"
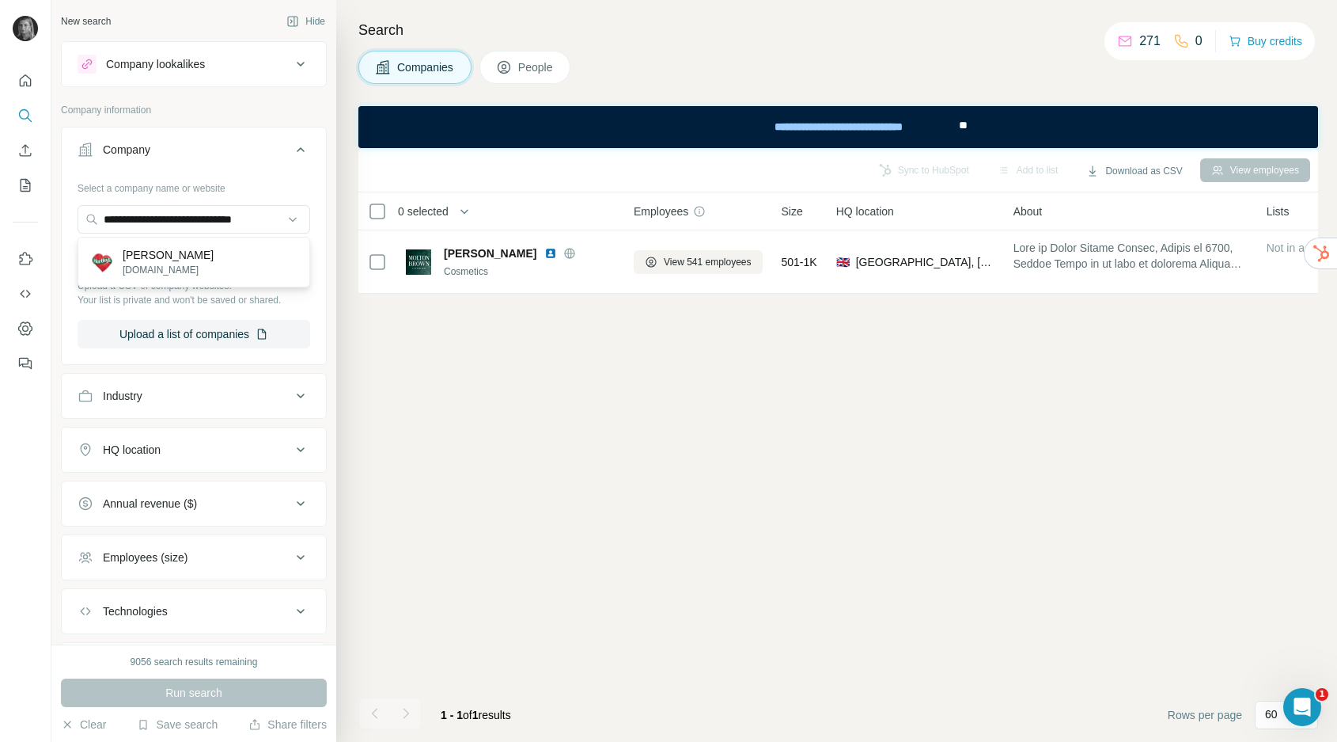
click at [142, 266] on p "hartleysfruit.co.uk" at bounding box center [168, 270] width 91 height 14
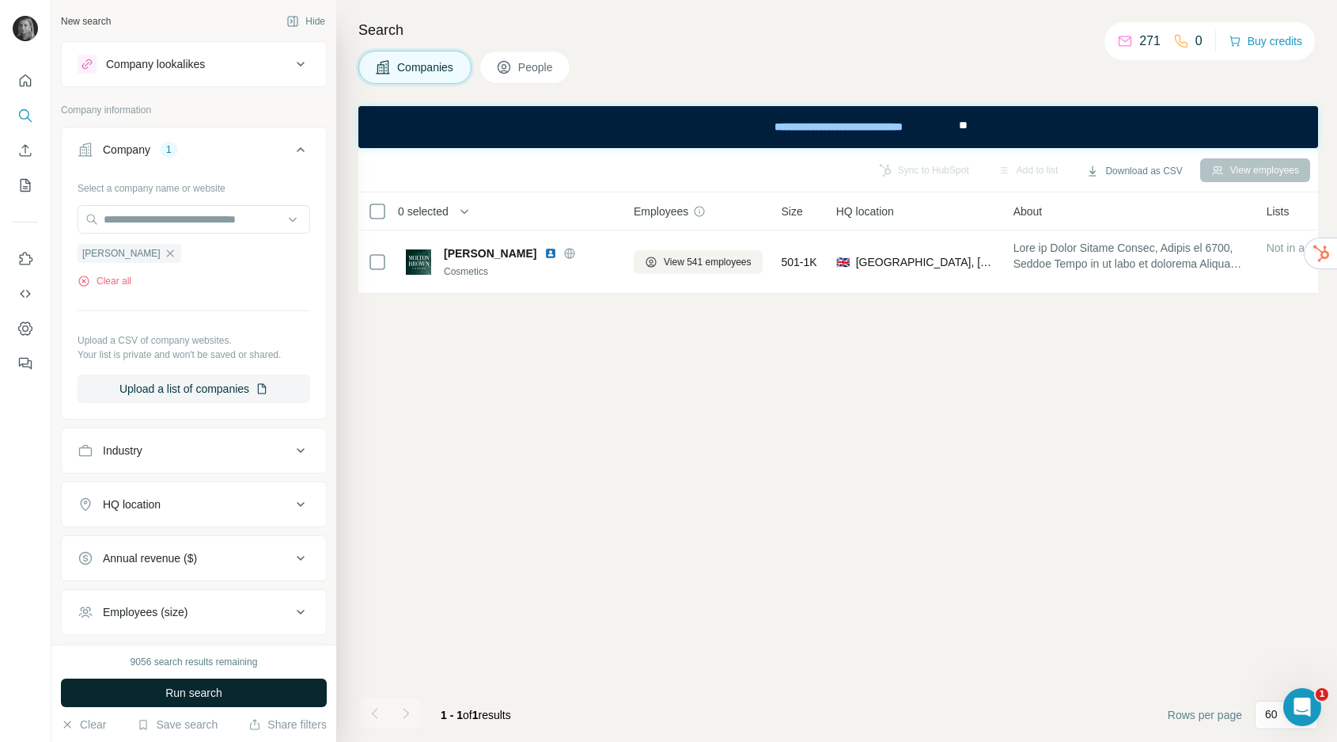
click at [170, 691] on span "Run search" at bounding box center [193, 693] width 57 height 16
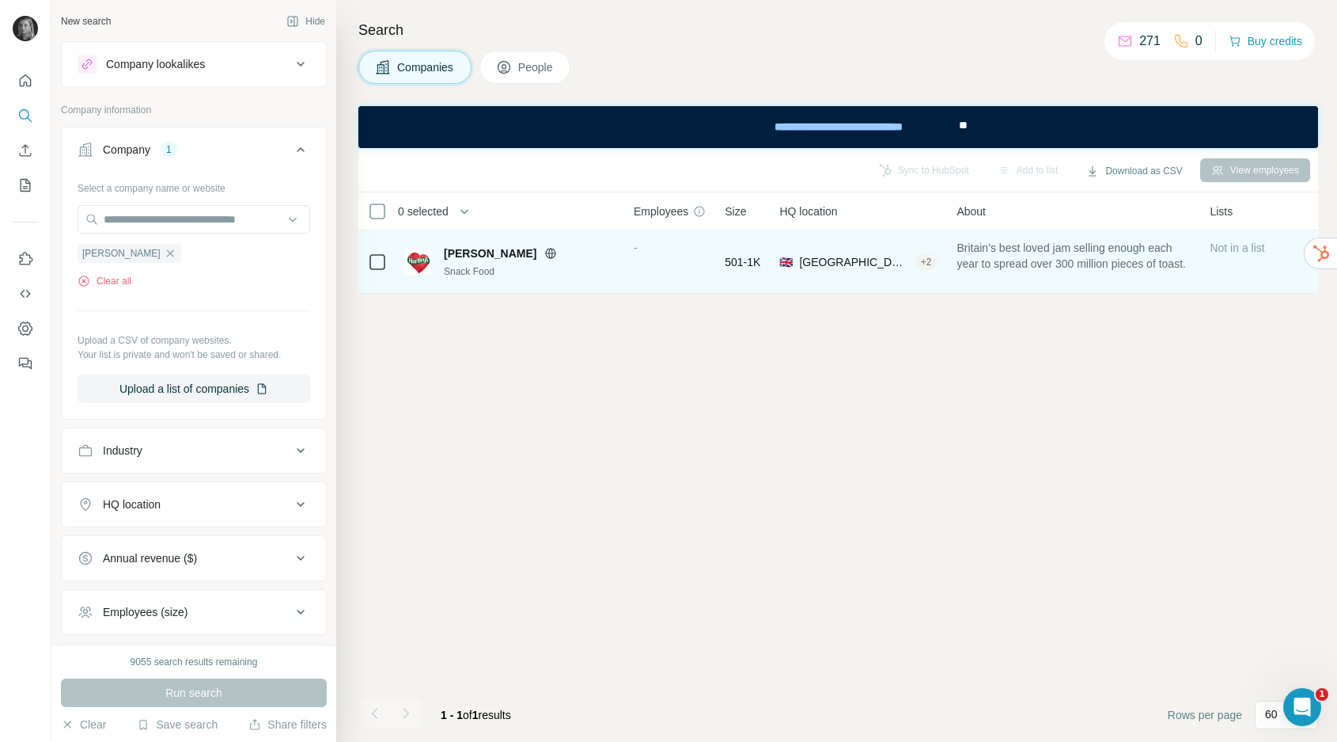
click at [617, 279] on td "Hartley’s Snack Food" at bounding box center [510, 261] width 228 height 63
